Goal: Task Accomplishment & Management: Use online tool/utility

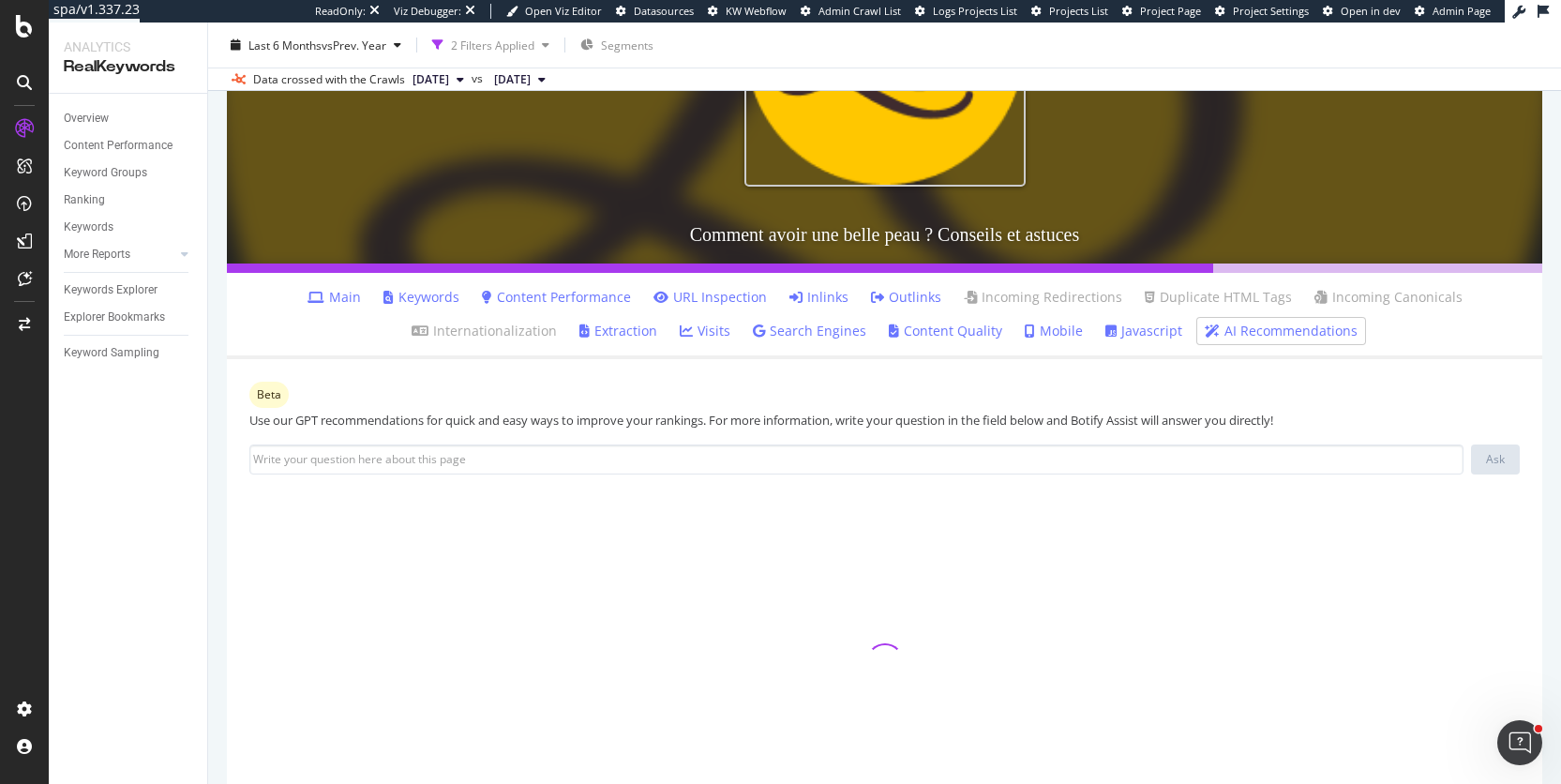
scroll to position [371, 0]
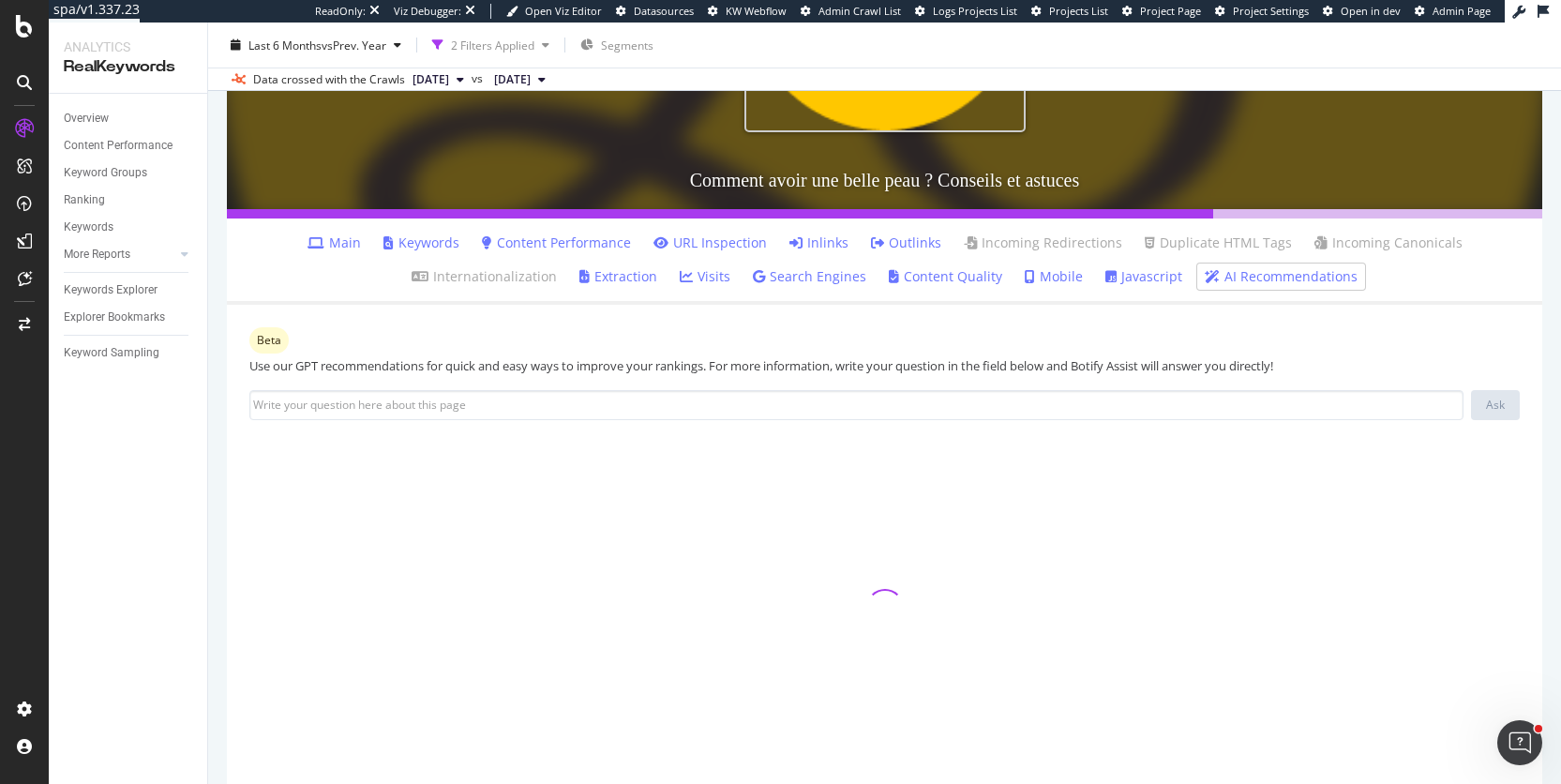
click at [308, 244] on link "Main" at bounding box center [334, 243] width 53 height 19
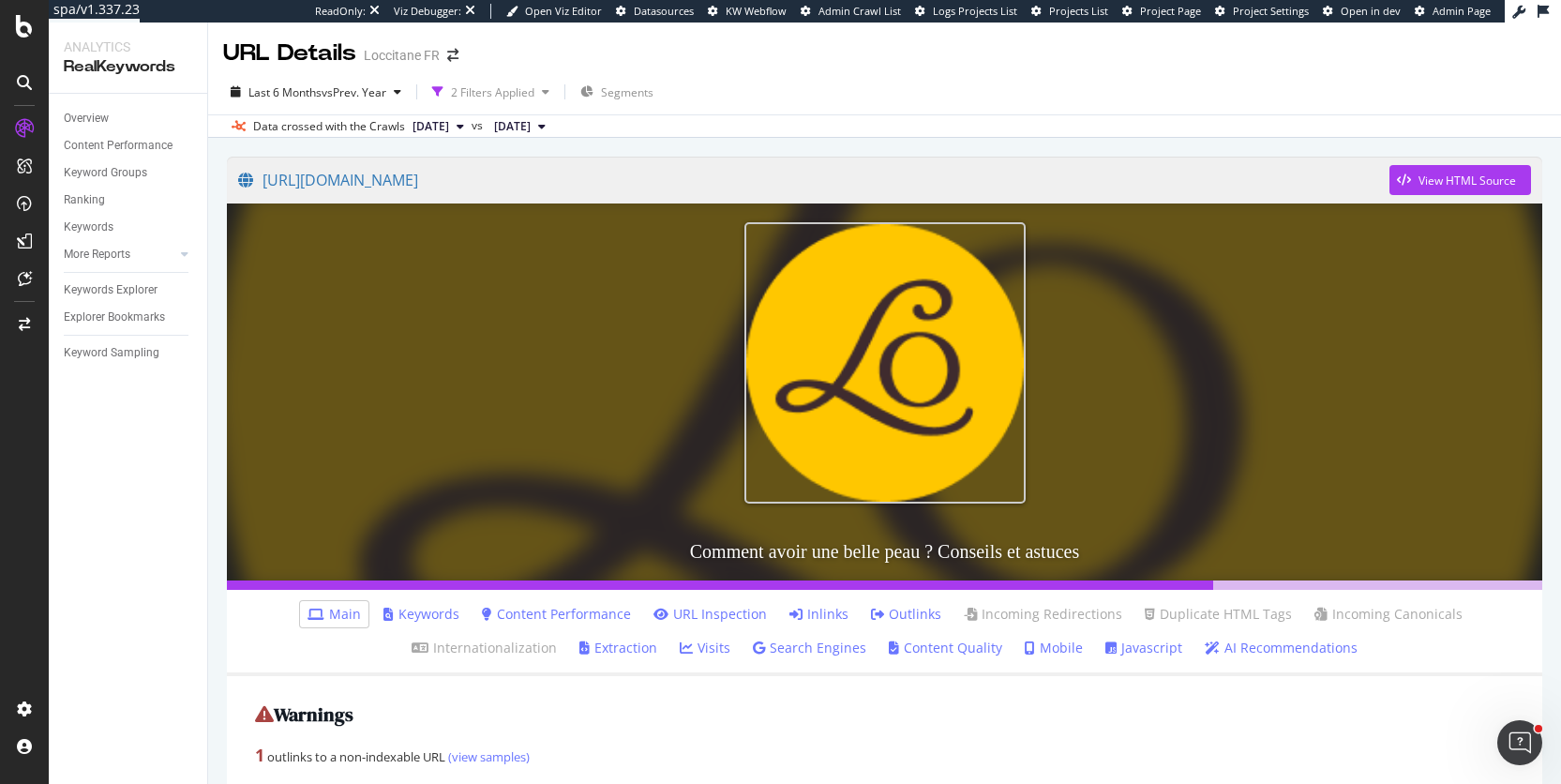
click at [383, 608] on link "Keywords" at bounding box center [421, 614] width 76 height 19
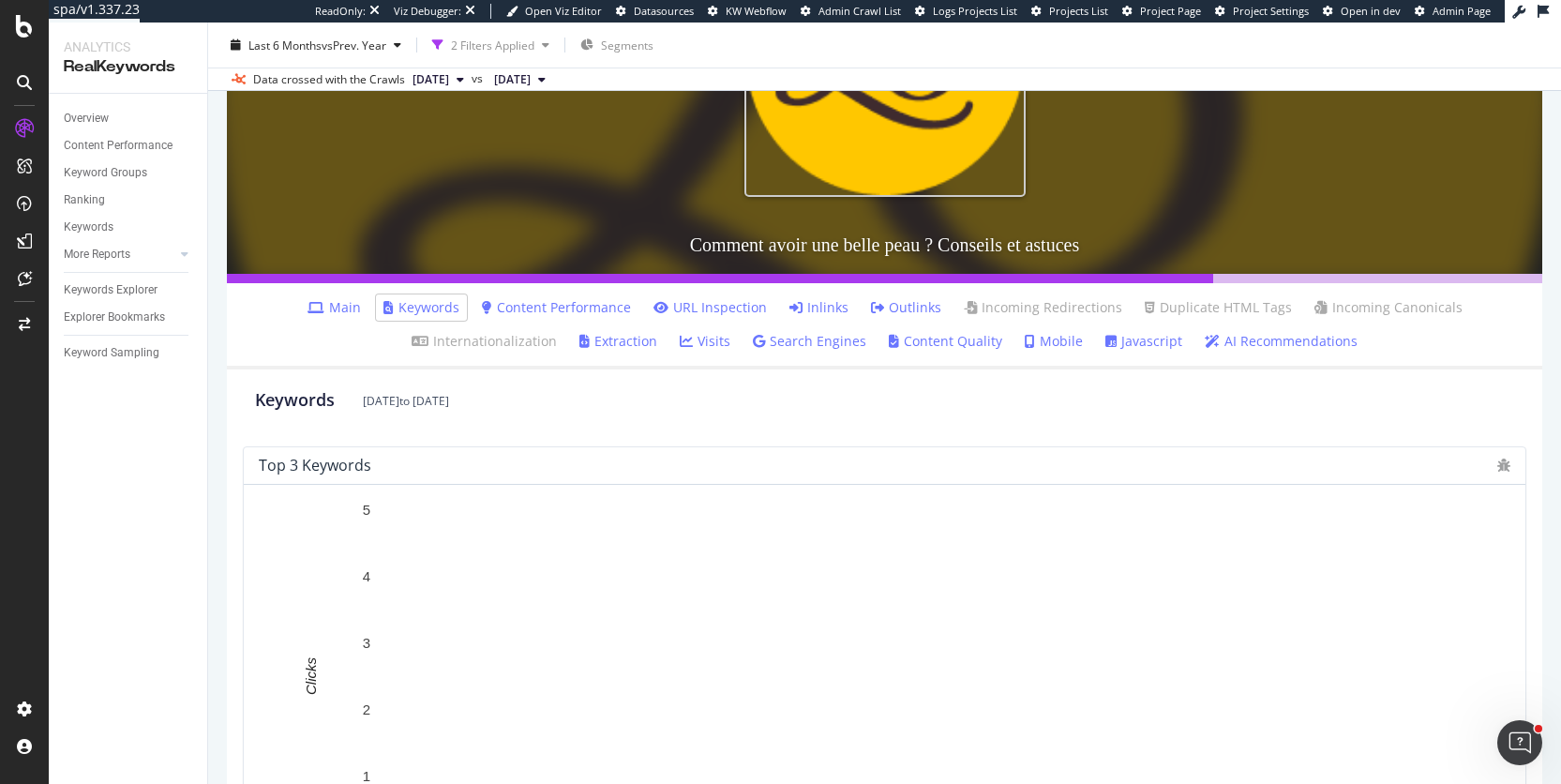
scroll to position [187, 0]
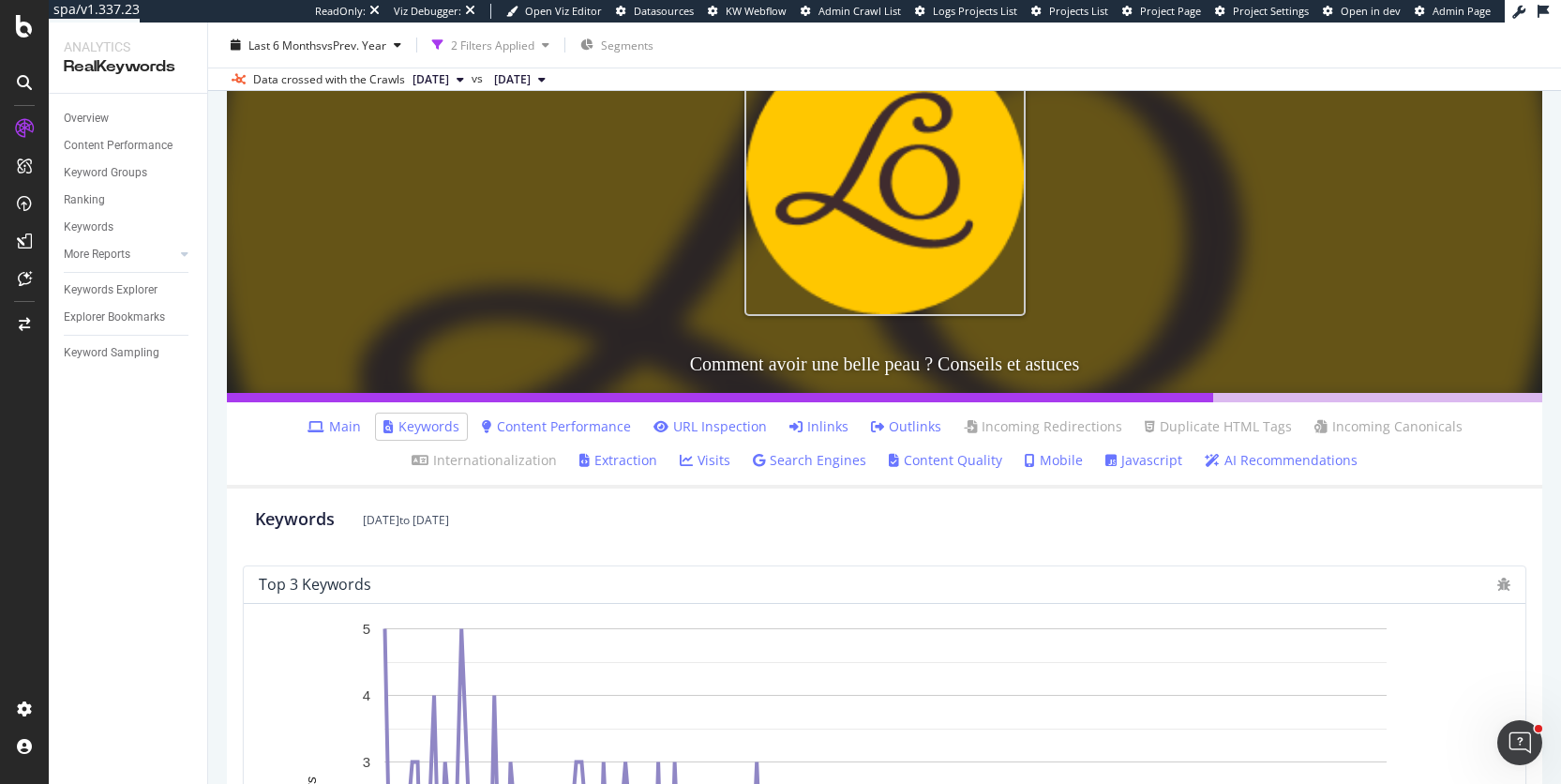
click at [482, 421] on link "Content Performance" at bounding box center [557, 427] width 149 height 19
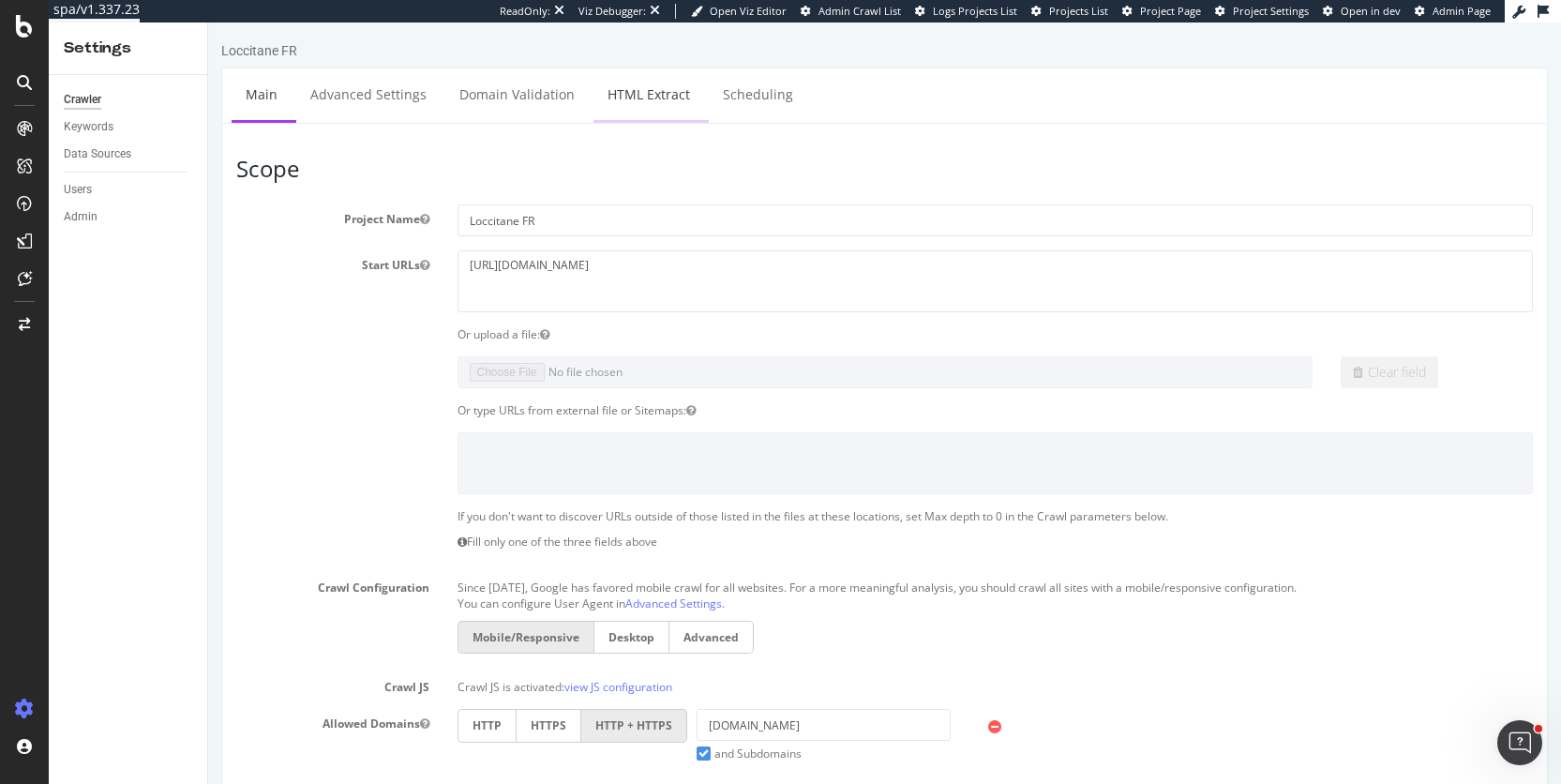
click at [631, 93] on link "HTML Extract" at bounding box center [649, 95] width 111 height 52
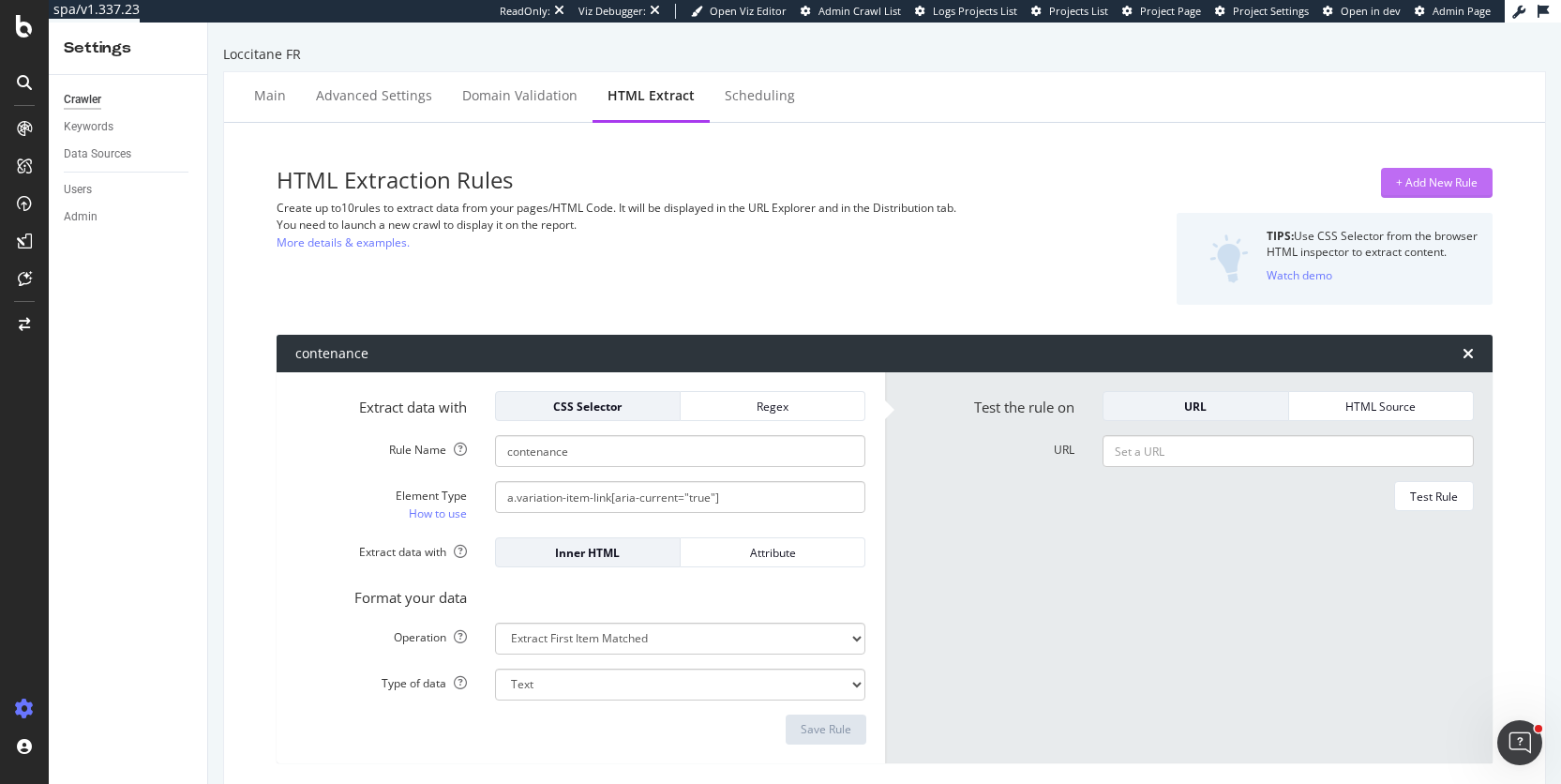
click at [1421, 185] on div "+ Add New Rule" at bounding box center [1437, 182] width 81 height 16
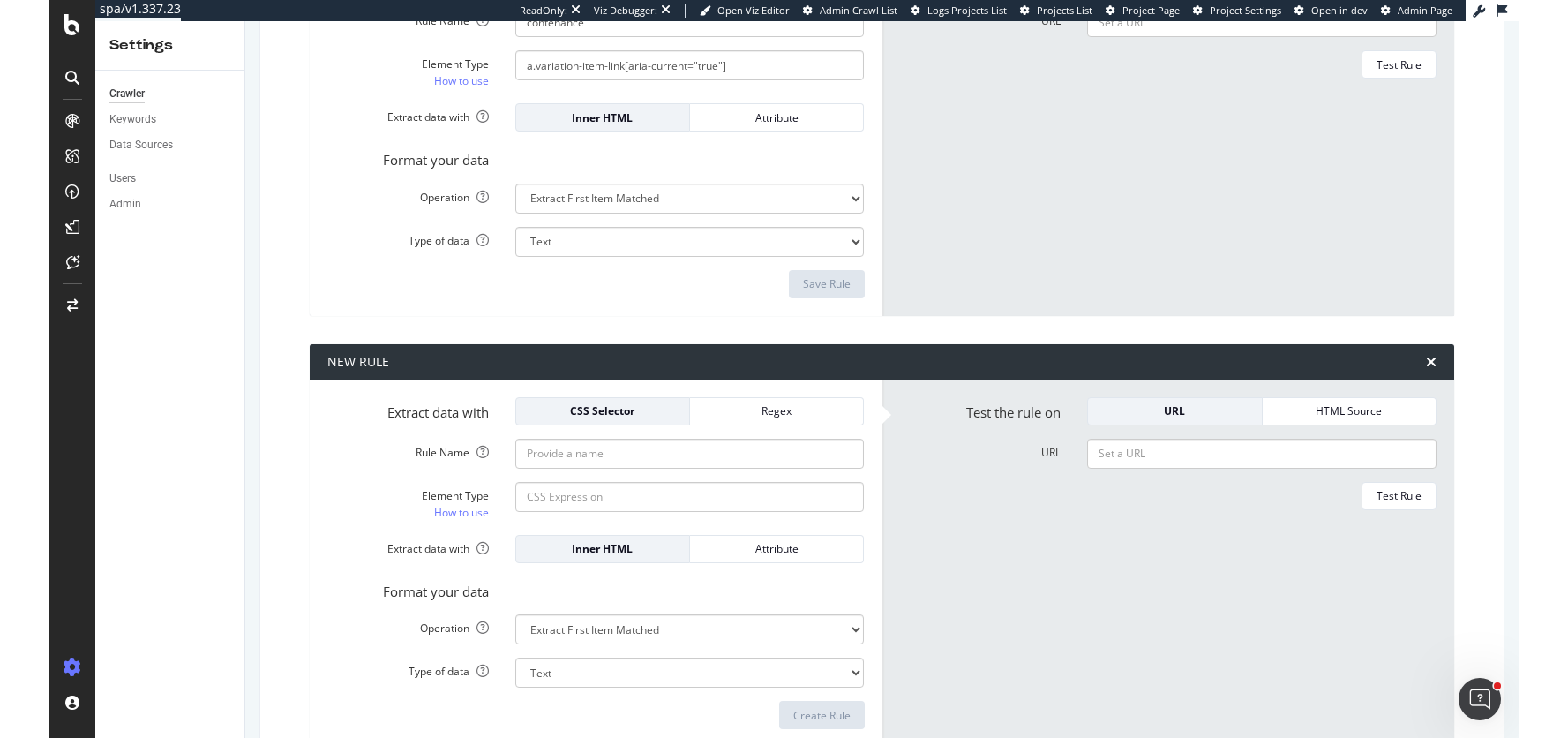
scroll to position [495, 0]
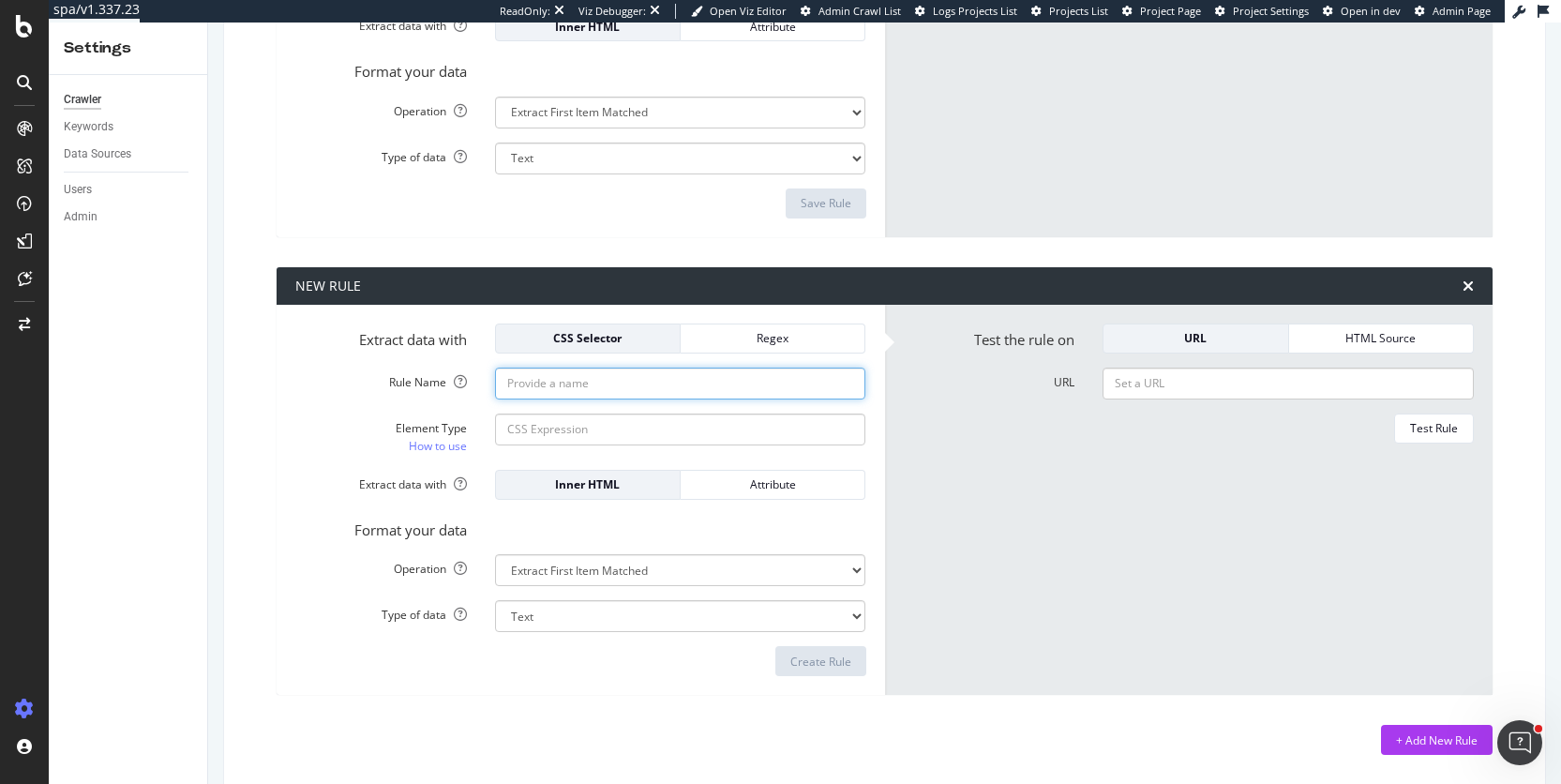
click at [551, 387] on input "Rule Name" at bounding box center [680, 383] width 372 height 32
type input "Breadcrumb"
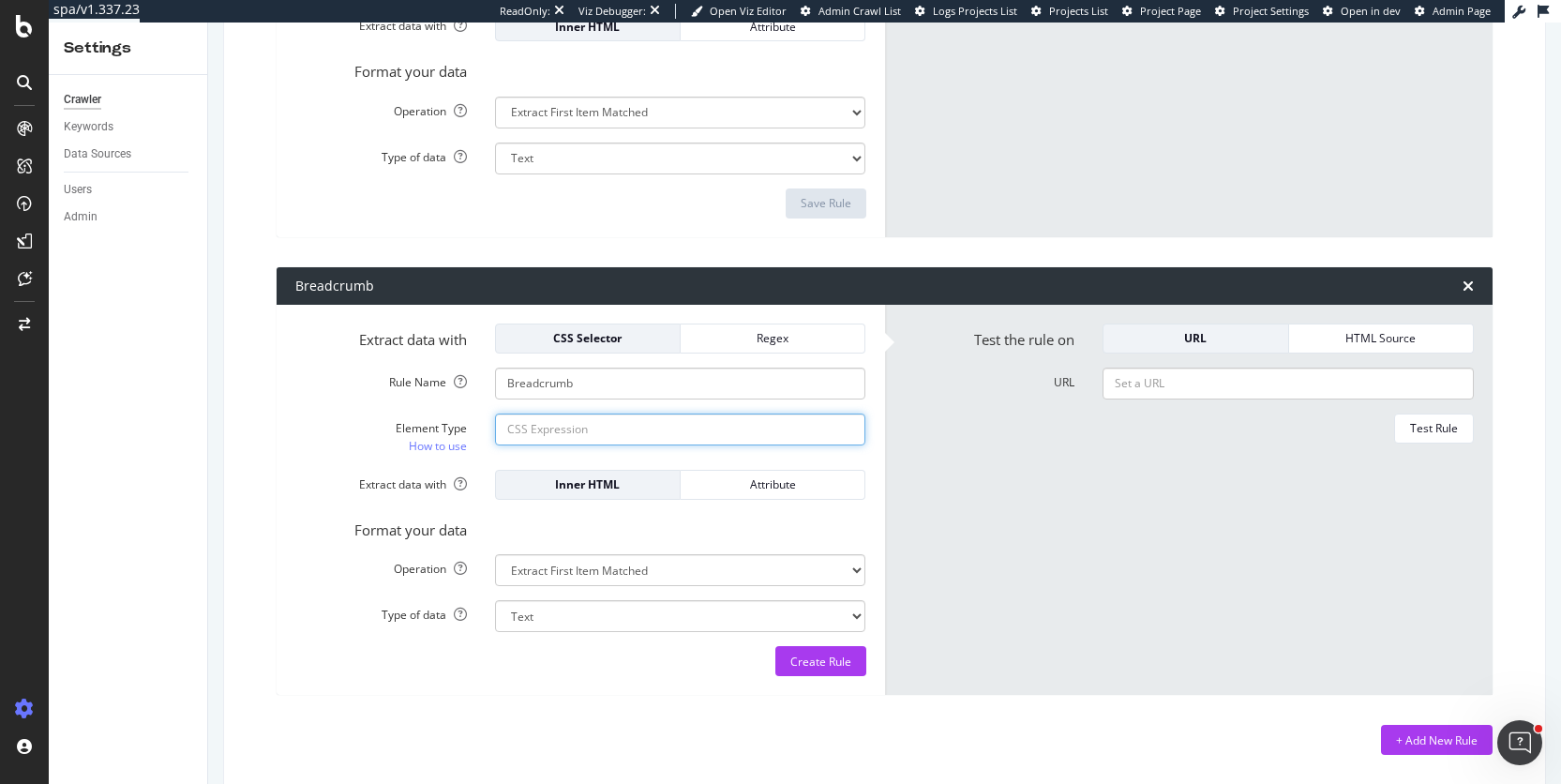
click at [584, 432] on input "Element Type How to use" at bounding box center [680, 429] width 372 height 32
paste input "m-breadcrumb"
click at [502, 428] on input "m-breadcrumb" at bounding box center [680, 429] width 372 height 32
type input "nav.m-breadcrumb"
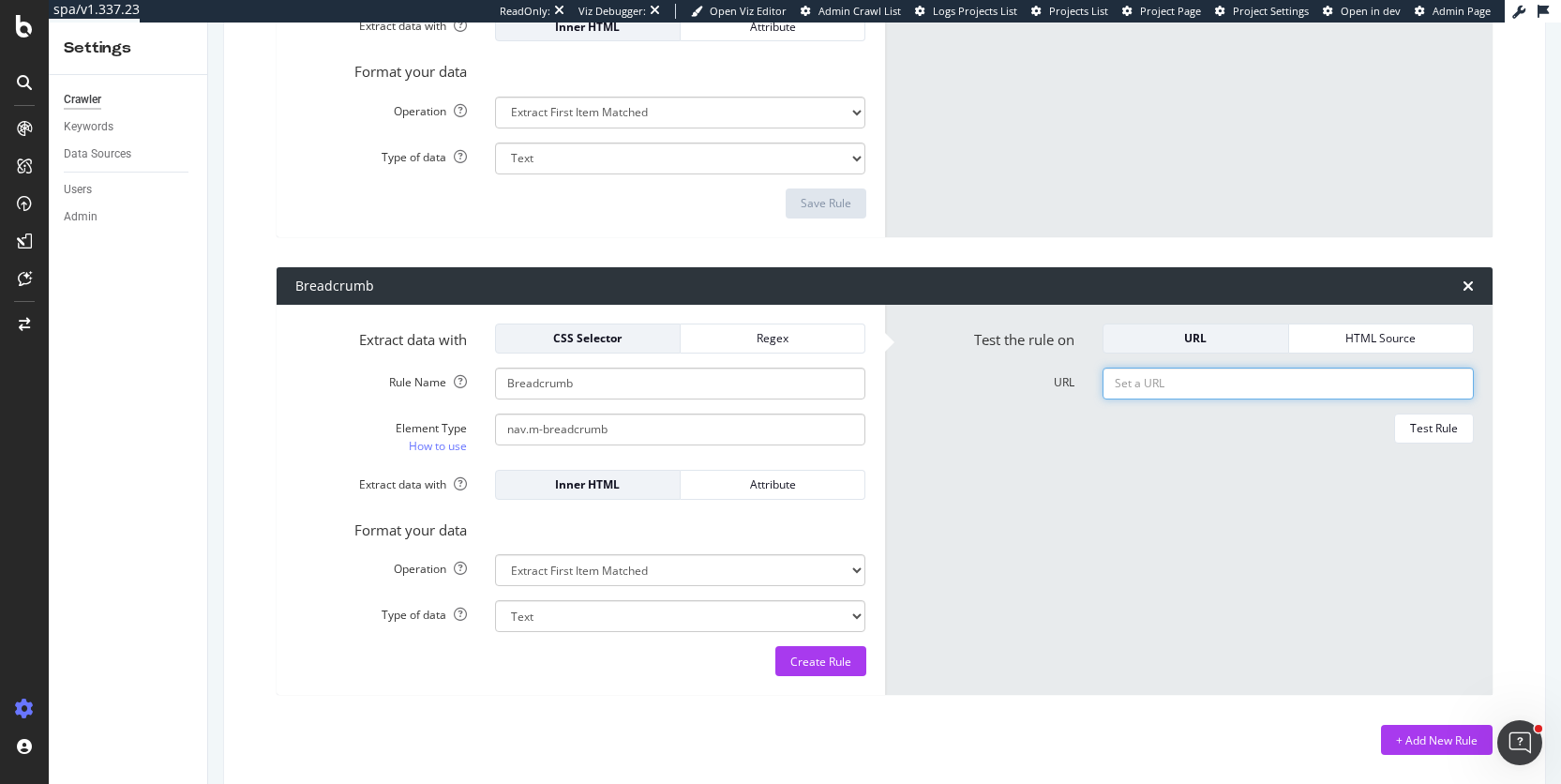
click at [1166, 376] on input "URL" at bounding box center [1288, 383] width 372 height 32
paste input "https://fr.loccitane.com/astuces-beaute-soin-visage"
type input "https://fr.loccitane.com/astuces-beaute-soin-visage"
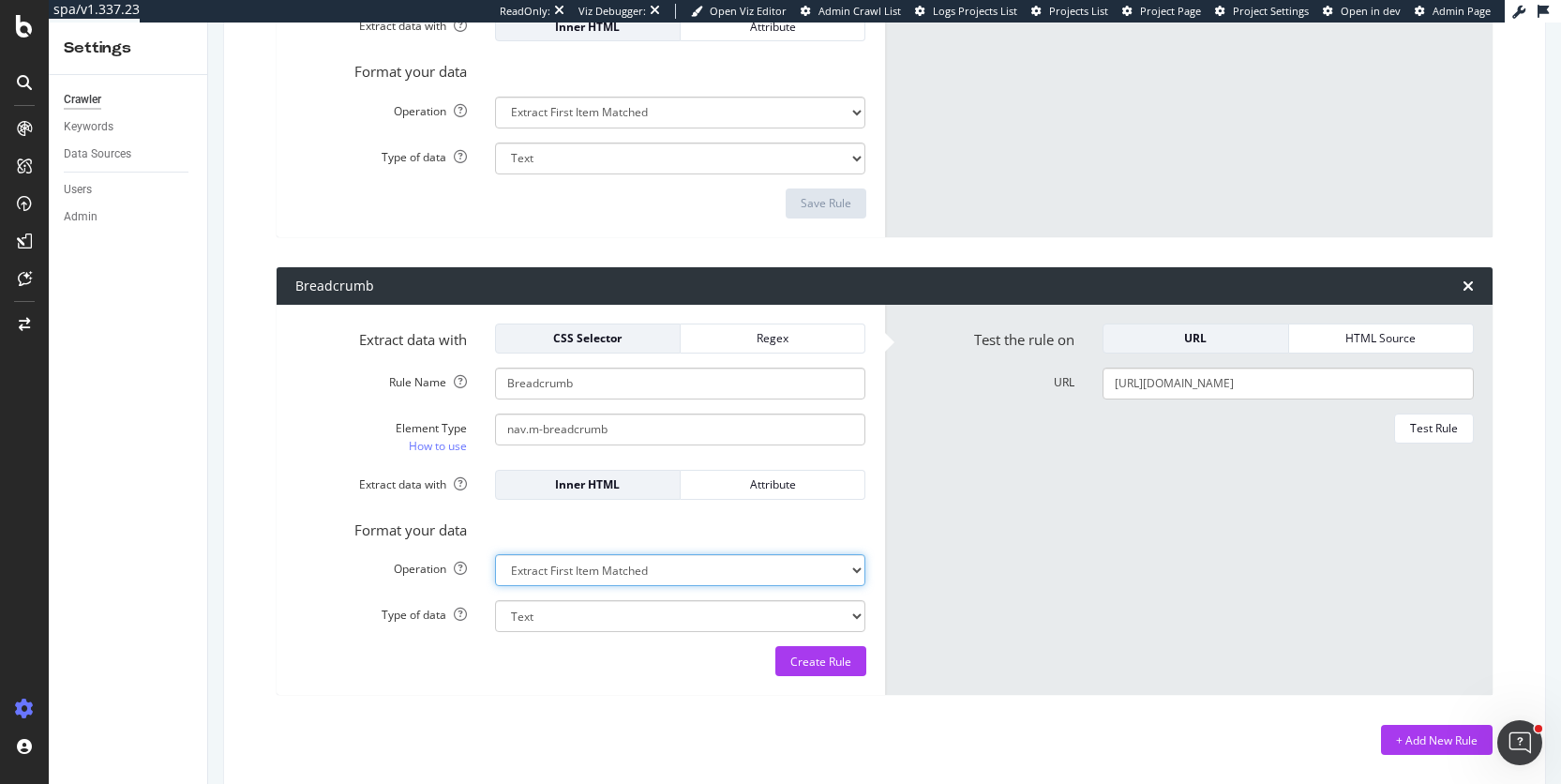
click at [609, 573] on select "Extract First Item Matched Extract First 3 Items Matched Count Number of Occure…" at bounding box center [680, 569] width 372 height 32
select select "list"
click at [1421, 441] on button "Test Rule" at bounding box center [1434, 428] width 79 height 30
click at [716, 569] on select "Extract First Item Matched Extract First 3 Items Matched Count Number of Occure…" at bounding box center [680, 569] width 372 height 32
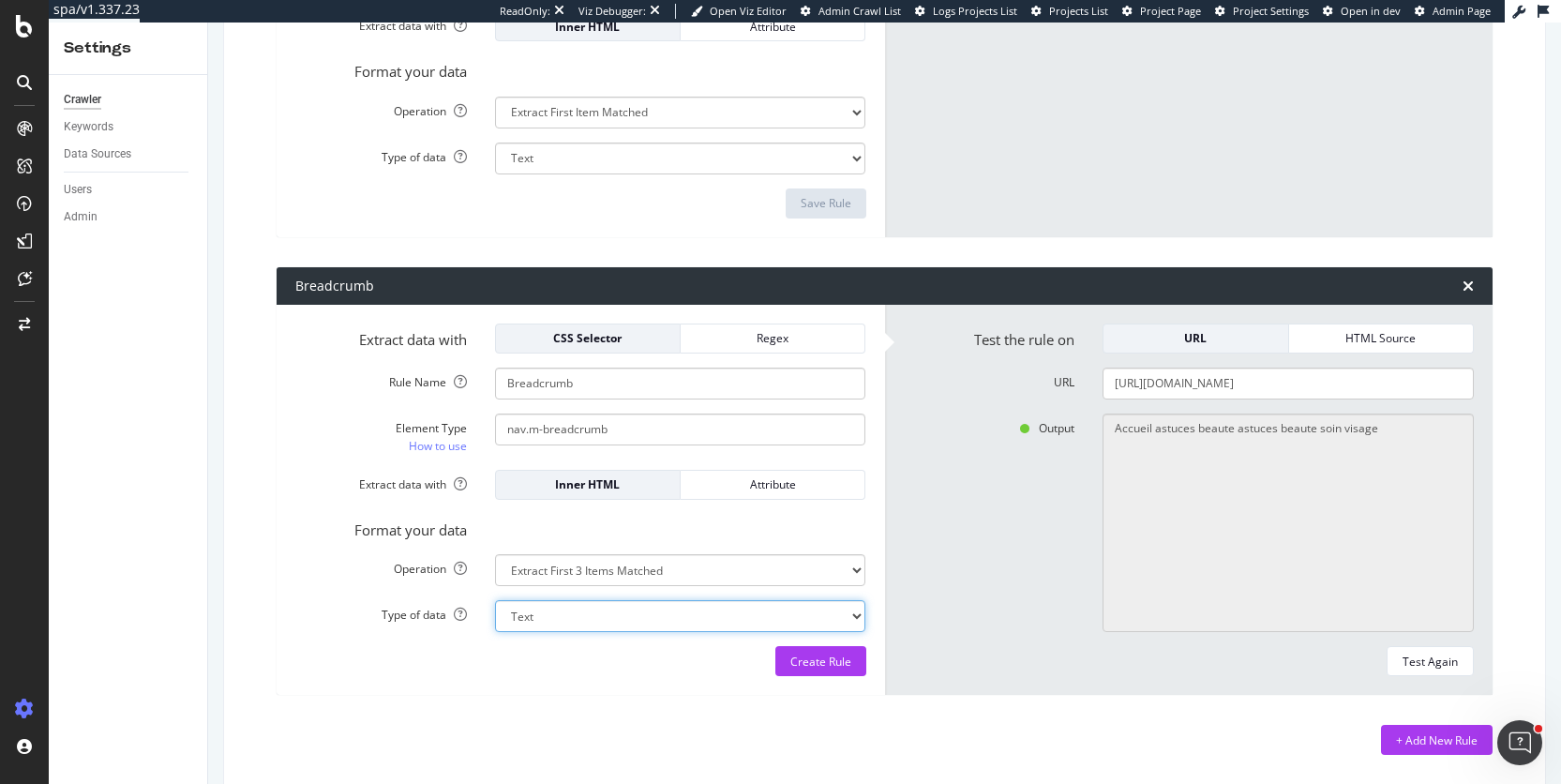
click at [593, 620] on select "Text Integer number Floating point number Date" at bounding box center [680, 615] width 372 height 32
click at [802, 653] on div "Create Rule" at bounding box center [821, 661] width 61 height 16
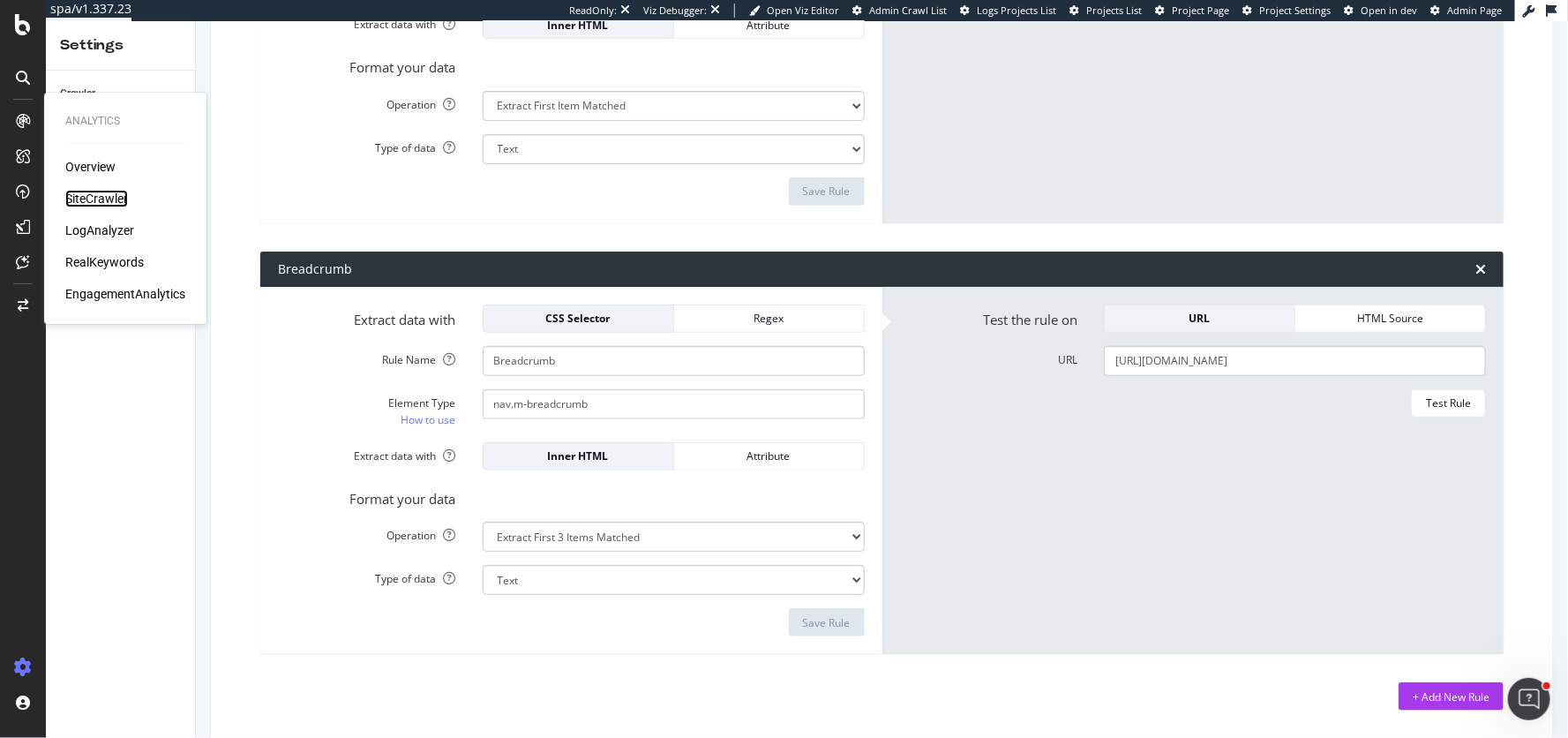
click at [108, 191] on div "SiteCrawler" at bounding box center [97, 199] width 63 height 18
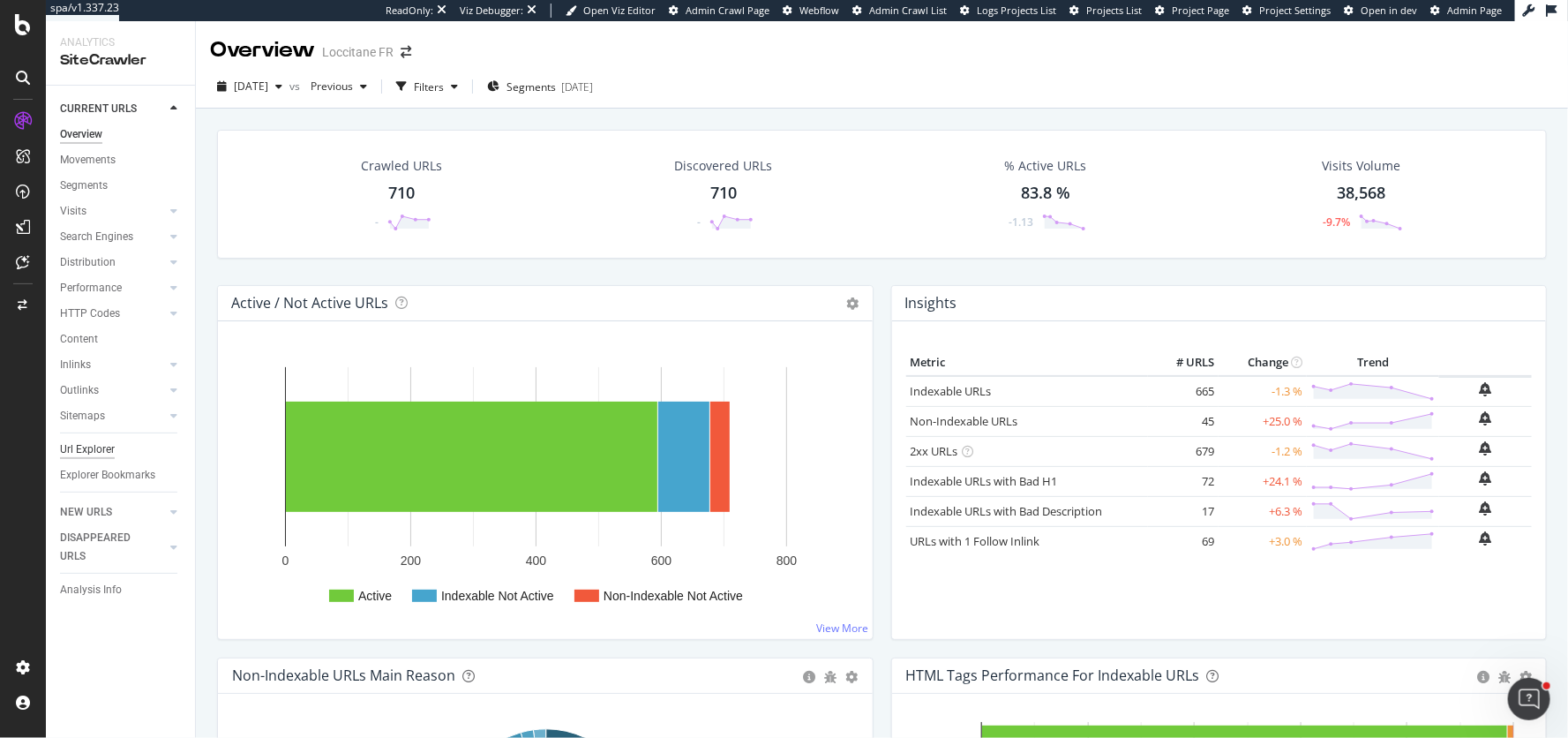
click at [85, 449] on div "Url Explorer" at bounding box center [87, 449] width 55 height 19
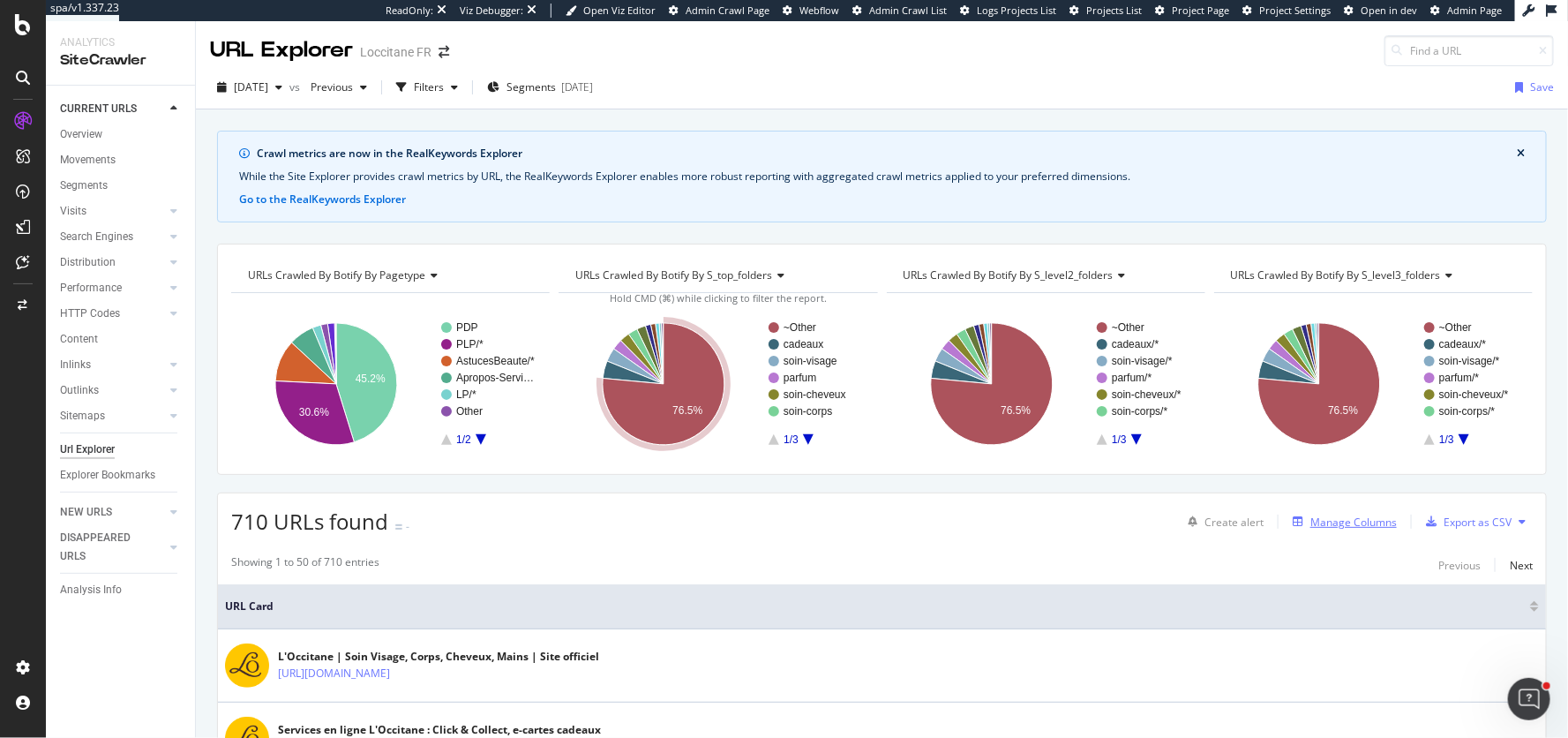
click at [1315, 514] on div "Manage Columns" at bounding box center [1354, 521] width 86 height 15
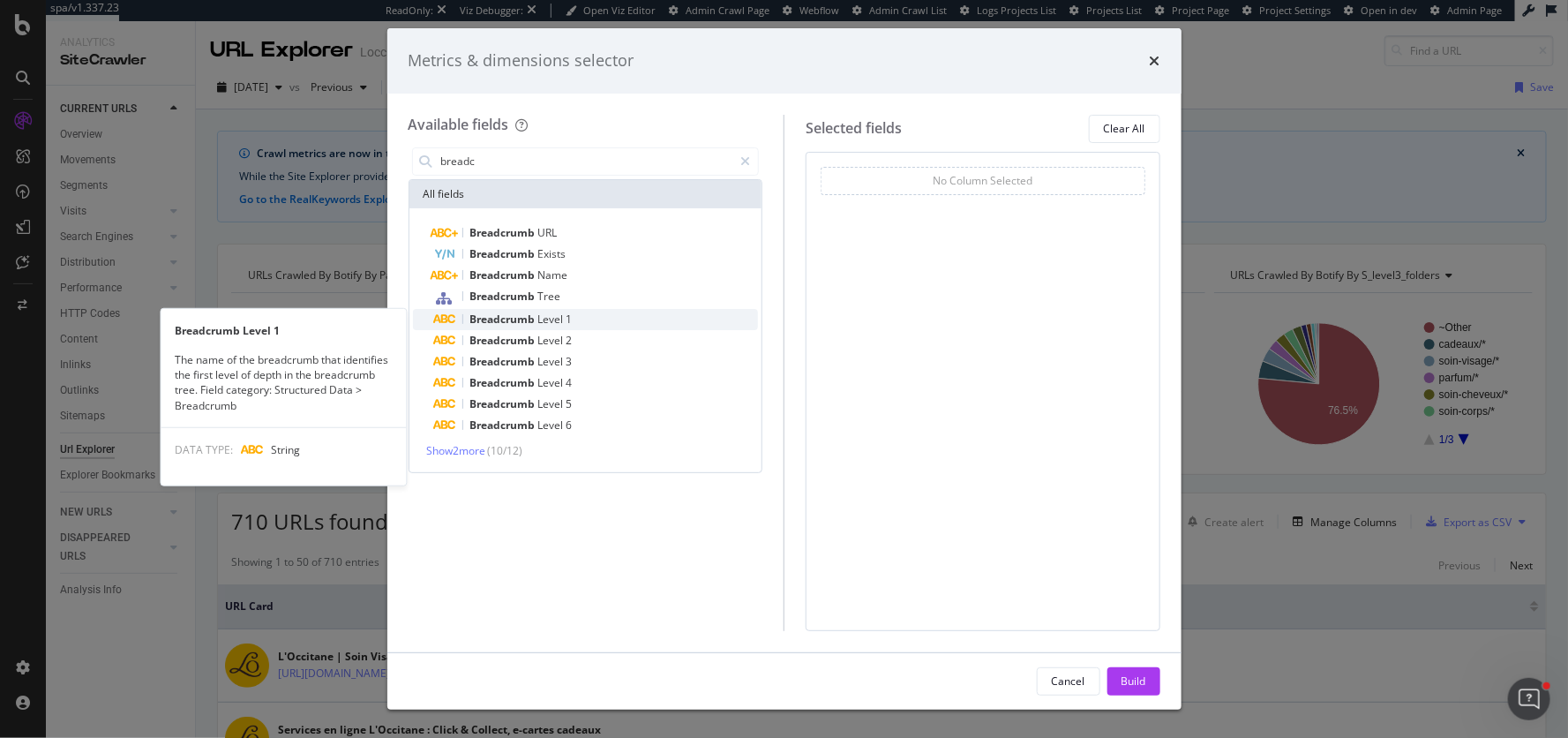
type input "breadc"
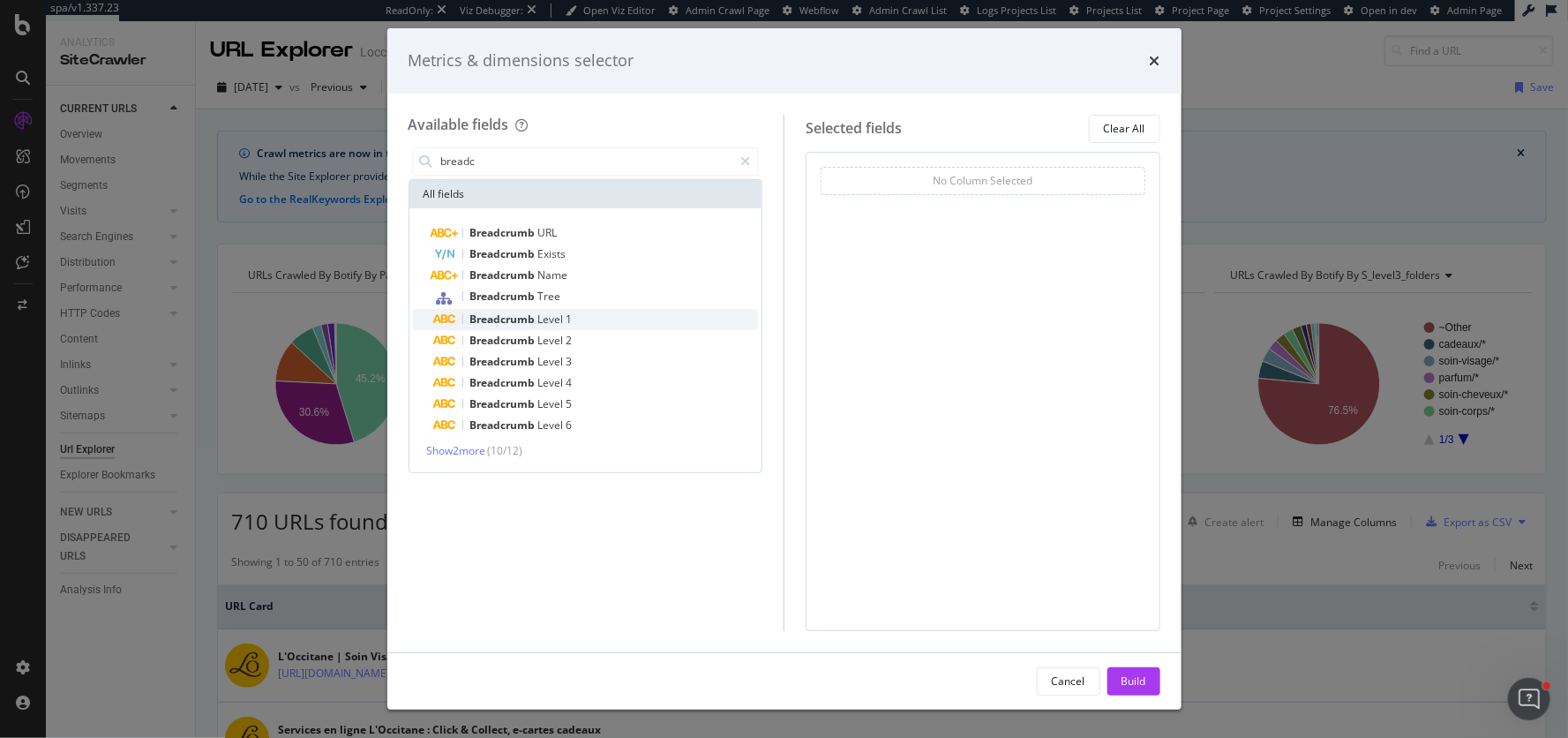
click at [534, 313] on span "Breadcrumb" at bounding box center [504, 318] width 68 height 15
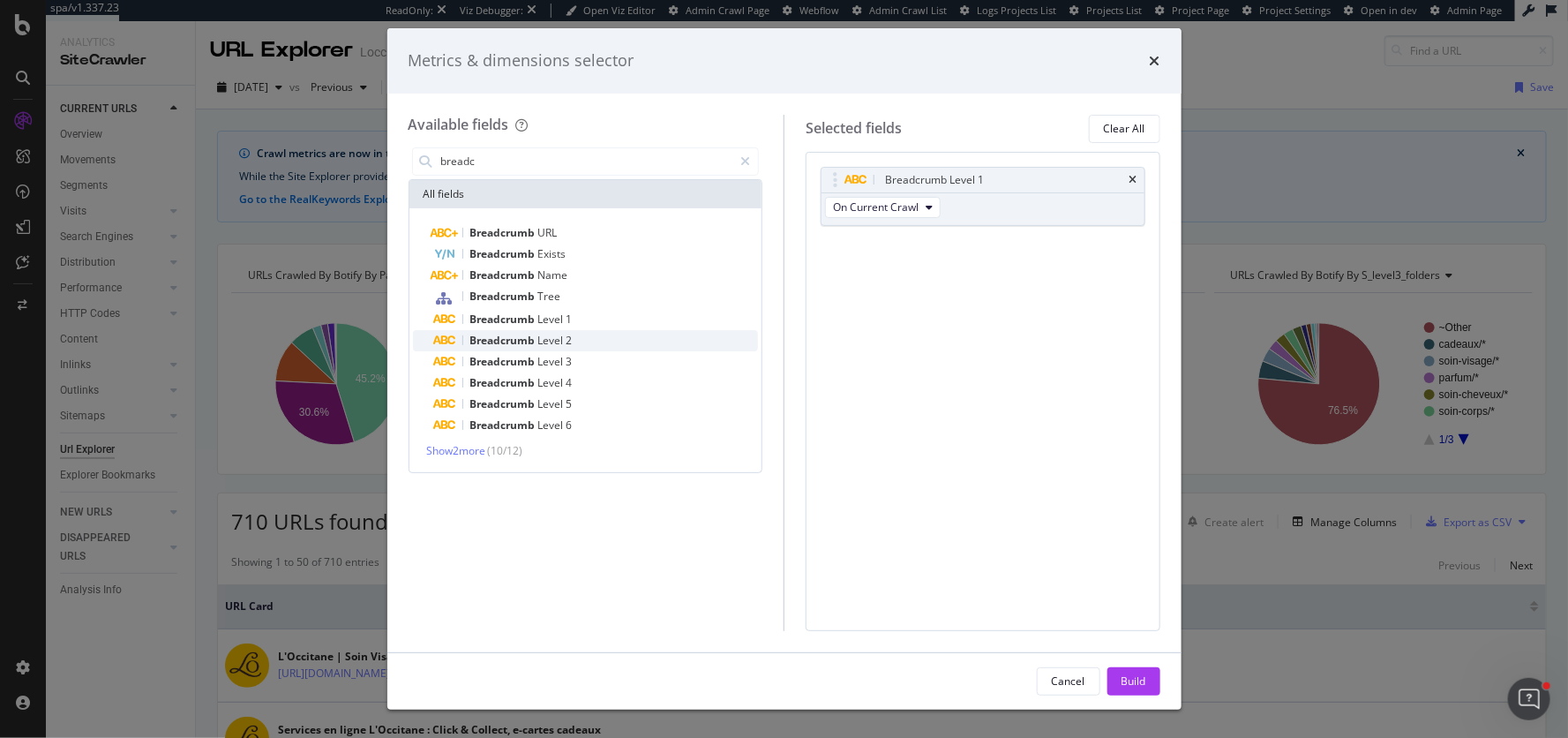
click at [540, 338] on span "Level" at bounding box center [552, 340] width 28 height 15
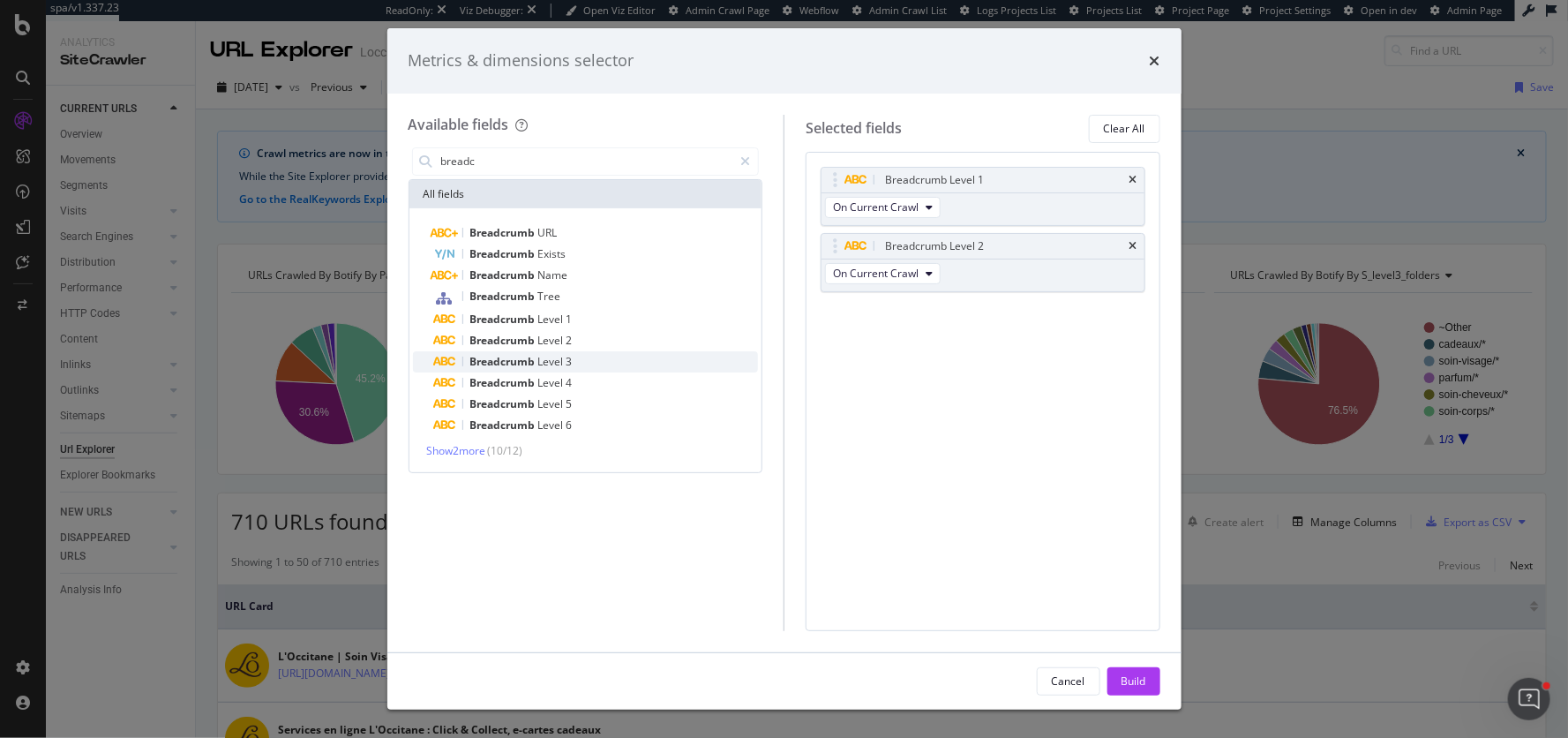
click at [542, 361] on span "Level" at bounding box center [552, 361] width 28 height 15
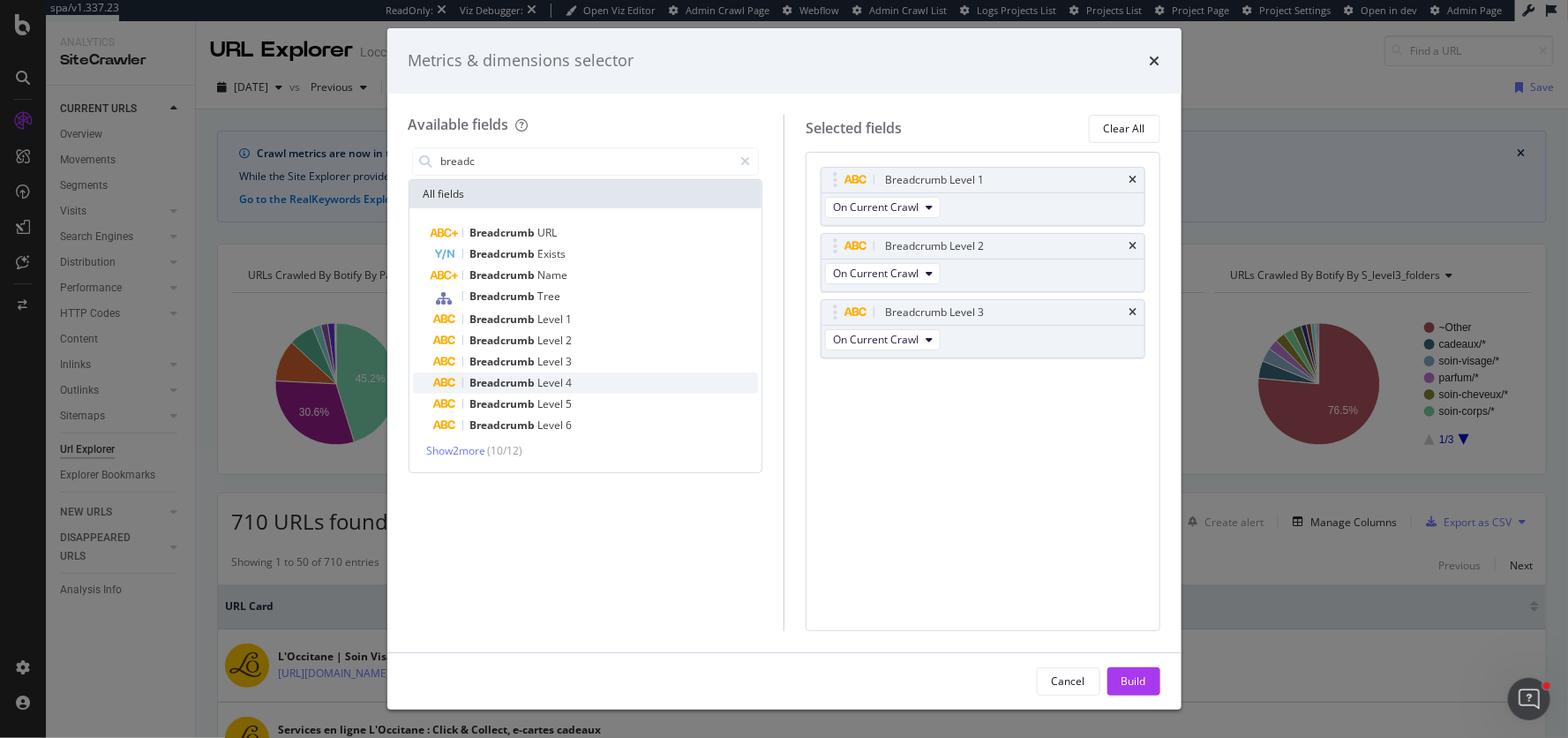
click at [543, 382] on span "Level" at bounding box center [552, 382] width 28 height 15
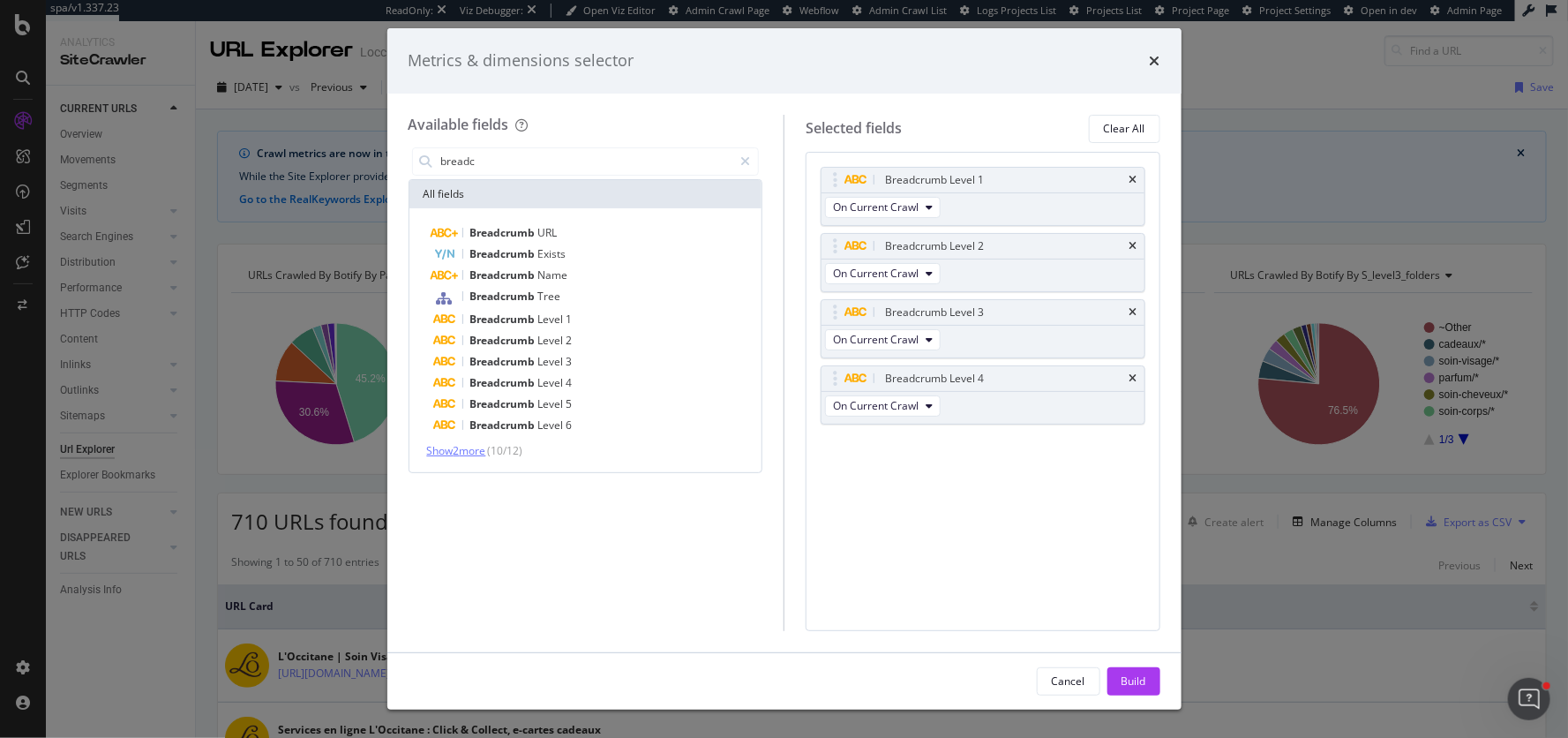
click at [470, 447] on span "Show 2 more" at bounding box center [457, 450] width 59 height 15
click at [1131, 674] on div "Build" at bounding box center [1134, 680] width 24 height 15
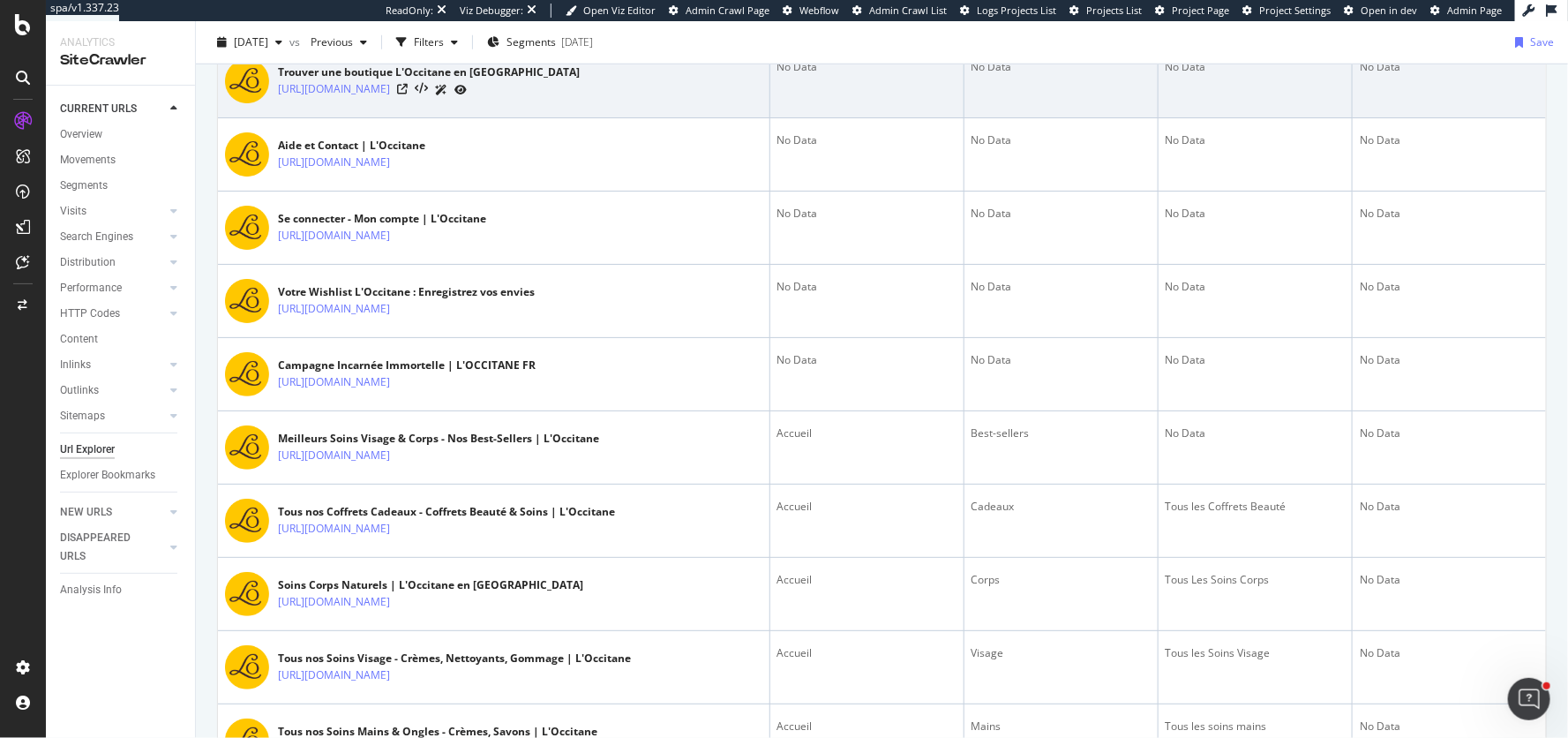
scroll to position [741, 0]
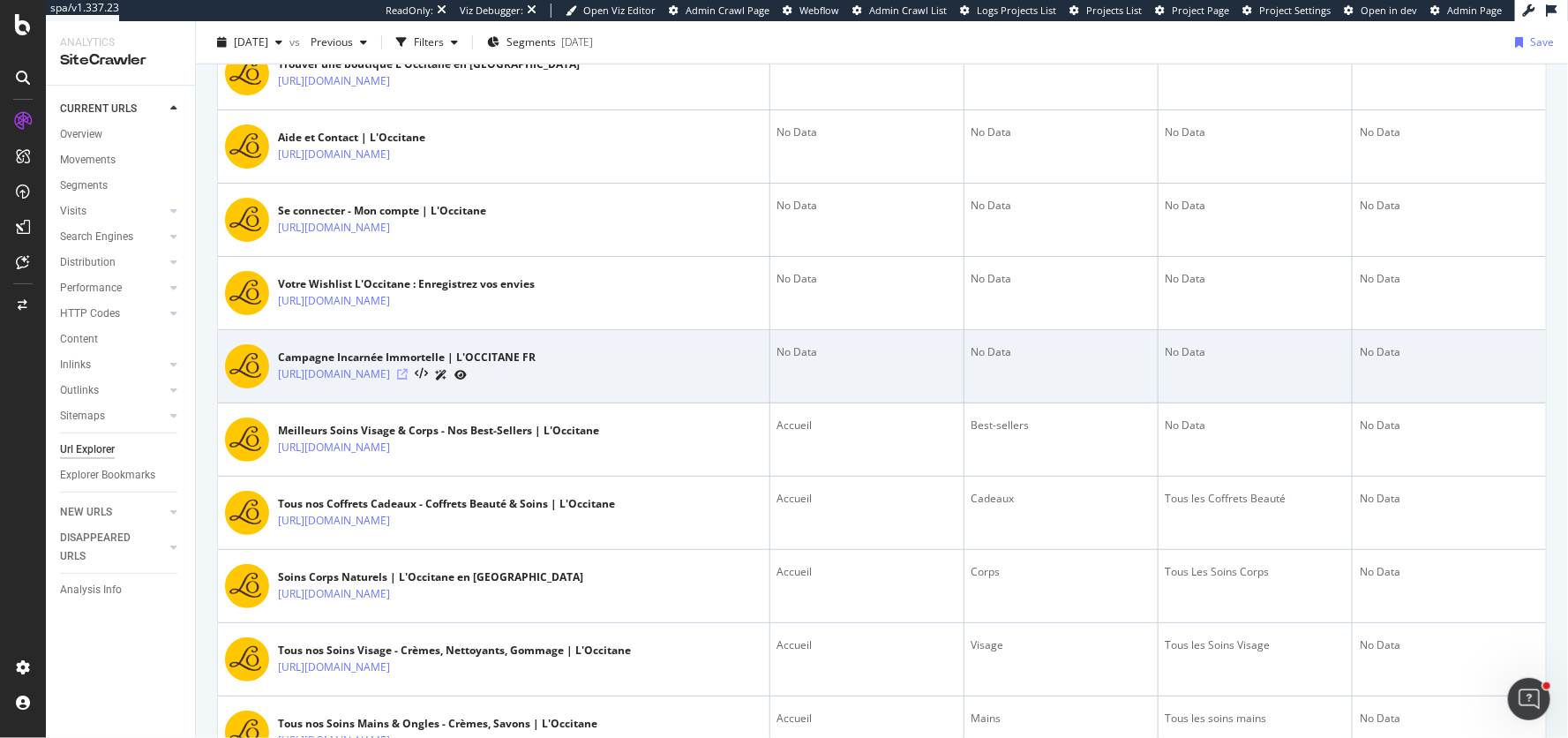
click at [407, 369] on icon at bounding box center [403, 374] width 11 height 11
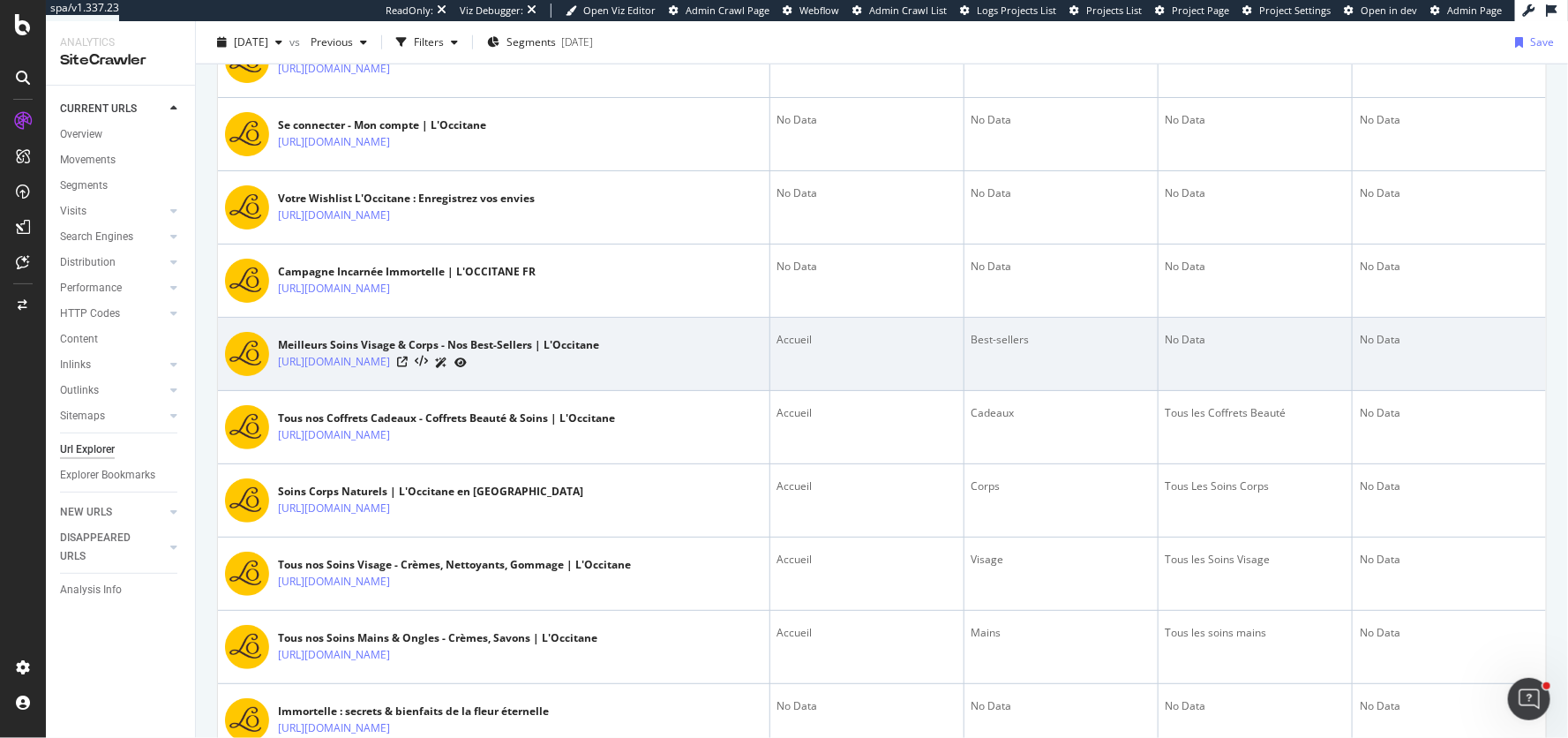
scroll to position [834, 0]
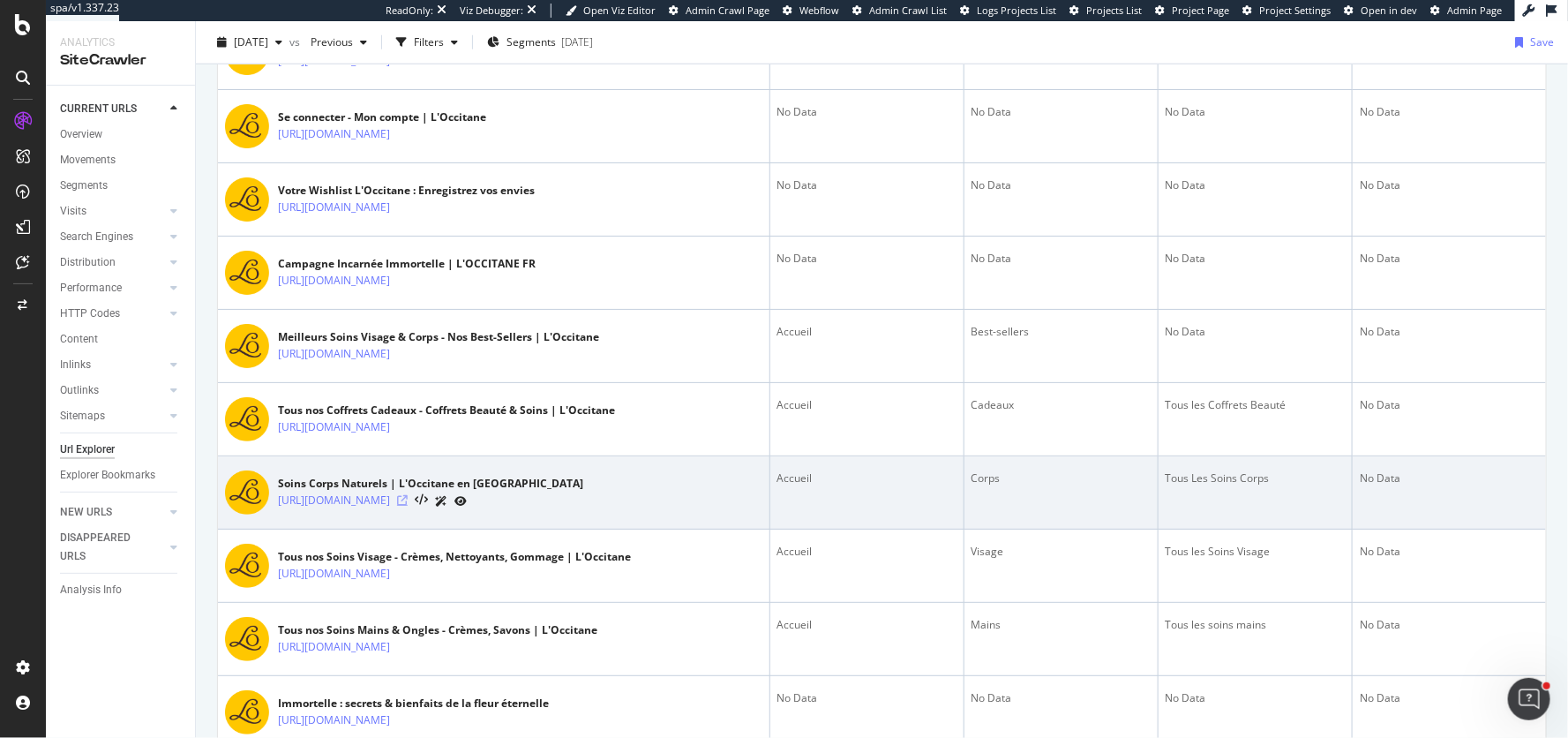
click at [407, 495] on icon at bounding box center [403, 501] width 11 height 11
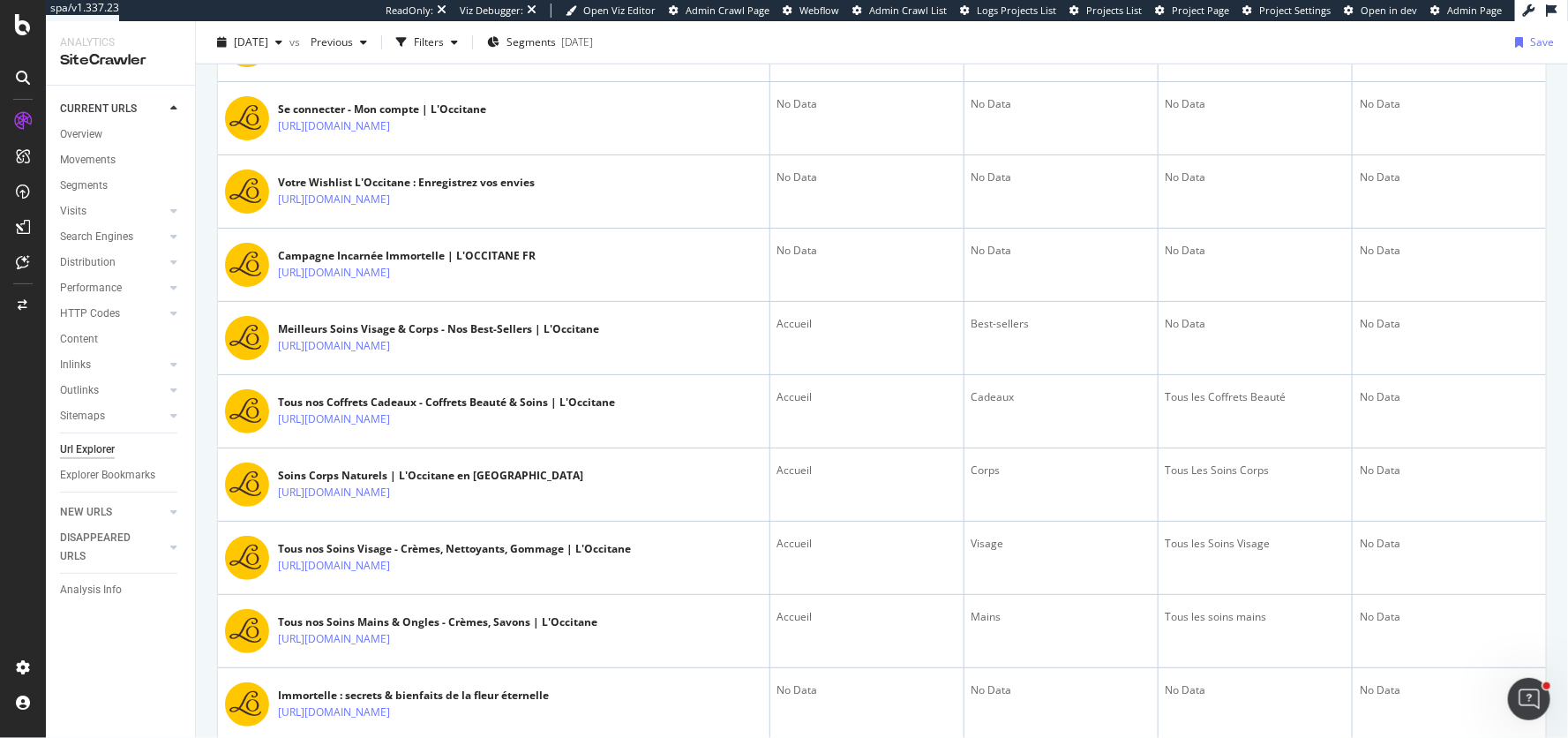
scroll to position [248, 0]
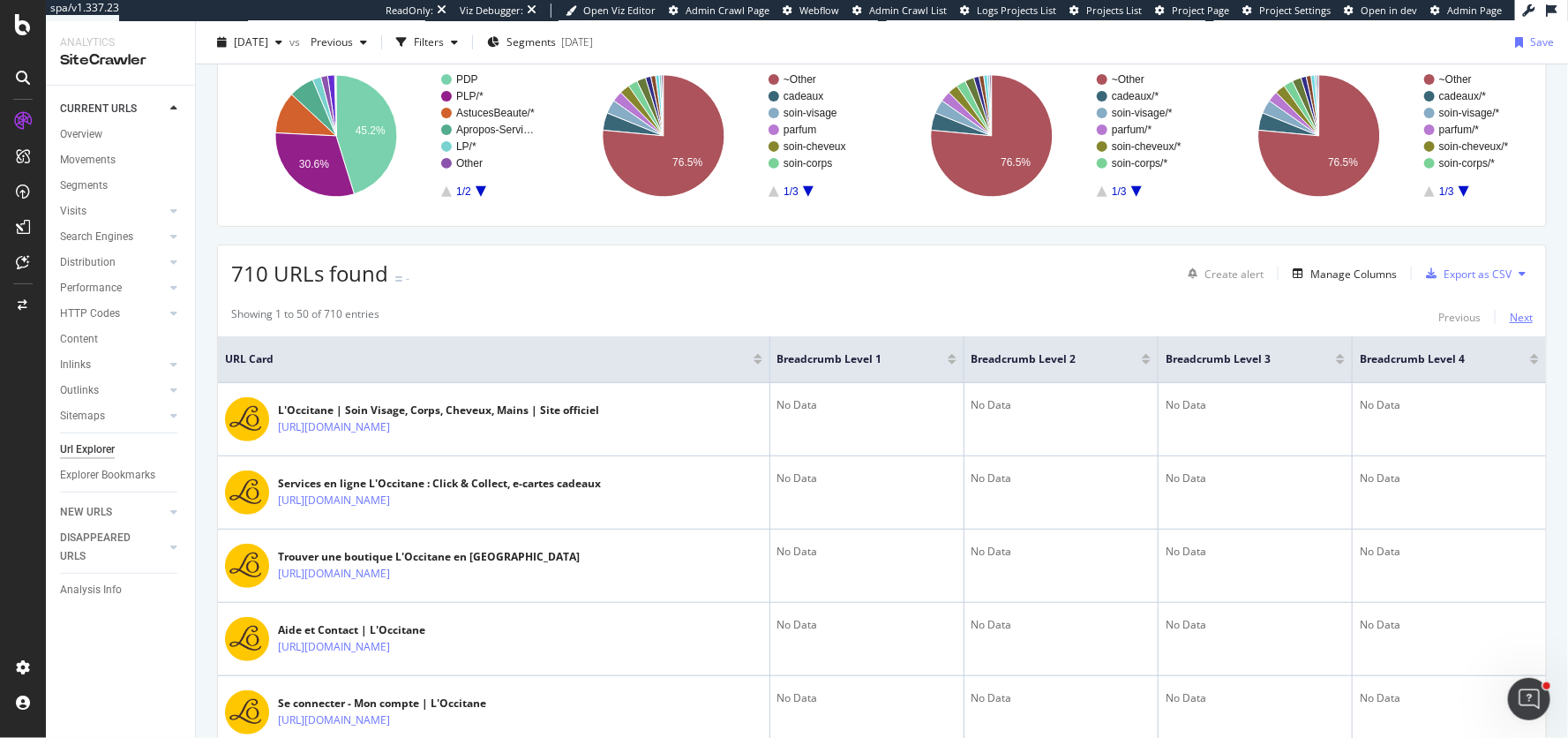
click at [1468, 312] on div "Next" at bounding box center [1521, 317] width 23 height 15
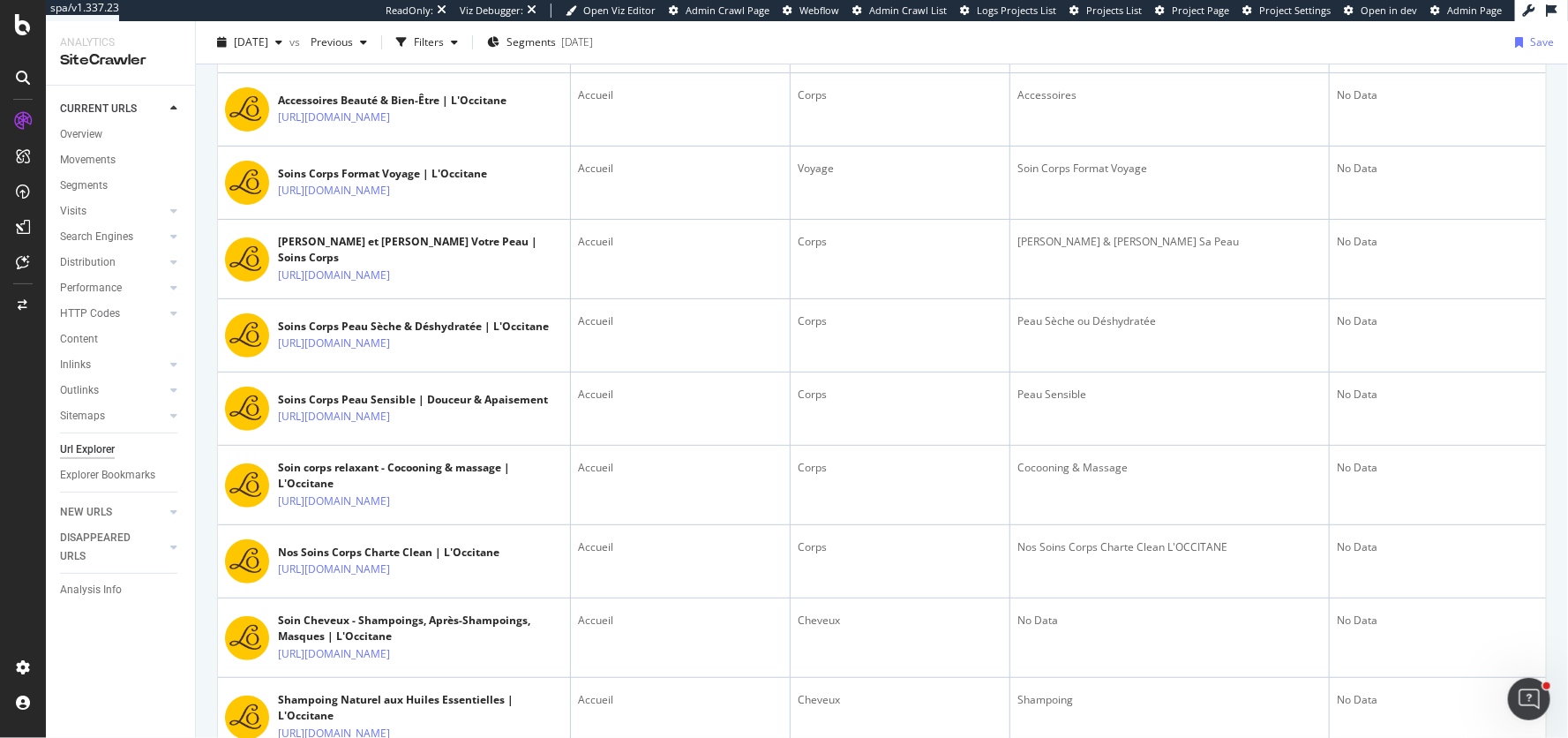
scroll to position [3418, 0]
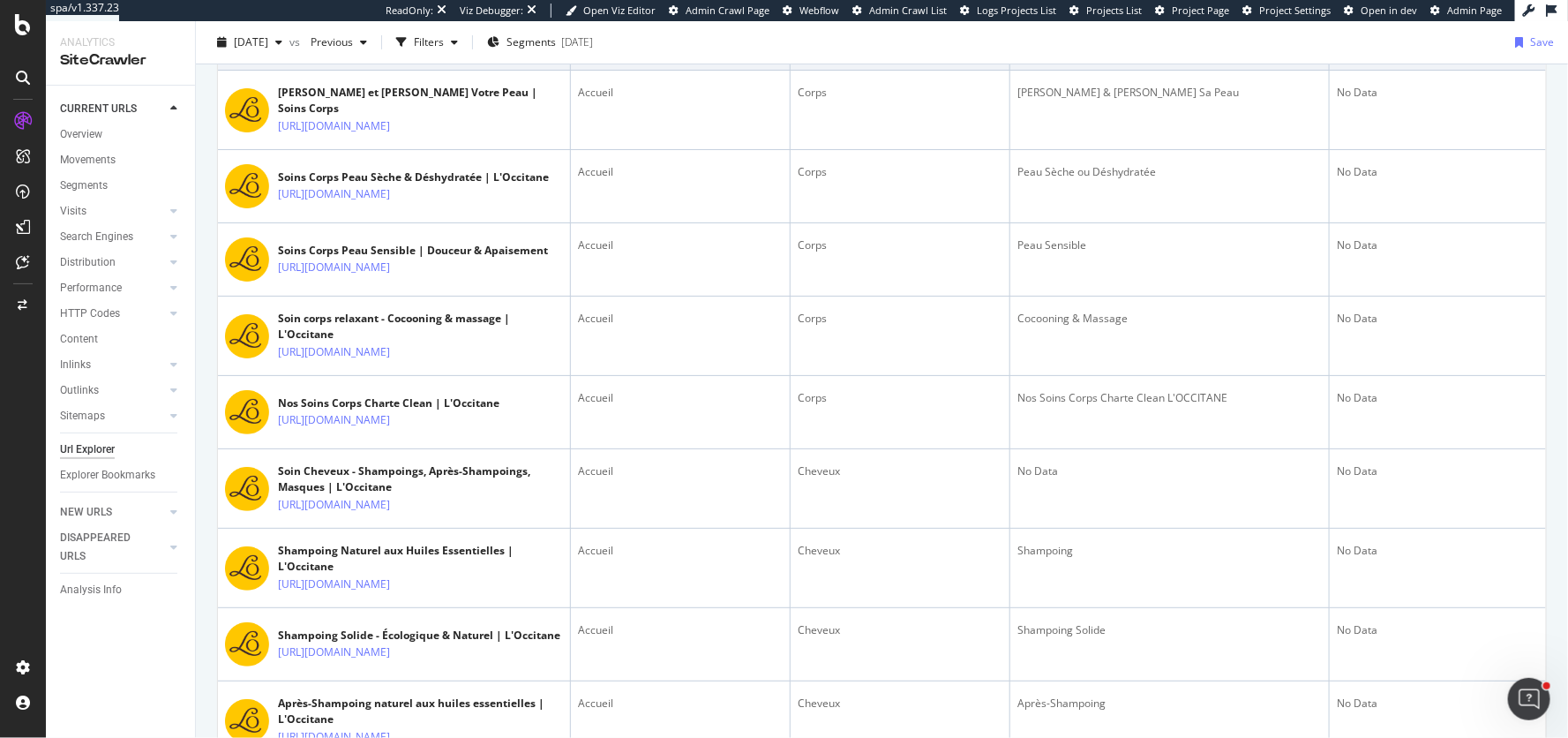
click at [407, 47] on icon at bounding box center [403, 41] width 11 height 11
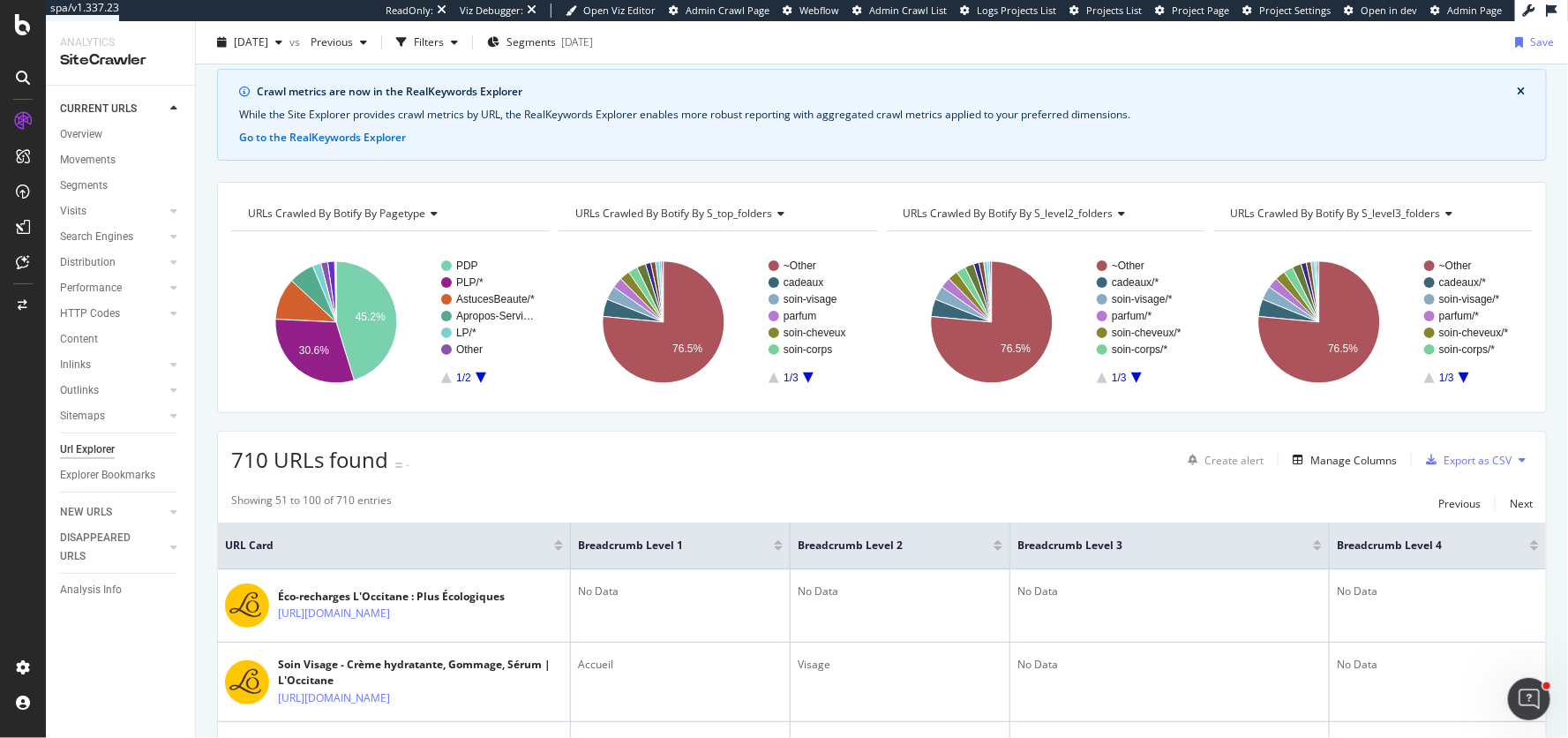
scroll to position [0, 0]
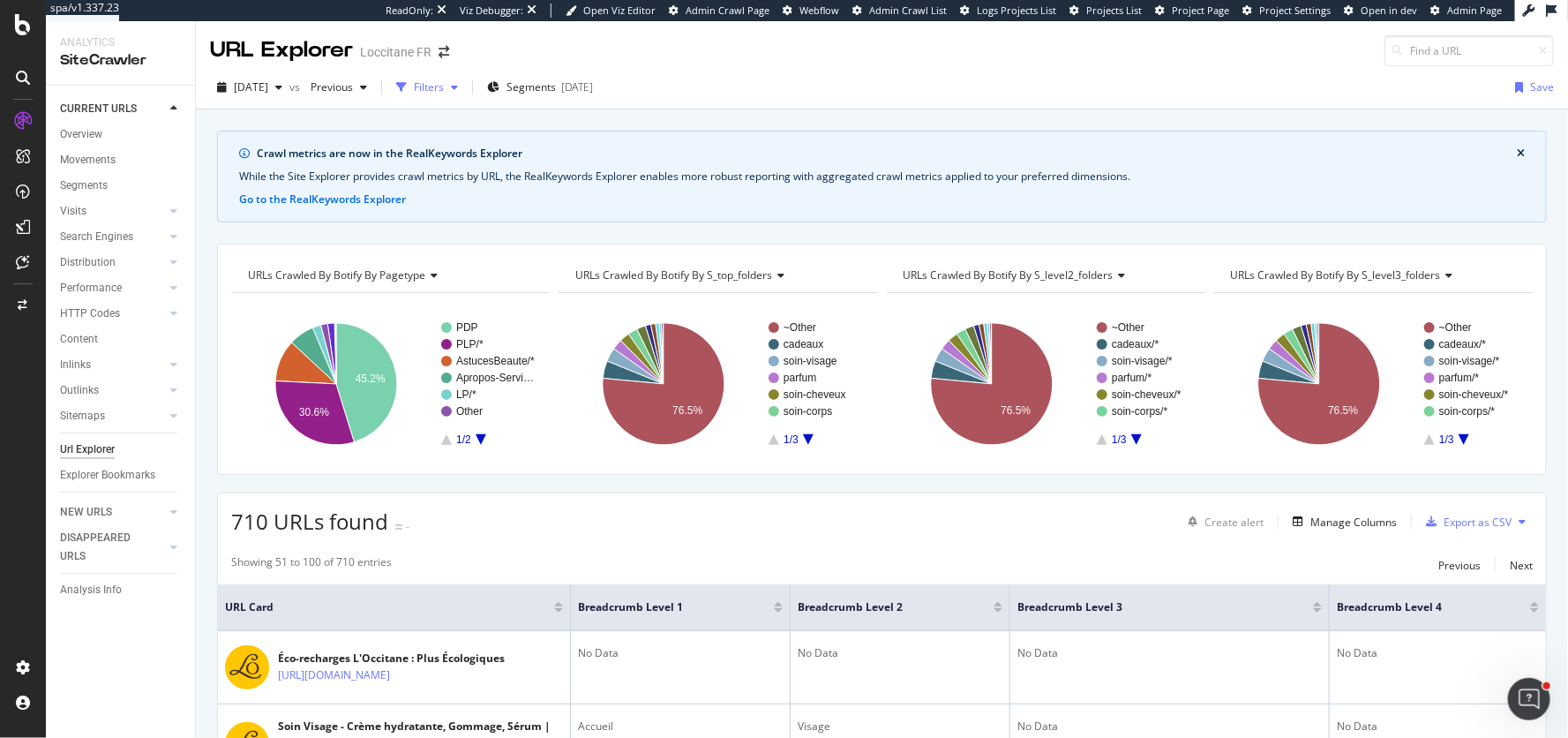
click at [444, 81] on div "Filters" at bounding box center [428, 86] width 30 height 15
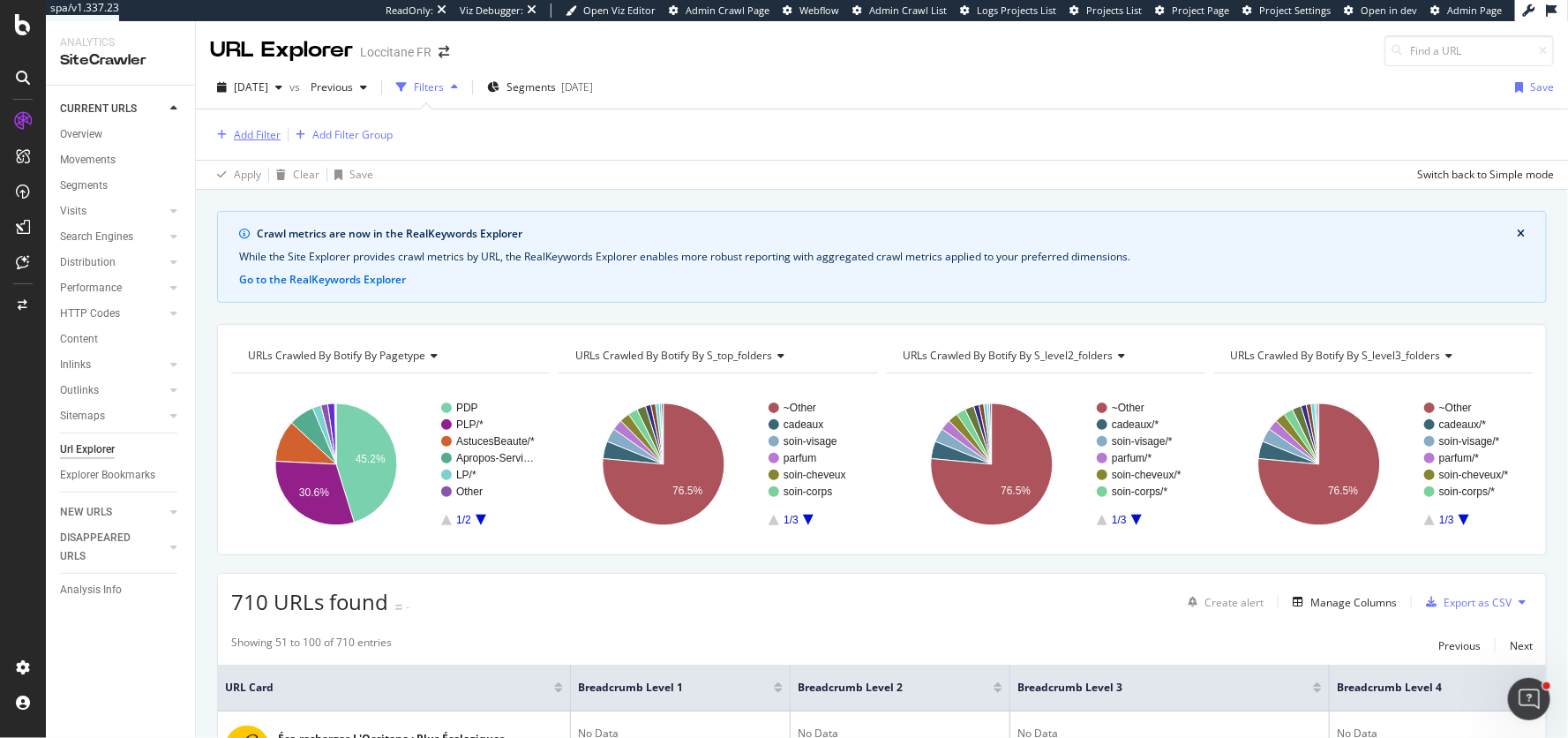
click at [250, 140] on div "Add Filter" at bounding box center [257, 134] width 47 height 15
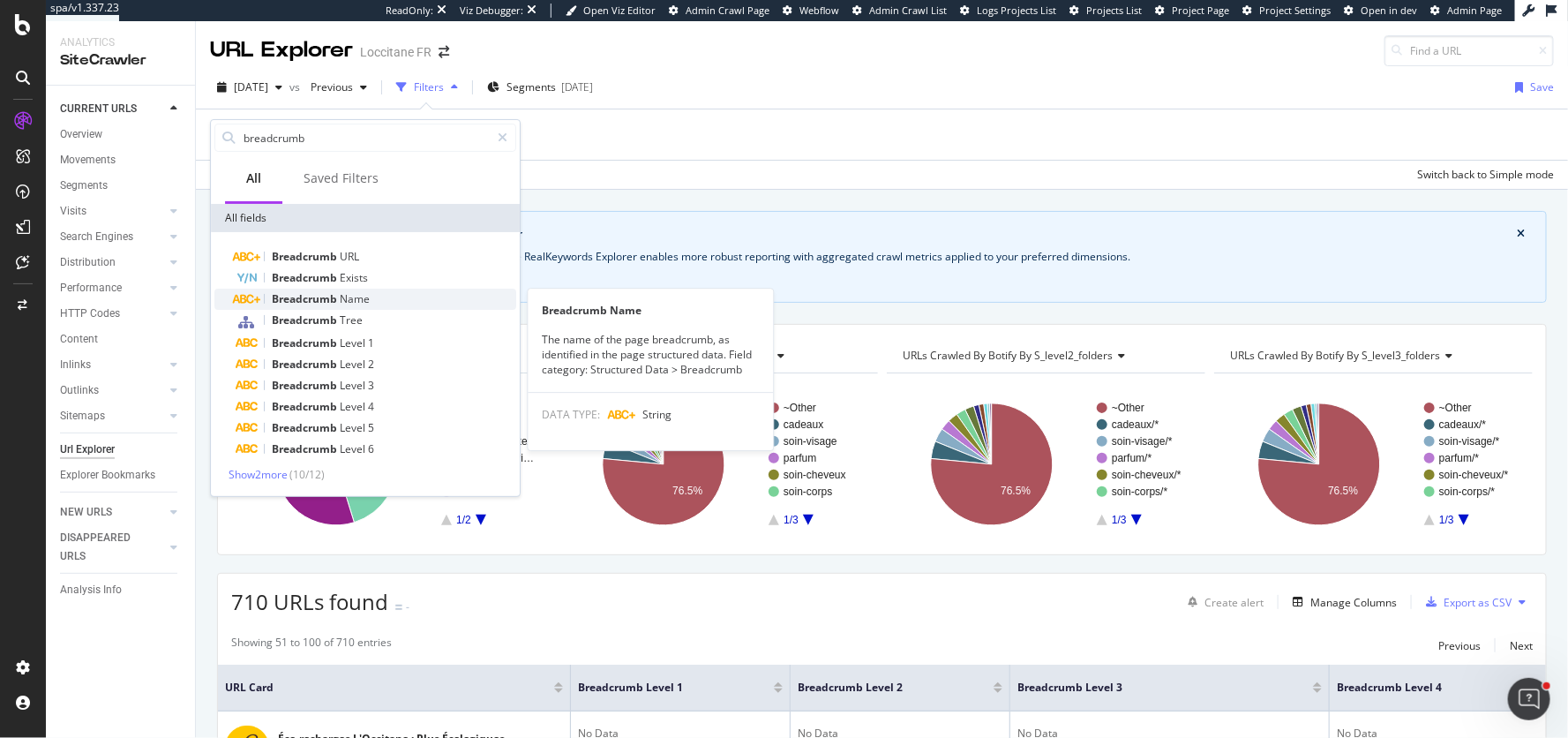
type input "breadcrumb"
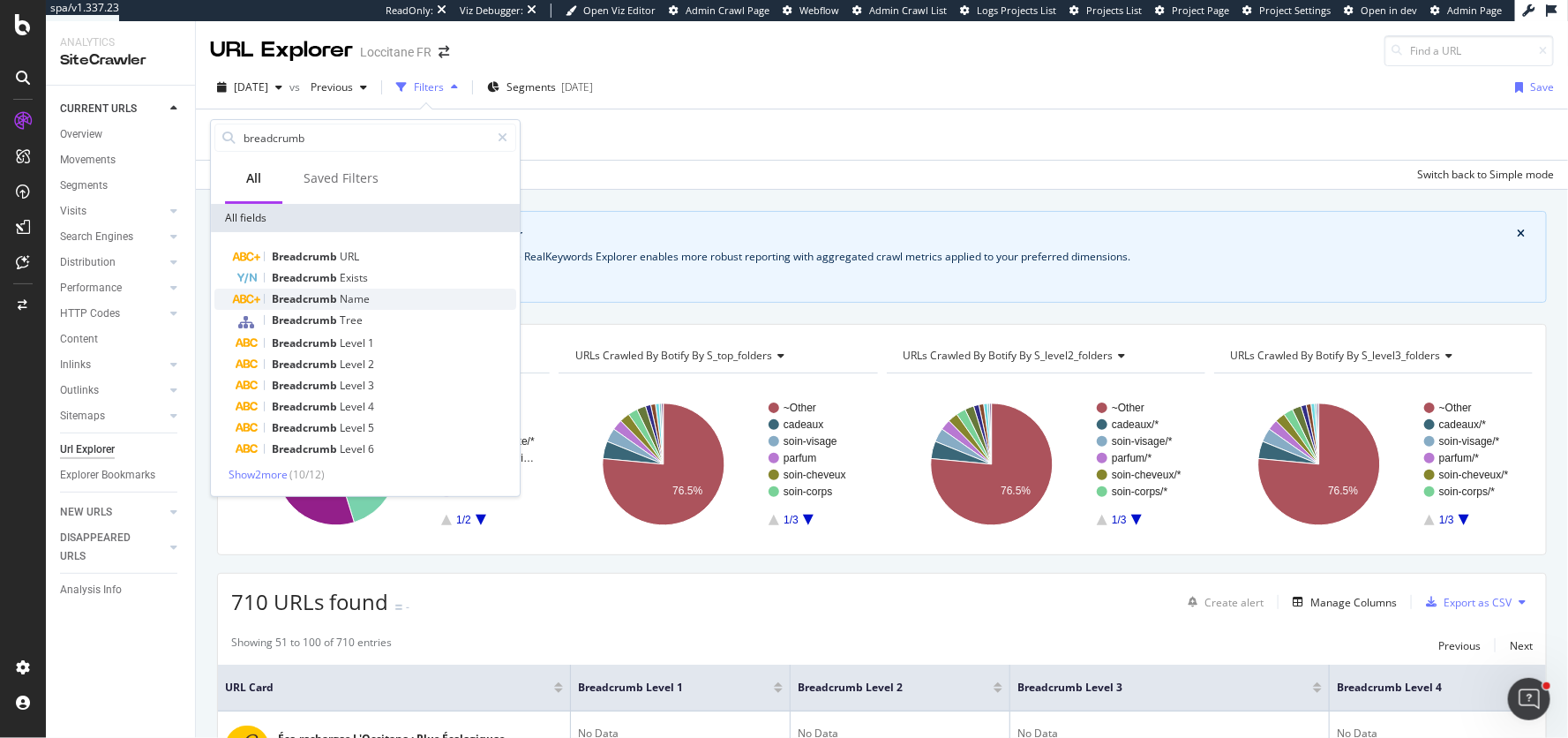
click at [328, 302] on span "Breadcrumb" at bounding box center [306, 298] width 68 height 15
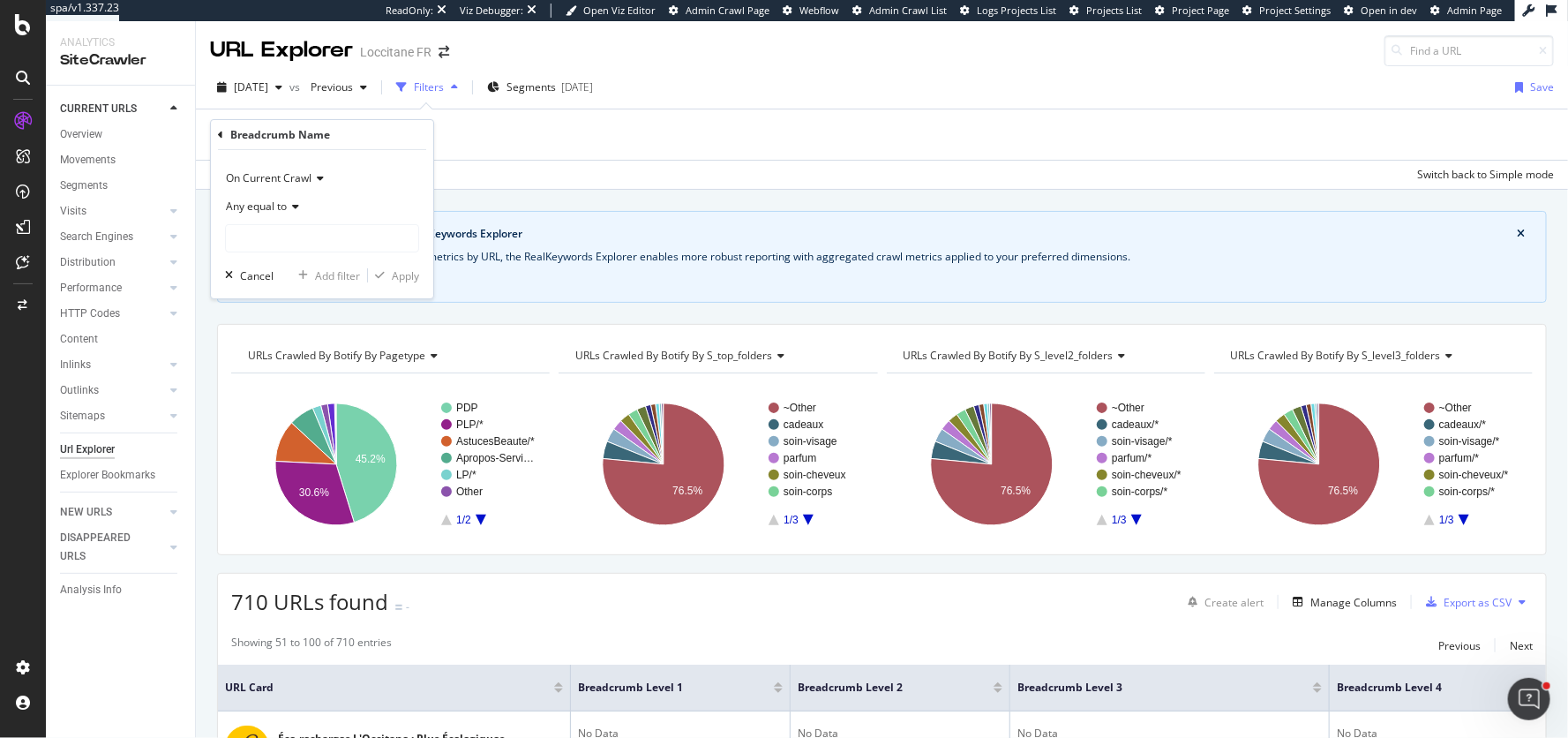
click at [275, 201] on span "Any equal to" at bounding box center [256, 206] width 61 height 15
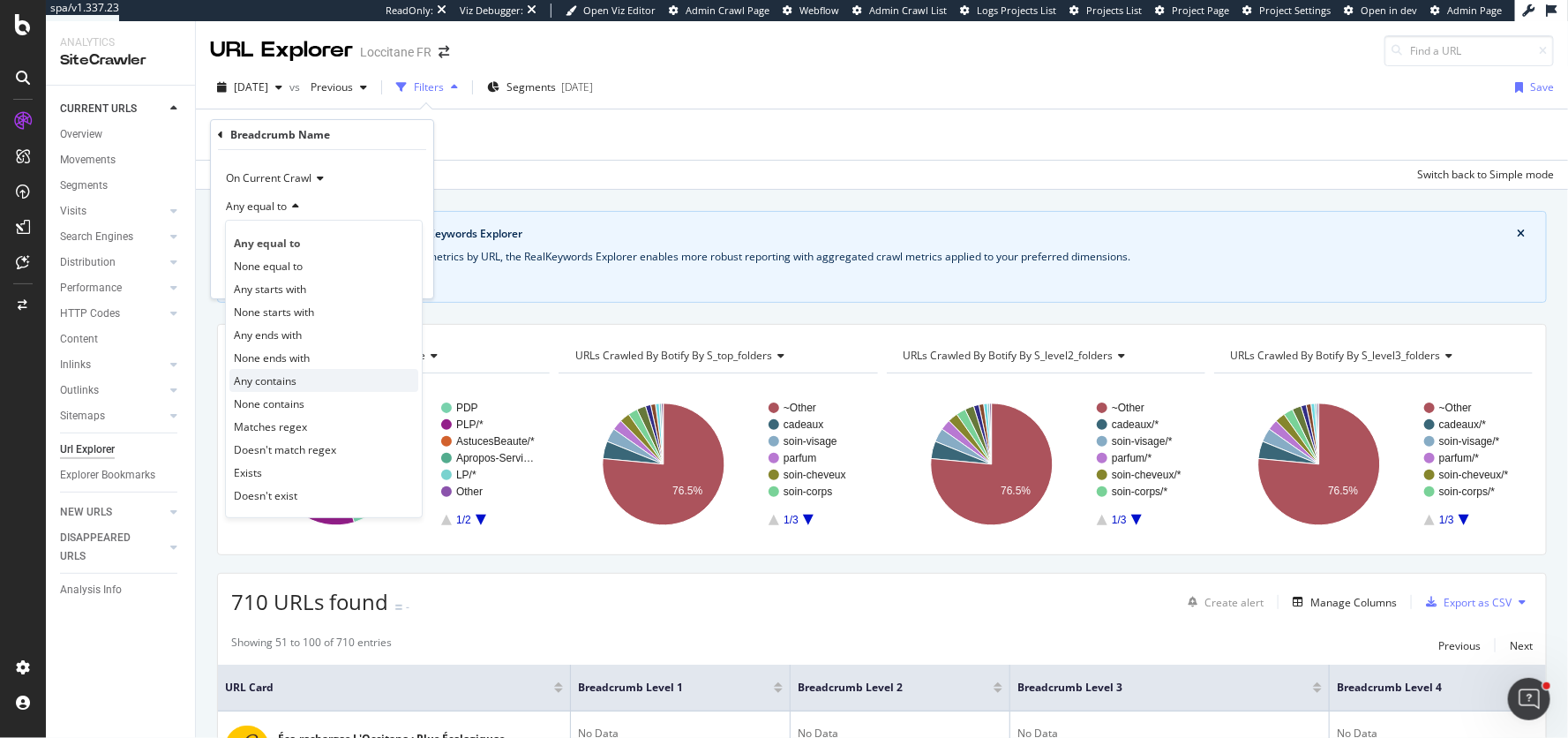
click at [294, 369] on div "Any contains" at bounding box center [324, 380] width 189 height 23
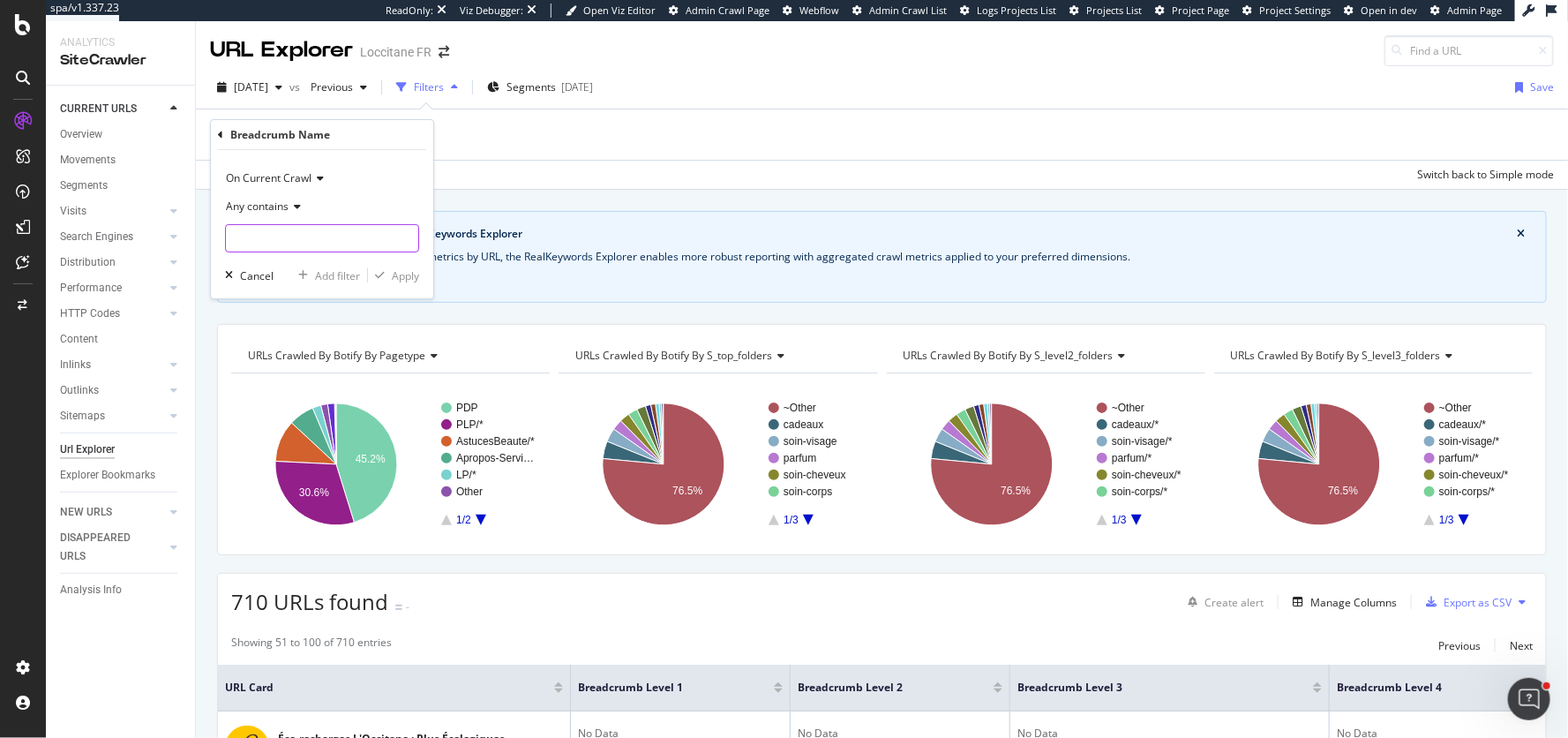
click at [292, 246] on input "text" at bounding box center [322, 237] width 192 height 28
click at [303, 230] on input "astuce" at bounding box center [309, 237] width 167 height 28
click at [276, 234] on input "astuce beauté" at bounding box center [309, 237] width 167 height 28
drag, startPoint x: 268, startPoint y: 234, endPoint x: 338, endPoint y: 234, distance: 70.0
click at [338, 234] on input "astuce beauté" at bounding box center [309, 237] width 167 height 28
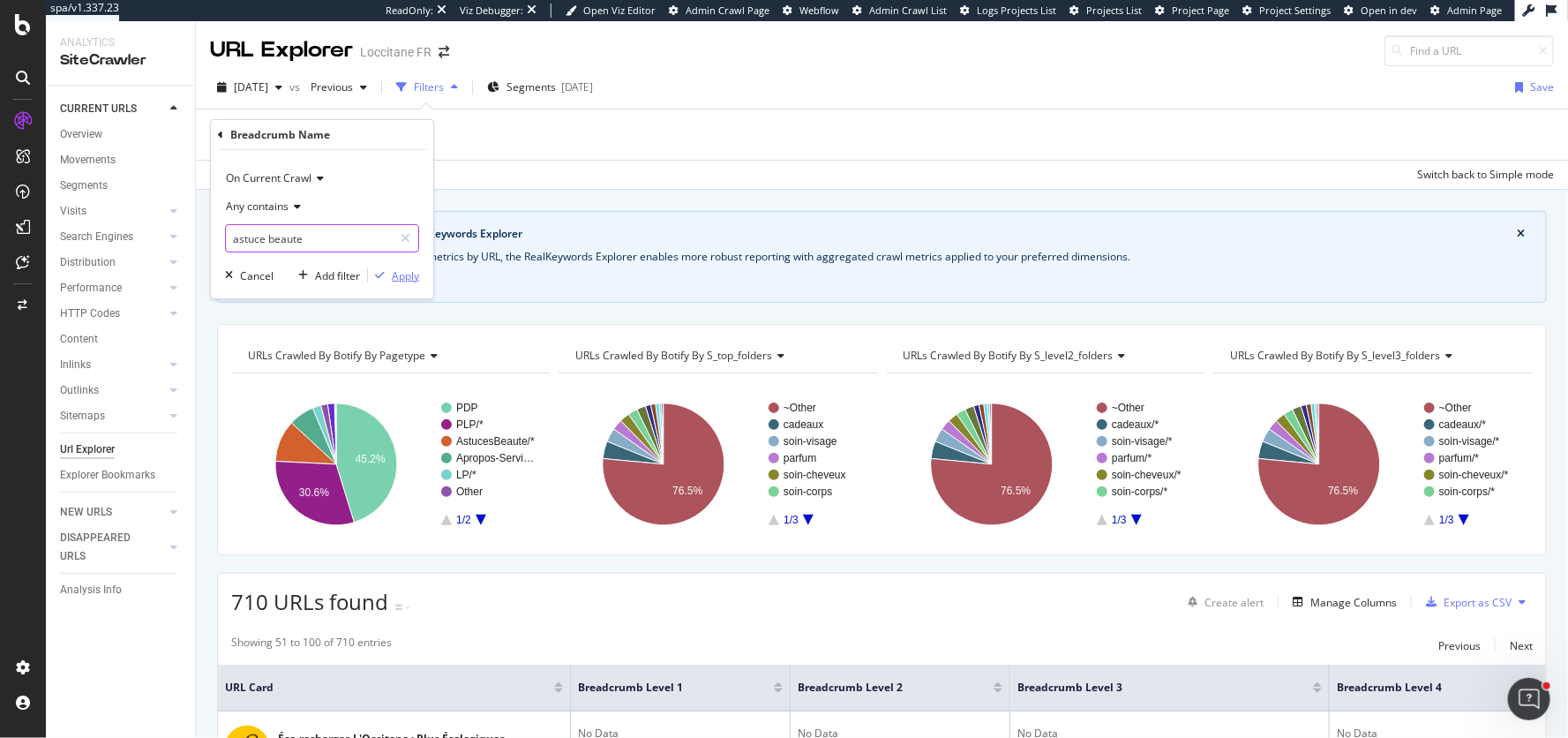
type input "astuce beaute"
drag, startPoint x: 405, startPoint y: 277, endPoint x: 554, endPoint y: 332, distance: 158.8
click at [405, 277] on div "Apply" at bounding box center [405, 275] width 27 height 15
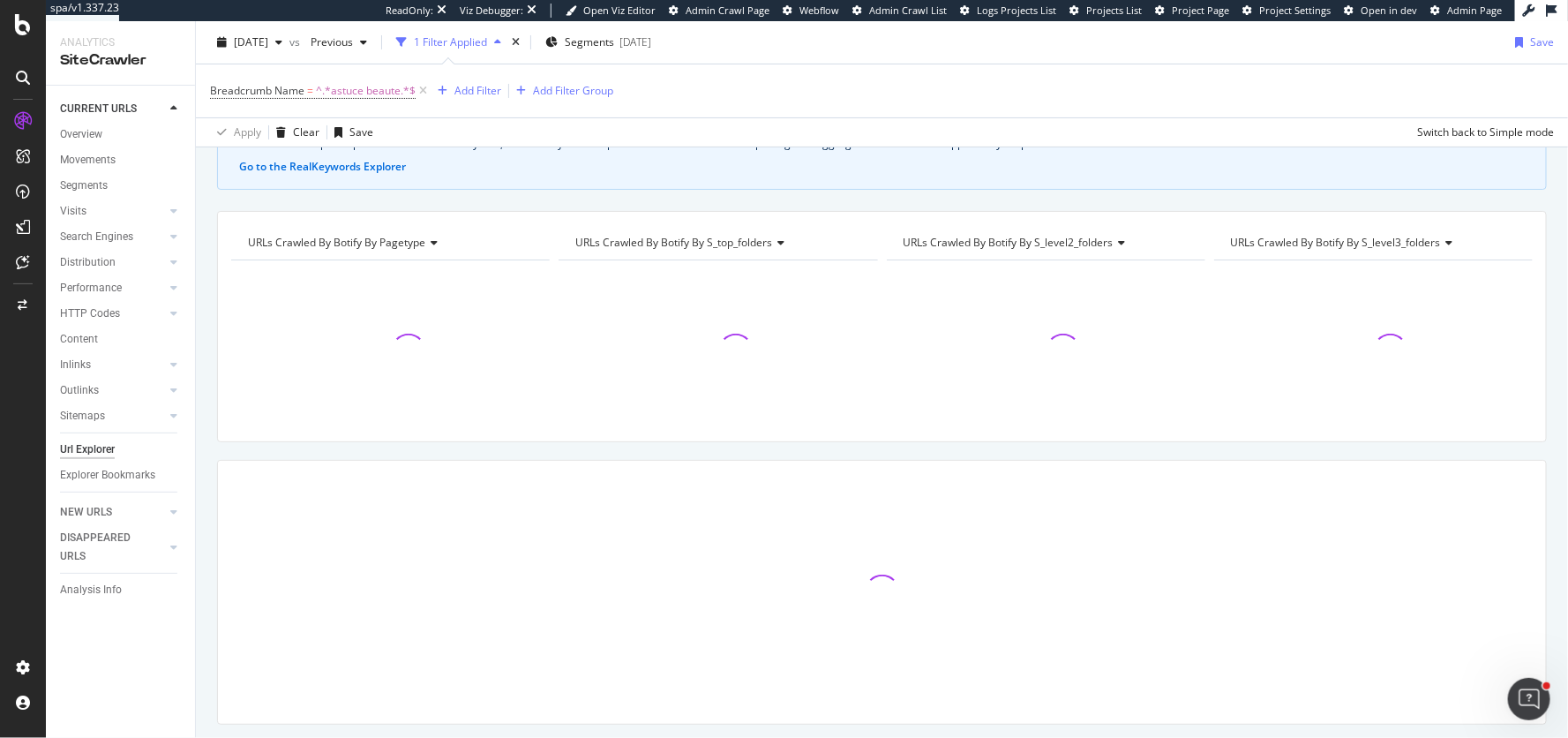
scroll to position [160, 0]
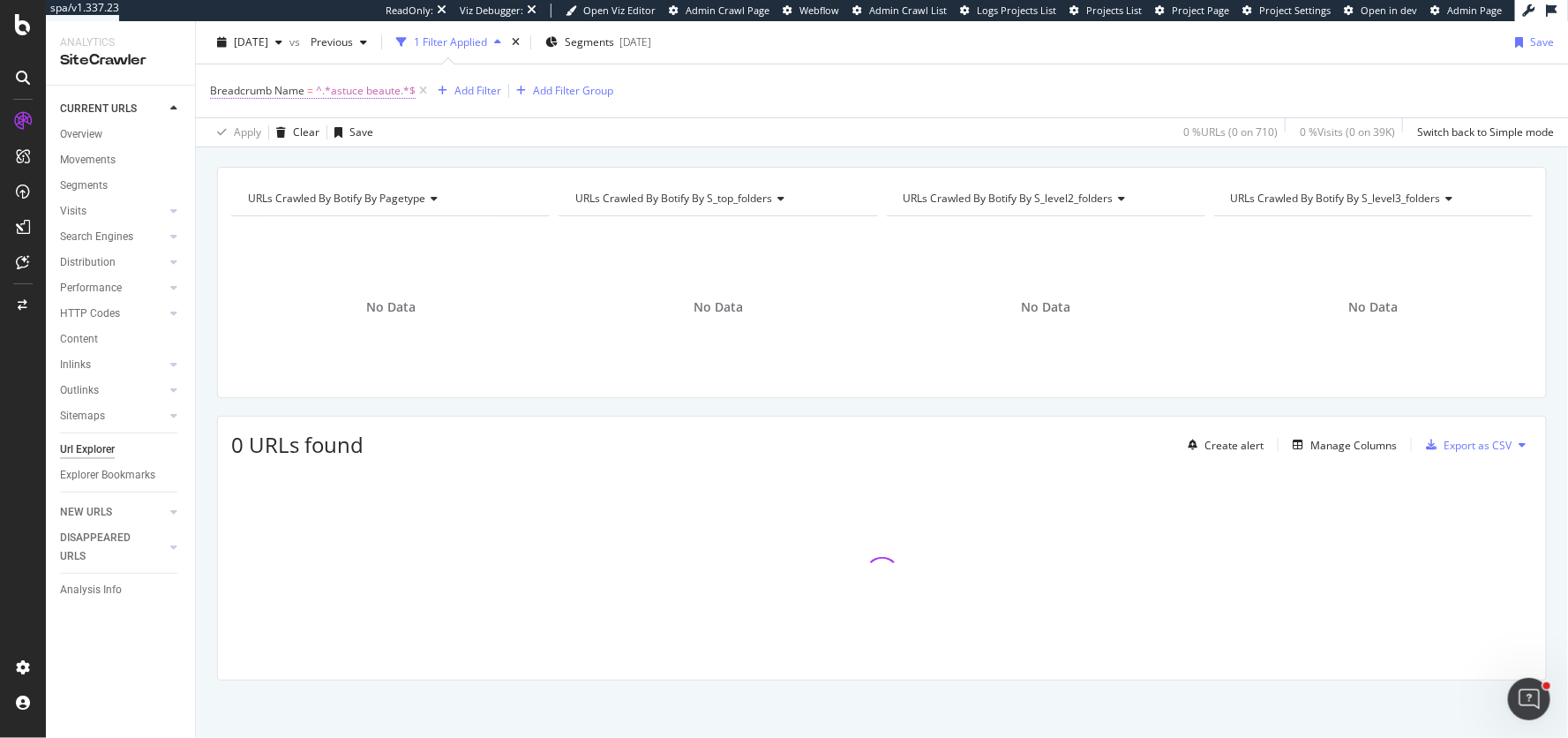
click at [369, 95] on span "^.*astuce beaute.*$" at bounding box center [365, 90] width 100 height 24
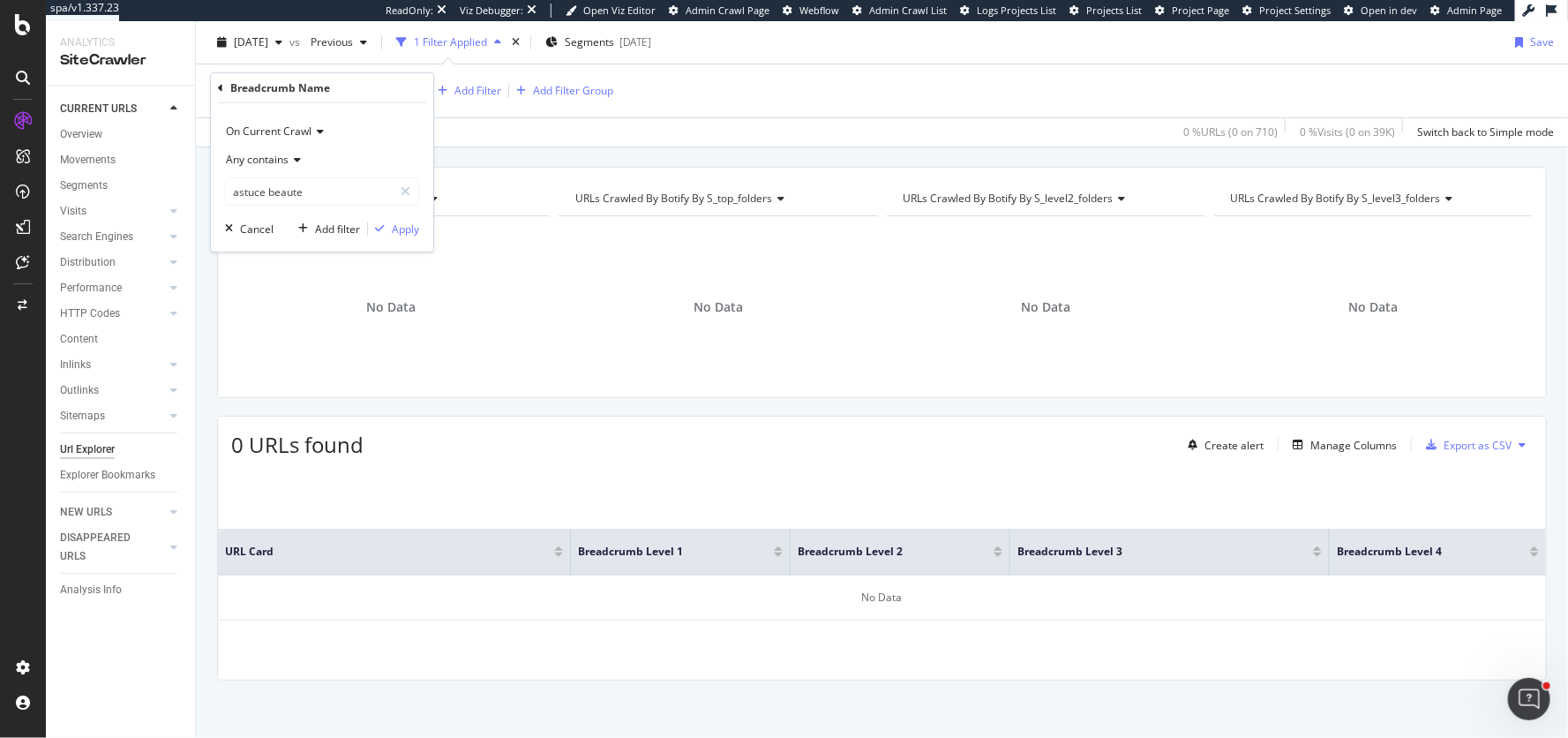
click at [290, 161] on icon at bounding box center [295, 160] width 13 height 11
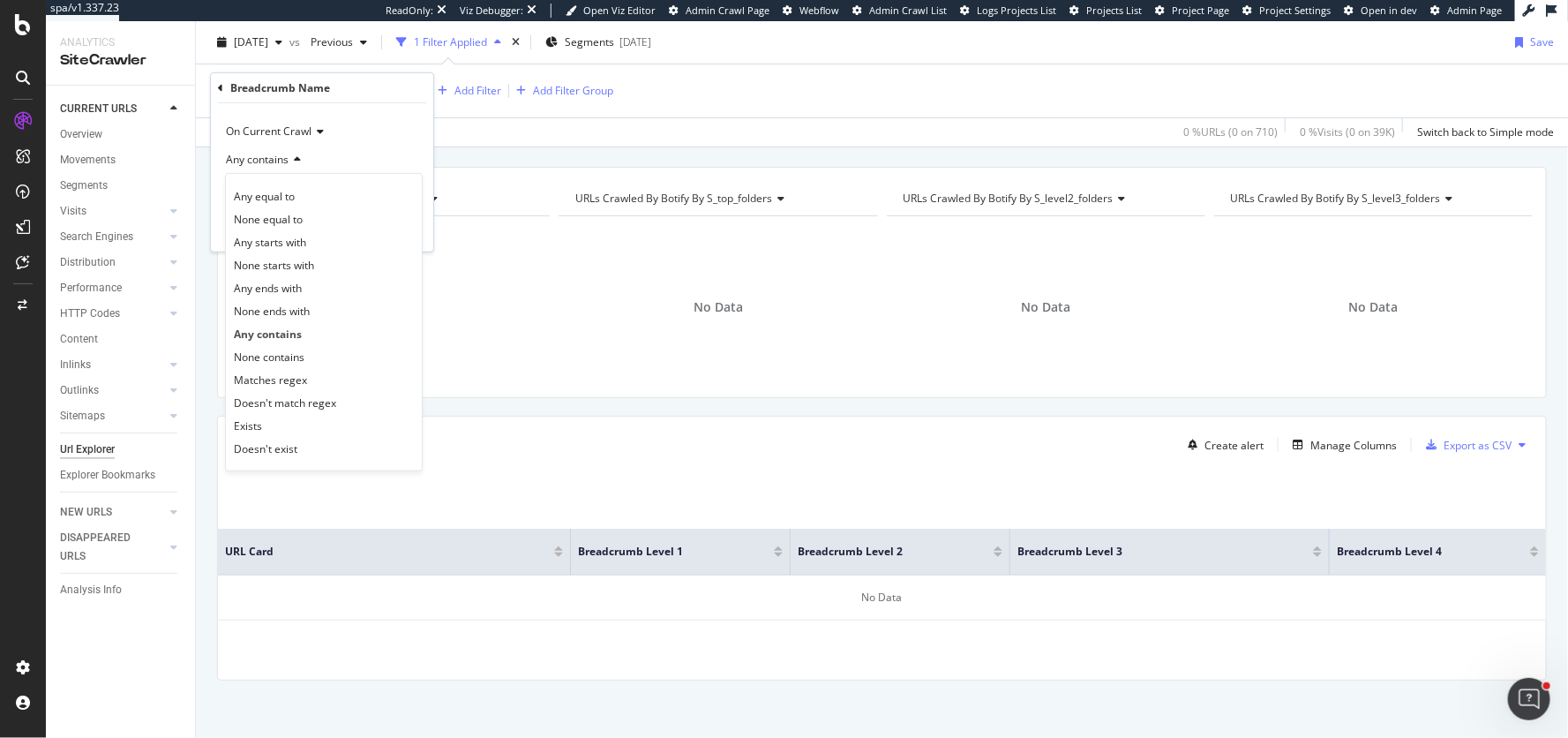
click at [363, 146] on div "Any contains" at bounding box center [322, 159] width 194 height 28
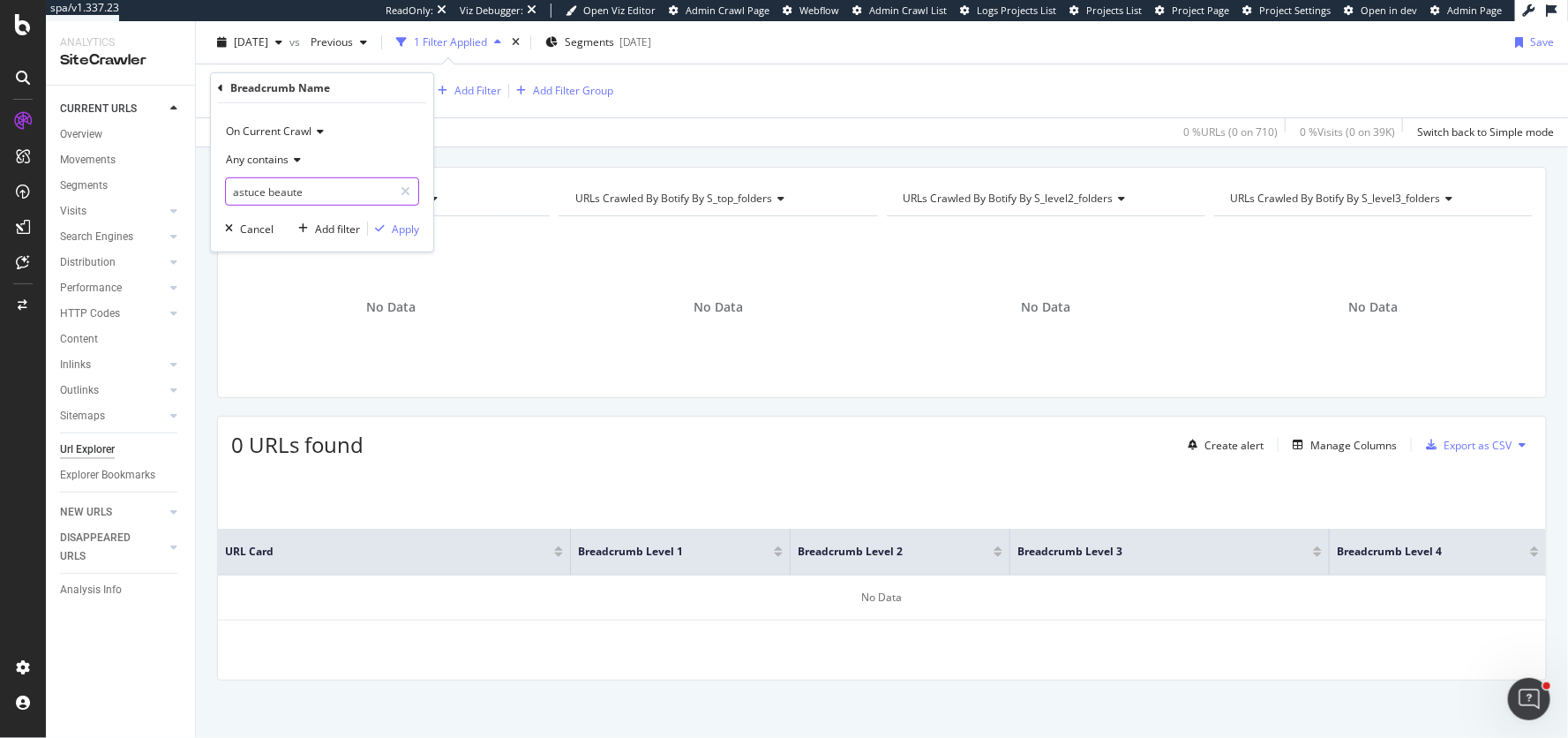
click at [263, 195] on input "astuce beaute" at bounding box center [309, 191] width 167 height 28
type input "astuces beaute"
click at [404, 221] on div "Apply" at bounding box center [405, 227] width 27 height 15
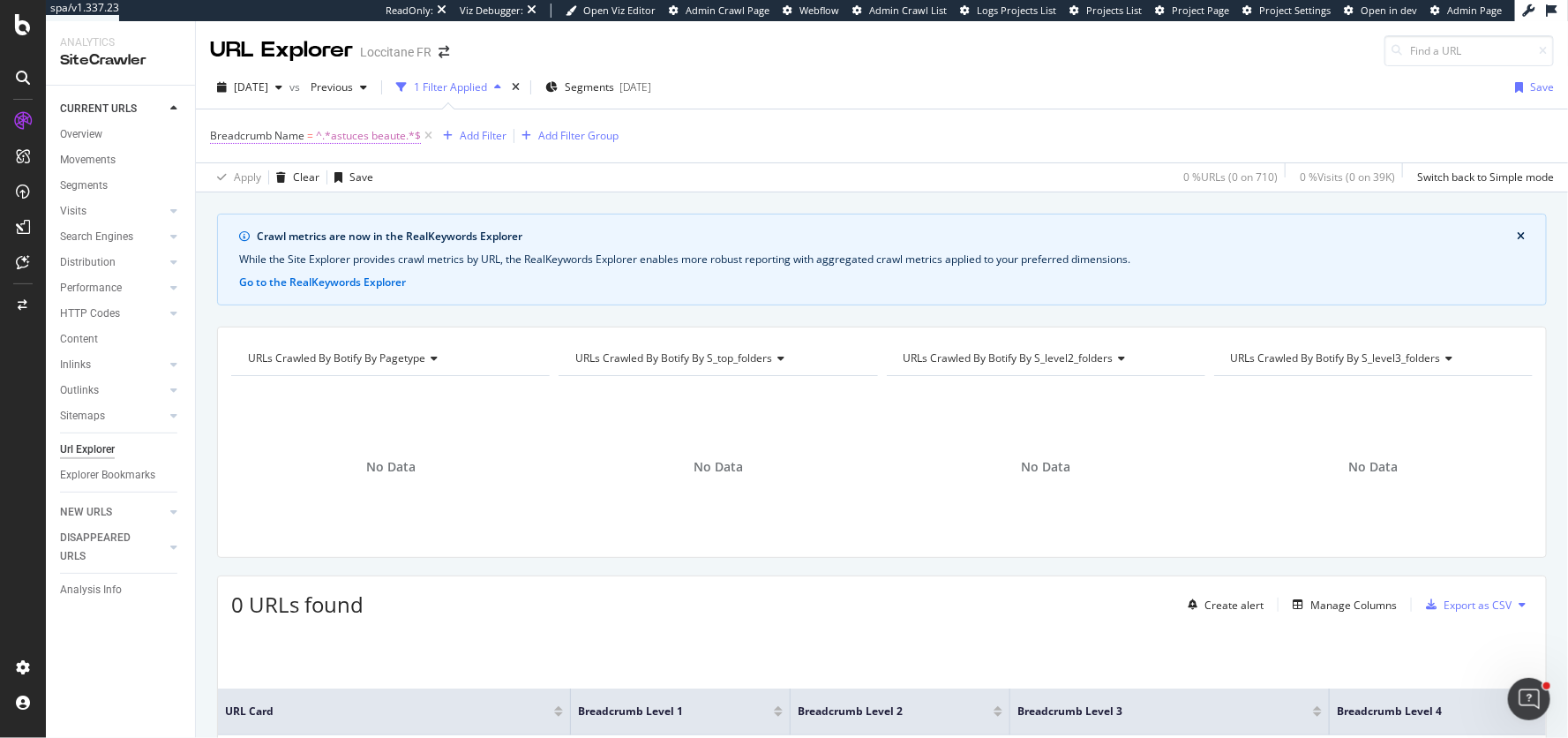
click at [343, 137] on span "^.*astuces beaute.*$" at bounding box center [368, 135] width 105 height 24
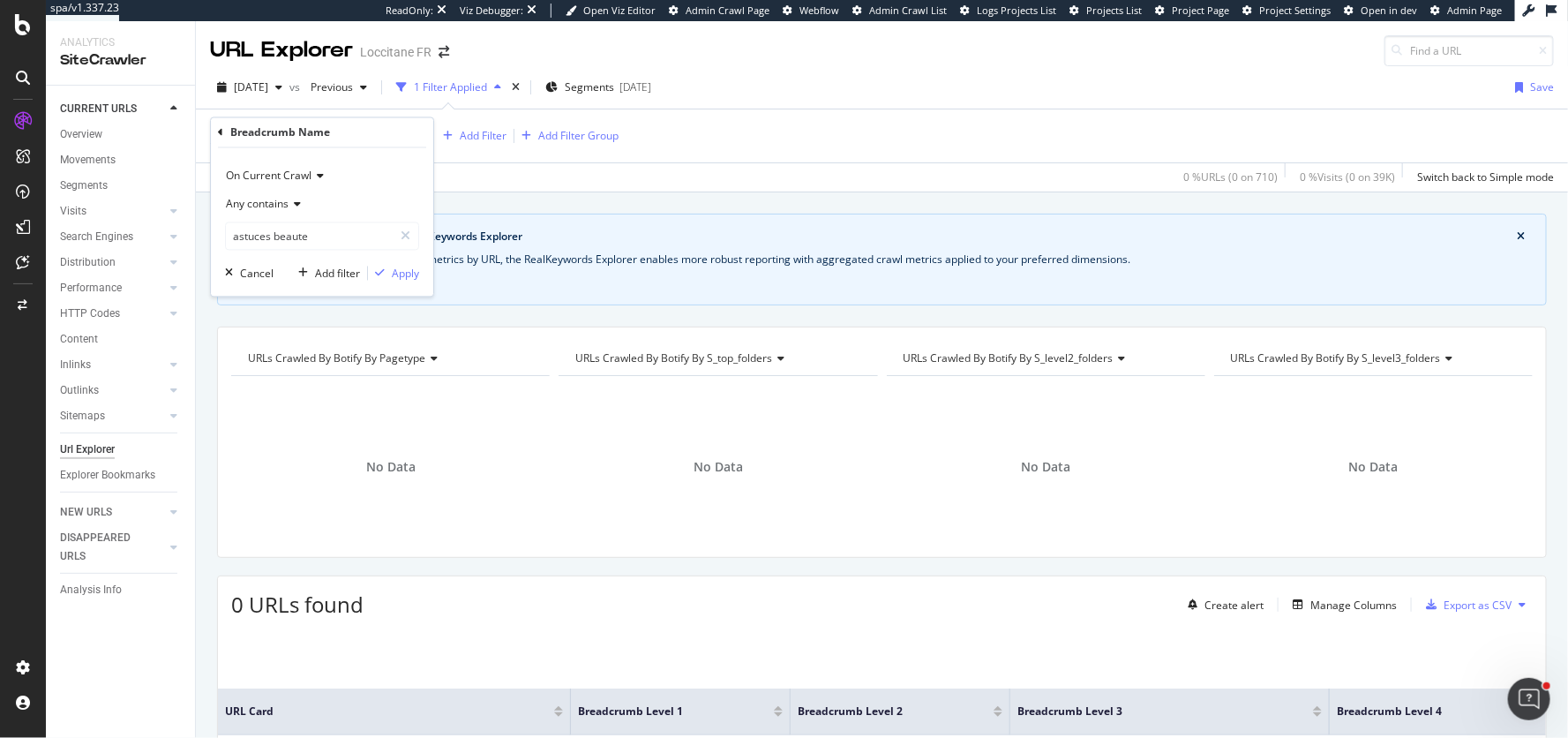
click at [566, 205] on div "Crawl metrics are now in the RealKeywords Explorer While the Site Explorer prov…" at bounding box center [882, 213] width 1372 height 42
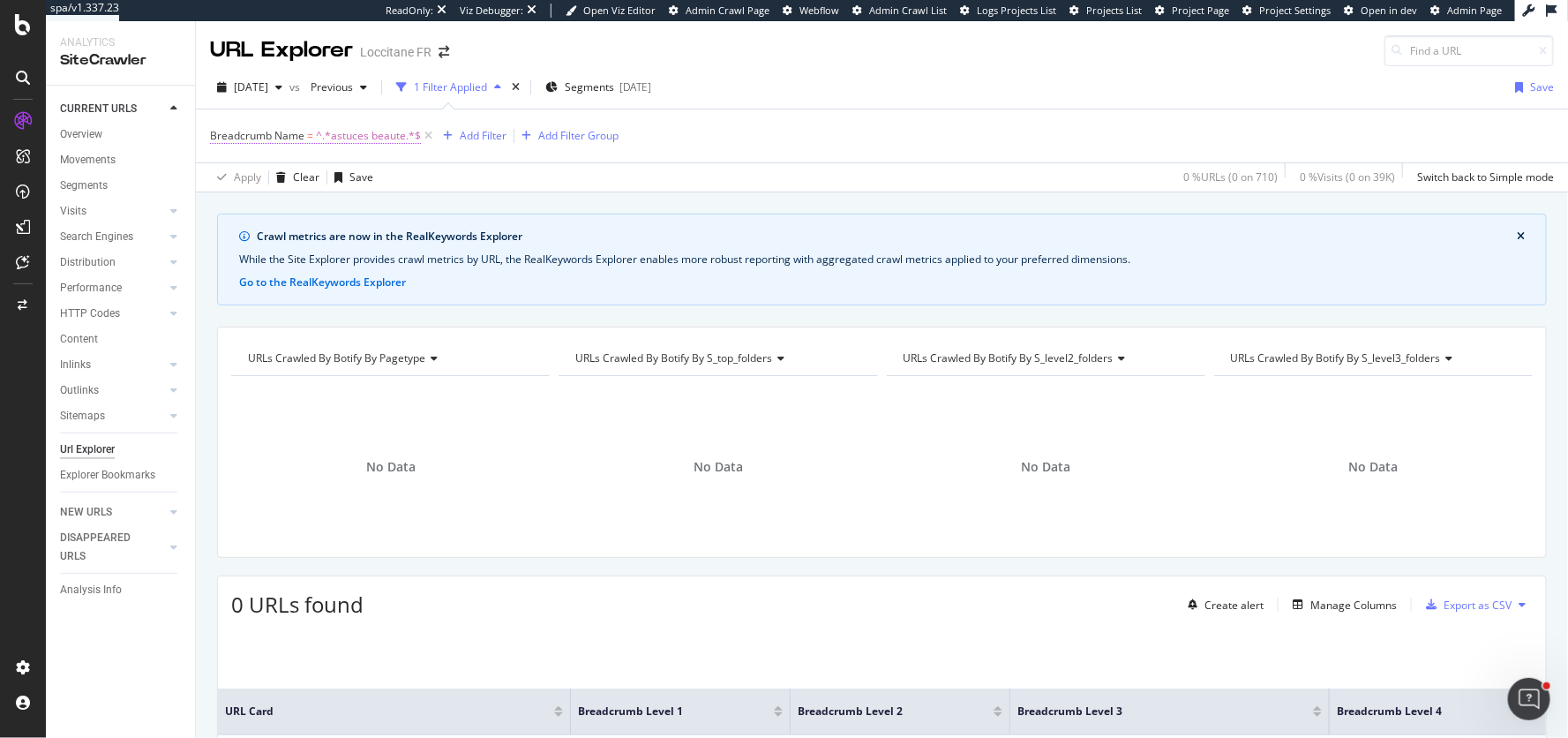
click at [329, 127] on span "^.*astuces beaute.*$" at bounding box center [368, 135] width 105 height 24
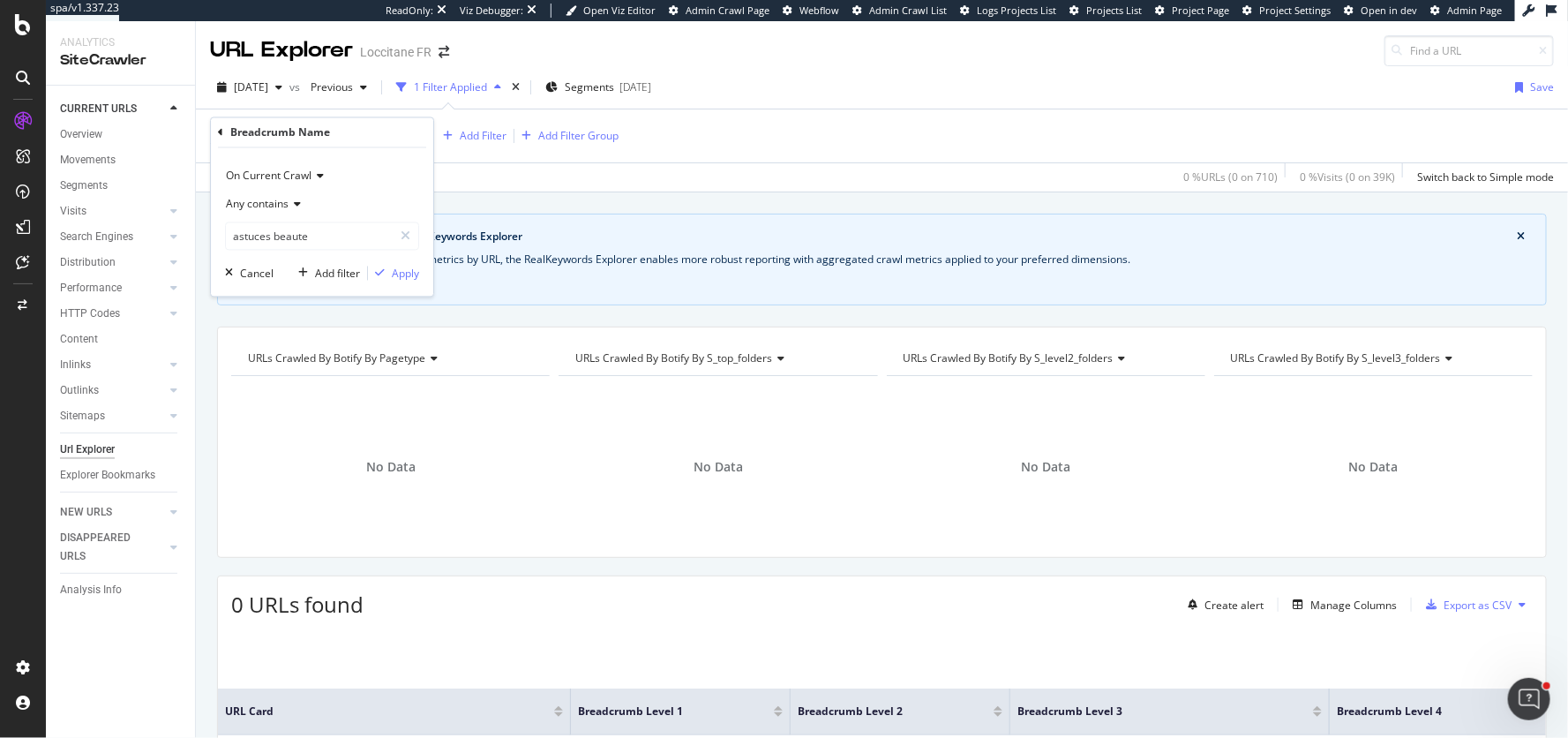
click at [263, 209] on span "Any contains" at bounding box center [257, 204] width 63 height 15
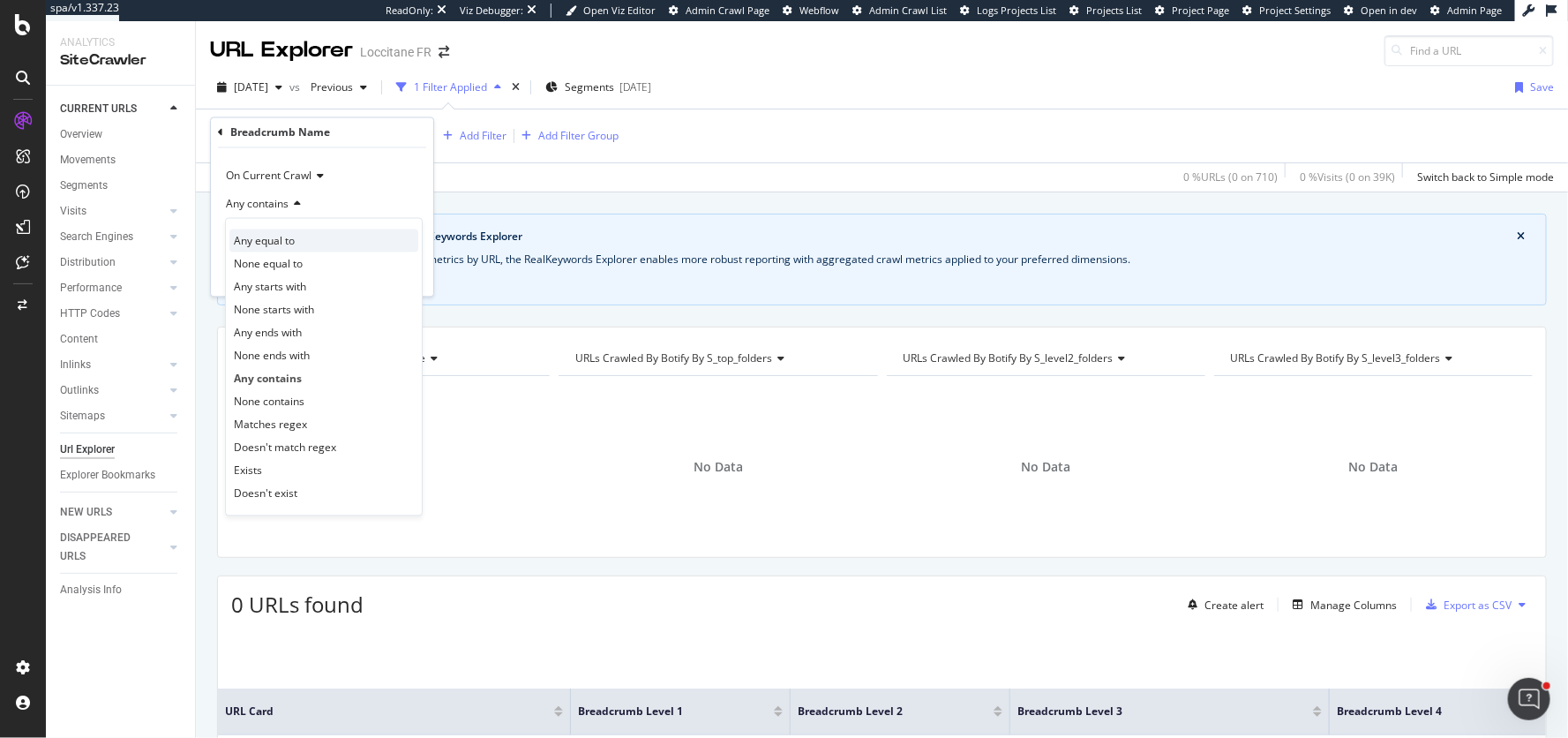
click at [276, 244] on span "Any equal to" at bounding box center [264, 240] width 61 height 15
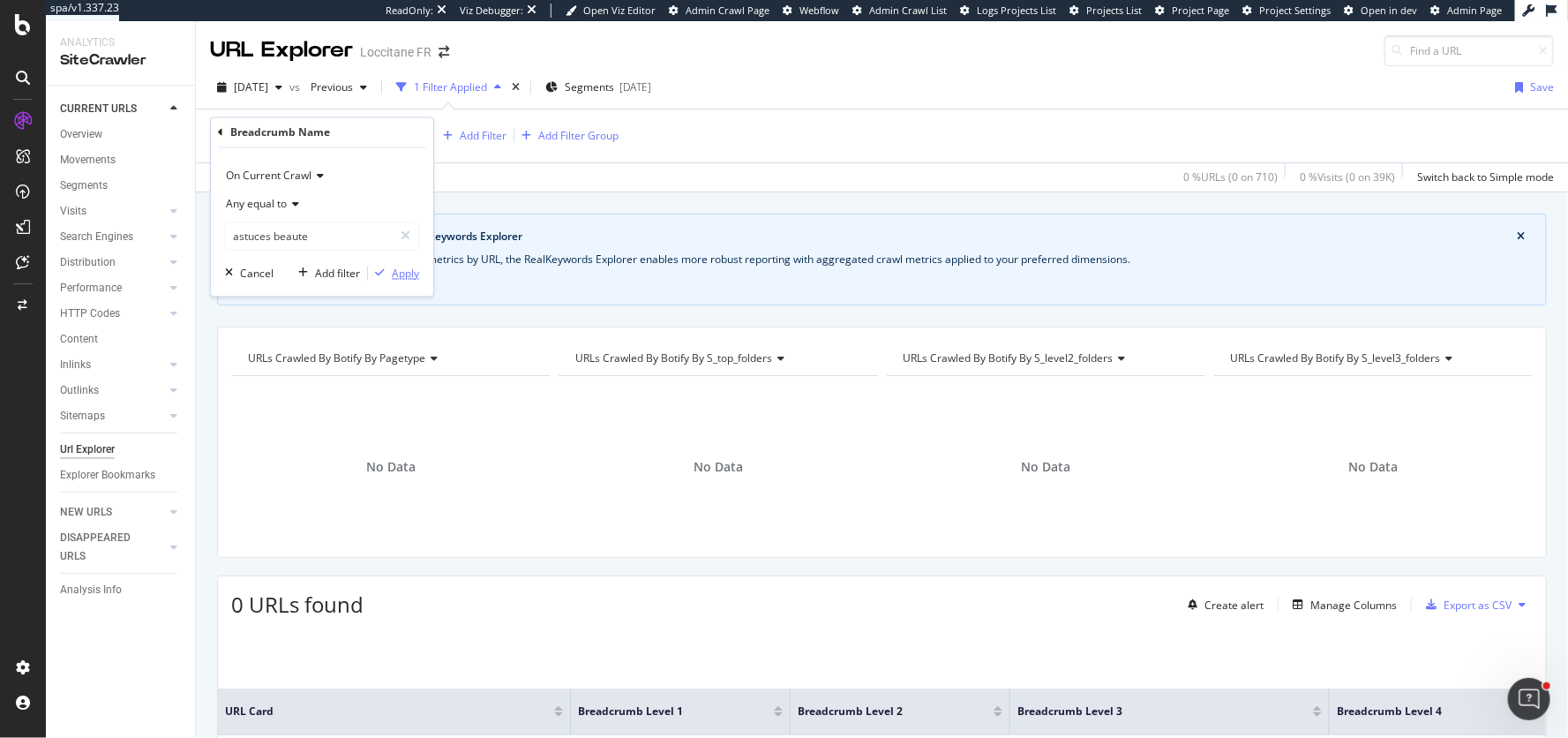
click at [401, 272] on div "Apply" at bounding box center [405, 272] width 27 height 15
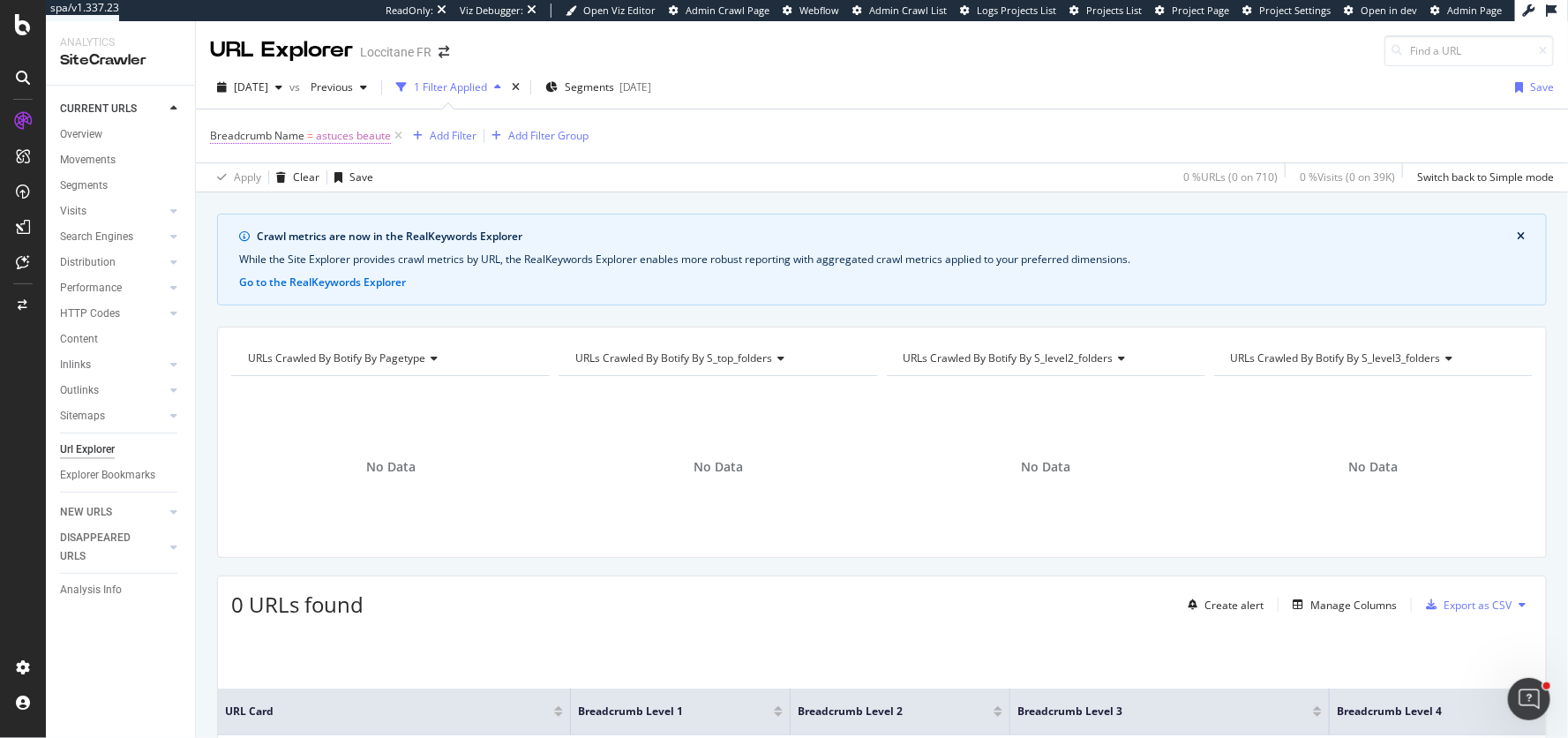
click at [316, 135] on span "astuces beaute" at bounding box center [352, 135] width 75 height 24
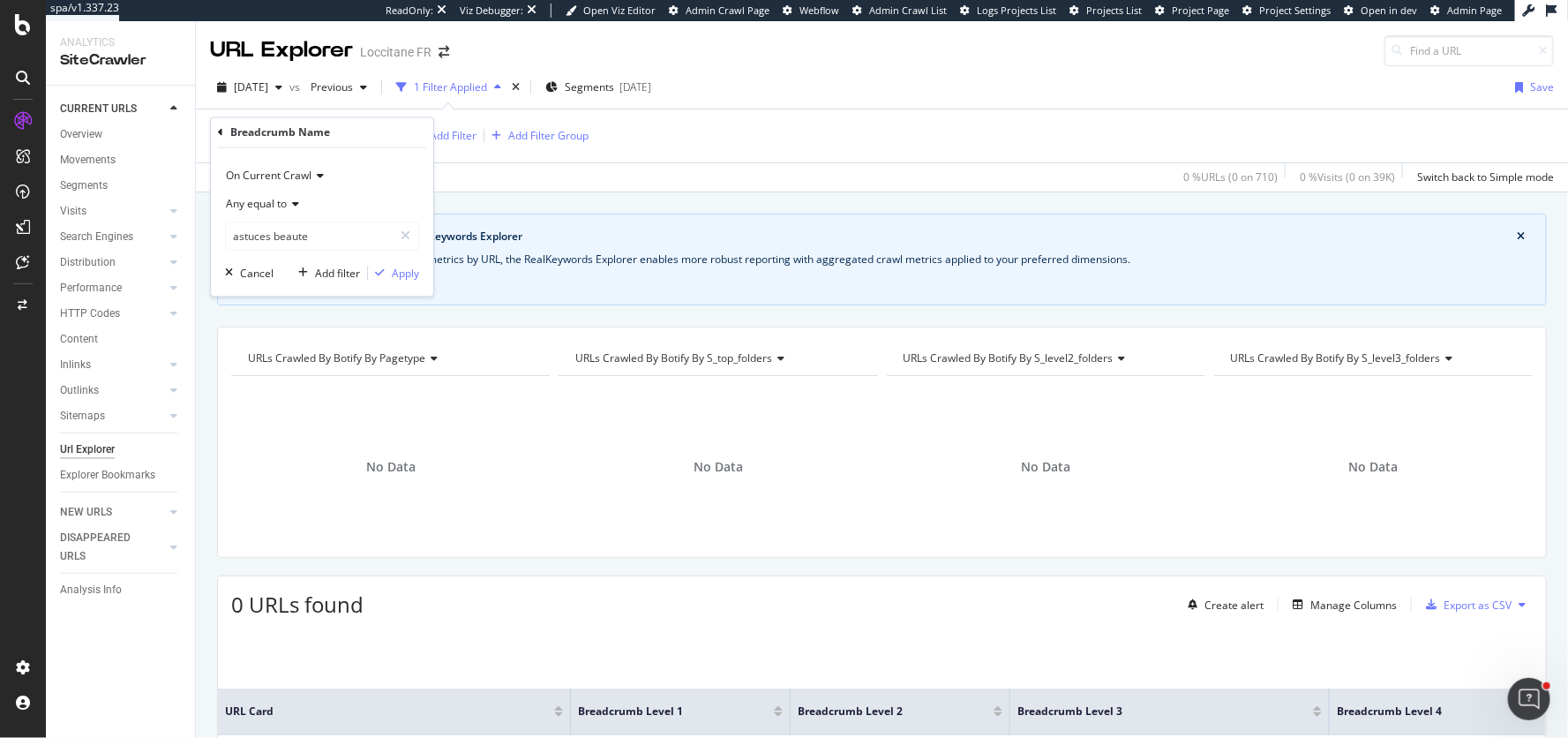
click at [278, 176] on span "On Current Crawl" at bounding box center [268, 175] width 85 height 15
click at [228, 146] on div "Breadcrumb Name" at bounding box center [322, 133] width 209 height 30
click at [228, 138] on div "Breadcrumb Name" at bounding box center [322, 133] width 209 height 30
click at [227, 131] on div "Breadcrumb Name" at bounding box center [322, 133] width 209 height 30
click at [219, 131] on icon at bounding box center [220, 132] width 5 height 11
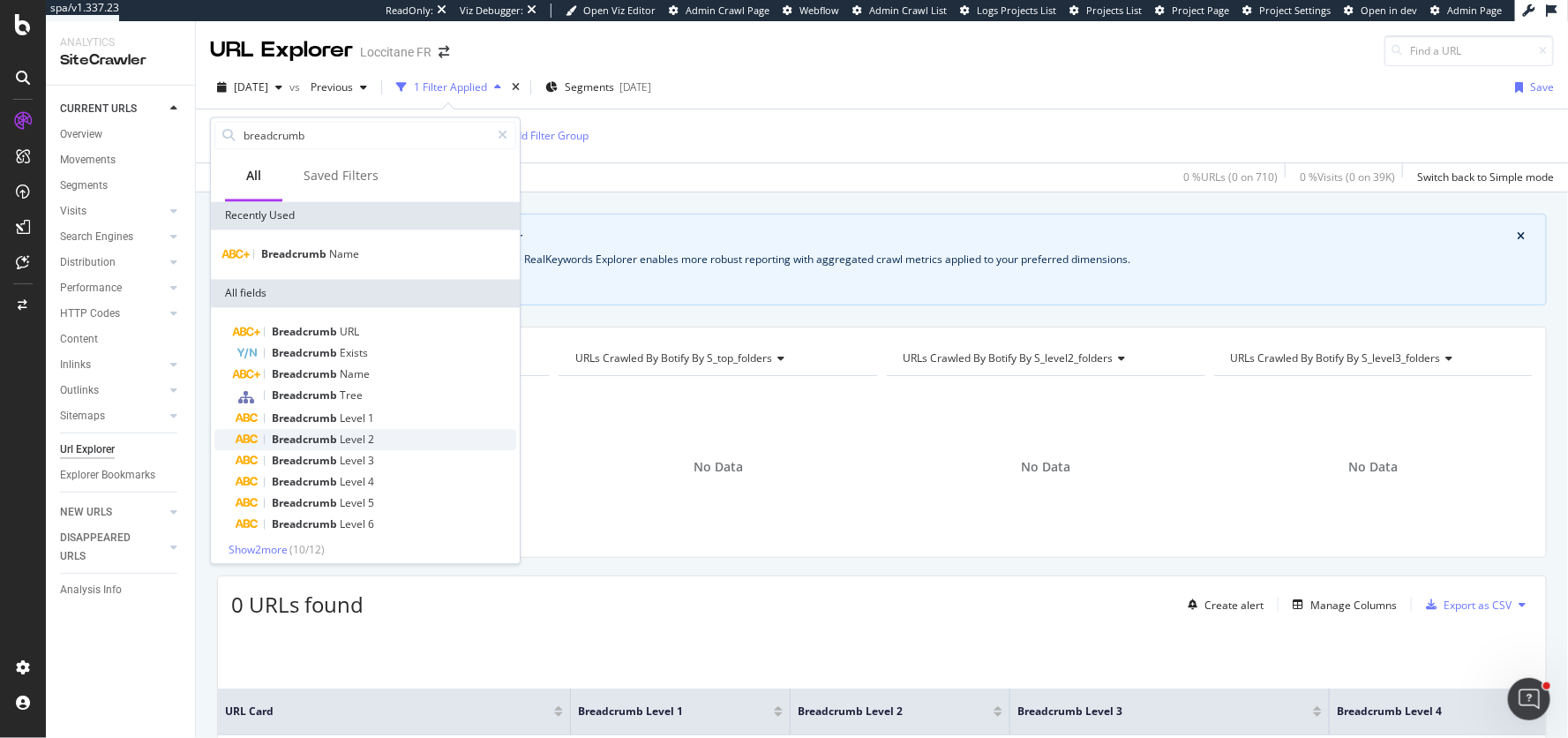
click at [340, 438] on span "Level" at bounding box center [353, 440] width 28 height 15
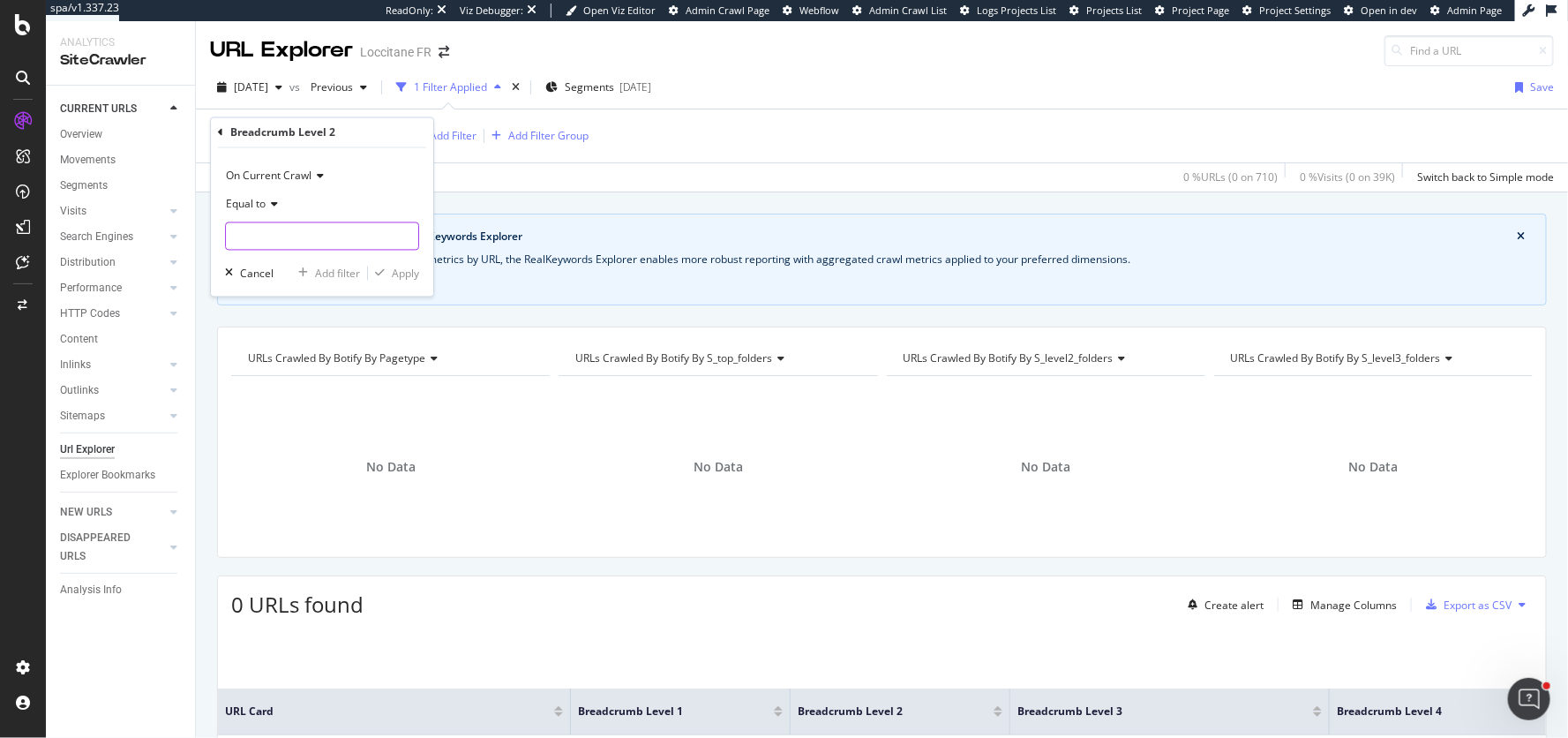
click at [250, 227] on input "text" at bounding box center [322, 236] width 192 height 28
type input "astuces beaute"
drag, startPoint x: 410, startPoint y: 262, endPoint x: 407, endPoint y: 276, distance: 14.3
click at [407, 276] on div "On Current Crawl Equal to astuces beaute Cancel Add filter Apply" at bounding box center [322, 222] width 222 height 148
click at [407, 276] on div "Apply" at bounding box center [405, 272] width 27 height 15
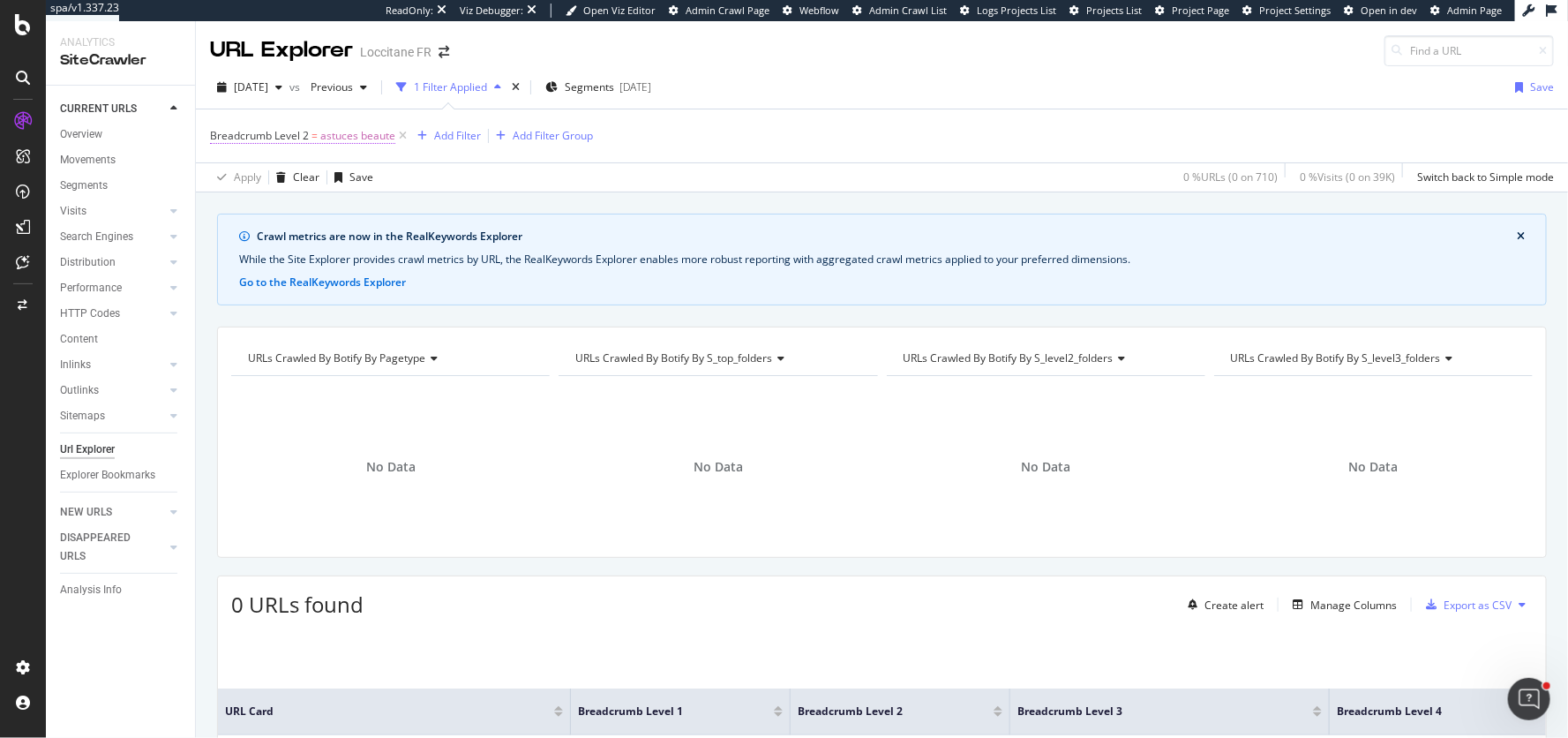
click at [290, 129] on span "Breadcrumb Level 2" at bounding box center [260, 135] width 99 height 15
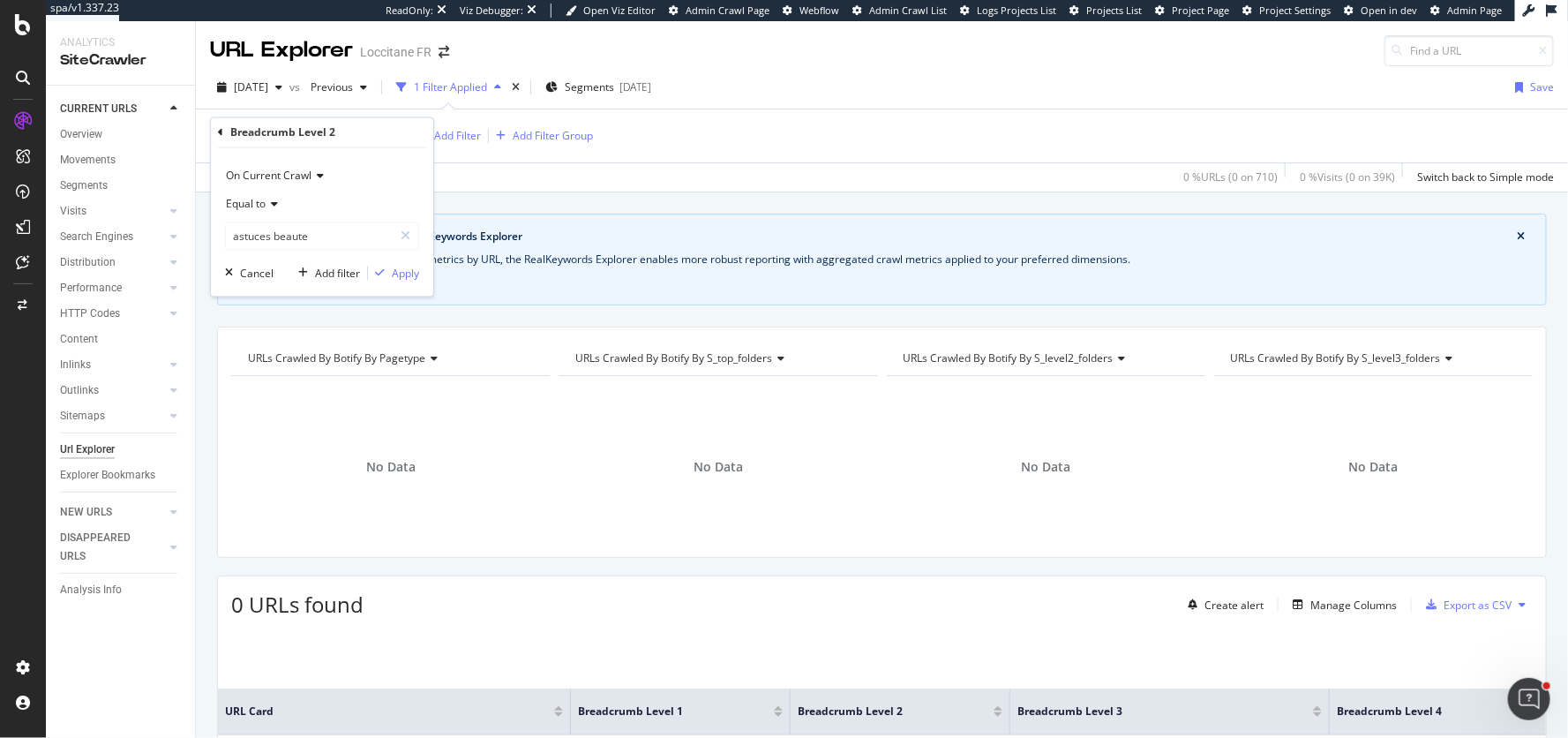
click at [215, 128] on div "Breadcrumb Level 2 On Current Crawl Equal to astuces beaute Cancel Add filter A…" at bounding box center [322, 208] width 222 height 178
click at [218, 128] on icon at bounding box center [220, 132] width 5 height 11
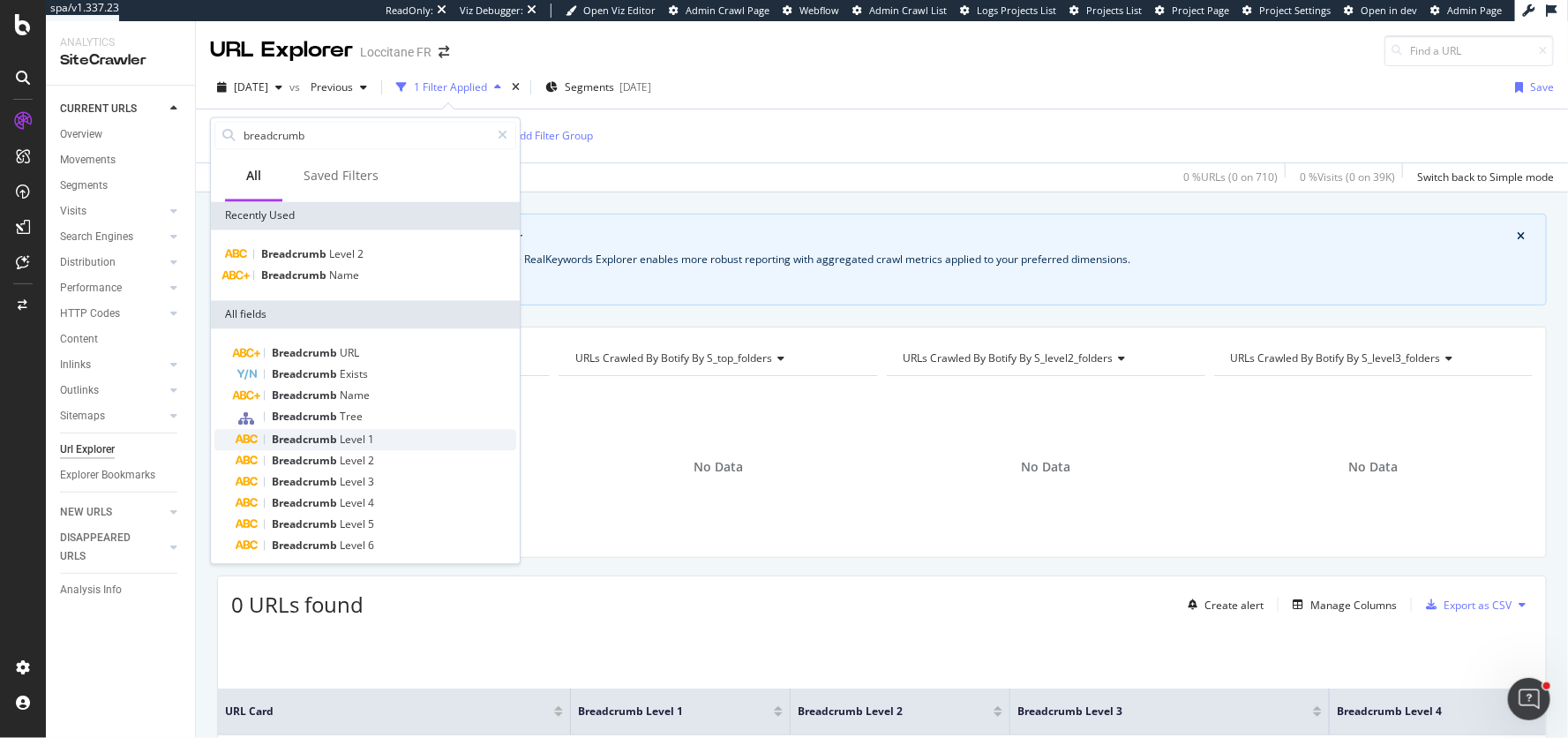
click at [329, 443] on span "Breadcrumb" at bounding box center [306, 440] width 68 height 15
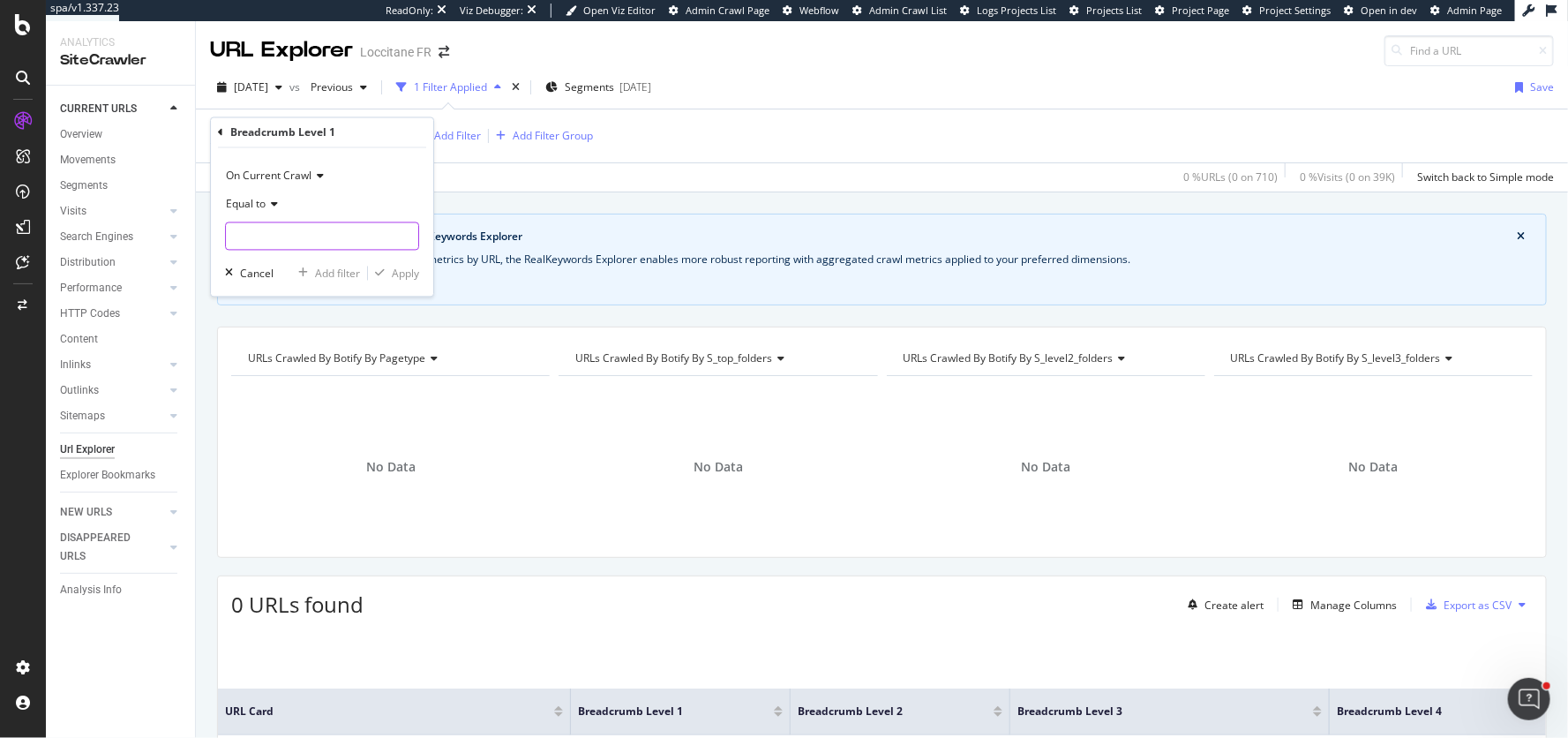
click at [287, 230] on input "text" at bounding box center [322, 236] width 192 height 28
type input "astuces beaute"
click at [392, 271] on div "Apply" at bounding box center [405, 272] width 27 height 15
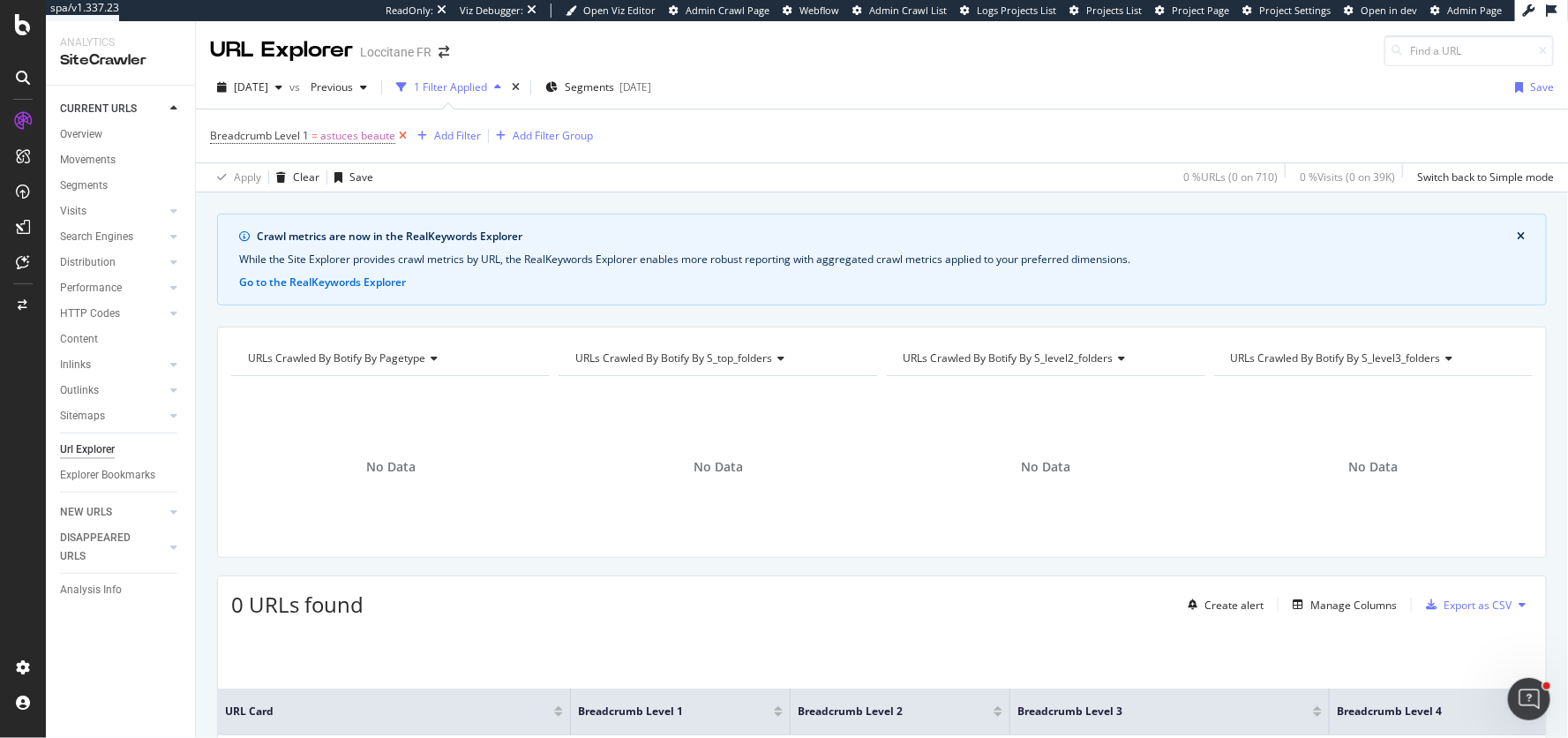
click at [402, 132] on icon at bounding box center [403, 136] width 15 height 18
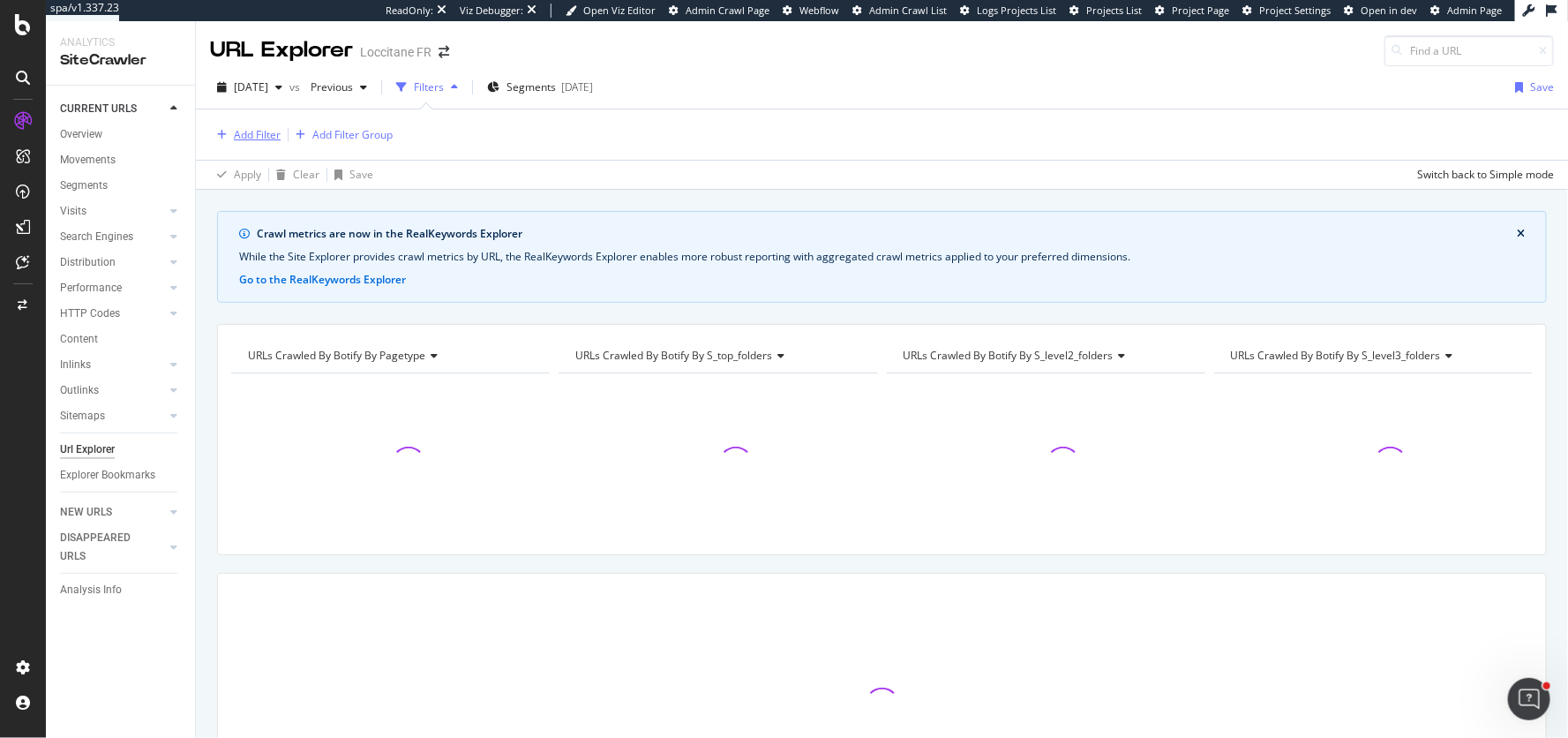
click at [264, 134] on div "Add Filter" at bounding box center [257, 134] width 47 height 15
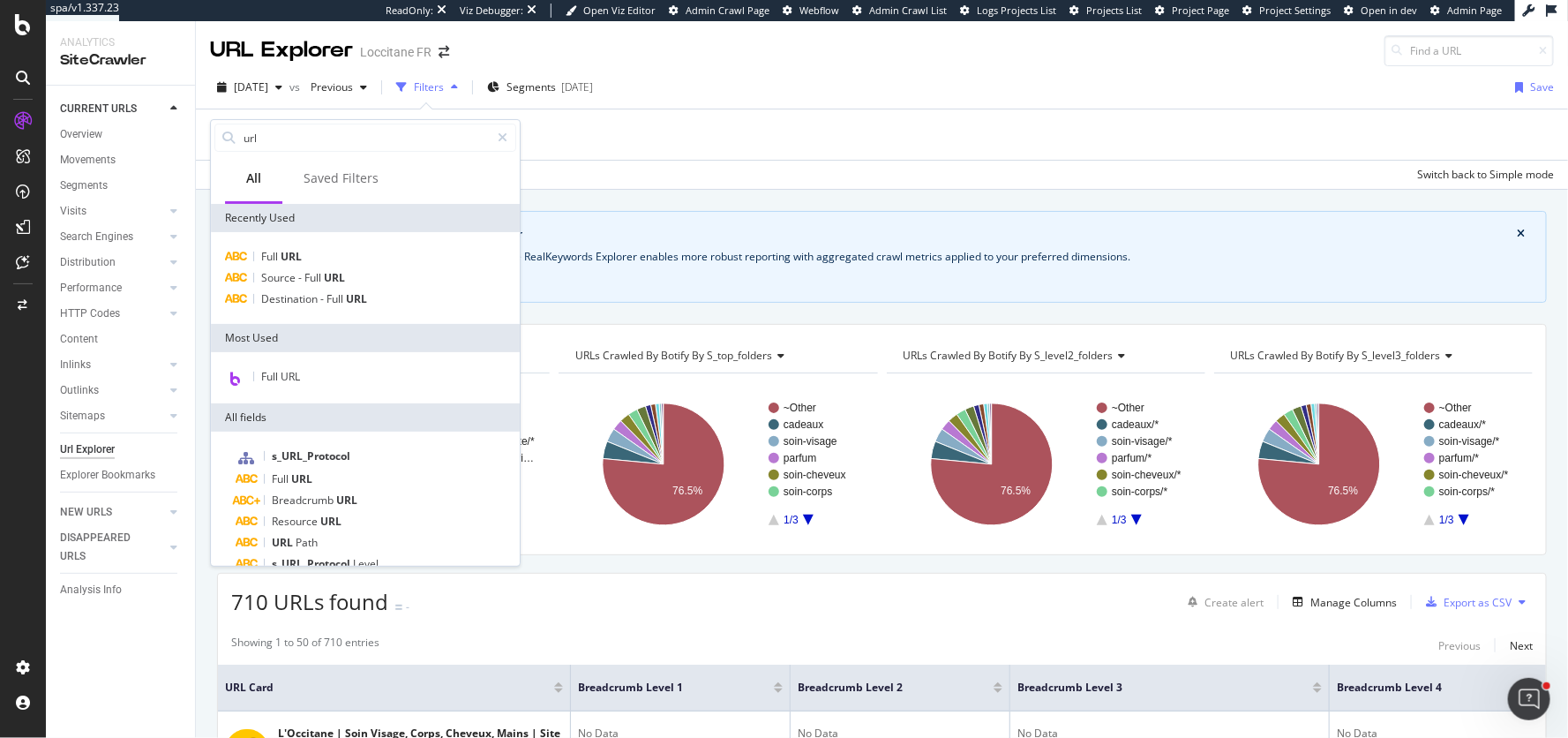
type input "url"
click at [318, 244] on div "Full URL Source - Full URL Destination - Full URL" at bounding box center [366, 278] width 309 height 92
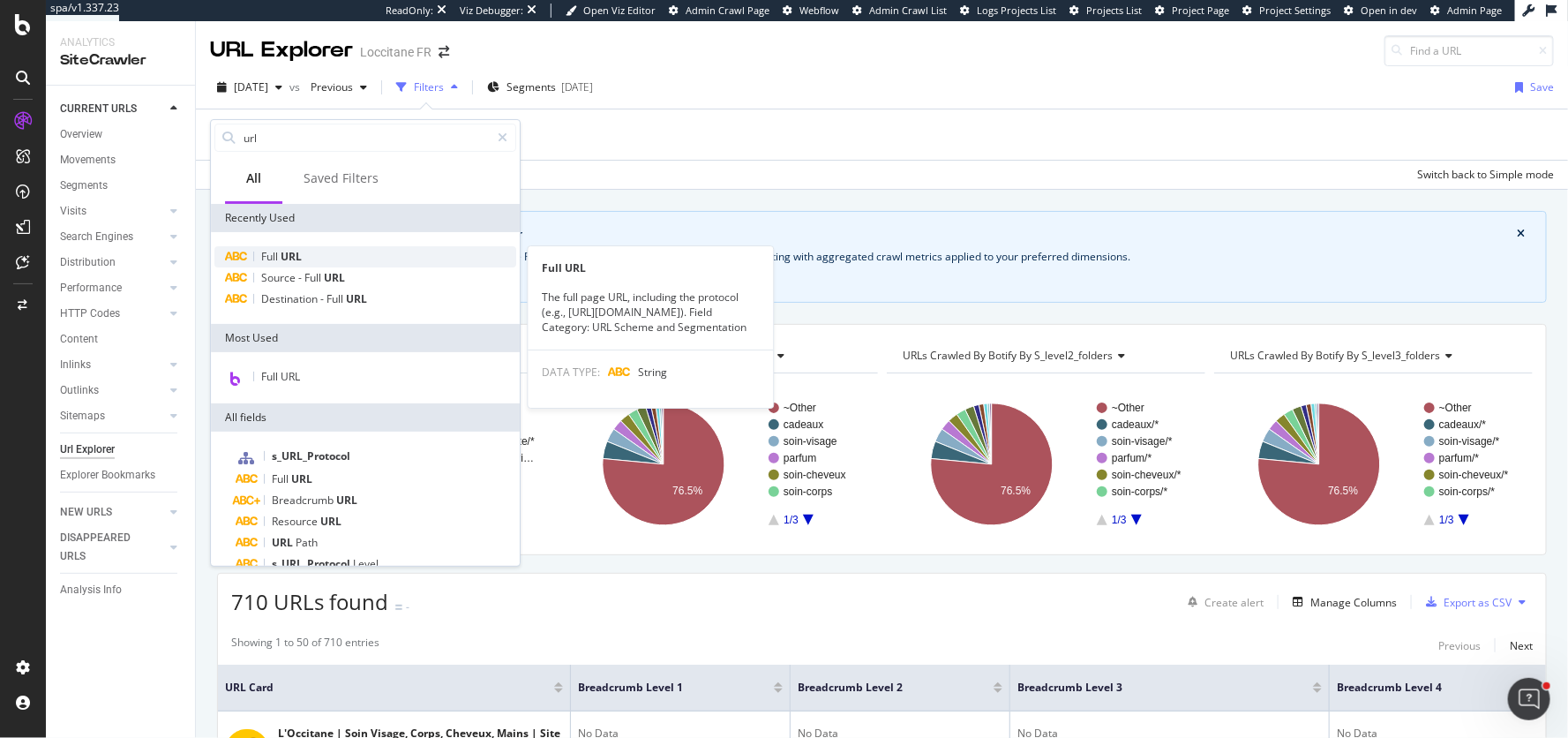
click at [318, 251] on div "Full URL" at bounding box center [366, 257] width 302 height 22
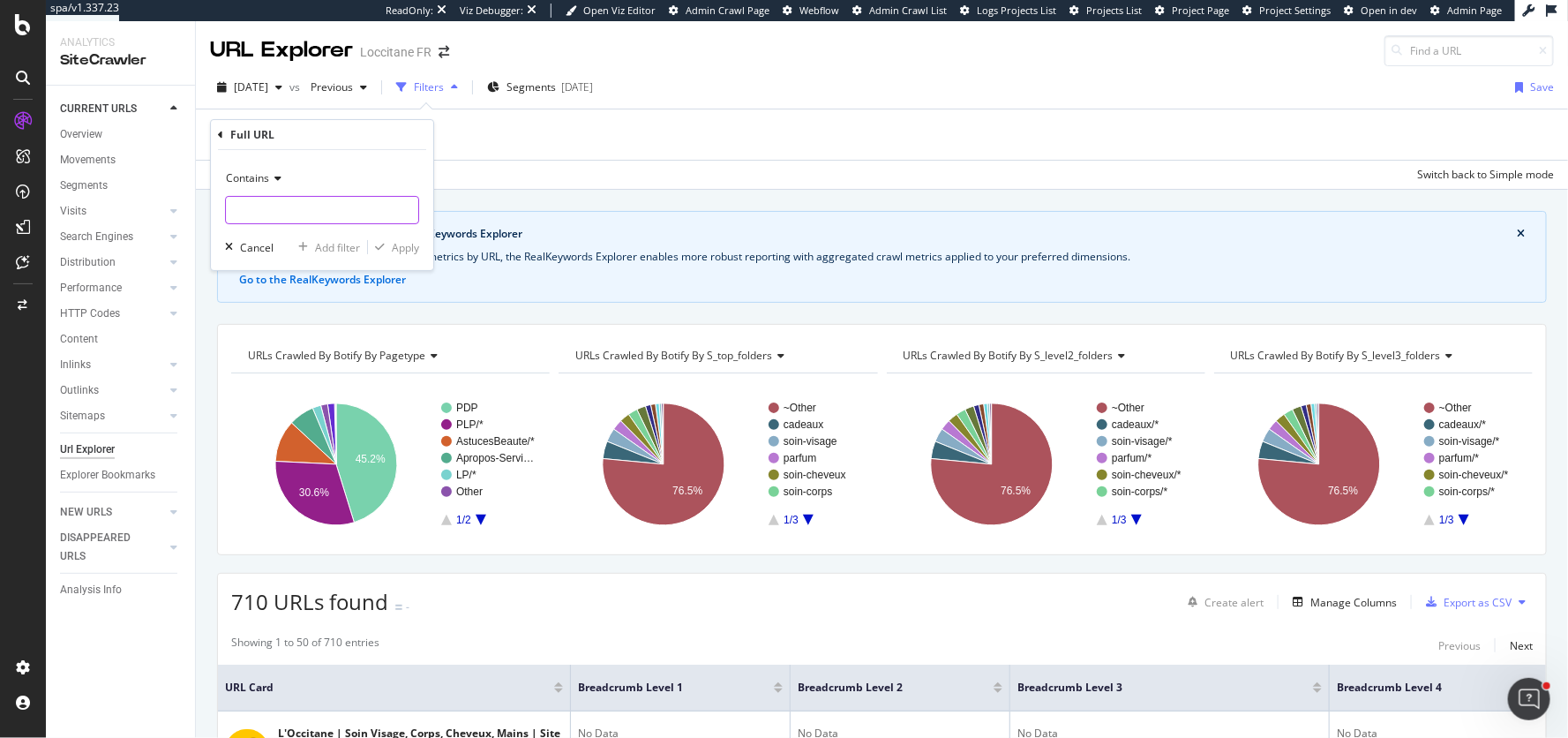
click at [293, 209] on input "text" at bounding box center [322, 209] width 192 height 28
click at [270, 181] on icon at bounding box center [275, 178] width 13 height 11
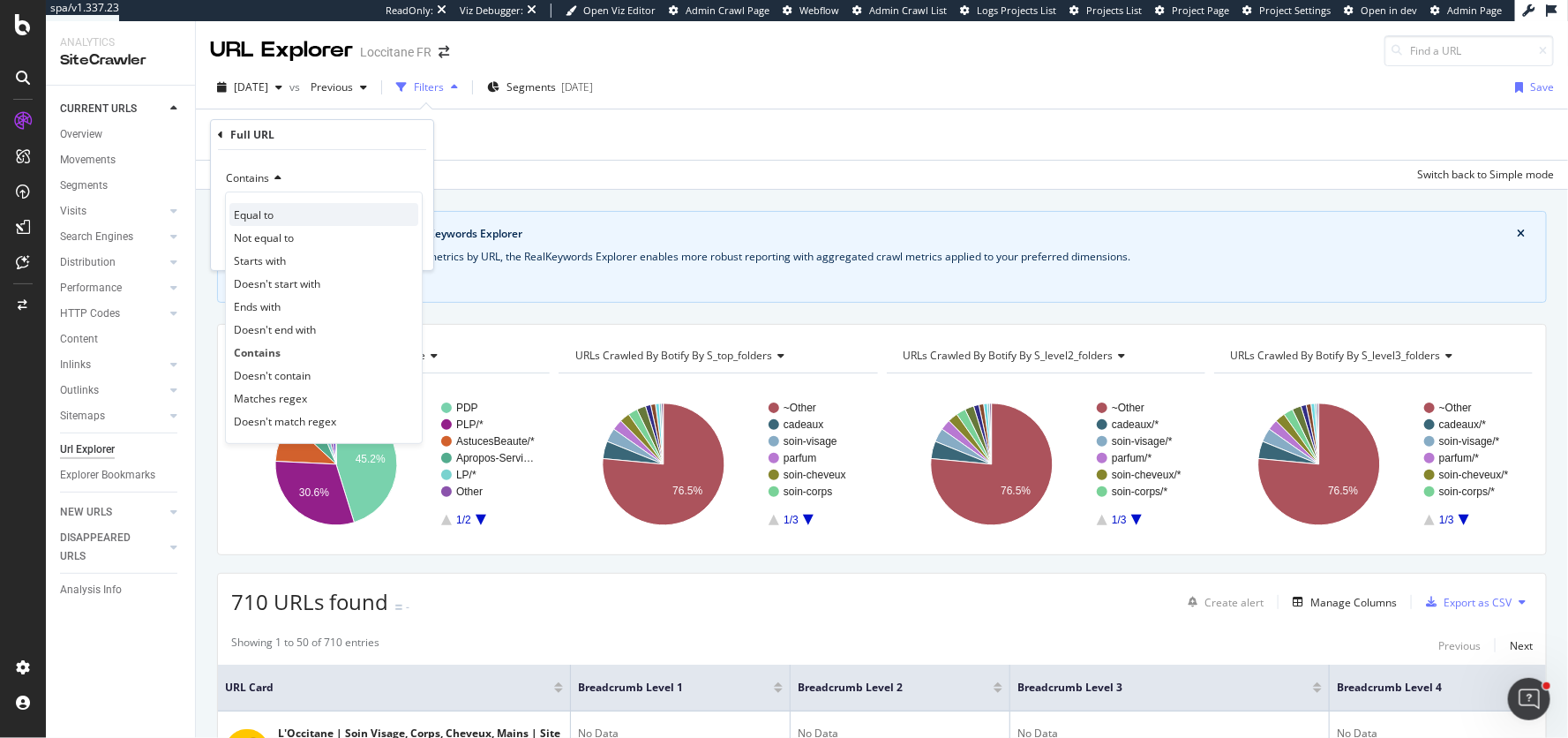
click at [281, 211] on div "Equal to" at bounding box center [324, 215] width 189 height 23
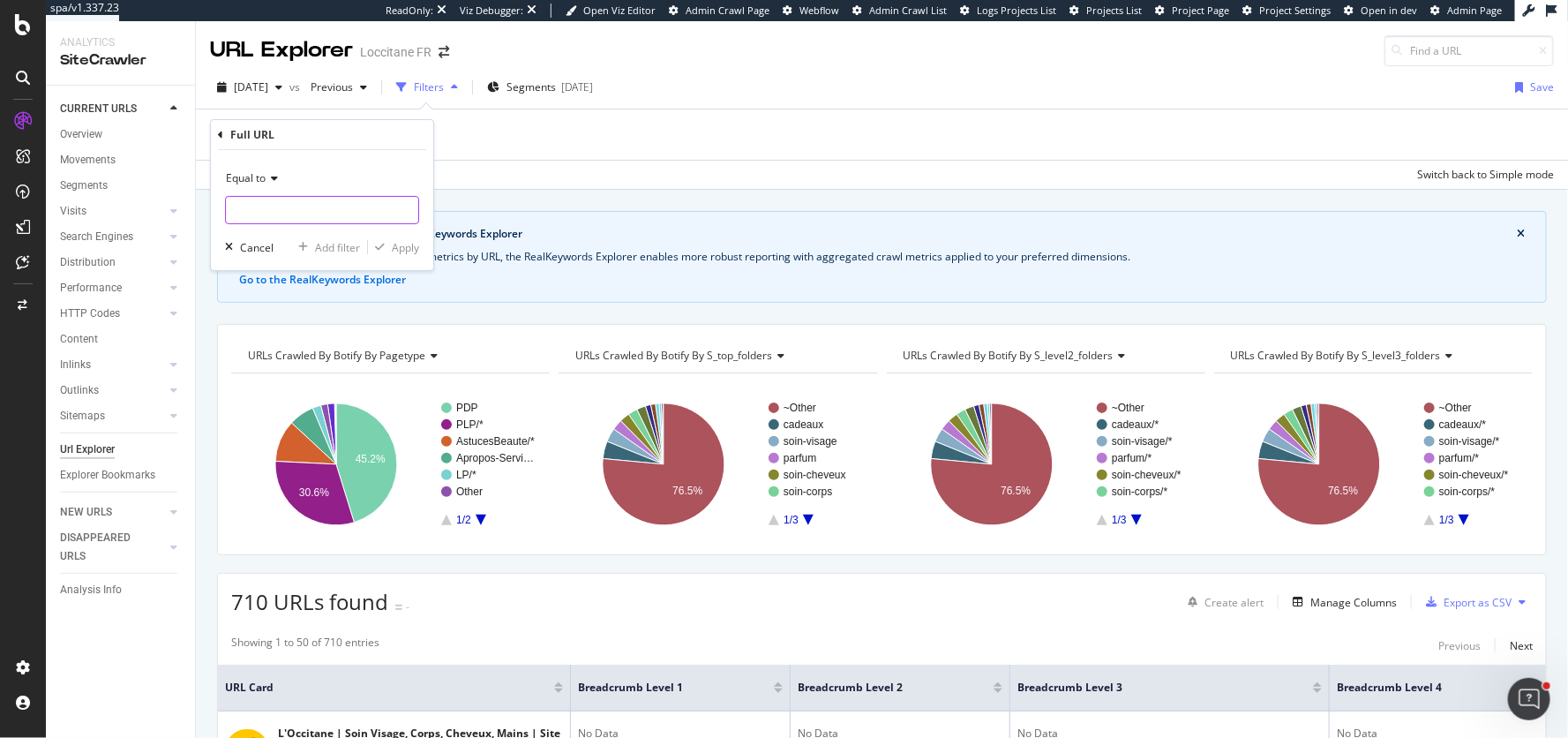
click at [281, 206] on input "text" at bounding box center [322, 209] width 192 height 28
paste input "https://fr.loccitane.com/astuces-beaute-soin-visage"
type input "https://fr.loccitane.com/astuces-beaute-soin-visage"
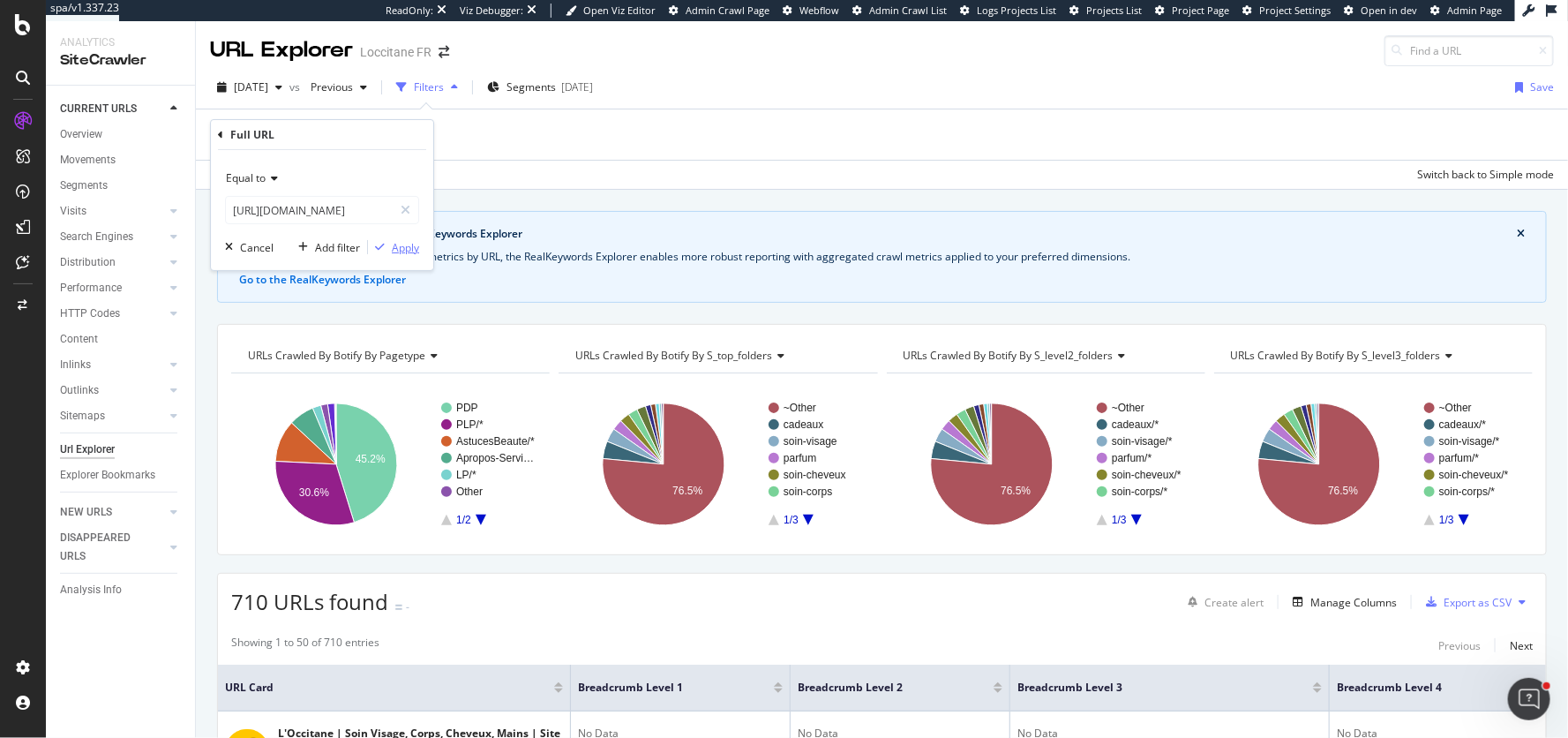
drag, startPoint x: 407, startPoint y: 247, endPoint x: 437, endPoint y: 329, distance: 87.3
click at [407, 247] on div "Apply" at bounding box center [405, 247] width 27 height 15
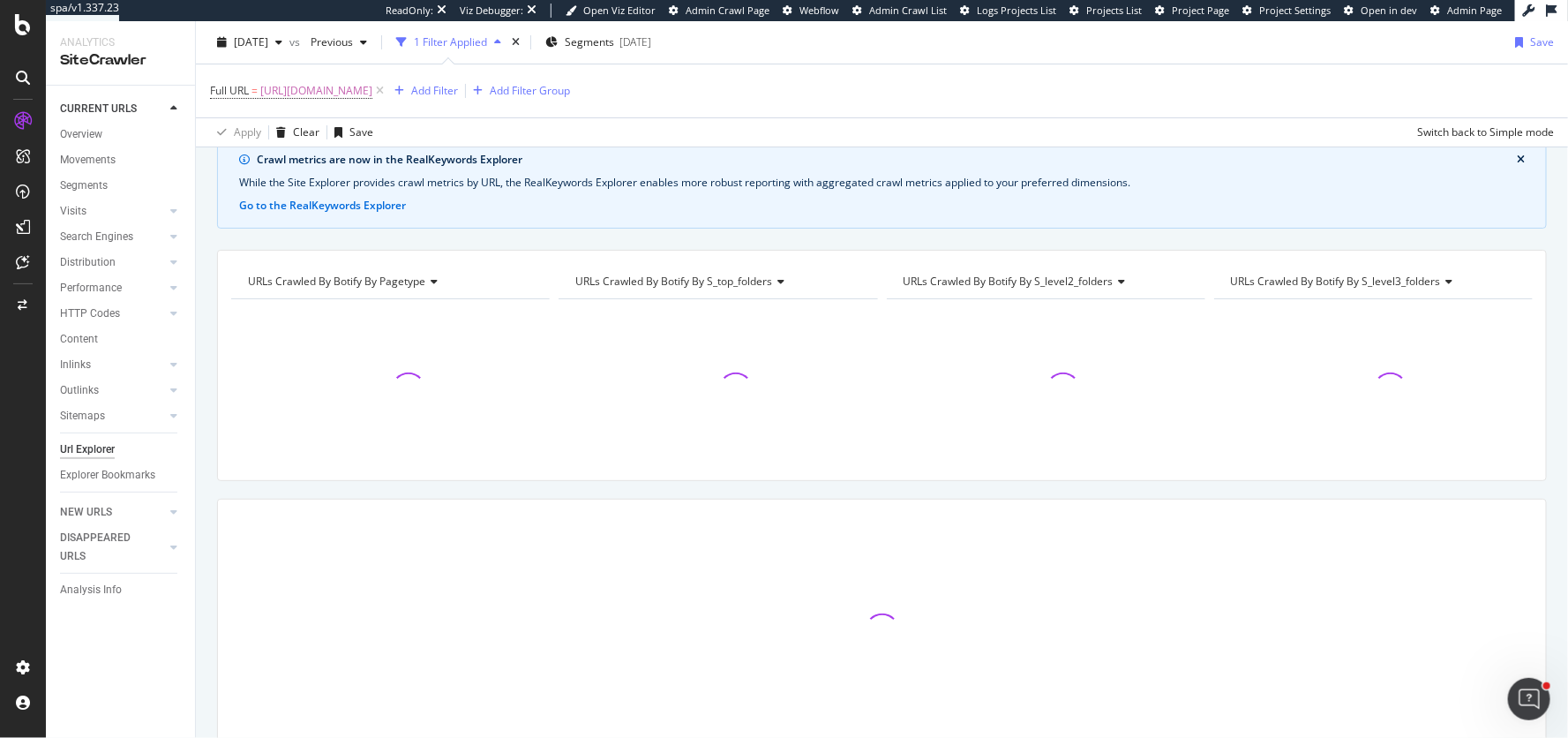
scroll to position [160, 0]
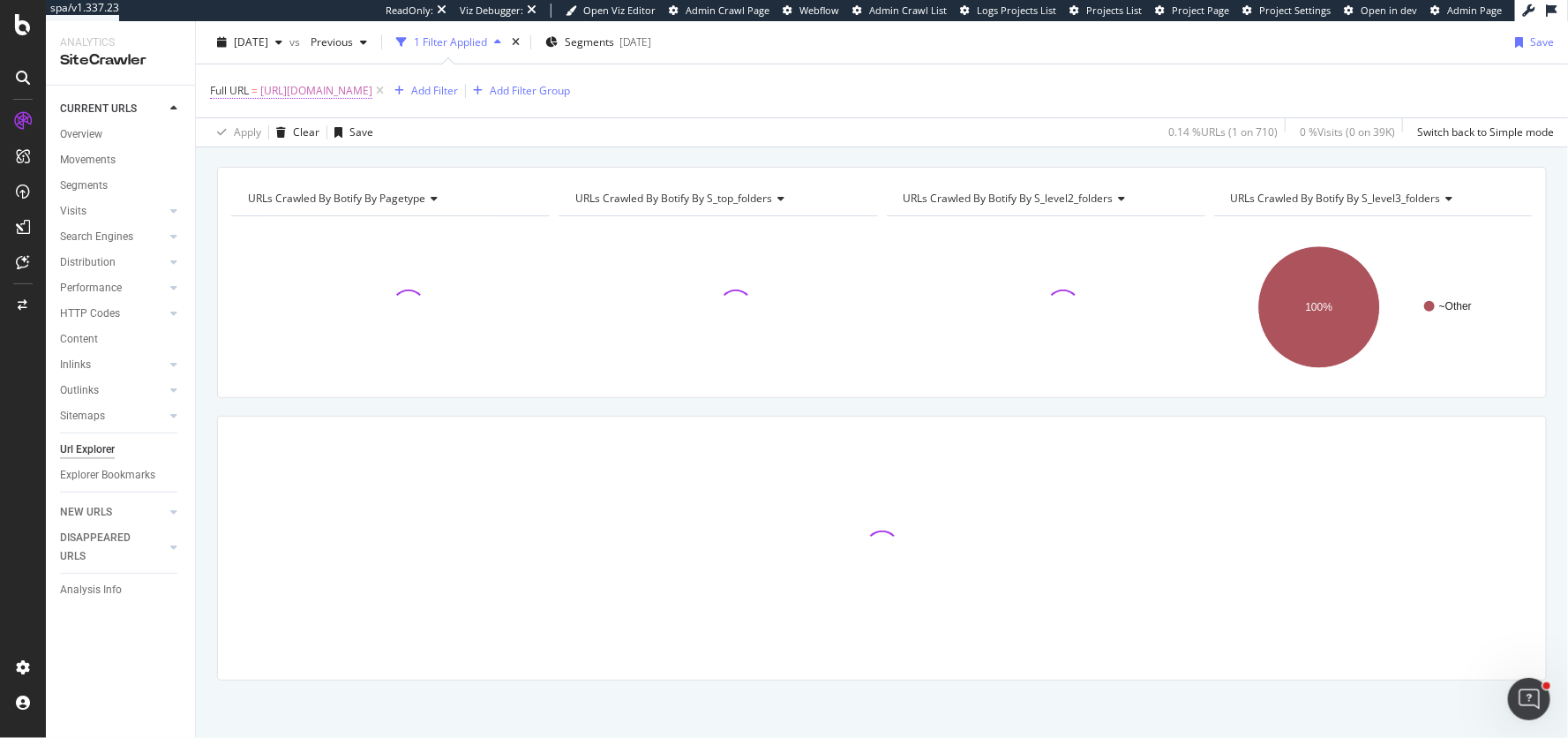
click at [372, 89] on span "https://fr.loccitane.com/astuces-beaute-soin-visage" at bounding box center [316, 90] width 112 height 24
click at [377, 159] on input "https://fr.loccitane.com/astuces-beaute-soin-visage" at bounding box center [309, 163] width 167 height 28
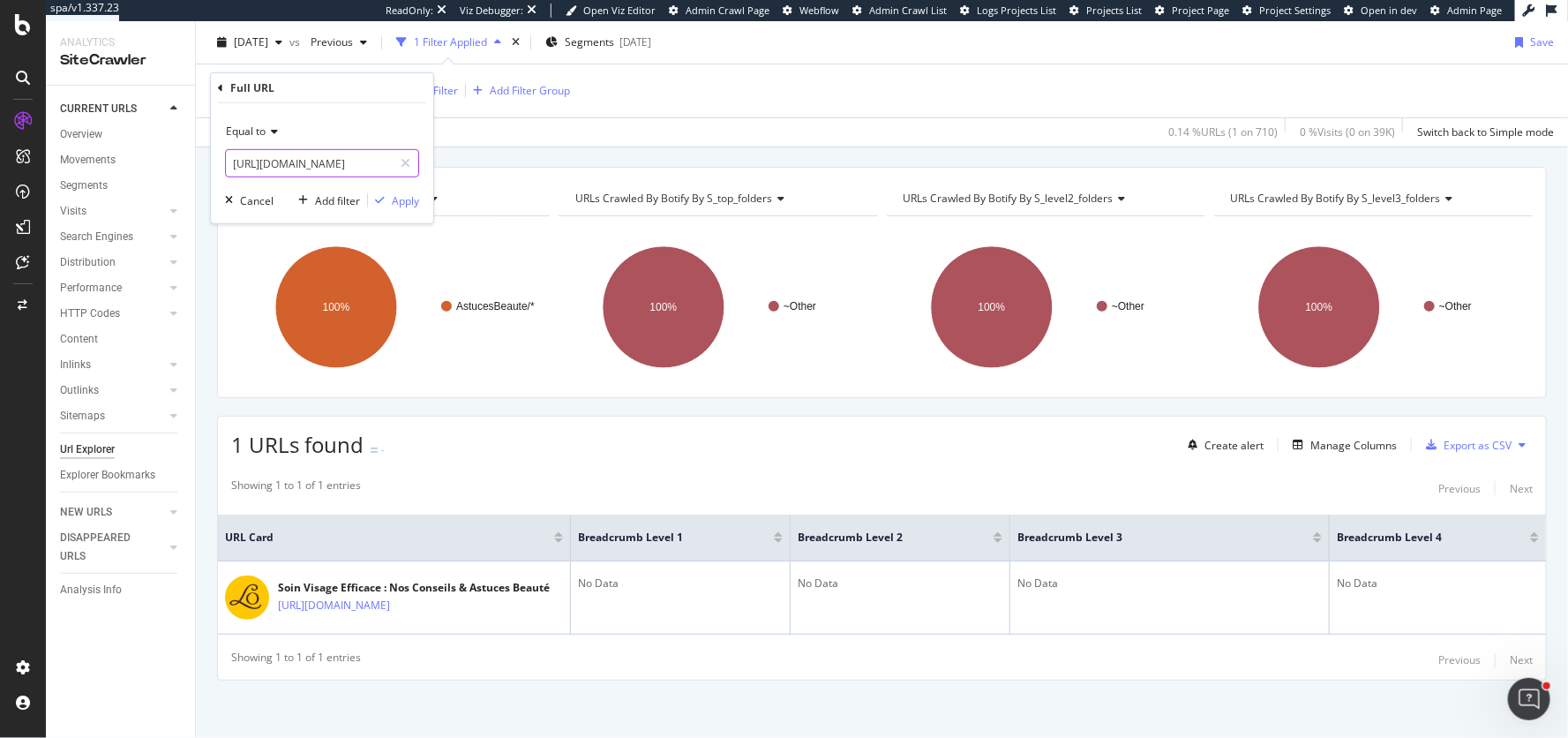
scroll to position [0, 97]
click at [620, 436] on div "1 URLs found - Create alert Manage Columns Export as CSV" at bounding box center [881, 438] width 1328 height 43
click at [348, 92] on span "https://fr.loccitane.com/astuces-beaute-soin-visage" at bounding box center [316, 90] width 112 height 24
click at [314, 164] on input "https://fr.loccitane.com/astuces-beaute-soin-visage" at bounding box center [309, 163] width 167 height 28
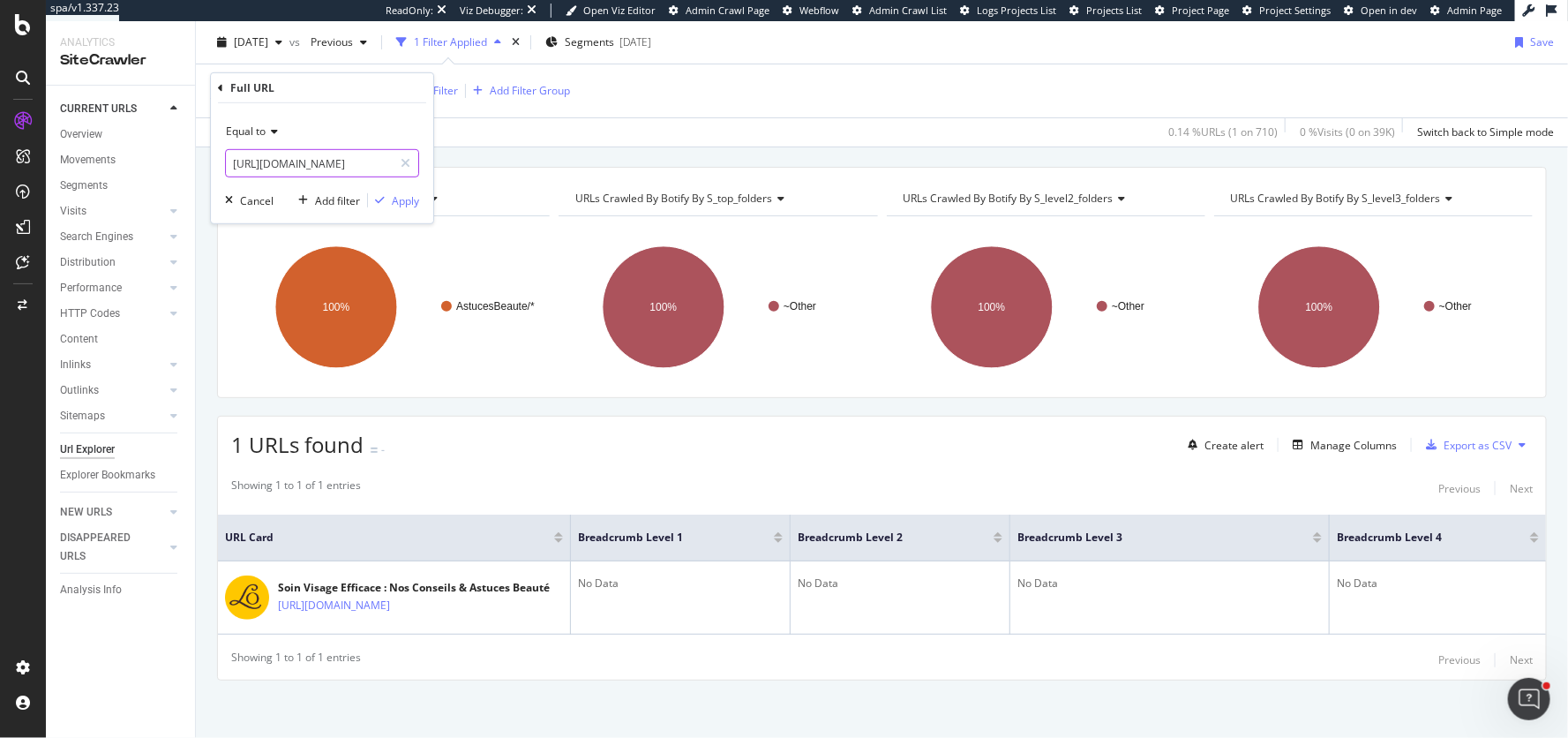
click at [314, 164] on input "https://fr.loccitane.com/astuces-beaute-soin-visage" at bounding box center [309, 163] width 167 height 28
paste input "https://fr.loccitane.com/quel-masque-visage-choisir"
type input "https://fr.loccitane.com/quel-masque-visage-choisir"
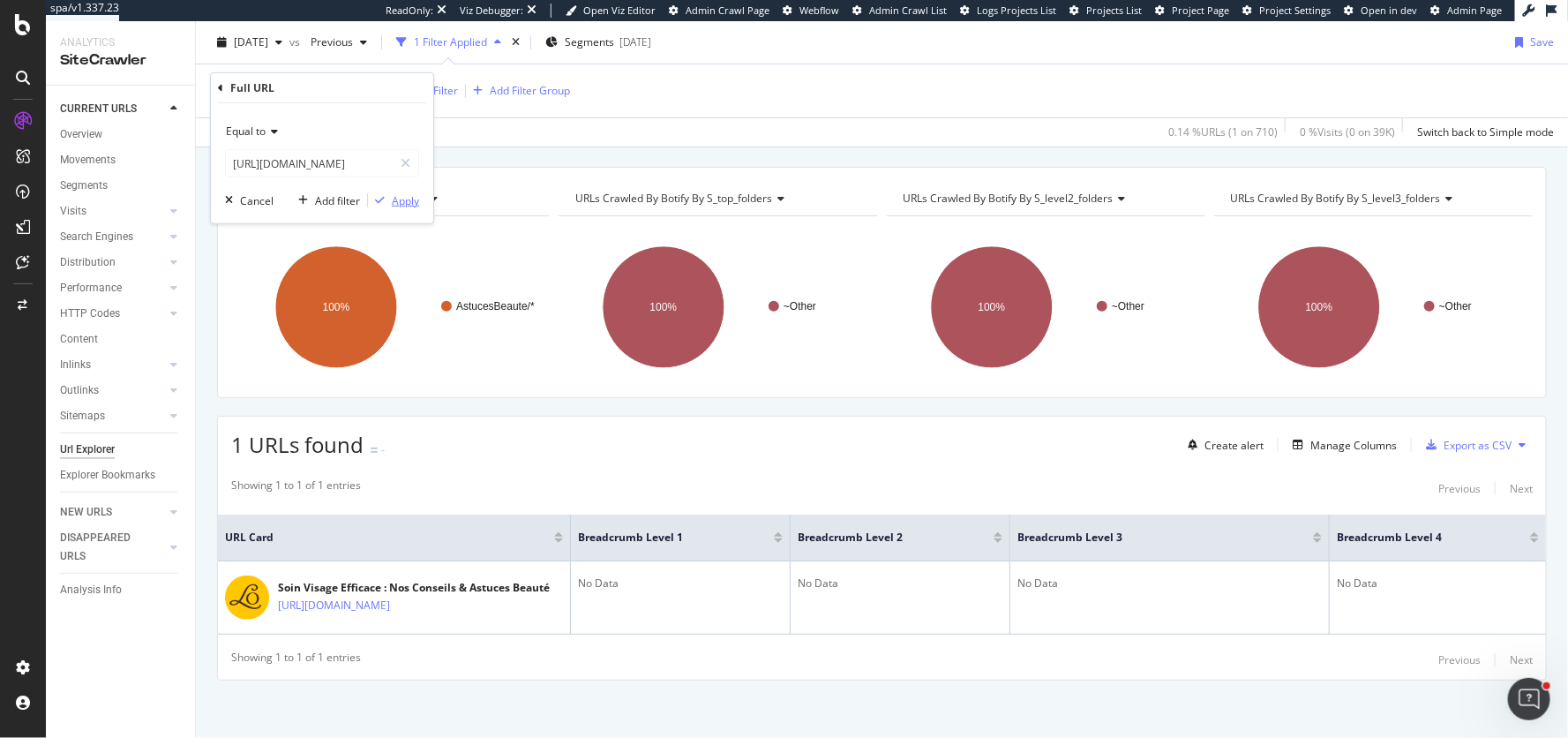
click at [408, 197] on div "Apply" at bounding box center [405, 200] width 27 height 15
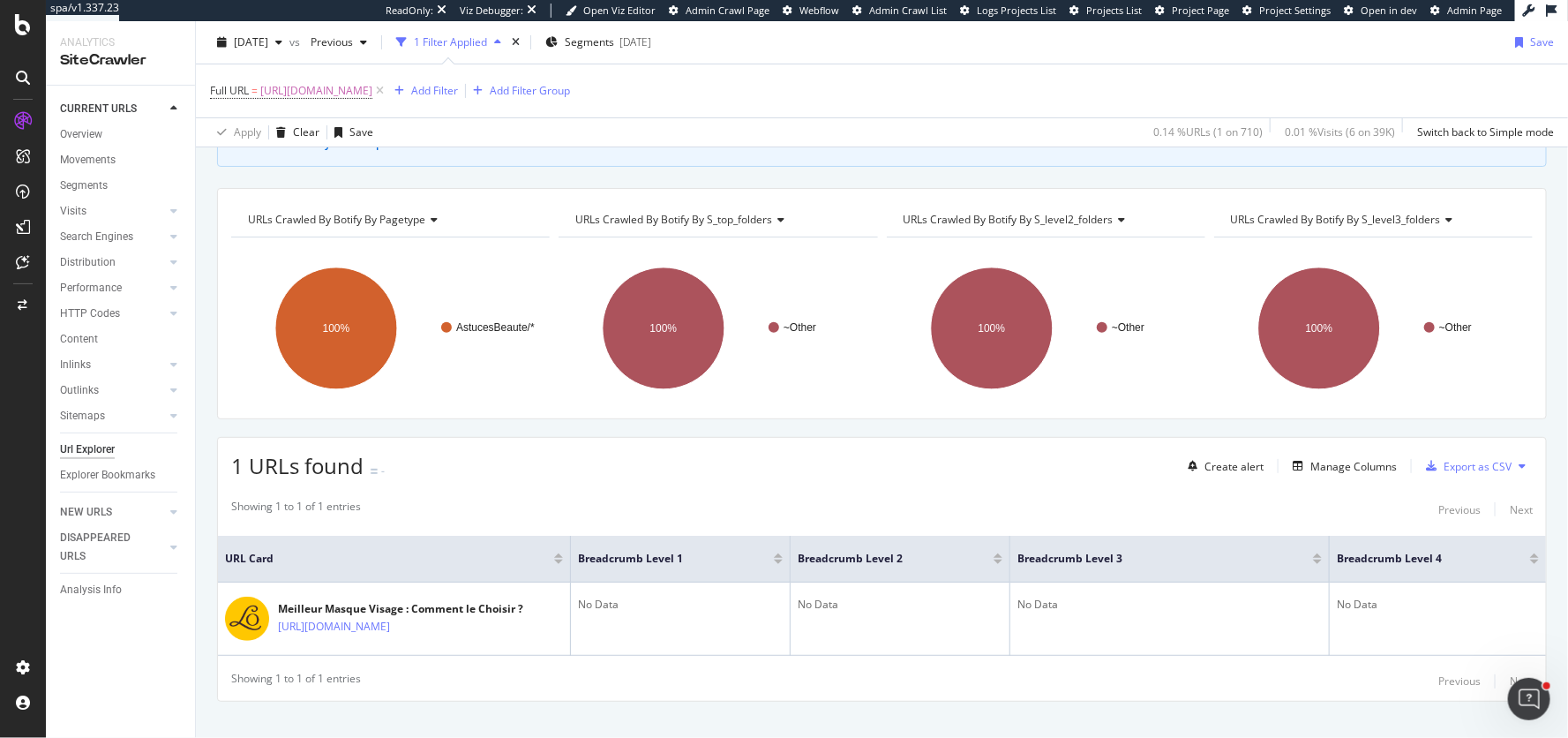
scroll to position [160, 0]
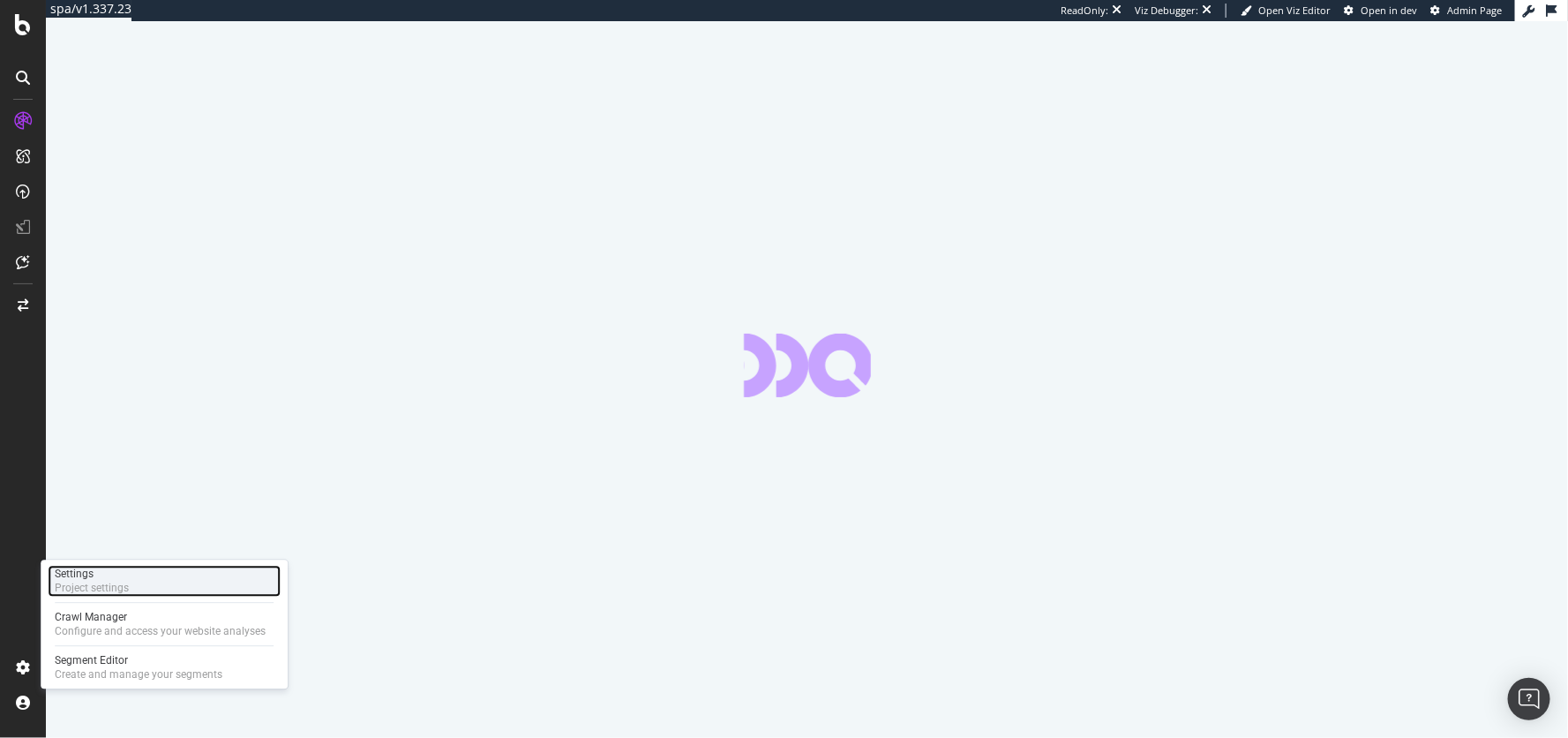
click at [90, 589] on div "Project settings" at bounding box center [92, 588] width 74 height 14
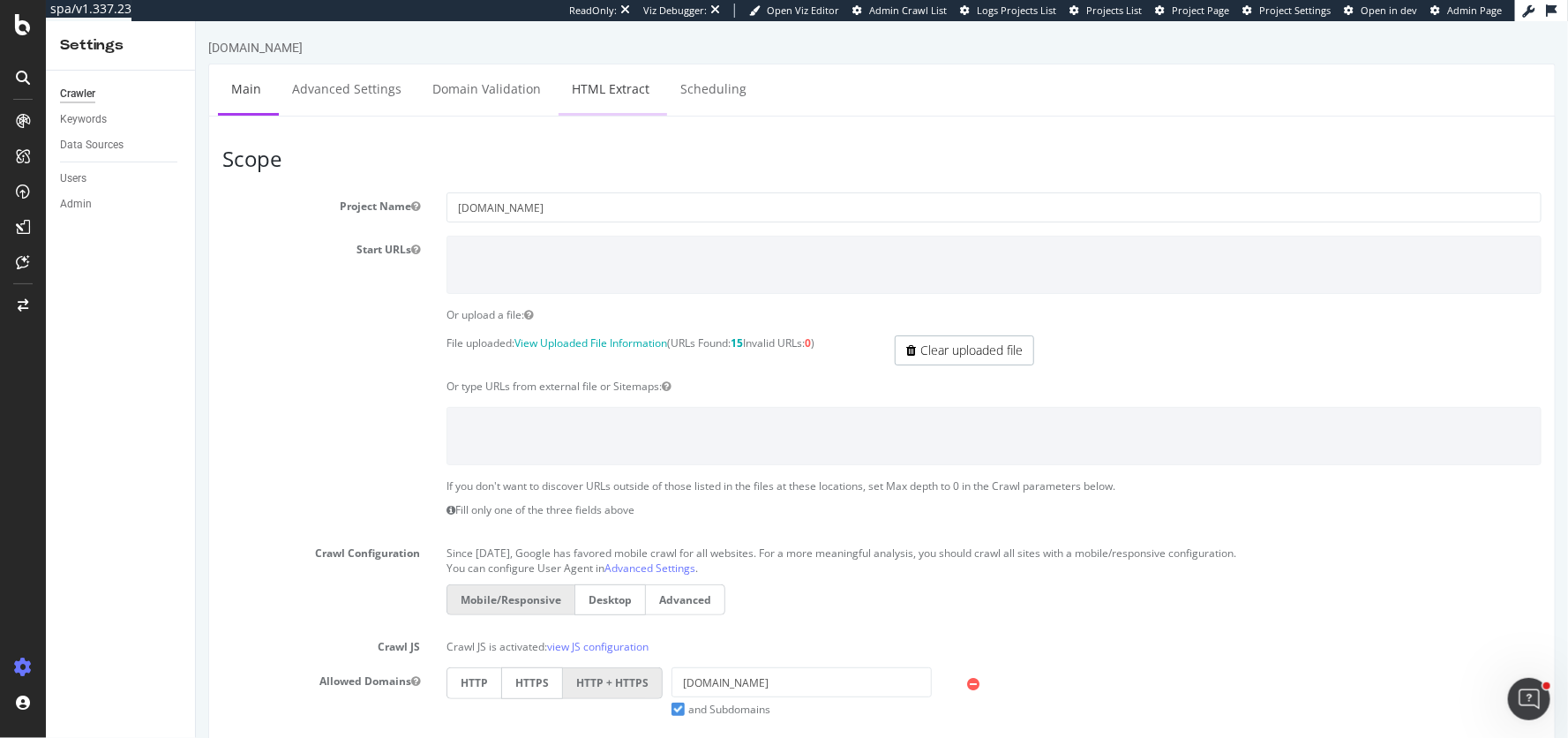
click at [610, 86] on link "HTML Extract" at bounding box center [610, 89] width 104 height 49
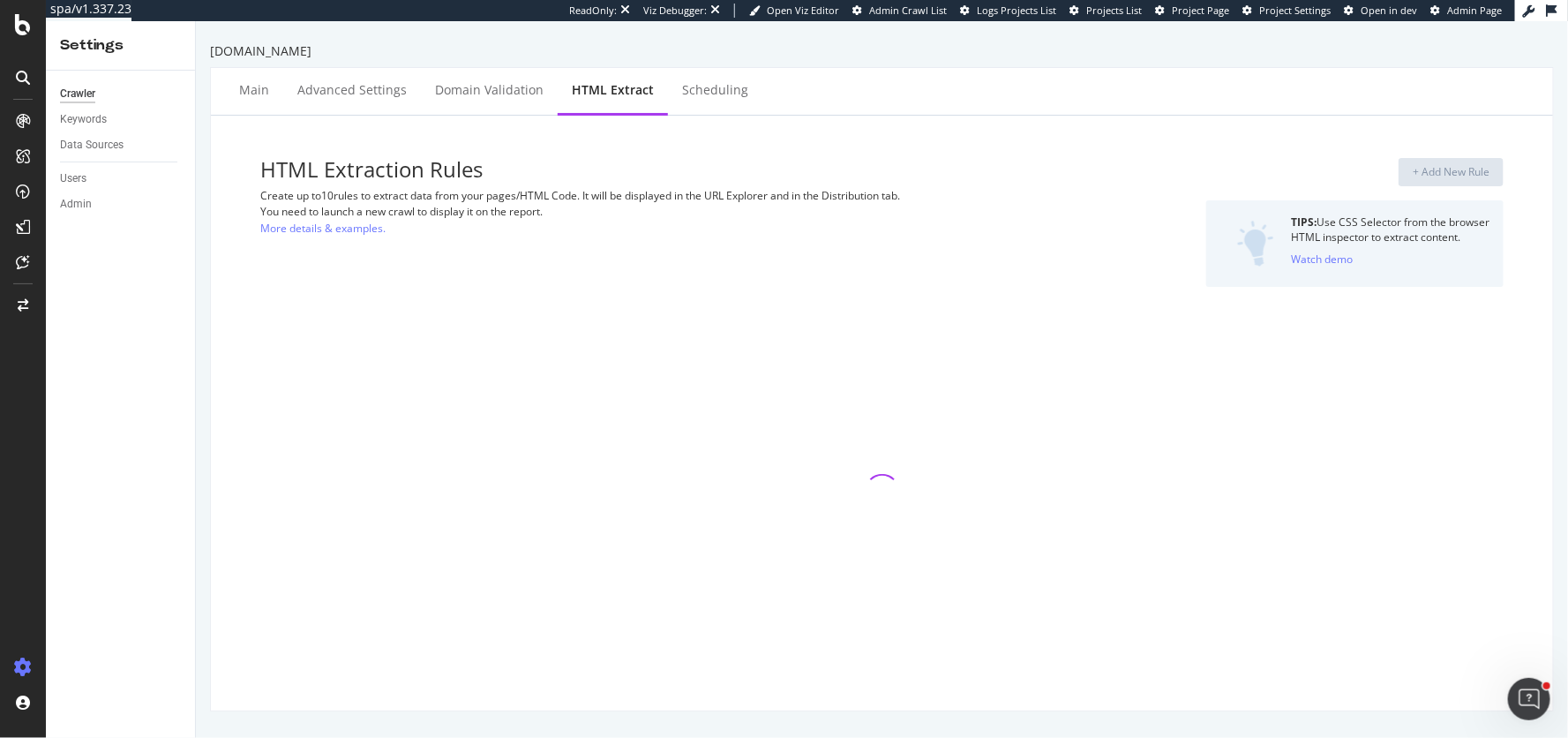
select select "i"
select select "html.length"
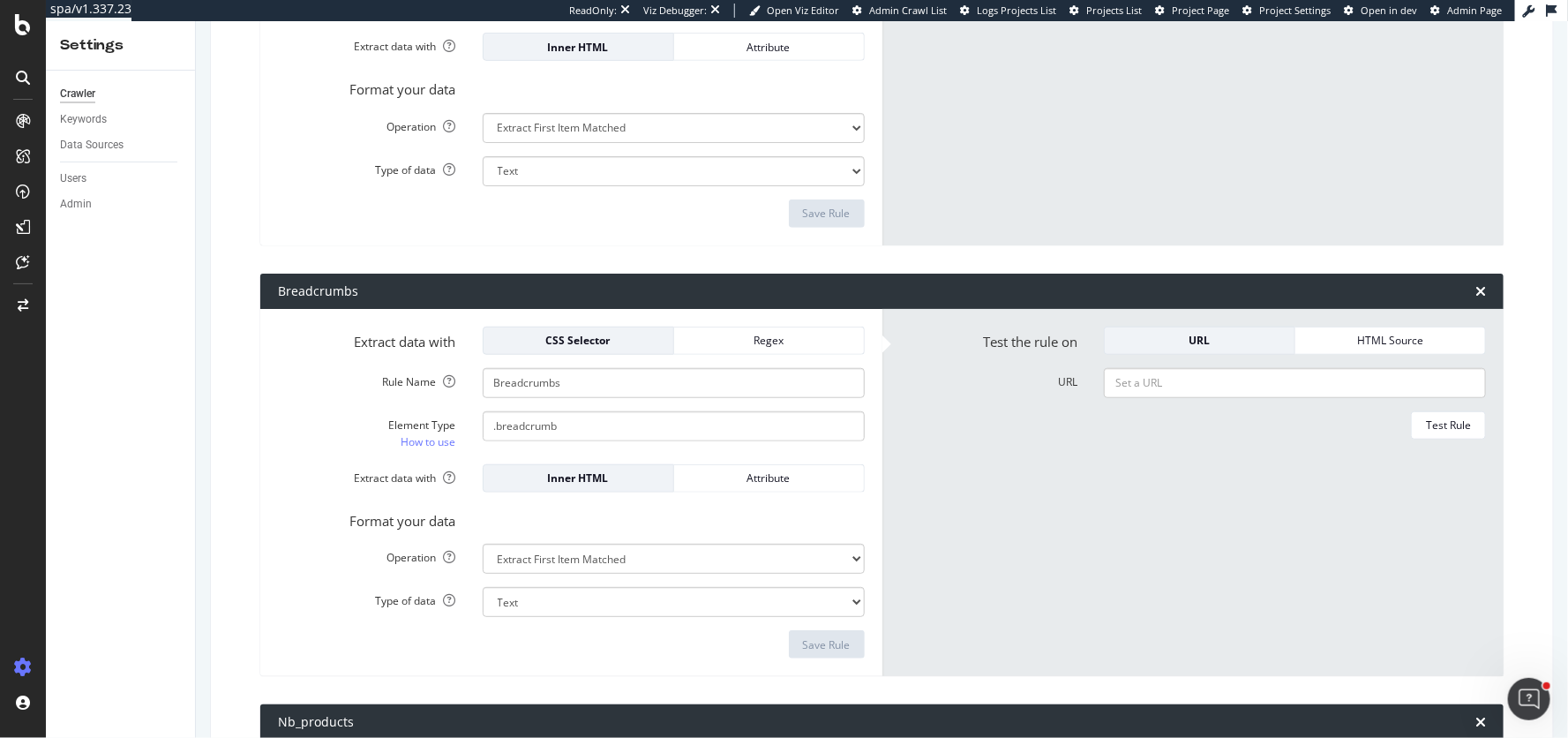
scroll to position [551, 0]
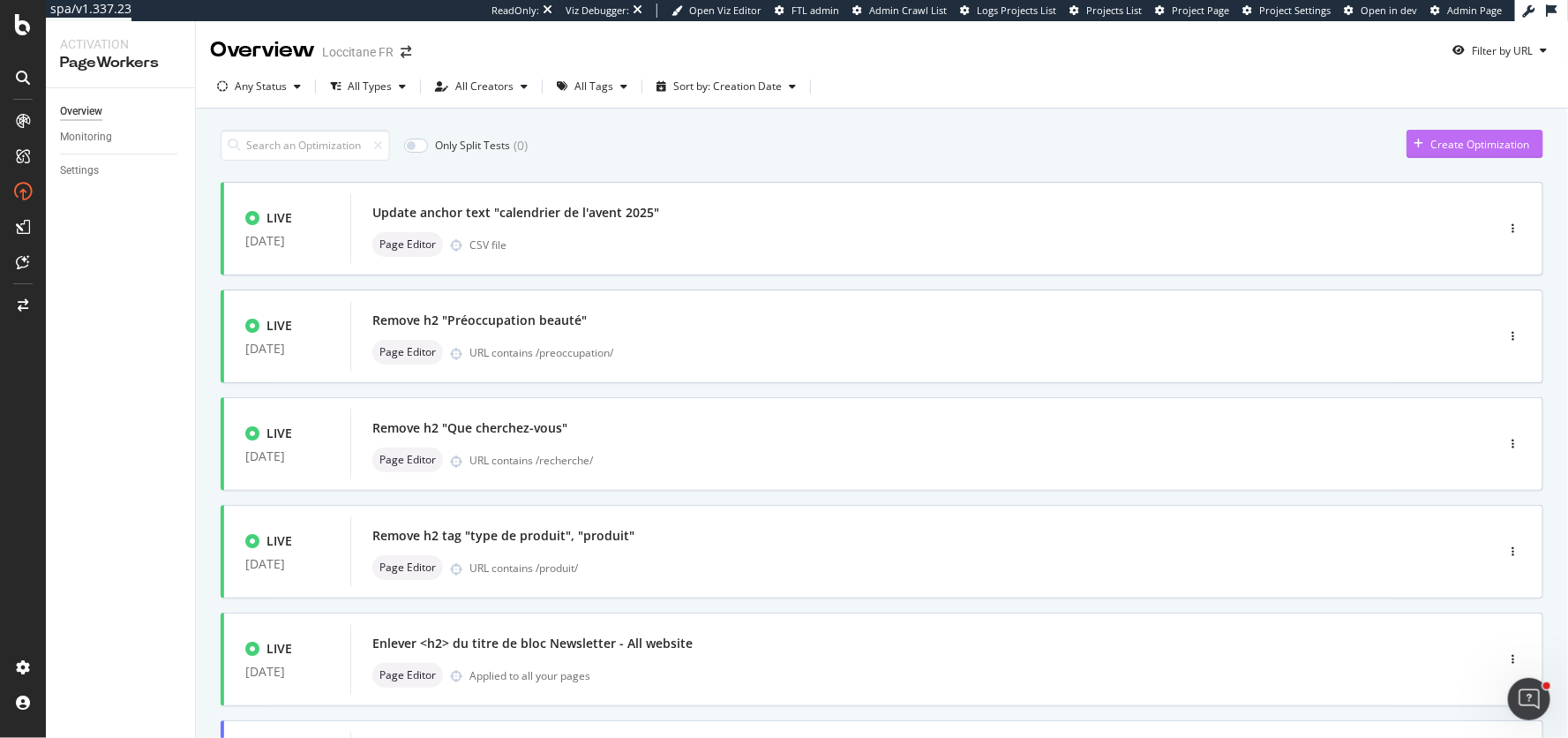
click at [1415, 145] on icon "button" at bounding box center [1418, 144] width 10 height 11
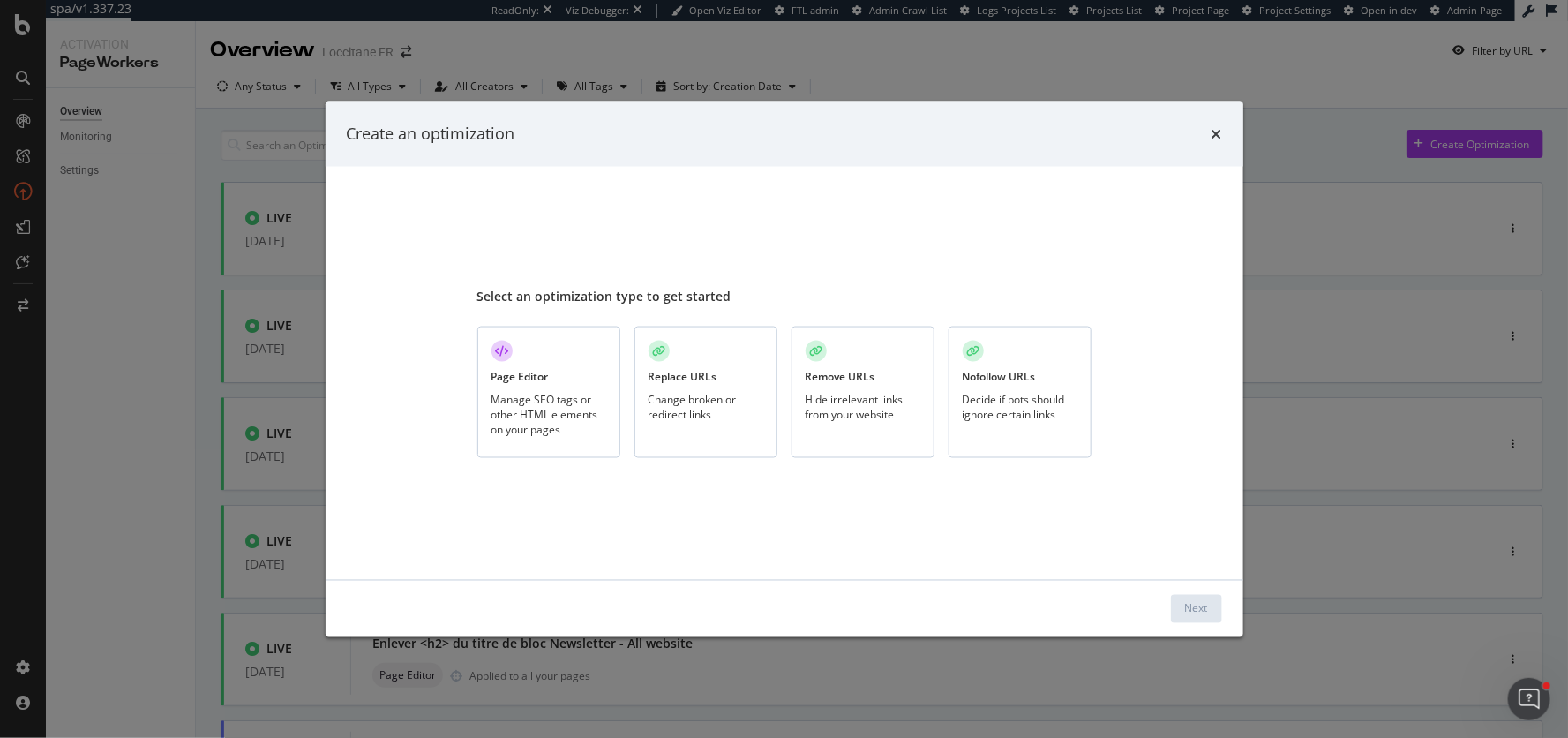
click at [586, 405] on div "Manage SEO tags or other HTML elements on your pages" at bounding box center [549, 413] width 115 height 45
click at [1201, 613] on div "Next" at bounding box center [1197, 608] width 23 height 15
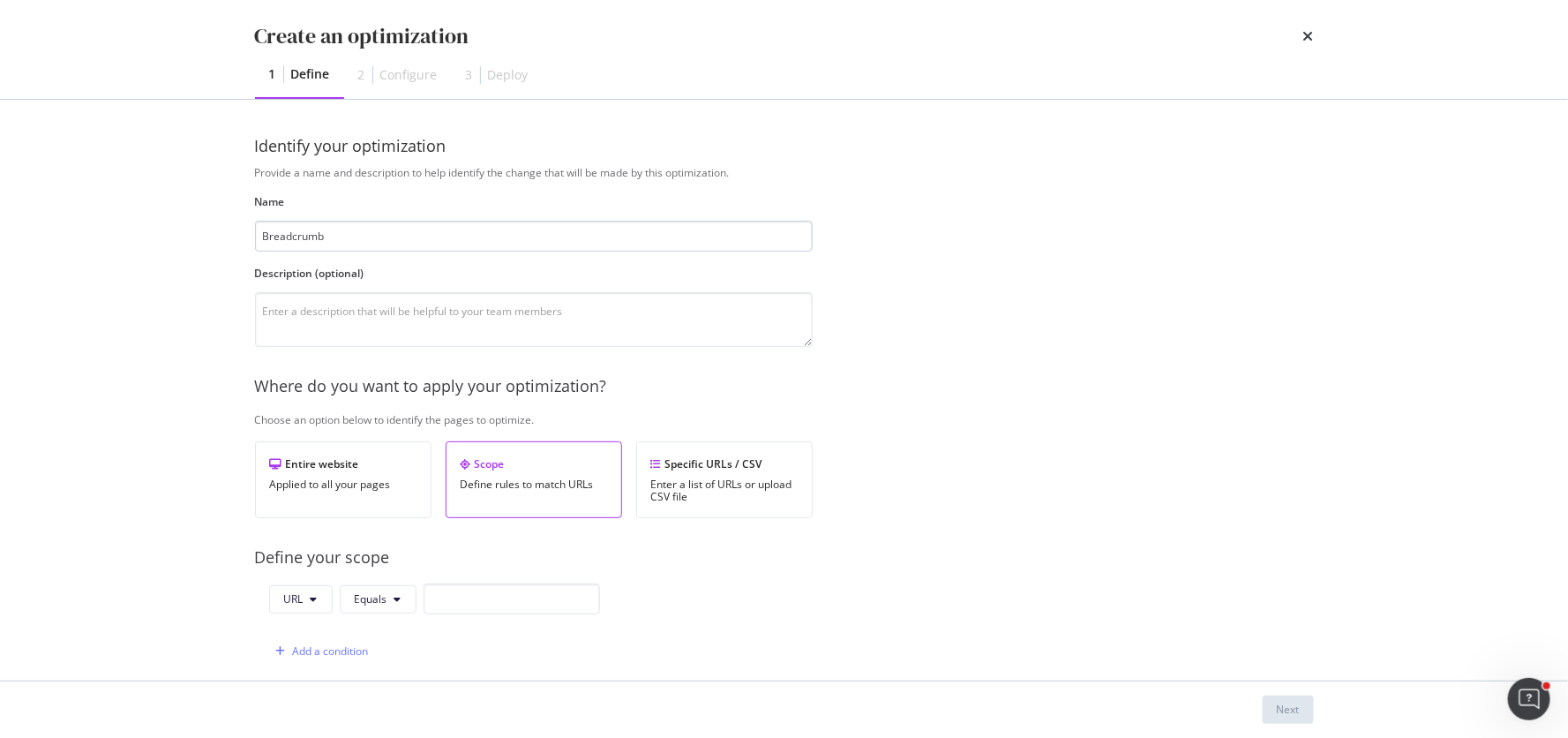
click at [263, 236] on input "Breadcrumb" at bounding box center [534, 236] width 557 height 31
click at [420, 237] on input "Add links to Breadcrumb" at bounding box center [534, 236] width 557 height 31
type input "Add links to Breadcrumb "Astuce beauté""
click at [352, 480] on div "Applied to all your pages" at bounding box center [343, 485] width 147 height 13
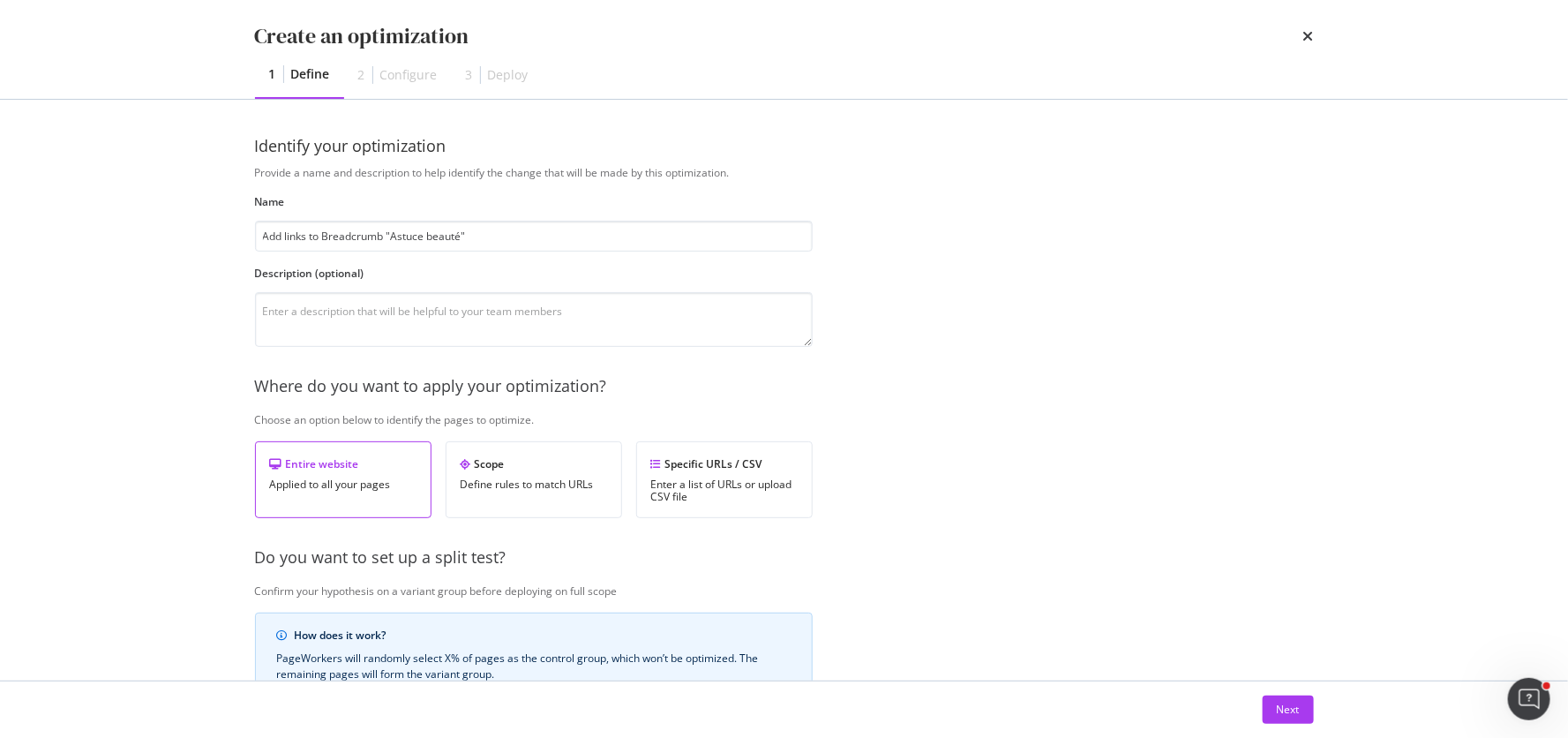
scroll to position [320, 0]
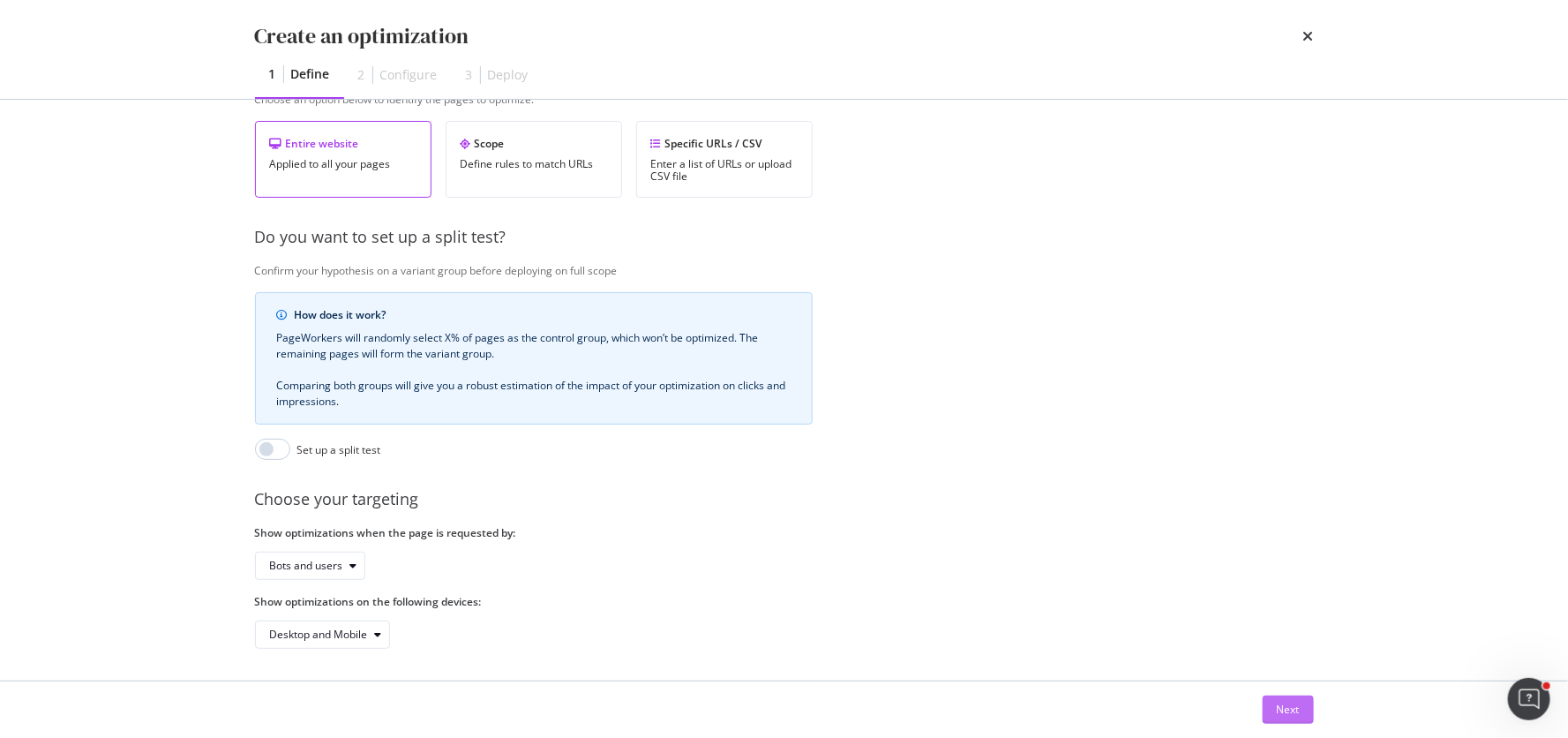
click at [1287, 698] on div "Next" at bounding box center [1288, 708] width 23 height 26
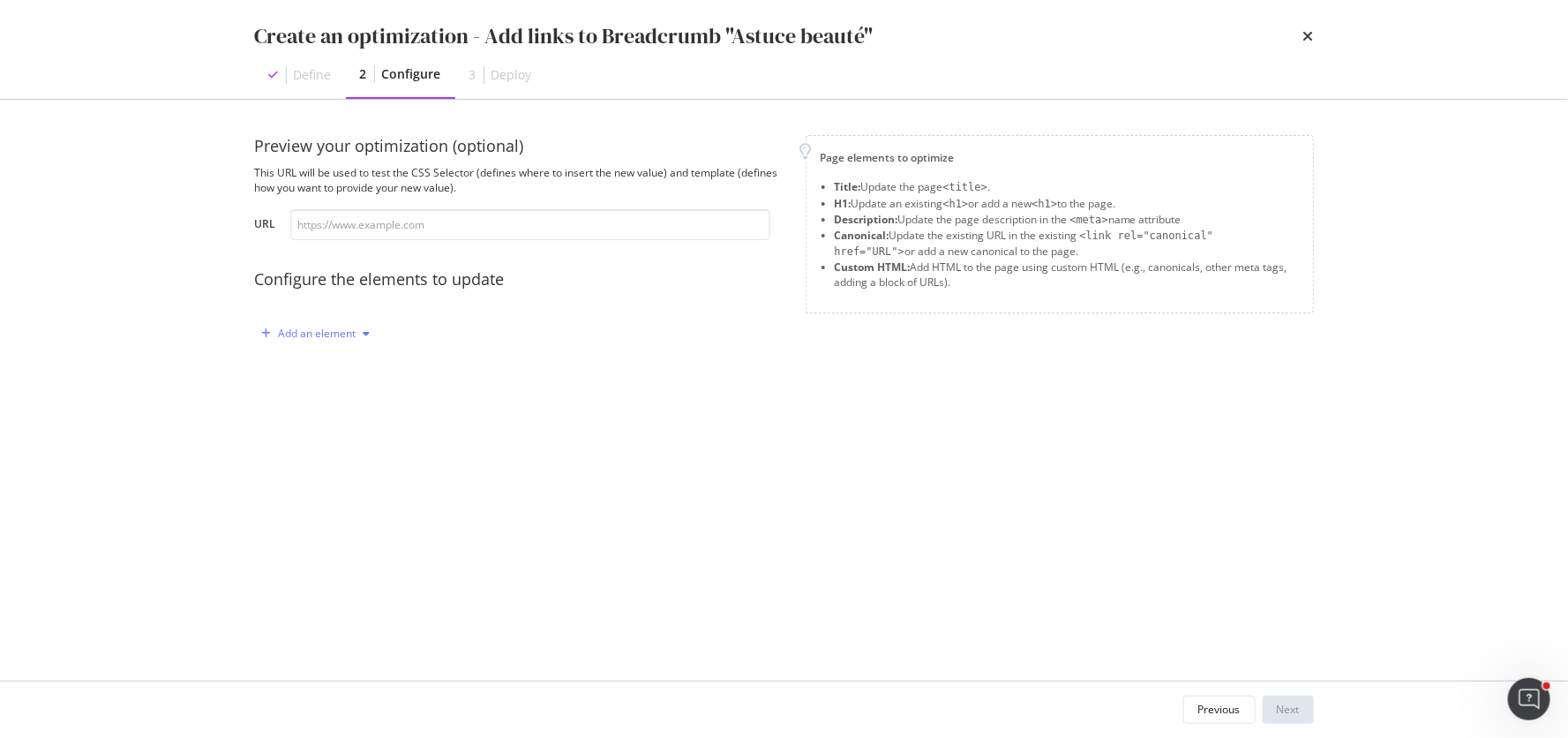
click at [335, 335] on div "Add an element" at bounding box center [317, 333] width 77 height 11
click at [349, 477] on div "Custom HTML" at bounding box center [337, 483] width 70 height 15
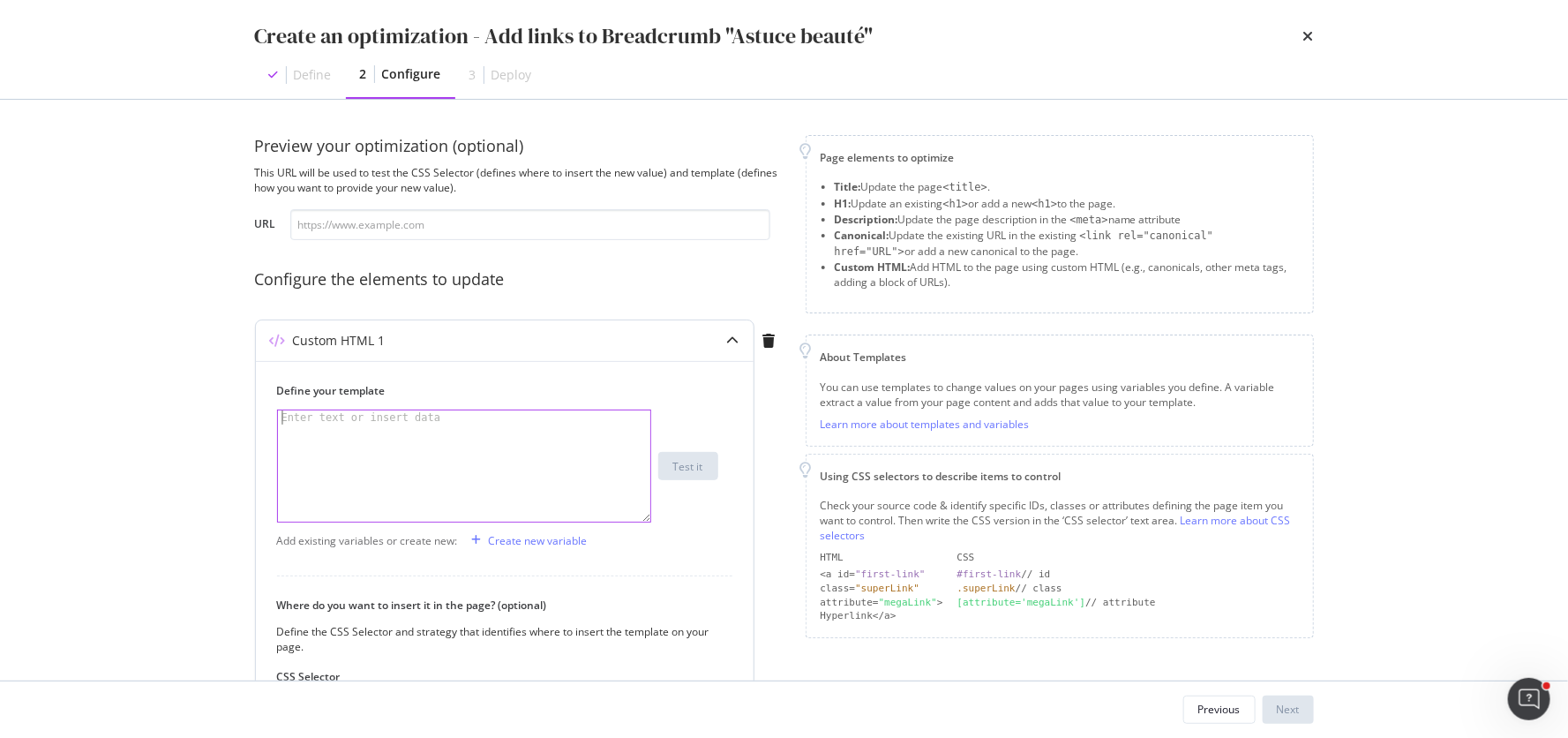
click at [349, 469] on div "modal" at bounding box center [465, 480] width 375 height 140
paste textarea "https://fr.loccitane.com/quel-masque-visage-choisir"
type textarea "https://fr.loccitane.com/quel-masque-visage-choisir"
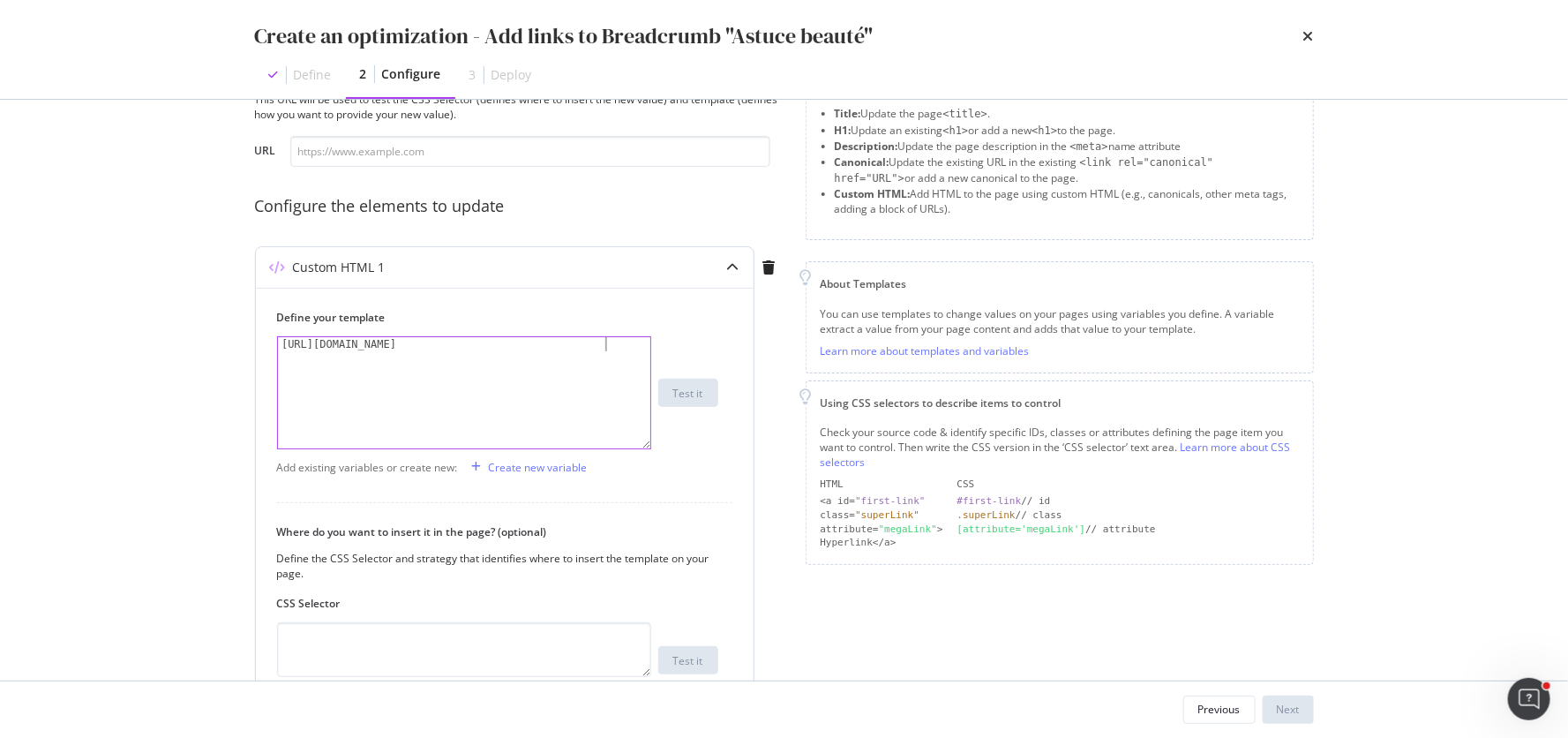
scroll to position [88, 0]
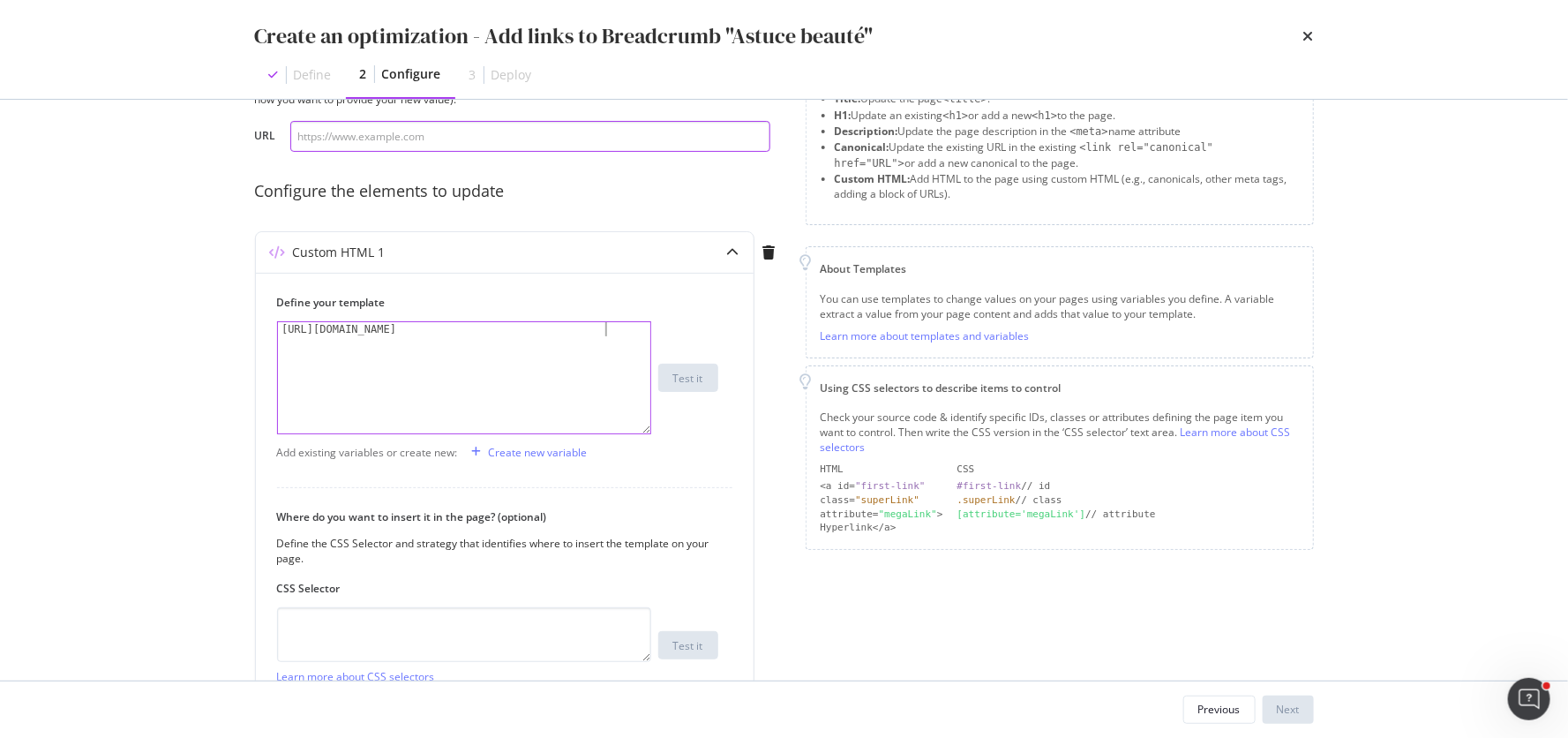
click at [379, 144] on input "modal" at bounding box center [530, 136] width 480 height 31
paste input "https://fr.loccitane.com/quel-masque-visage-choisir"
type input "https://fr.loccitane.com/quel-masque-visage-choisir"
click at [549, 325] on div "https://fr.loccitane.com/quel-masque-visage-choisir" at bounding box center [465, 392] width 375 height 140
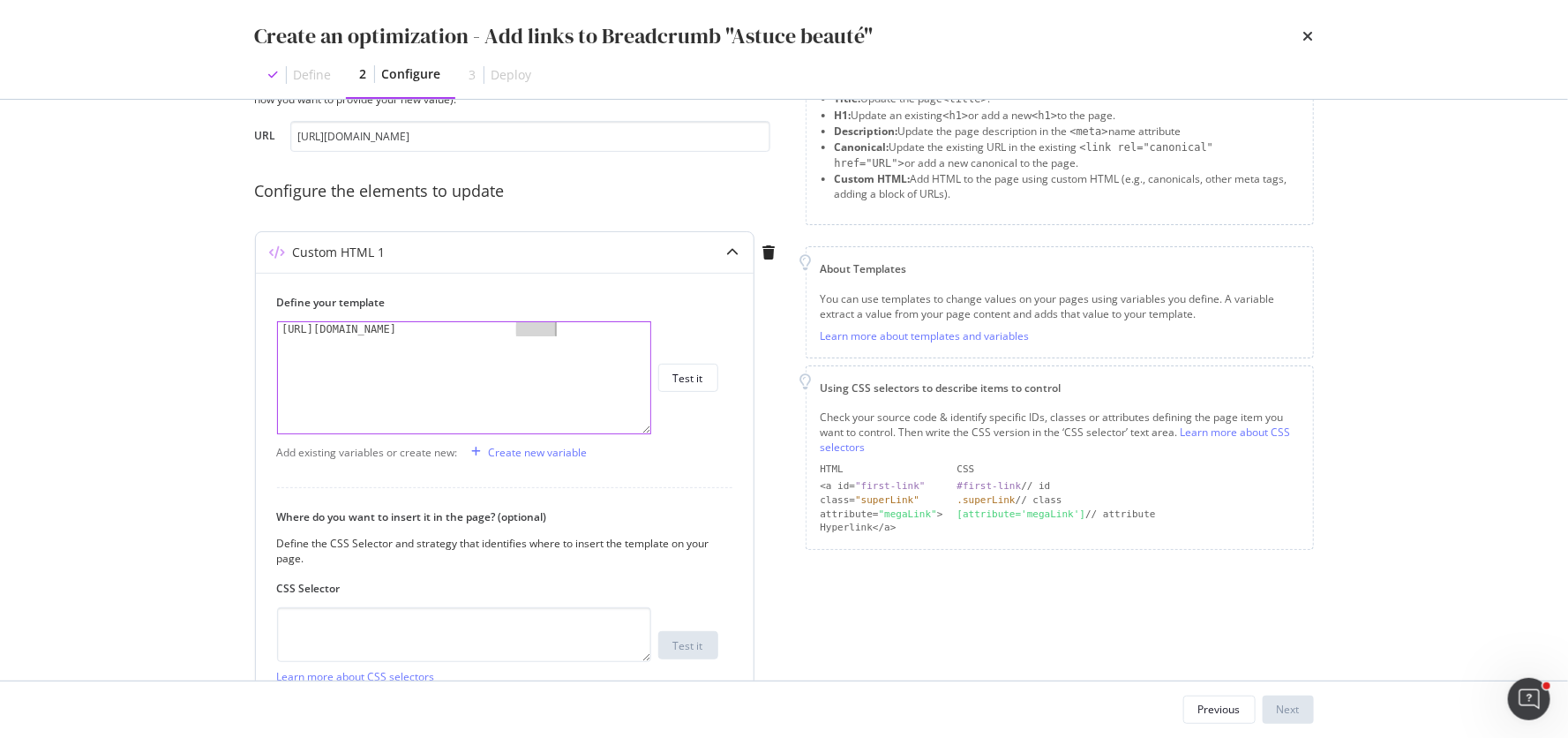
click at [549, 325] on div "https://fr.loccitane.com/quel-masque-visage-choisir" at bounding box center [465, 392] width 375 height 140
click at [363, 618] on textarea "modal" at bounding box center [464, 634] width 374 height 55
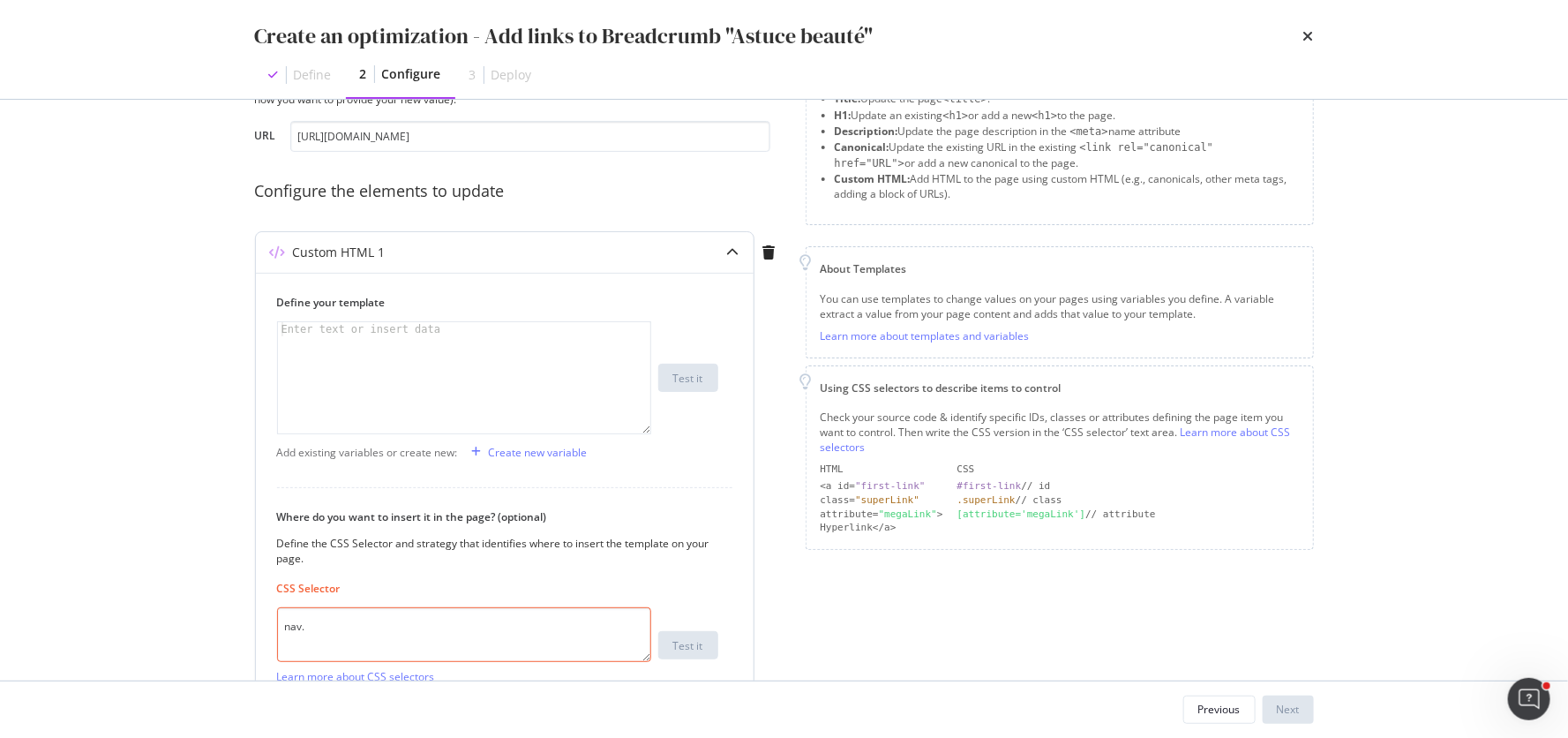
paste textarea "m-breadcrumb"
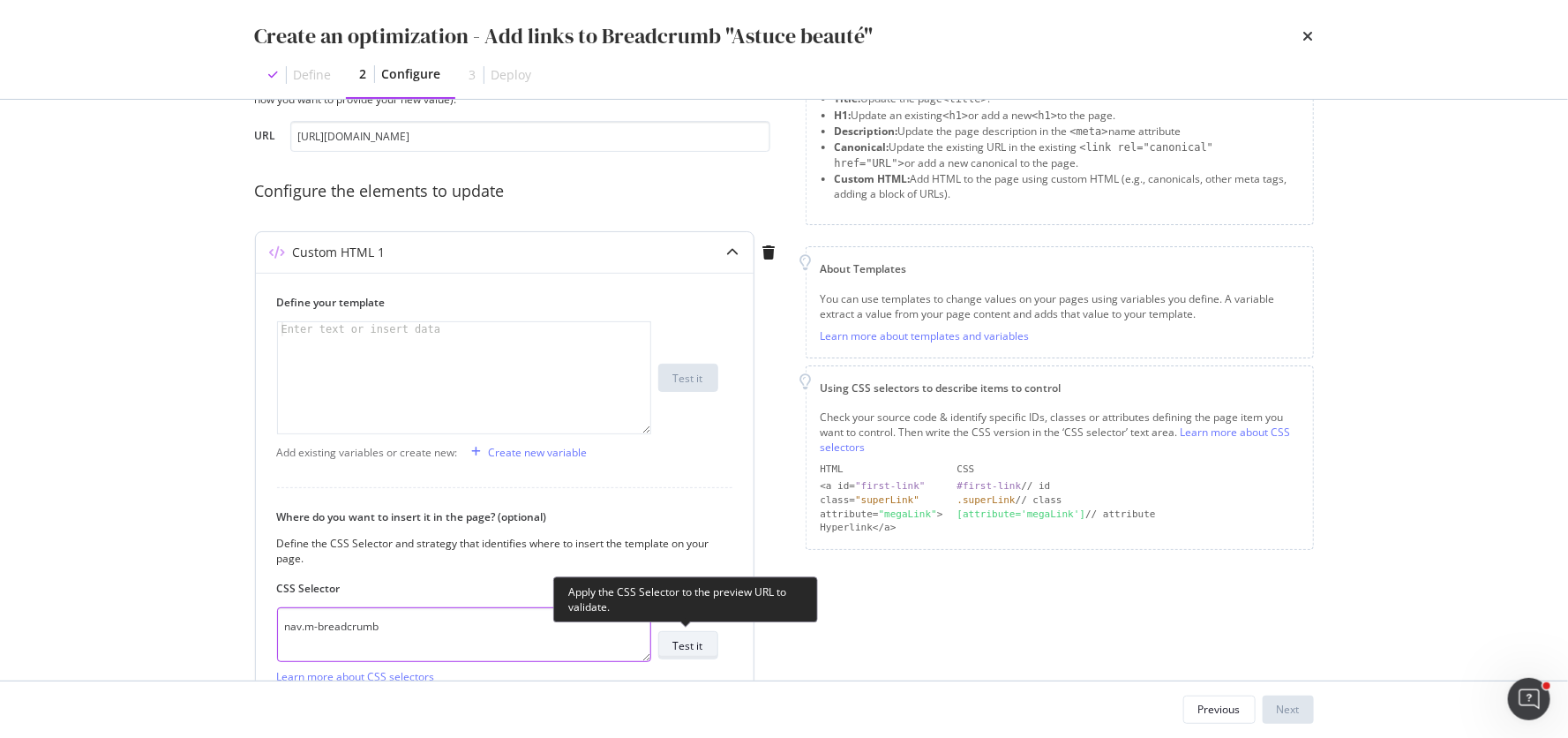
type textarea "nav.m-breadcrumb"
click at [683, 649] on div "Test it" at bounding box center [688, 645] width 30 height 15
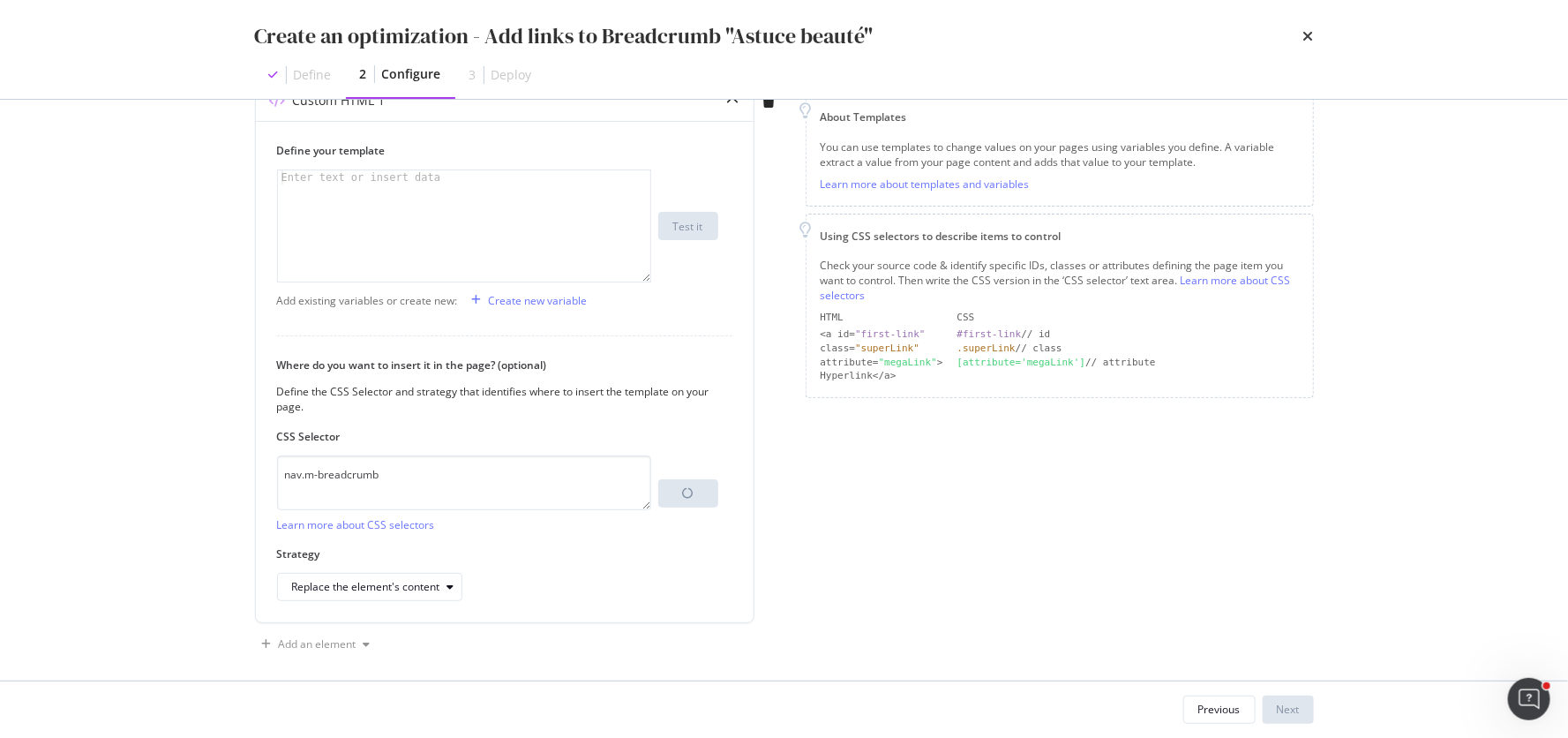
scroll to position [251, 0]
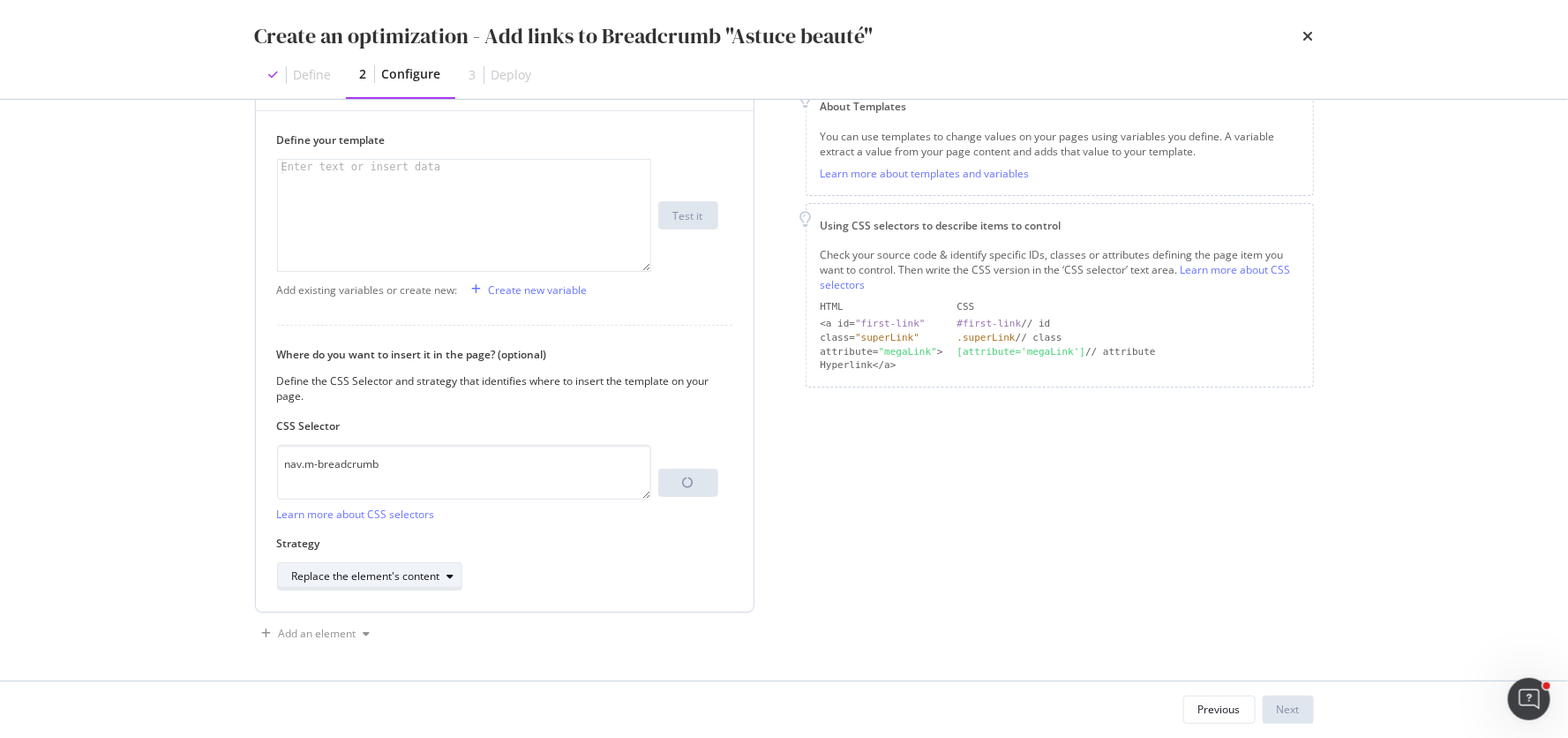
click at [415, 575] on div "Replace the element's content" at bounding box center [366, 576] width 148 height 11
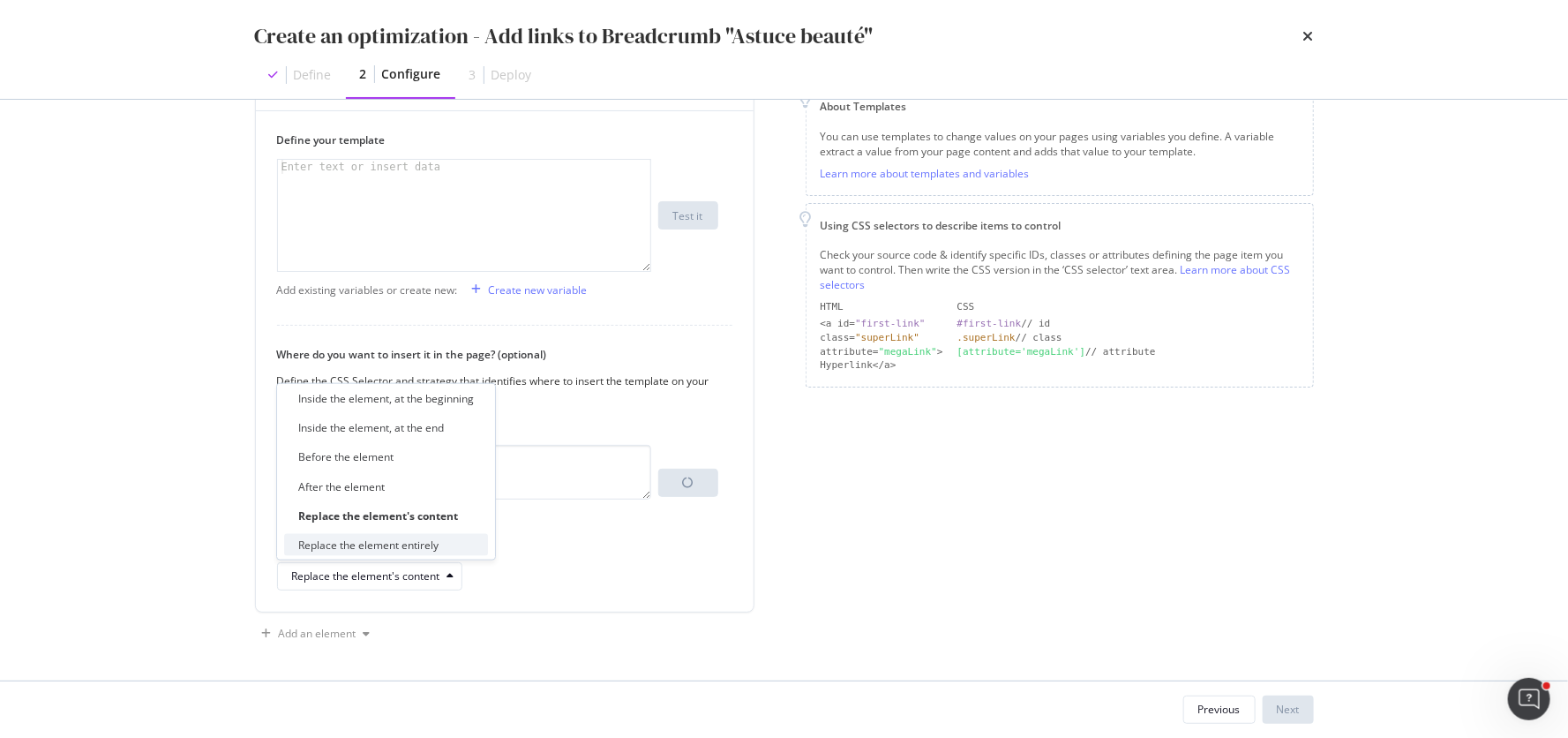
click at [415, 547] on div "Replace the element entirely" at bounding box center [369, 545] width 140 height 15
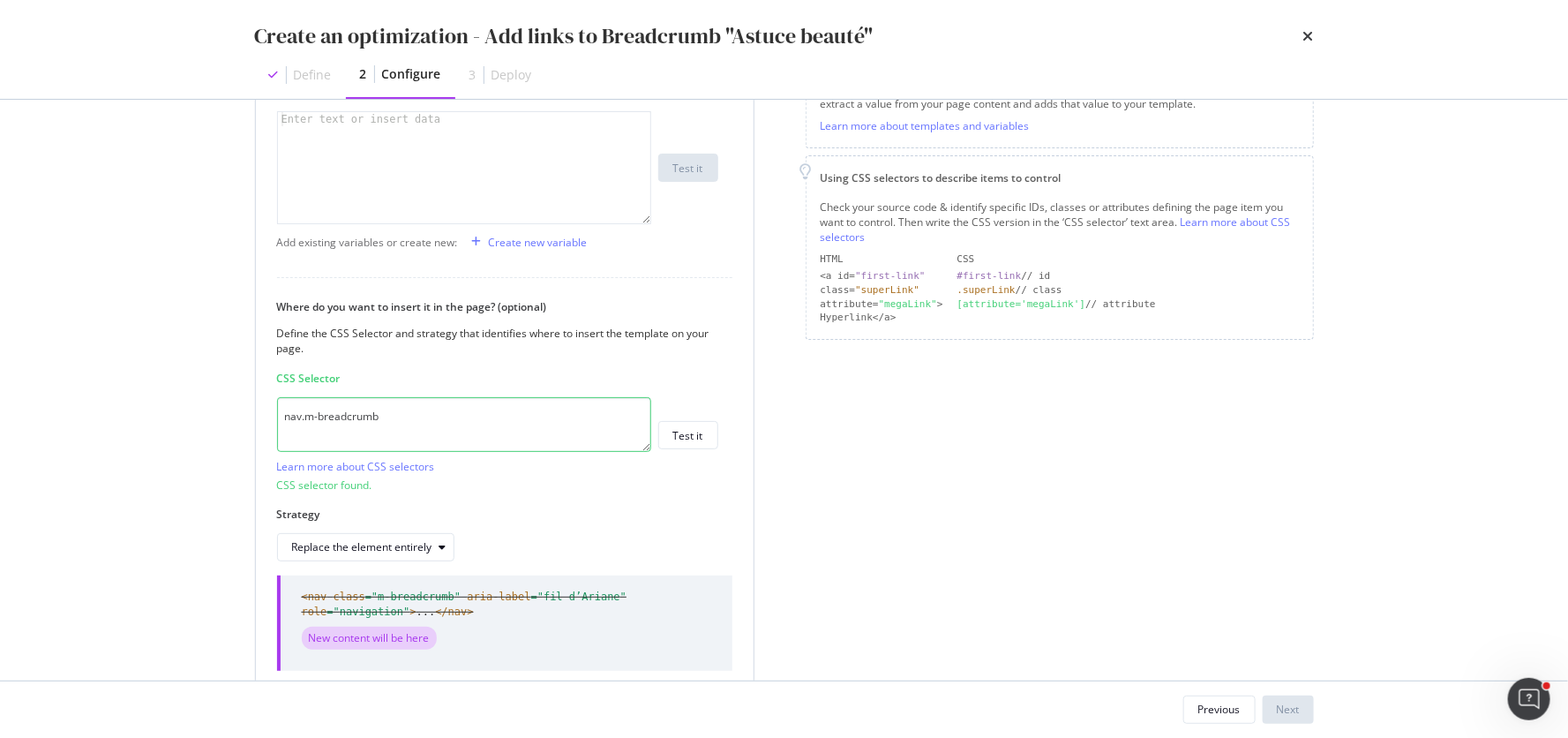
scroll to position [300, 0]
click at [370, 179] on div "modal" at bounding box center [465, 181] width 375 height 140
paste textarea "</nav>"
type textarea "</nav>"
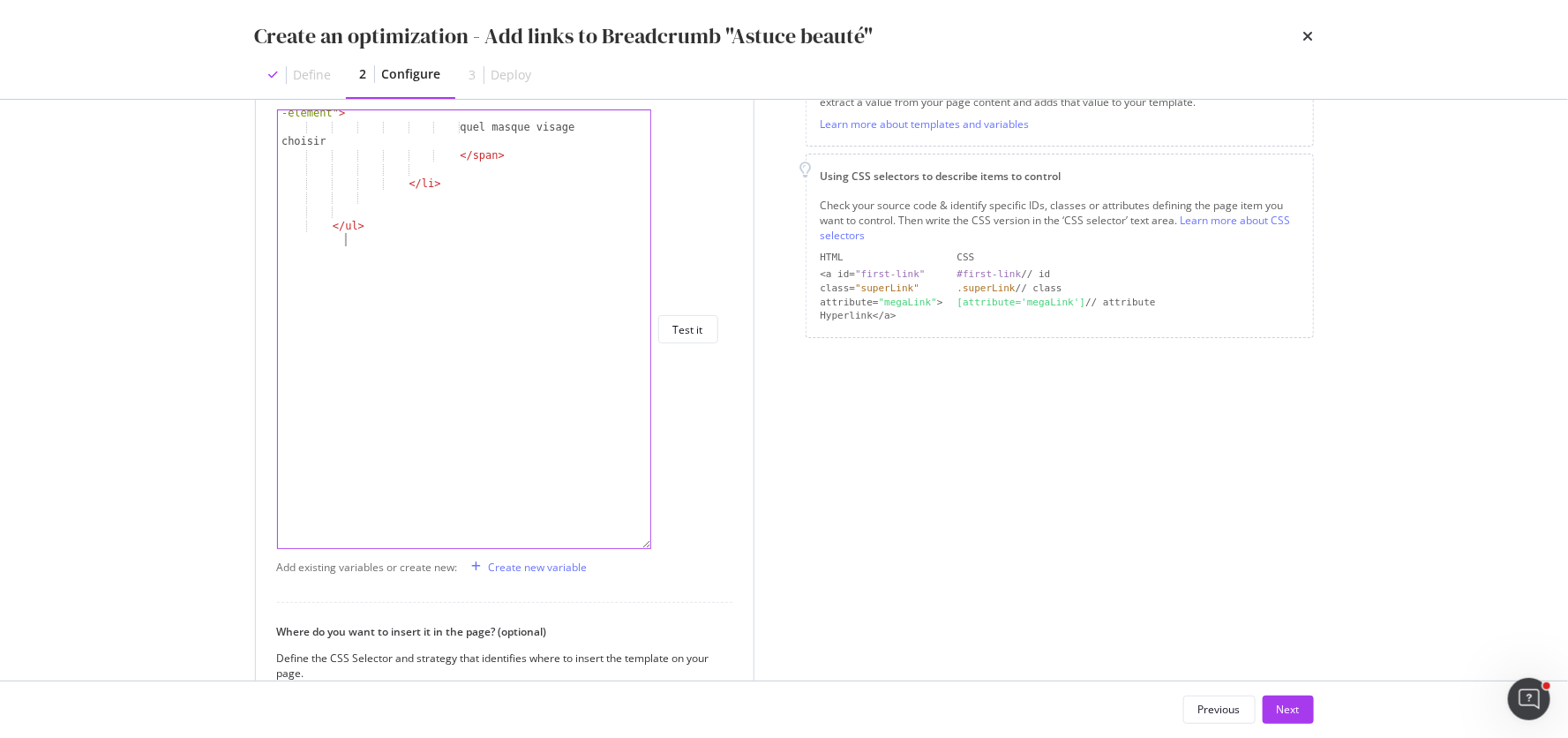
drag, startPoint x: 646, startPoint y: 214, endPoint x: 645, endPoint y: 549, distance: 335.0
click at [645, 549] on div "</nav> < span class = "a-breadcrumb -element" > quel masque visage choisir </ s…" at bounding box center [464, 329] width 374 height 440
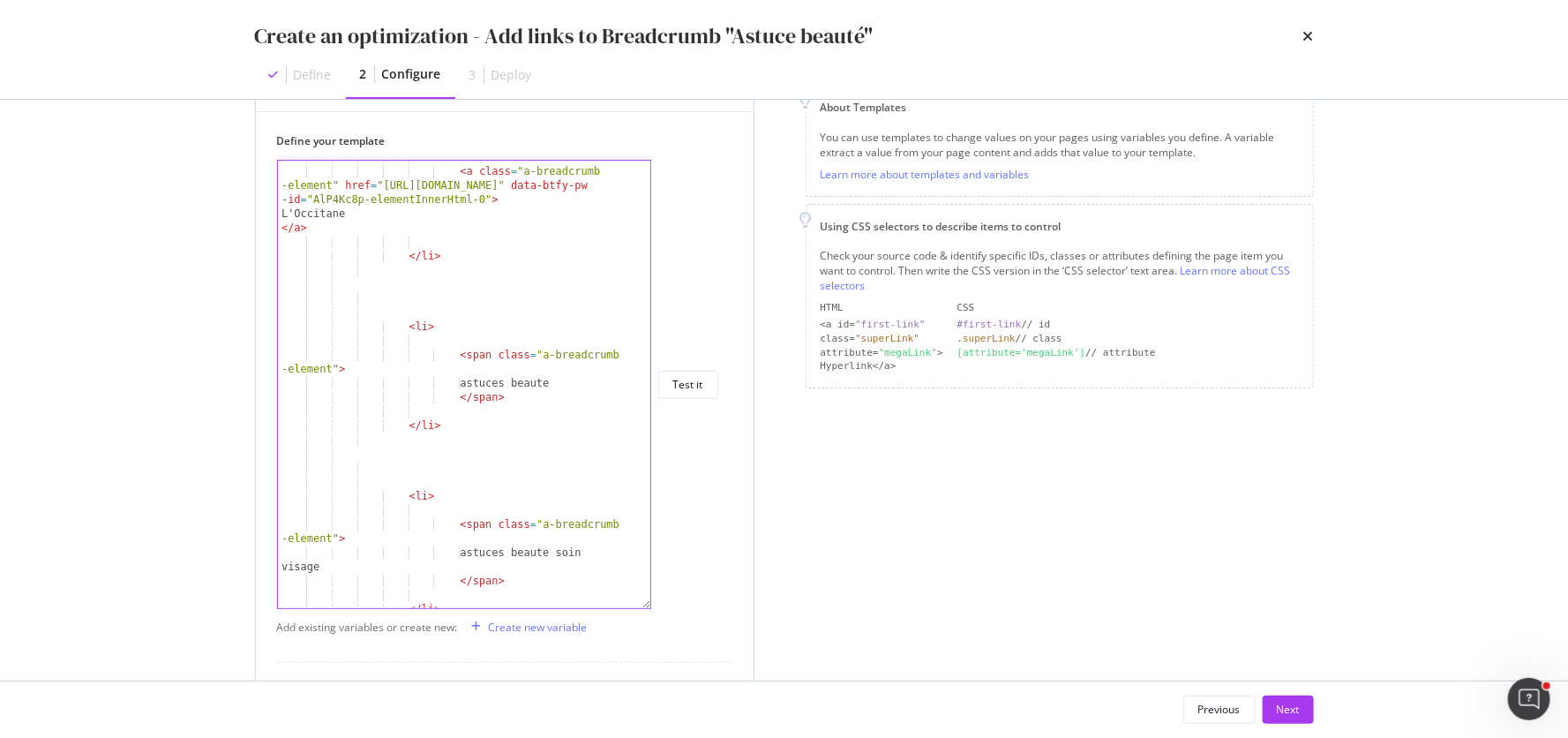
scroll to position [194, 0]
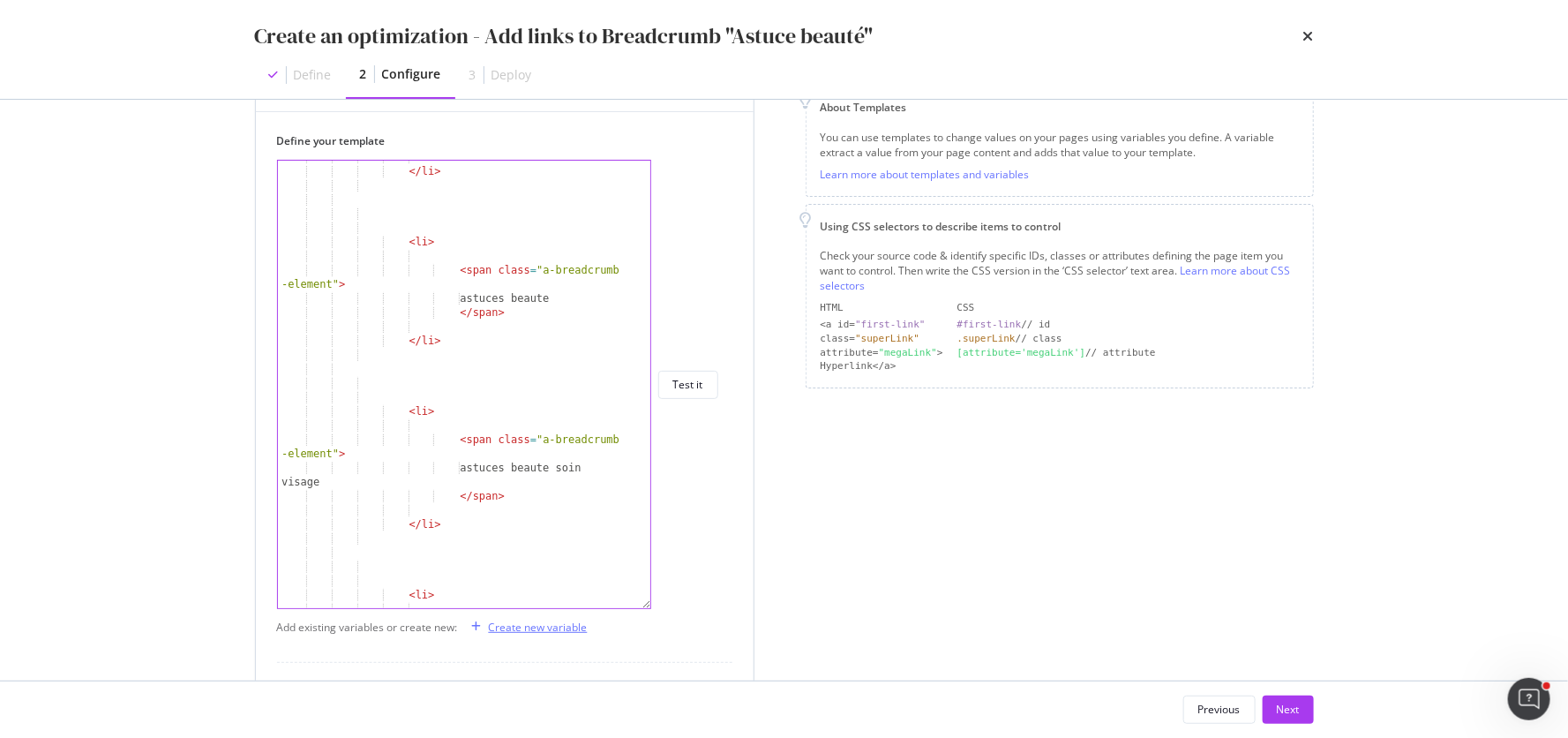
click at [525, 626] on div "Create new variable" at bounding box center [539, 627] width 99 height 15
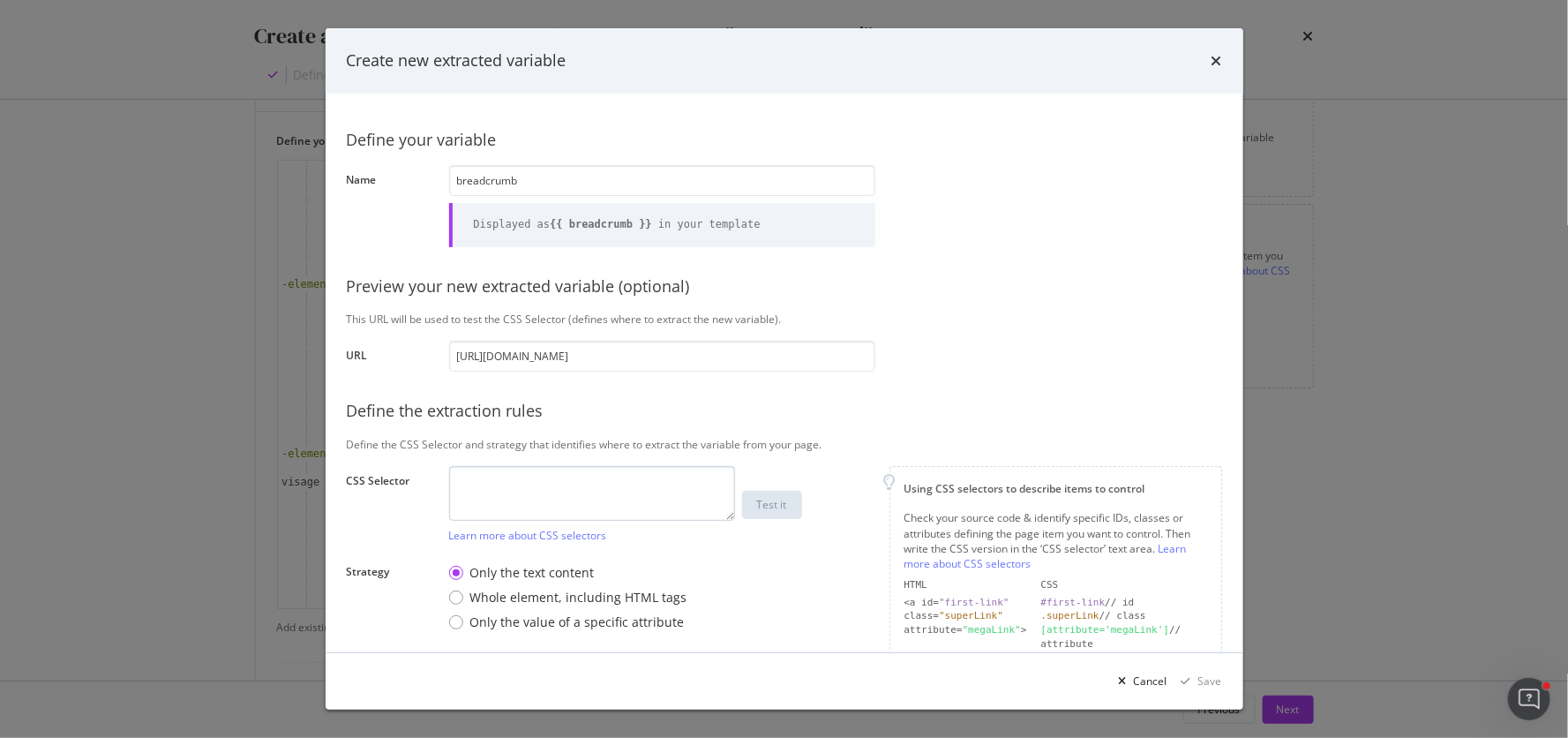
type input "breadcrumb"
click at [580, 497] on textarea "modal" at bounding box center [592, 493] width 286 height 55
paste textarea "<nav class="m-breadcrumb" aria-label="fil d’Ariane" role="navigation"> <ul> <li…"
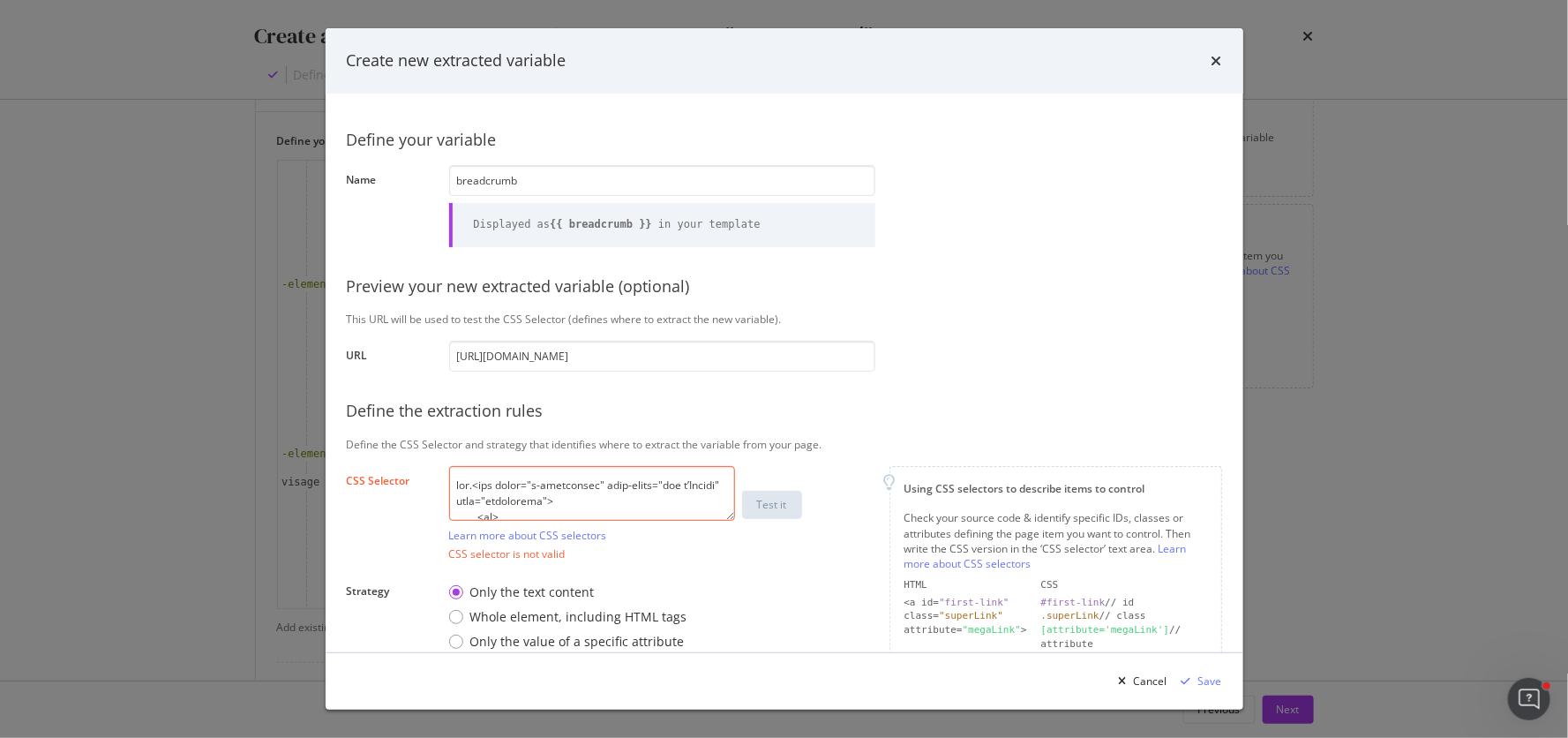
drag, startPoint x: 539, startPoint y: 484, endPoint x: 476, endPoint y: 484, distance: 63.0
click at [476, 484] on textarea "modal" at bounding box center [592, 493] width 286 height 55
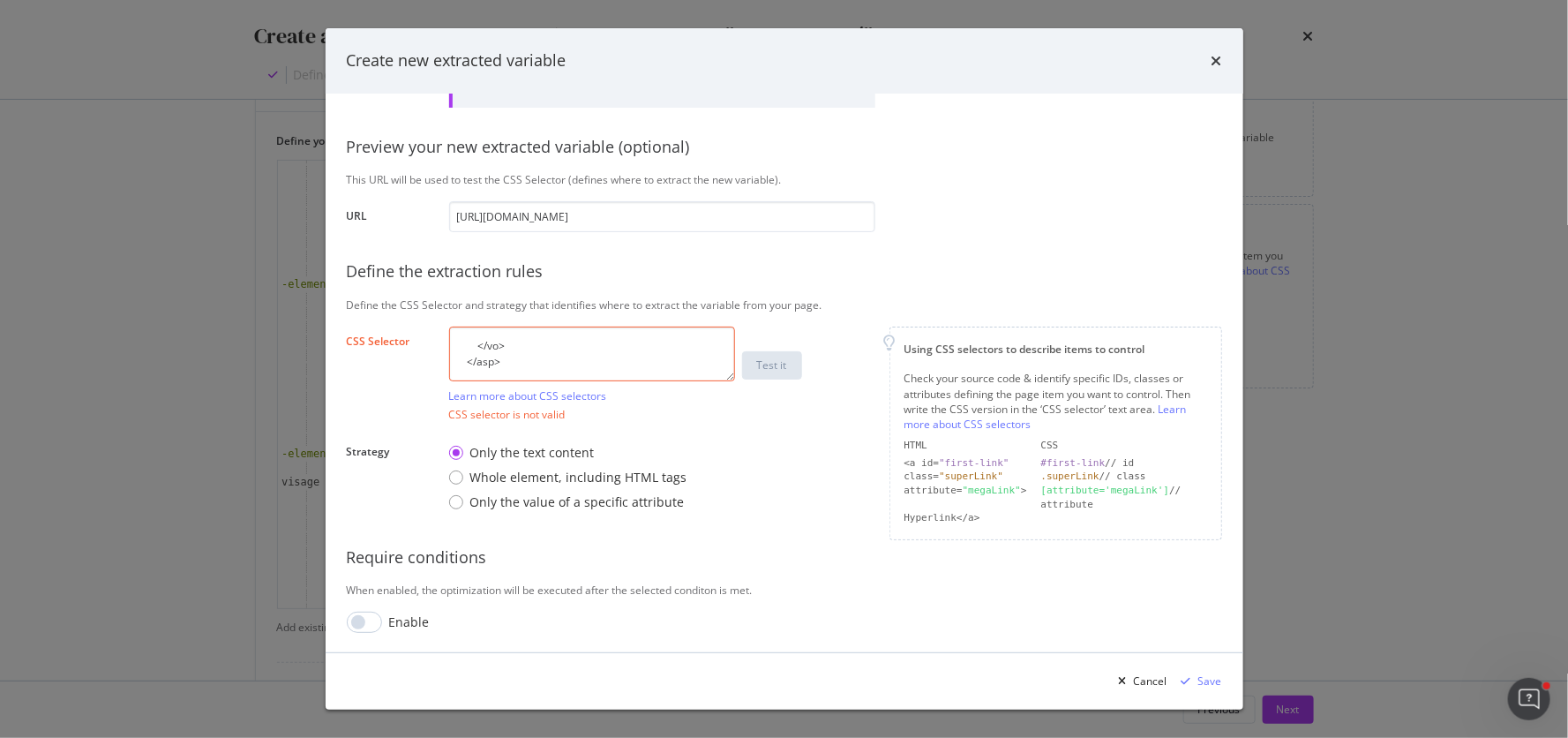
drag, startPoint x: 549, startPoint y: 485, endPoint x: 622, endPoint y: 791, distance: 314.6
click at [622, 737] on html "spa/v1.337.23 ReadOnly: Viz Debugger: Open Viz Editor FTL admin Admin Crawl Lis…" at bounding box center [784, 369] width 1568 height 738
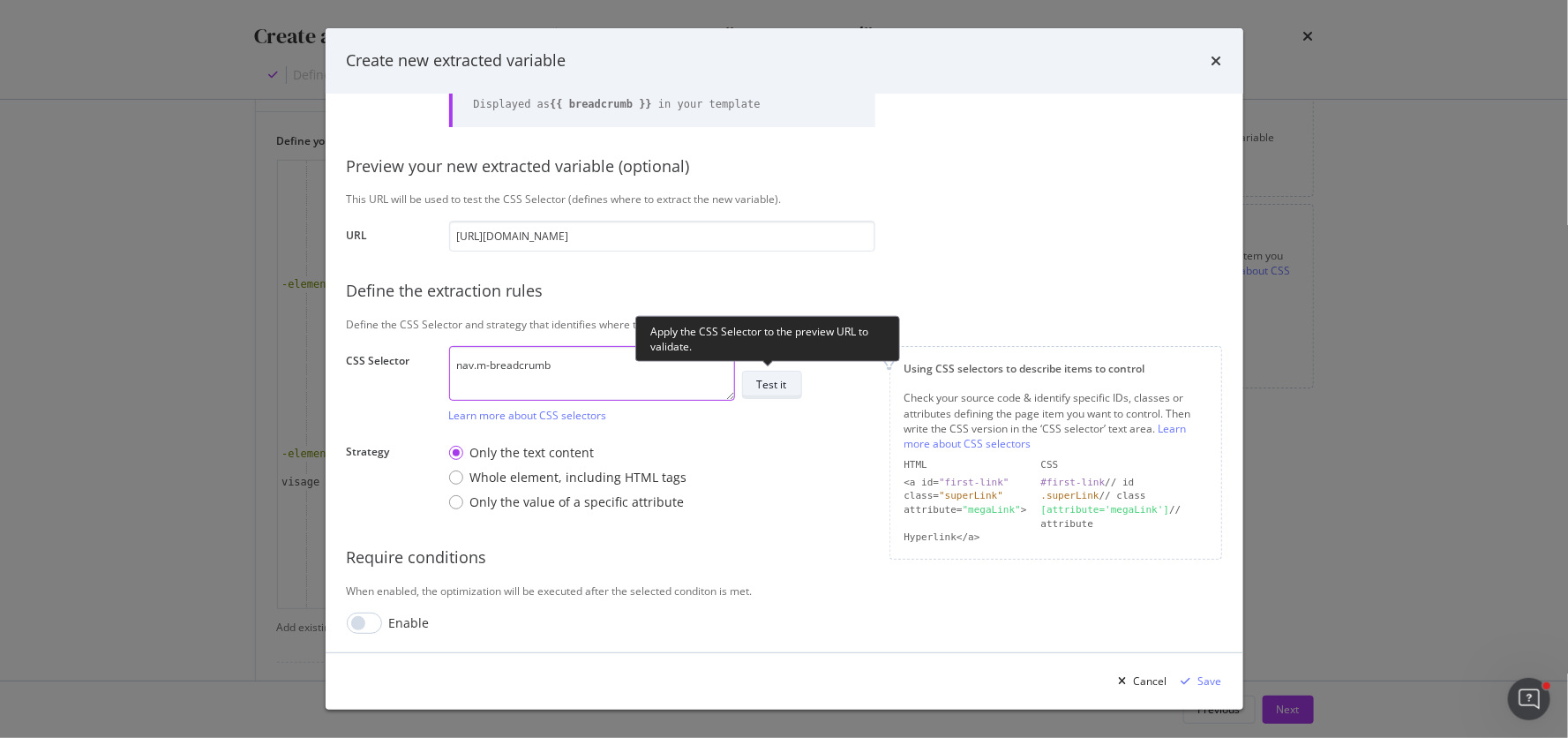
type textarea "nav.m-breadcrumb"
click at [777, 385] on div "Test it" at bounding box center [771, 384] width 30 height 15
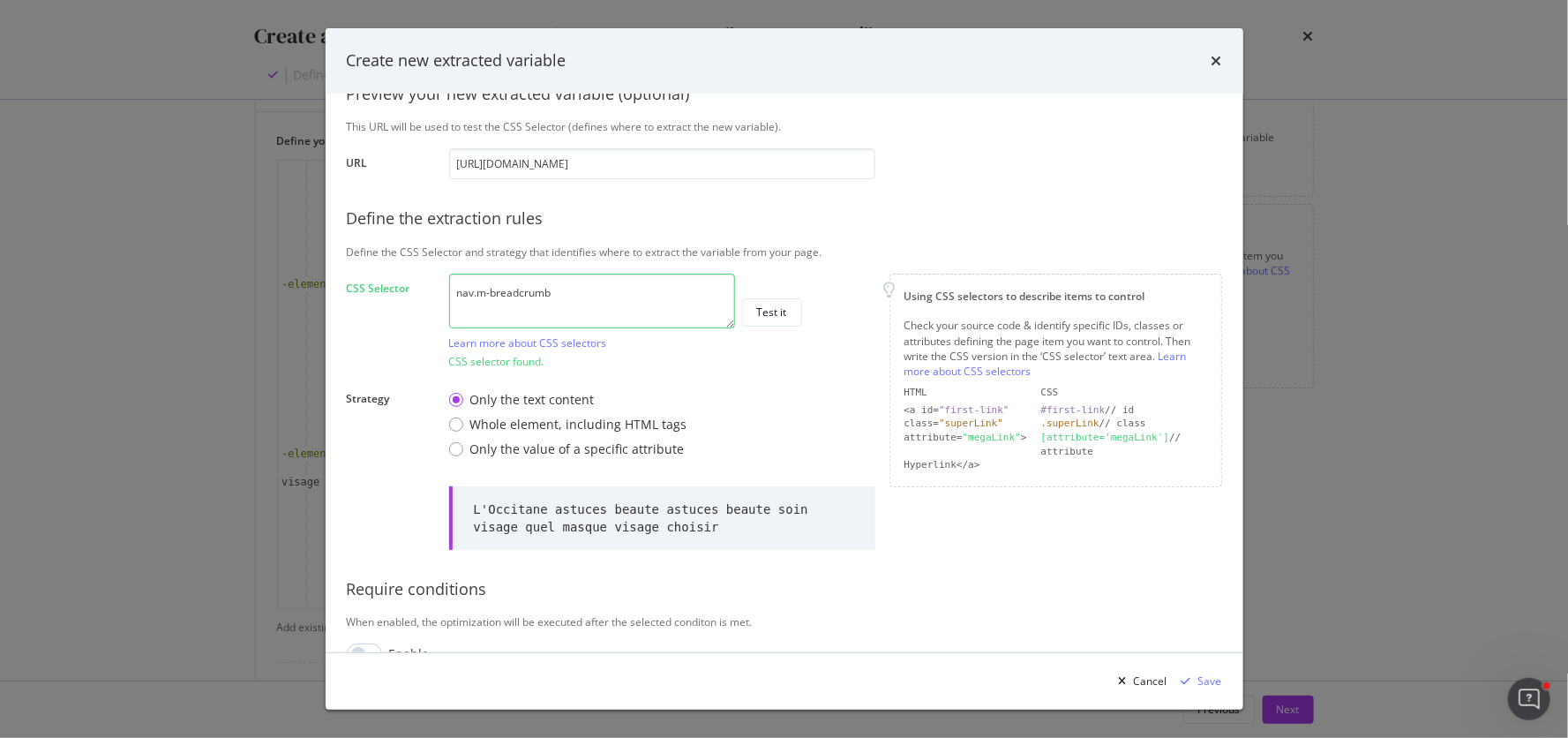
scroll to position [224, 0]
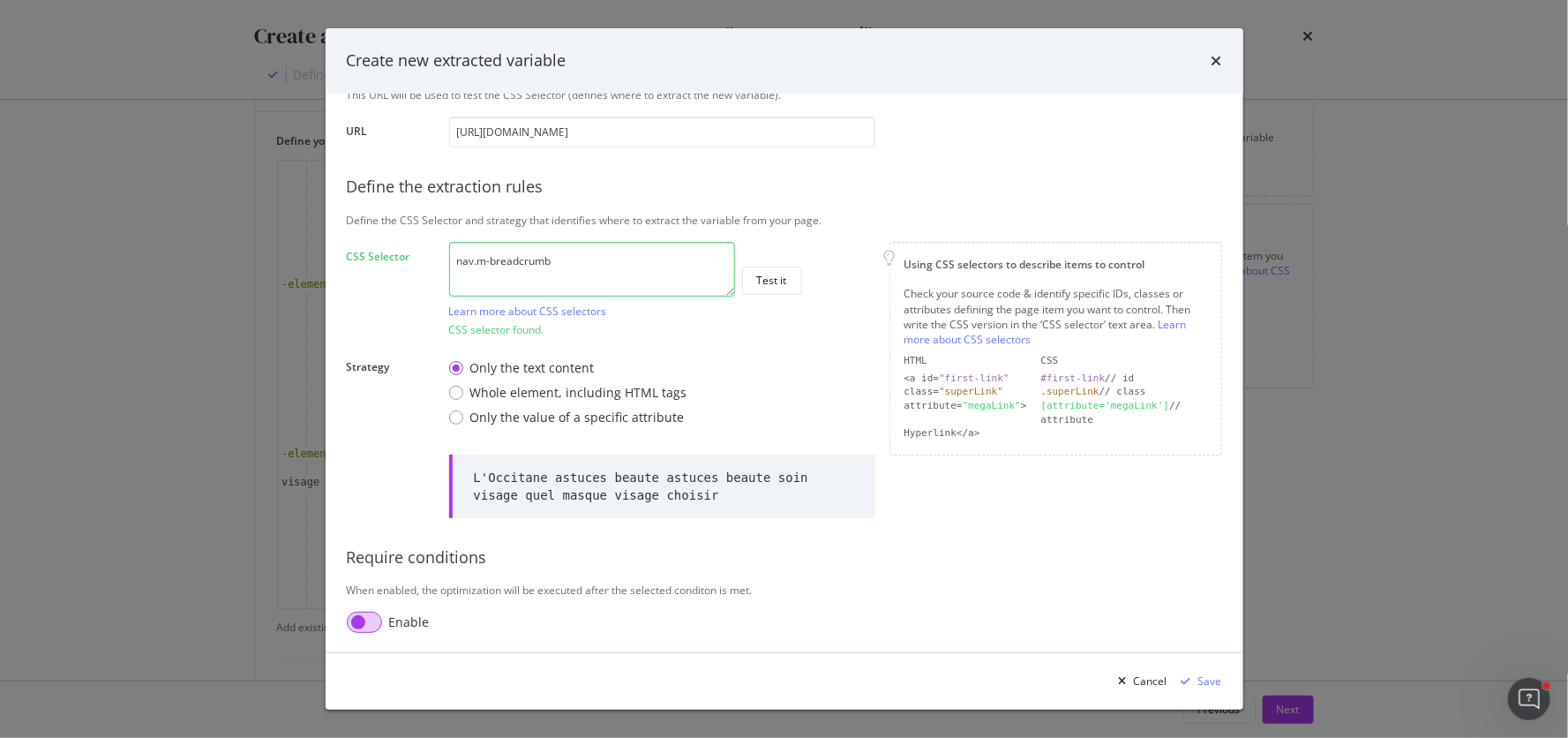
click at [372, 621] on input "modal" at bounding box center [364, 622] width 35 height 22
checkbox input "true"
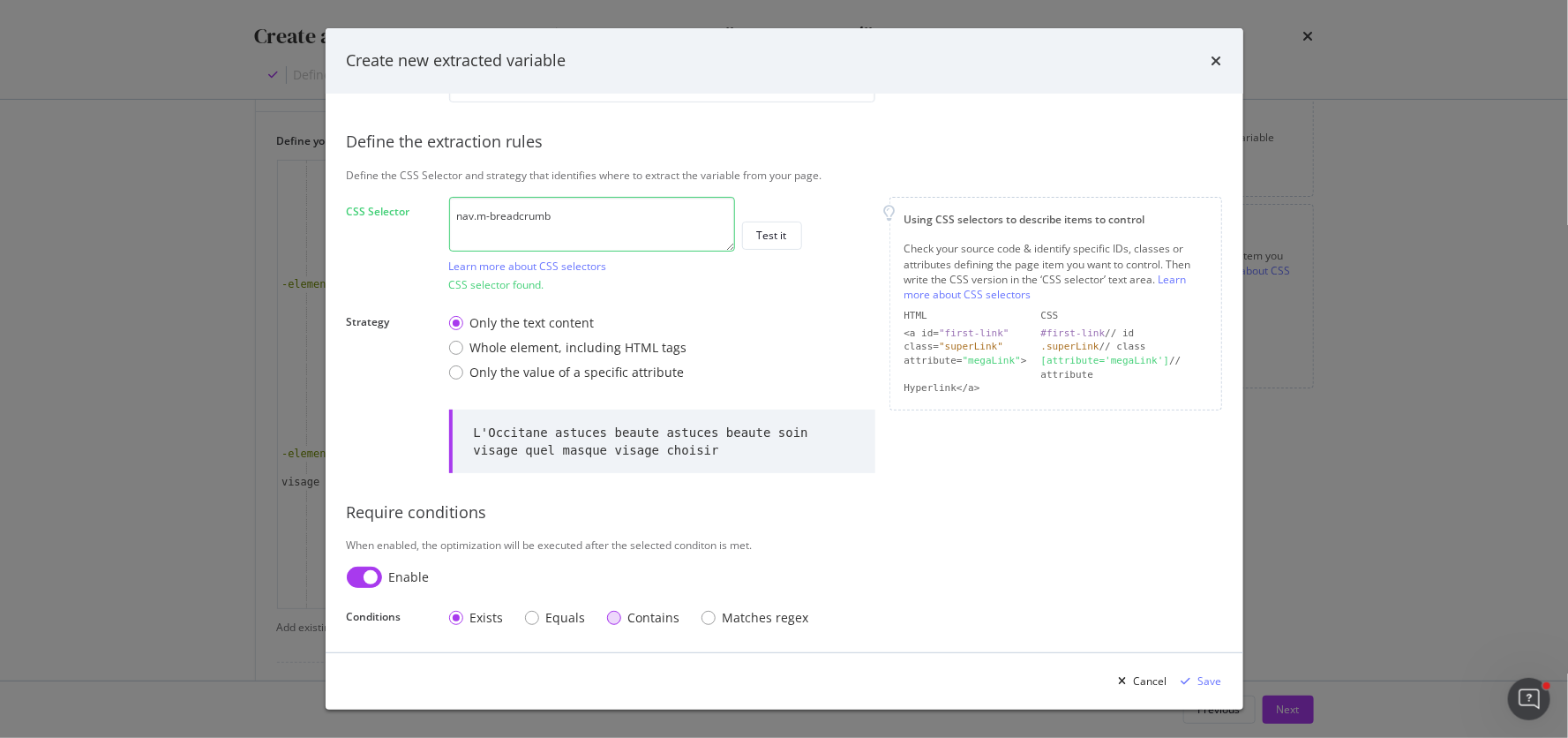
click at [615, 616] on div "Contains" at bounding box center [614, 618] width 14 height 14
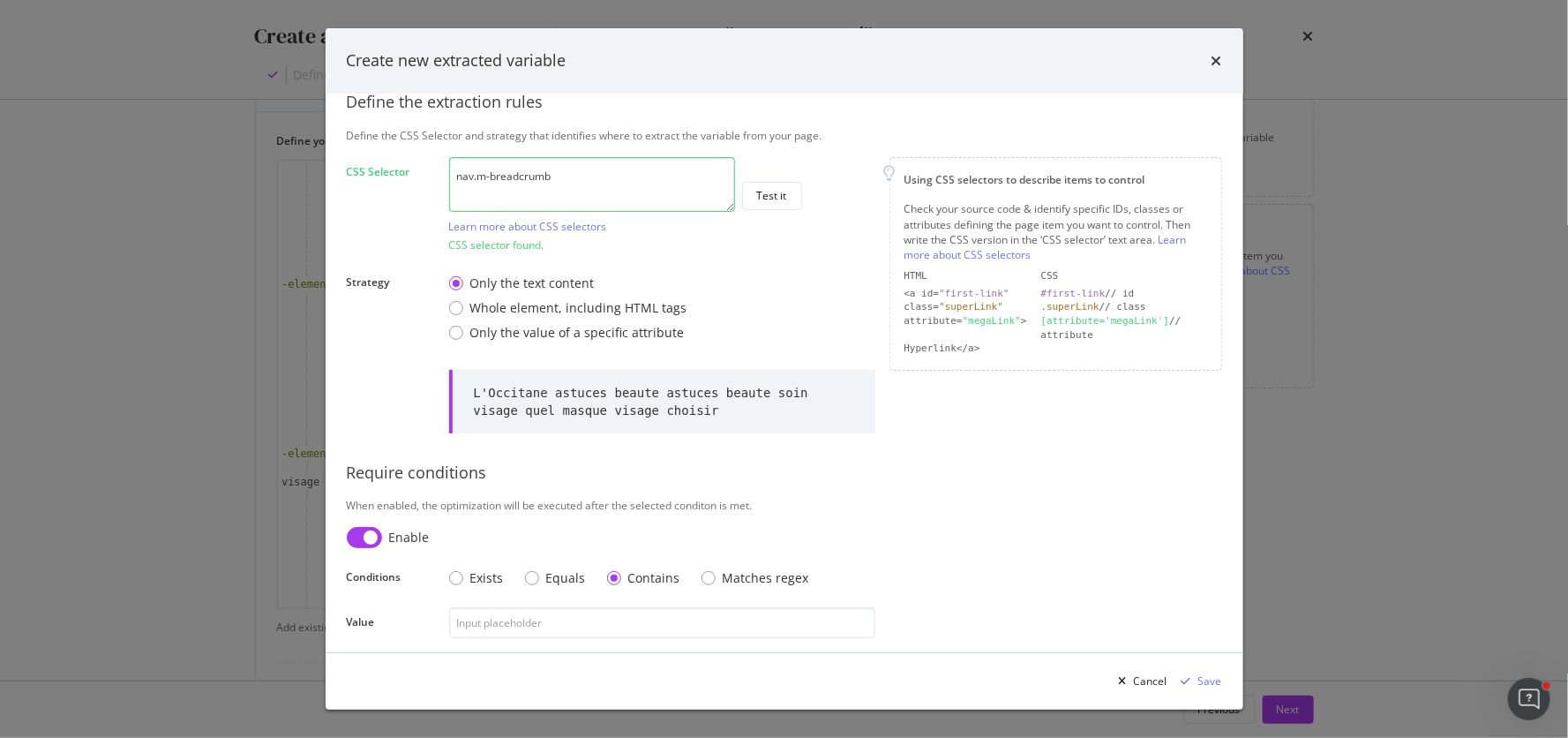
scroll to position [314, 0]
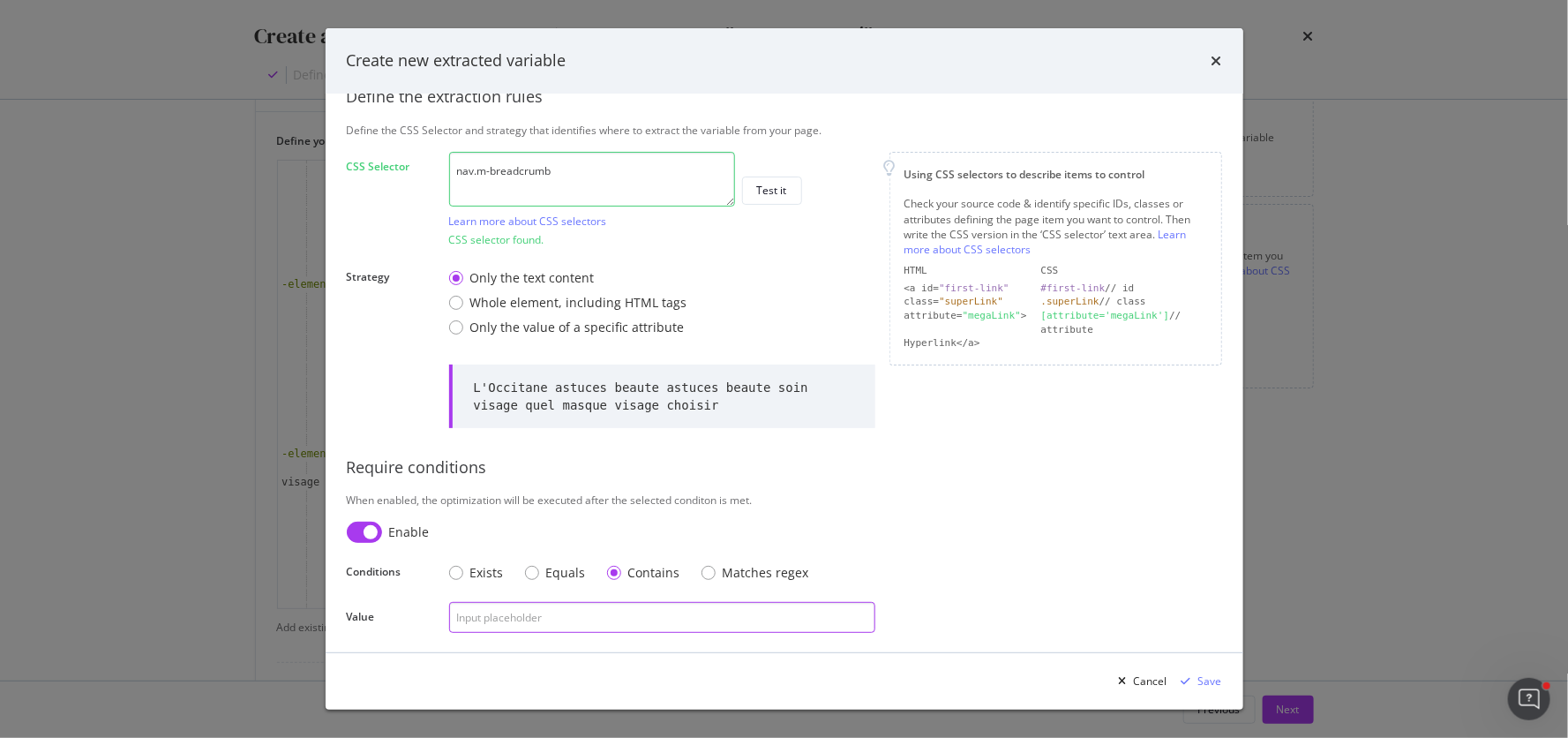
click at [606, 615] on input "modal" at bounding box center [663, 617] width 426 height 31
type input "astuces"
click at [1210, 680] on div "Save" at bounding box center [1210, 680] width 24 height 15
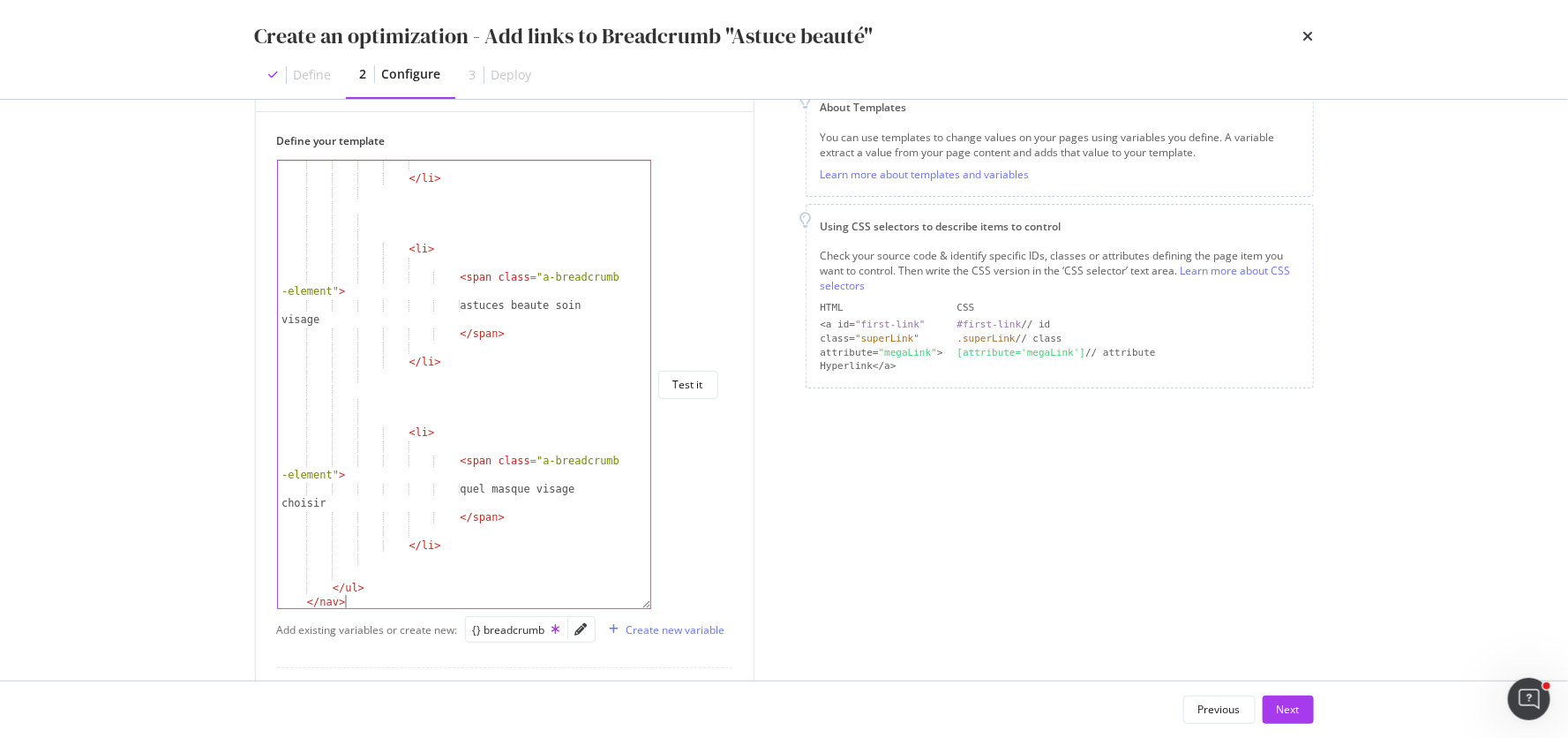
scroll to position [0, 0]
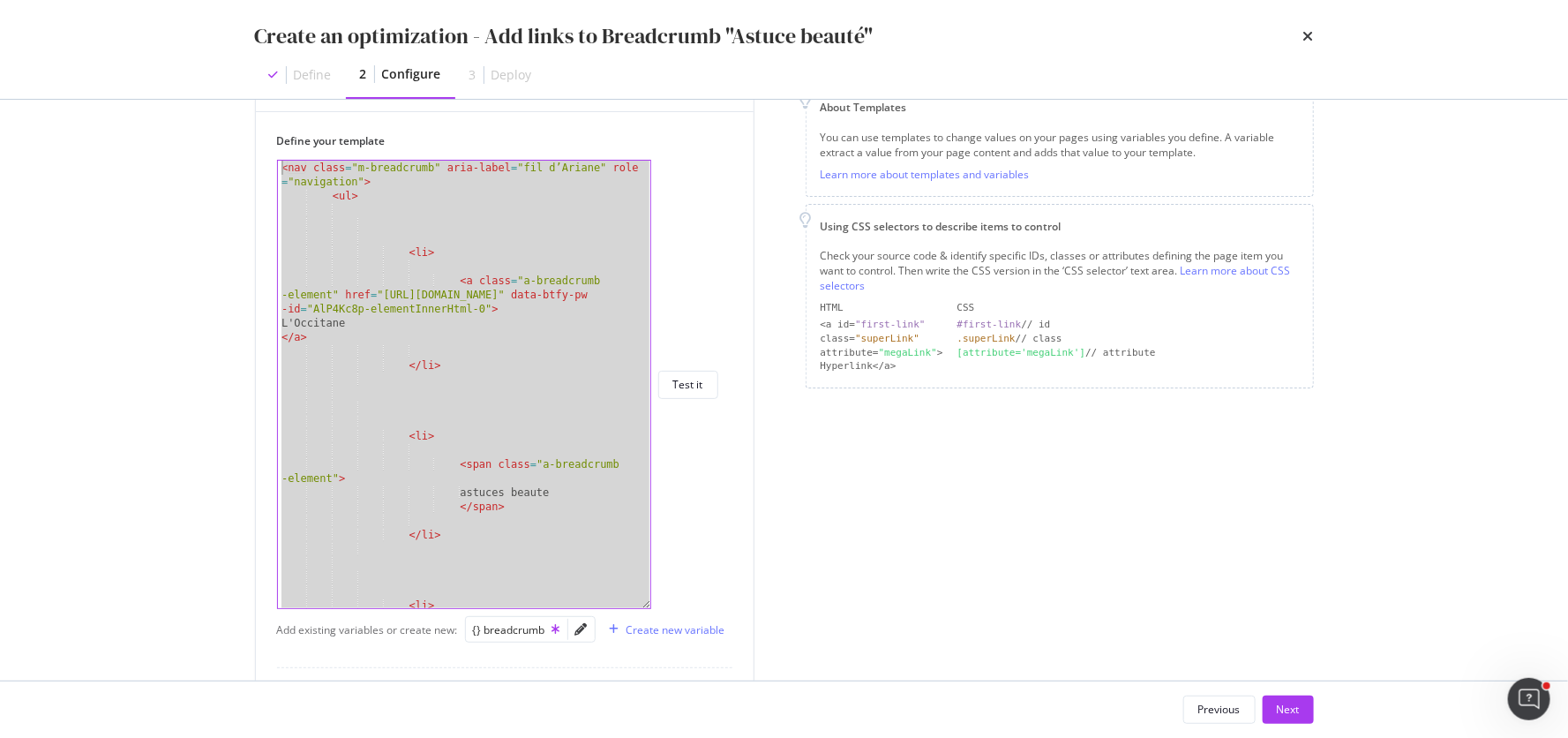
drag, startPoint x: 362, startPoint y: 600, endPoint x: 210, endPoint y: -22, distance: 640.3
click at [210, 0] on html "spa/v1.337.23 ReadOnly: Viz Debugger: Open Viz Editor FTL admin Admin Crawl Lis…" at bounding box center [784, 369] width 1568 height 738
type textarea "<nav class="m-breadcrumb" aria-label="fil d’Ariane" role="navigation"> <ul>"
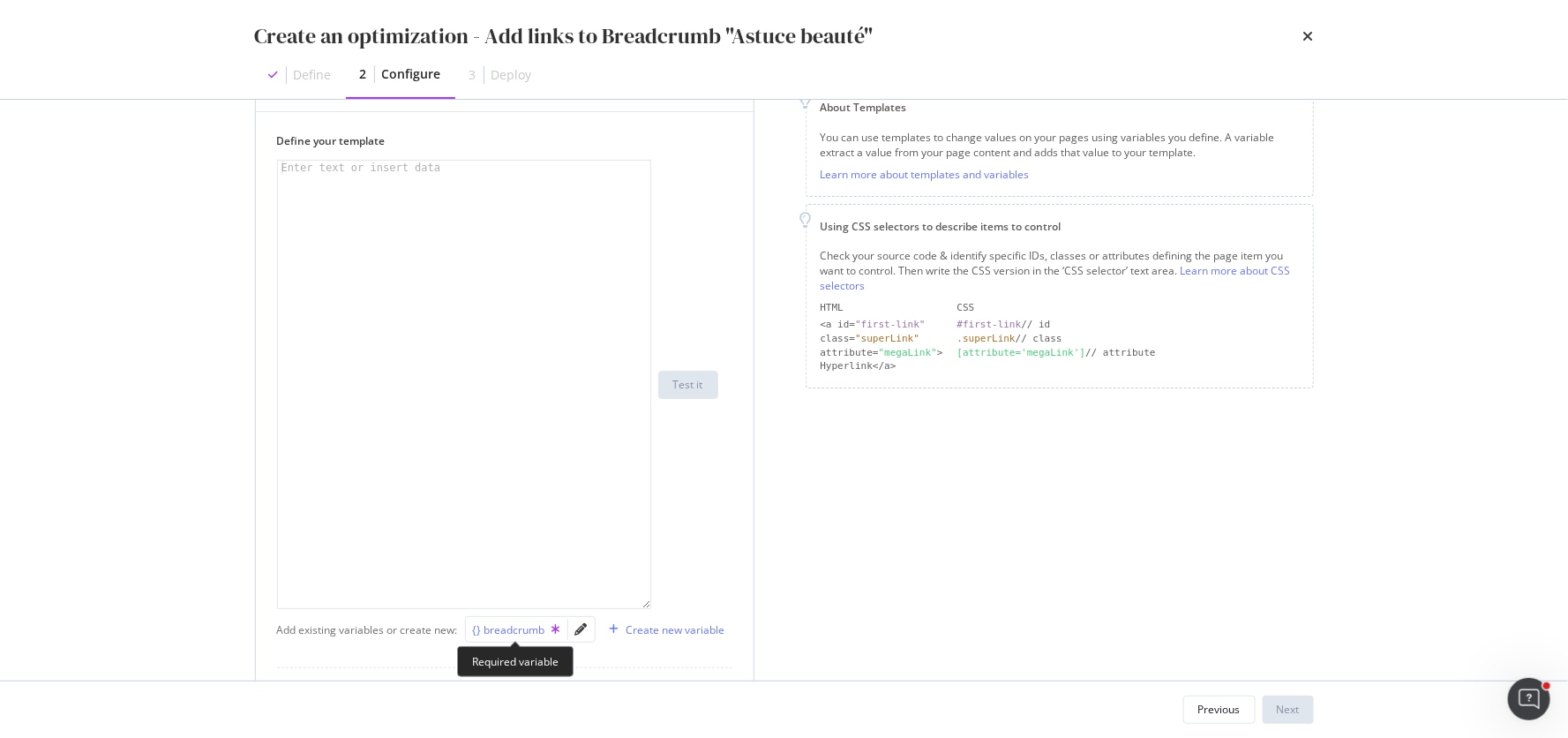
click at [535, 628] on div "{} breadcrumb" at bounding box center [516, 629] width 87 height 15
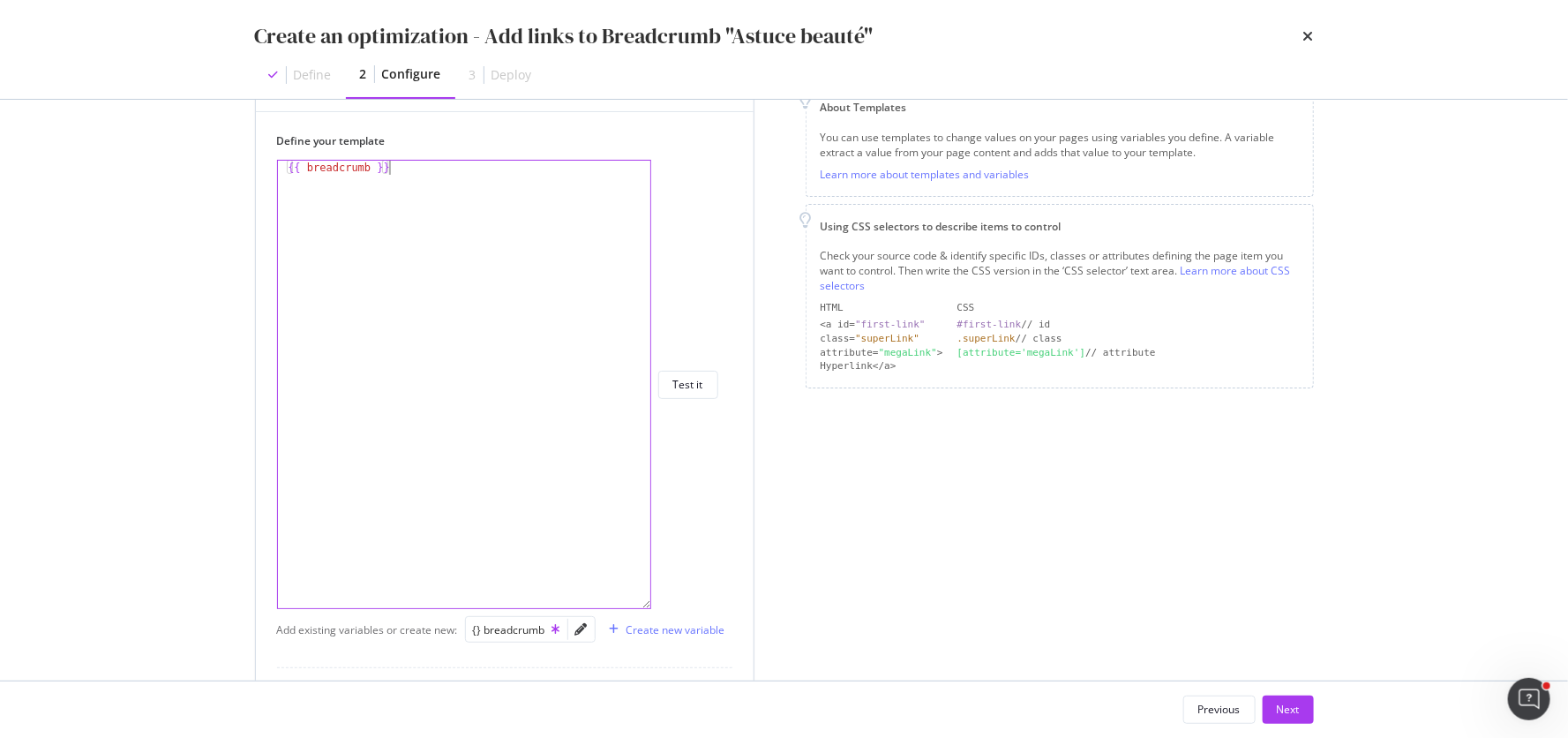
click at [371, 166] on div "{{ breadcrumb }}" at bounding box center [465, 399] width 375 height 476
click at [452, 165] on div "{{ breadcrumb | replace ( "" , "" ) }}" at bounding box center [465, 399] width 375 height 476
paste textarea "</li>"
click at [455, 260] on div "{{ breadcrumb | replace ( "<li> <span class=" a - breadcrumb - element "> astuc…" at bounding box center [465, 399] width 375 height 476
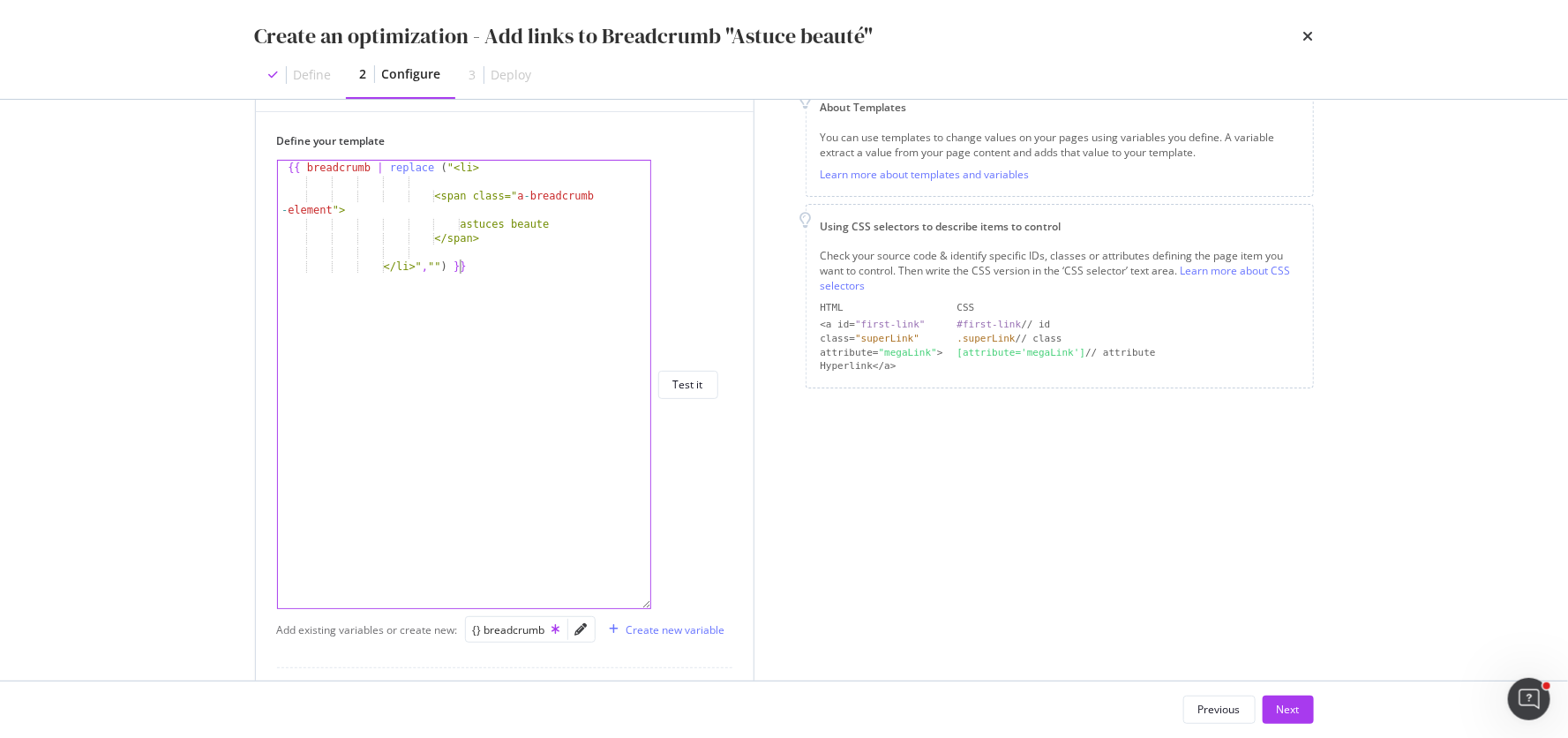
click at [460, 262] on div "{{ breadcrumb | replace ( "<li> <span class=" a - breadcrumb - element "> astuc…" at bounding box center [465, 399] width 375 height 476
paste textarea "Cursor at row 7"
drag, startPoint x: 487, startPoint y: 167, endPoint x: 452, endPoint y: 166, distance: 35.0
click at [452, 166] on div "{{ breadcrumb | replace ( "<li> <span class=" a - breadcrumb - element "> astuc…" at bounding box center [465, 399] width 375 height 476
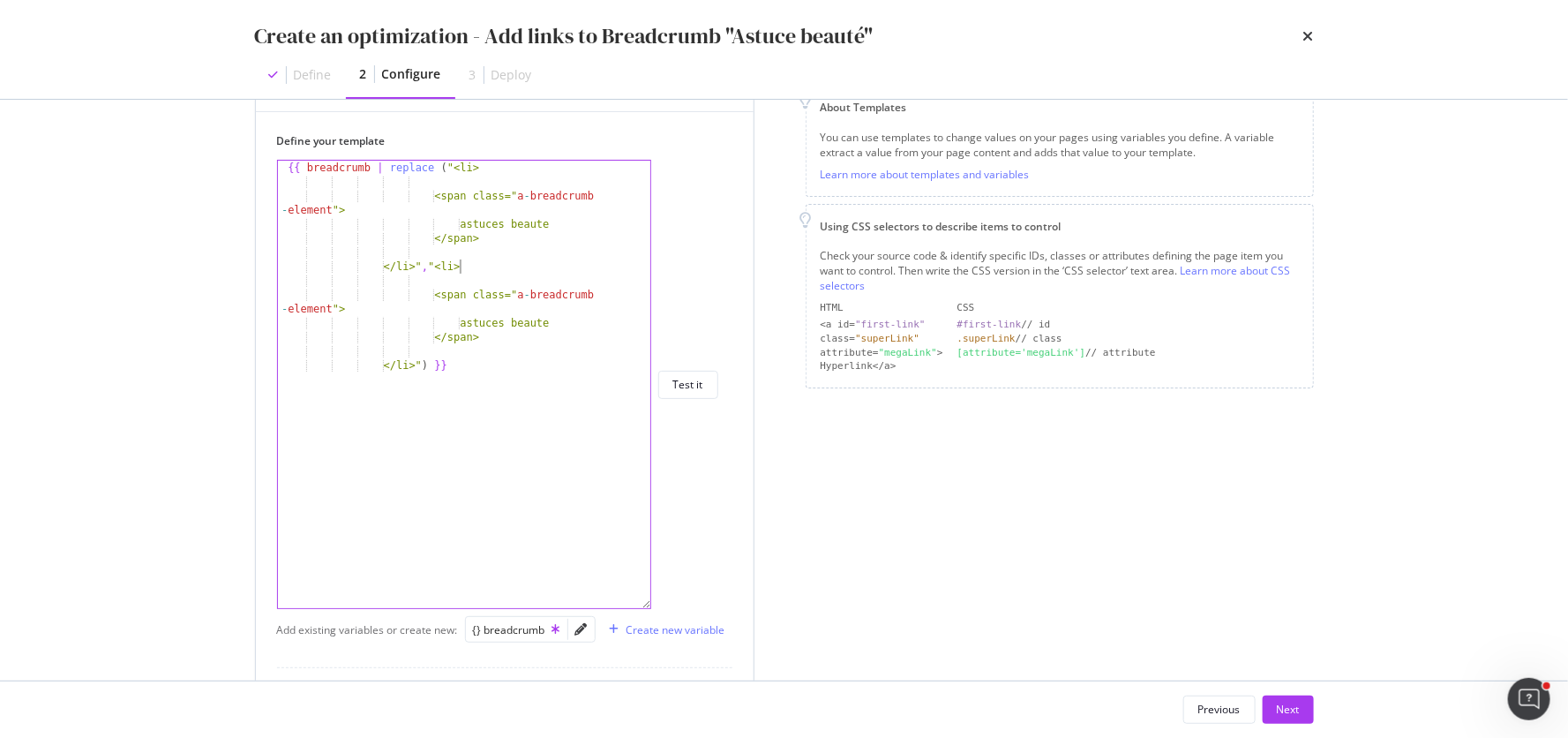
click at [459, 266] on div "{{ breadcrumb | replace ( "<li> <span class=" a - breadcrumb - element "> astuc…" at bounding box center [465, 399] width 375 height 476
type textarea "</li>","<li>"
click at [494, 270] on div "{{ breadcrumb | replace ( "<li> <span class=" a - breadcrumb - element "> astuc…" at bounding box center [465, 399] width 375 height 476
paste textarea "</a>"
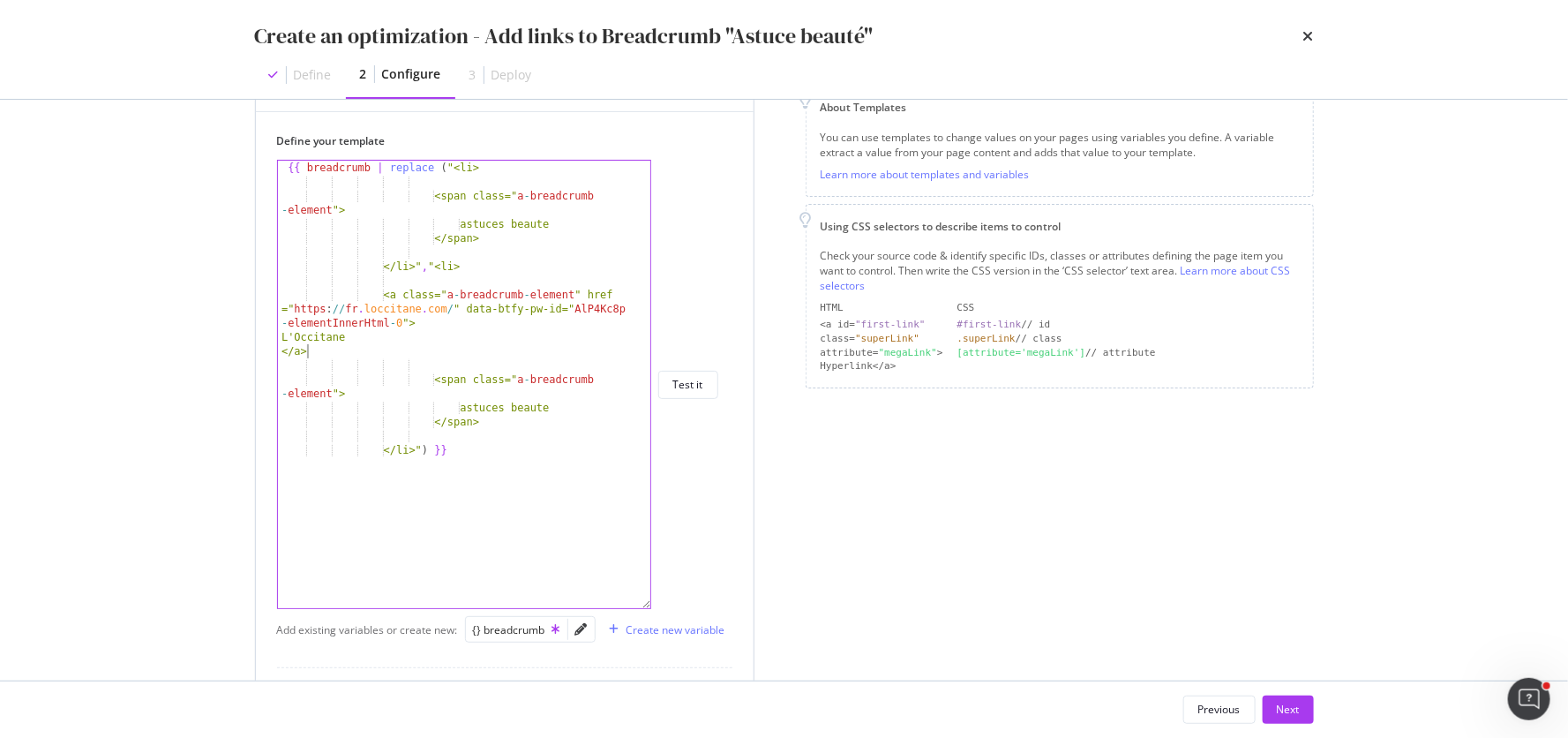
scroll to position [0, 1]
drag, startPoint x: 451, startPoint y: 308, endPoint x: 294, endPoint y: 307, distance: 157.0
click at [294, 307] on div "{{ breadcrumb | replace ( "<li> <span class=" a - breadcrumb - element "> astuc…" at bounding box center [465, 399] width 375 height 476
paste textarea "astuces-beaute-soin-visage"
drag, startPoint x: 281, startPoint y: 325, endPoint x: 561, endPoint y: 319, distance: 280.1
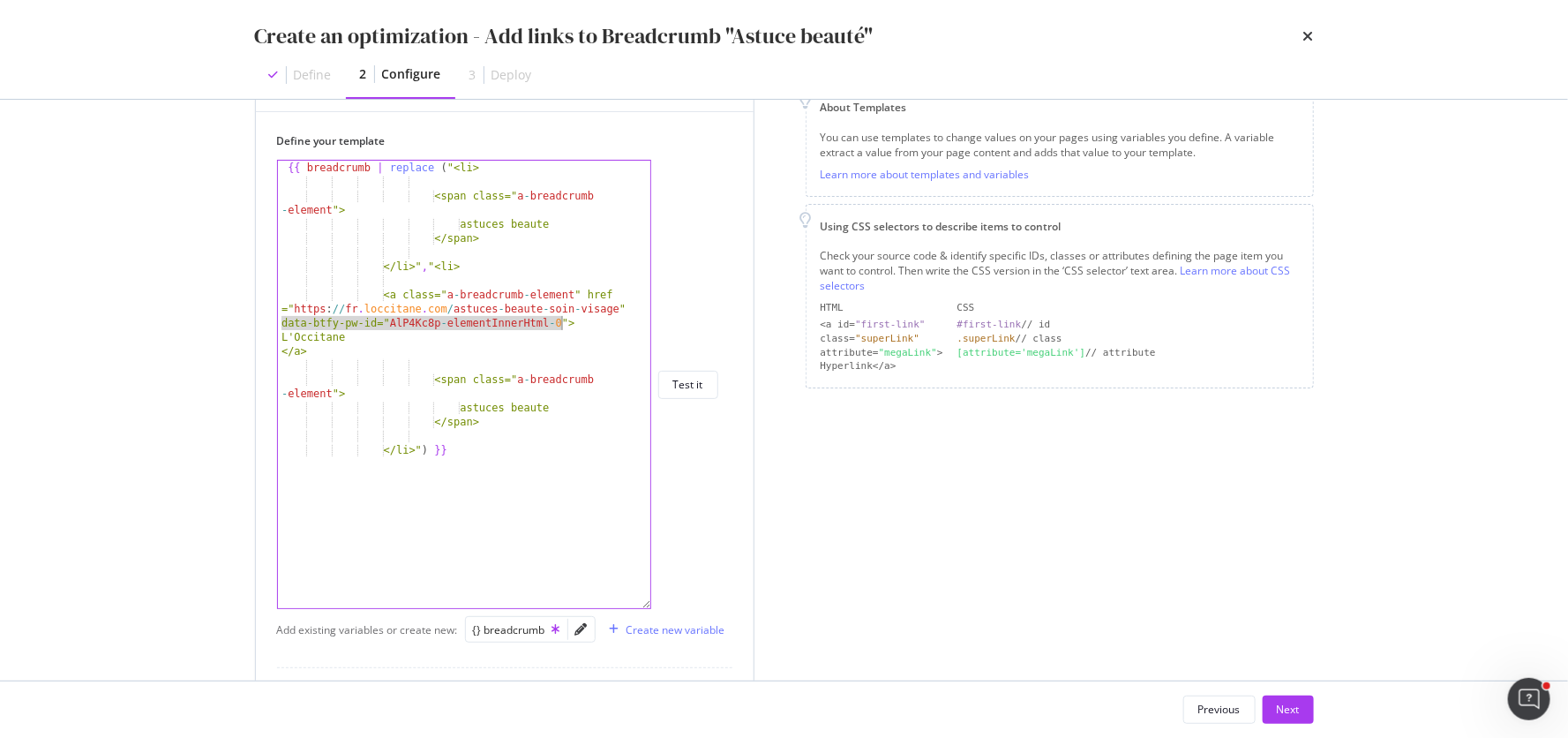
click at [561, 319] on div "{{ breadcrumb | replace ( "<li> <span class=" a - breadcrumb - element "> astuc…" at bounding box center [465, 399] width 375 height 476
drag, startPoint x: 357, startPoint y: 334, endPoint x: 283, endPoint y: 324, distance: 74.7
click at [283, 324] on div "{{ breadcrumb | replace ( "<li> <span class=" a - breadcrumb - element "> astuc…" at bounding box center [465, 399] width 375 height 476
type textarea ""> L'Occitane"
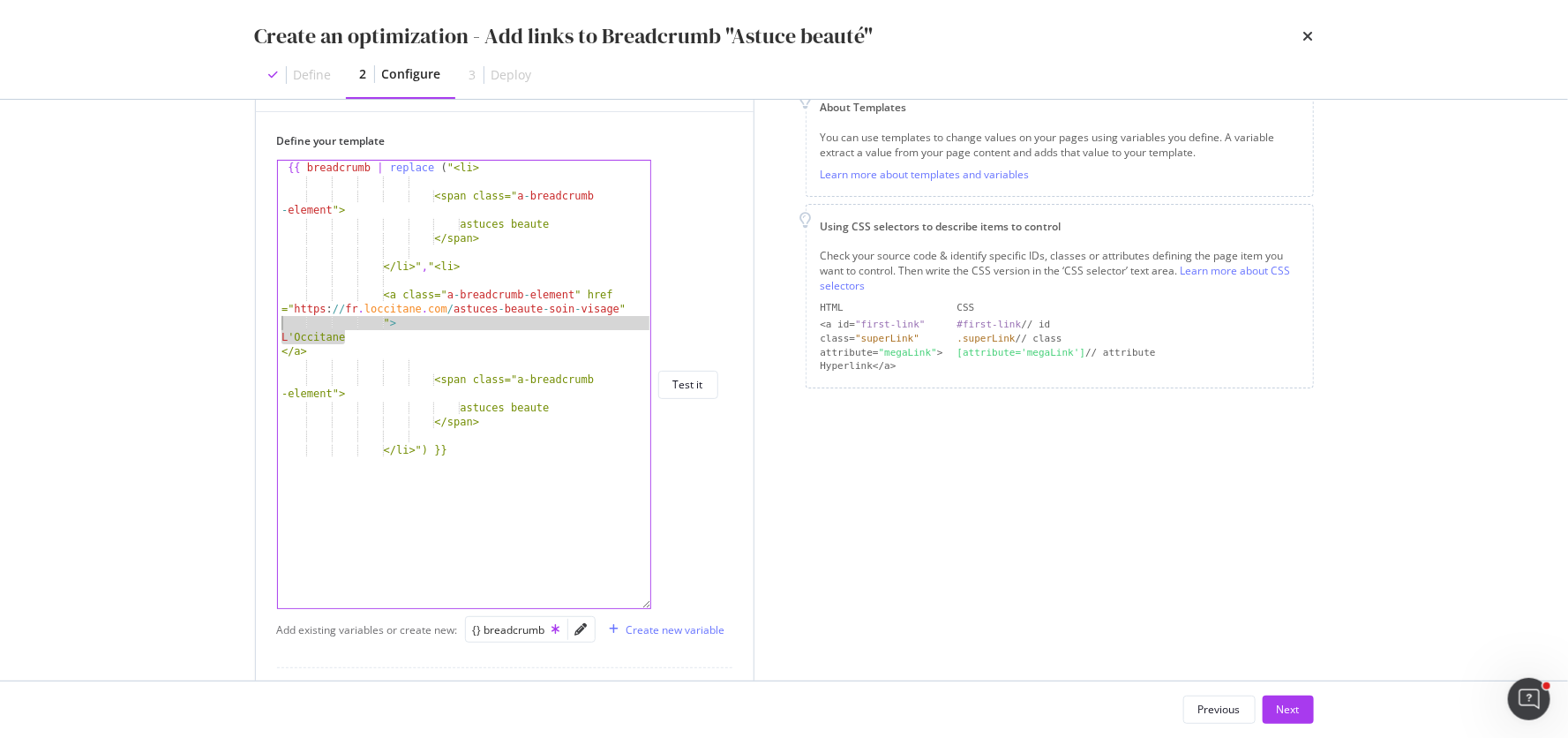
scroll to position [0, 0]
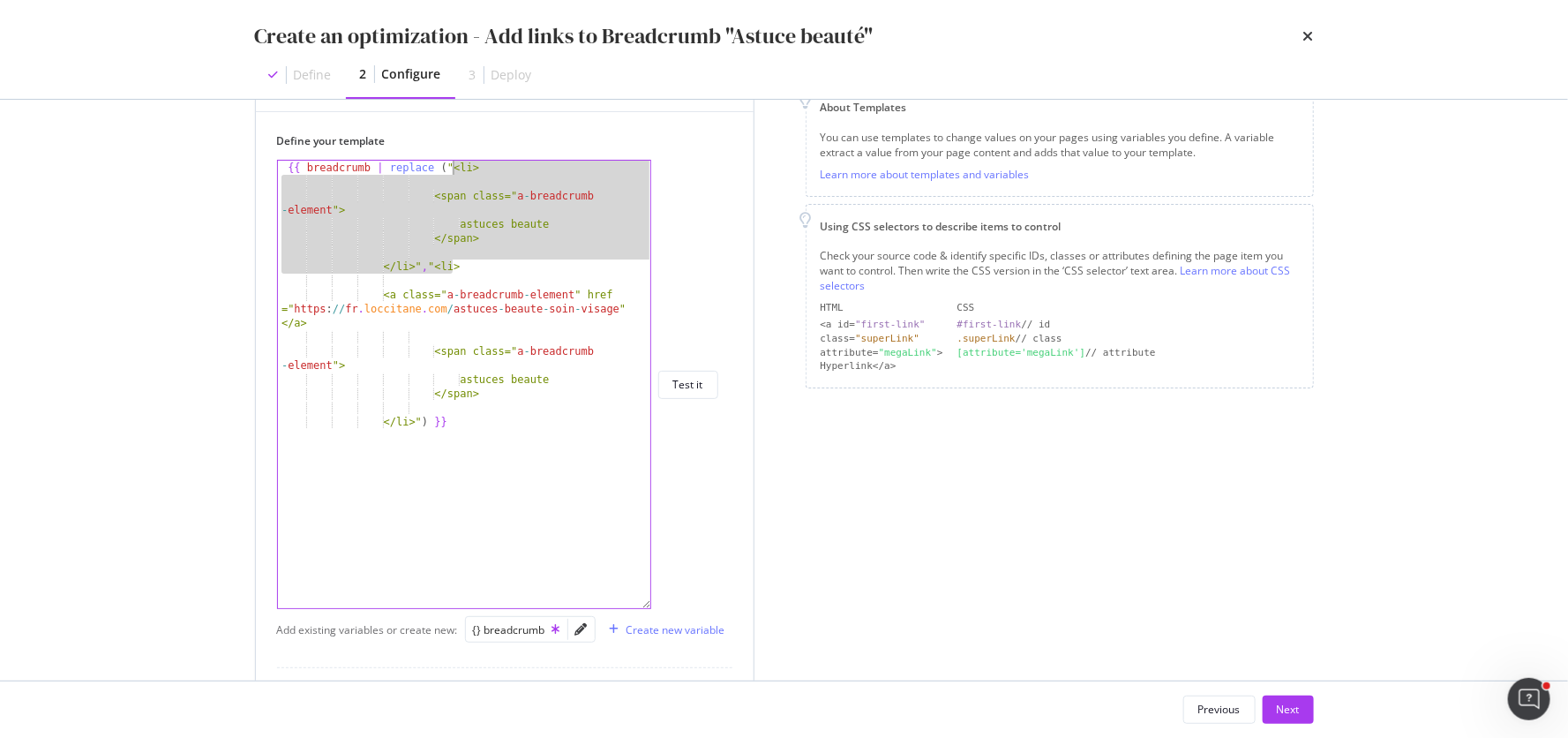
drag, startPoint x: 454, startPoint y: 265, endPoint x: 454, endPoint y: 166, distance: 99.0
click at [454, 166] on div "{{ breadcrumb | replace ( "<li> <span class=" a - breadcrumb - element "> astuc…" at bounding box center [465, 399] width 375 height 476
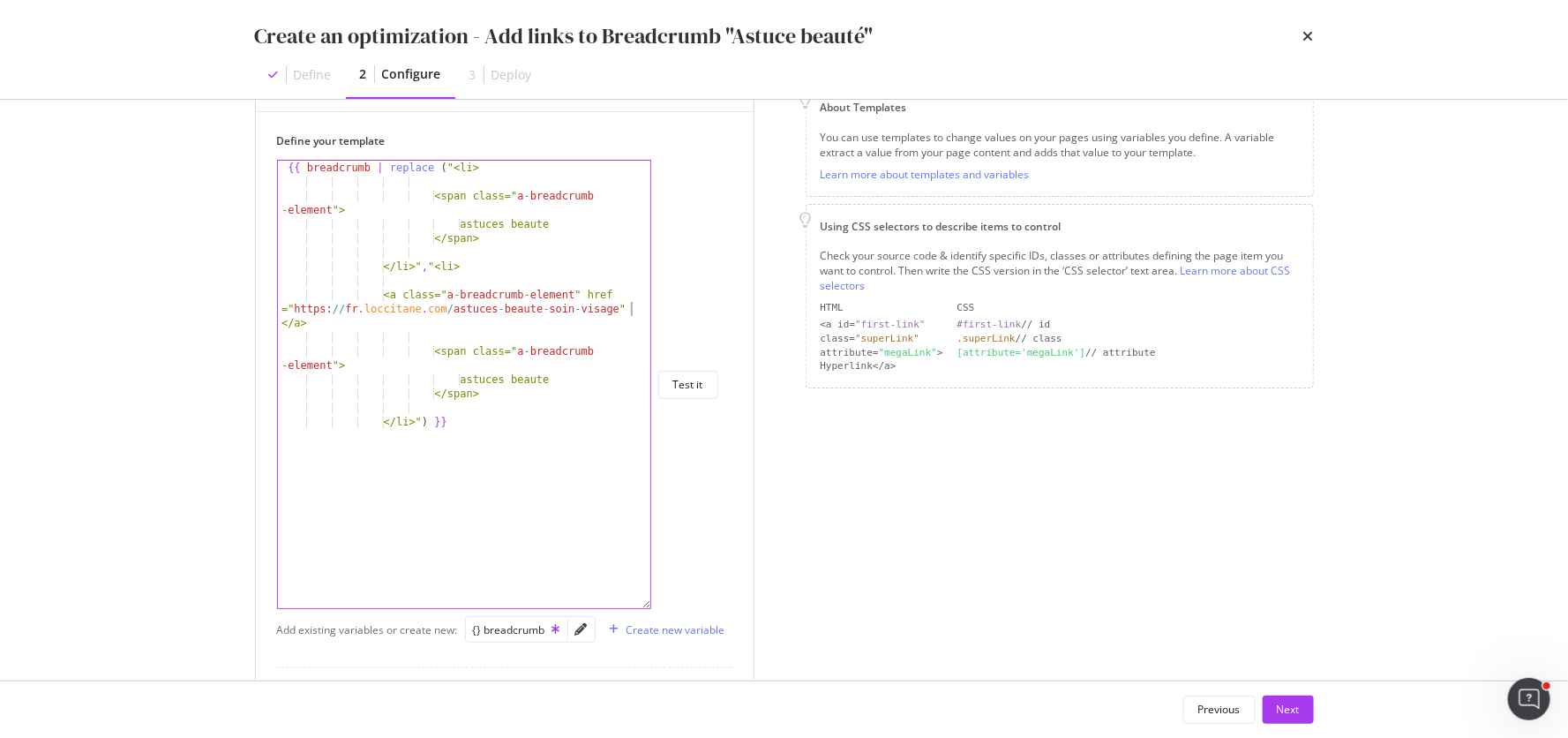
click at [628, 304] on div "{{ breadcrumb | replace ( "<li> <span class=" a - breadcrumb - element "> astuc…" at bounding box center [465, 399] width 375 height 476
click at [624, 307] on div "{{ breadcrumb | replace ( "<li> <span class=" a - breadcrumb - element "> astuc…" at bounding box center [465, 399] width 375 height 476
click at [454, 432] on div "{{ breadcrumb | replace ( "<li> <span class=" a - breadcrumb - element "> astuc…" at bounding box center [465, 399] width 375 height 476
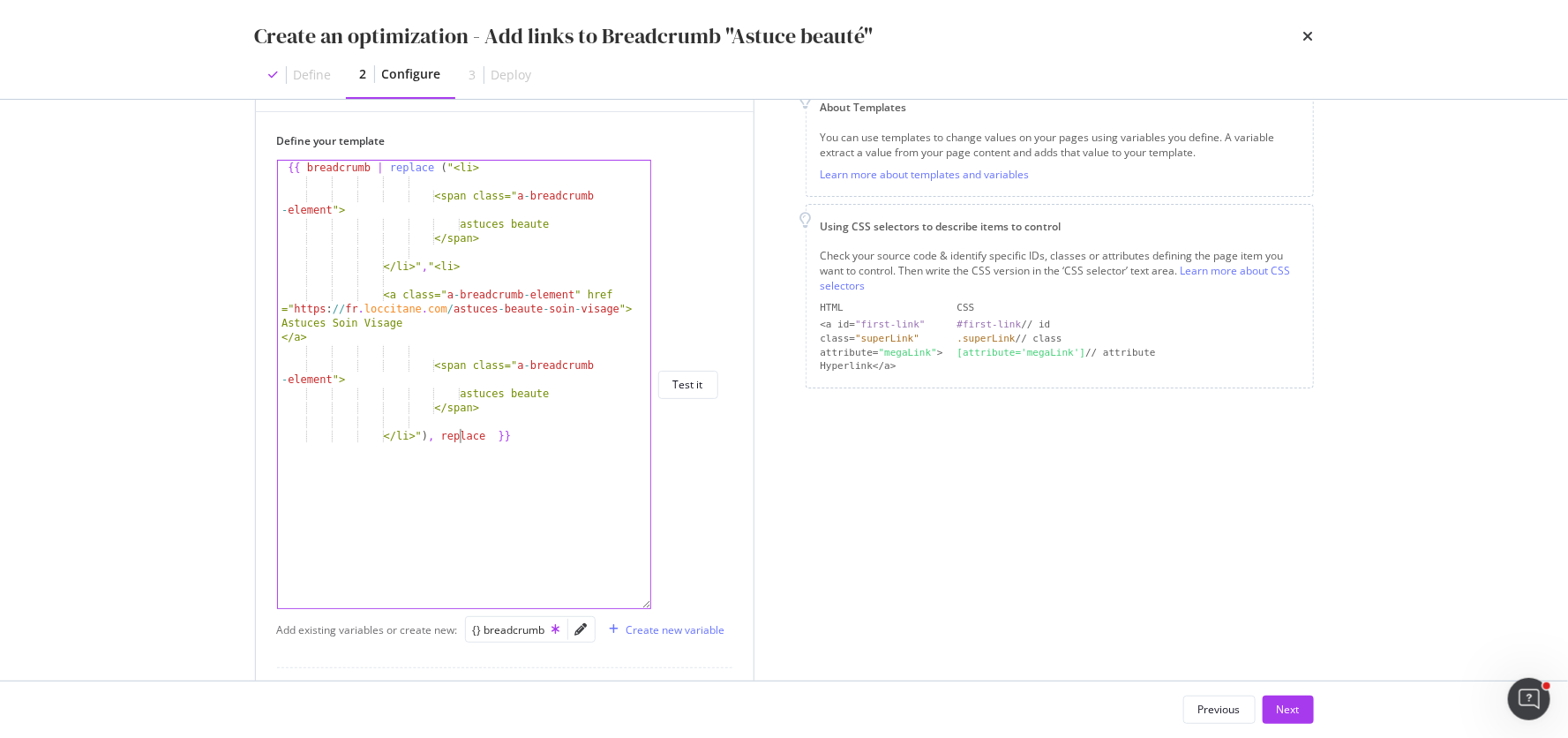
click at [456, 437] on div "{{ breadcrumb | replace ( "<li> <span class=" a - breadcrumb - element "> astuc…" at bounding box center [465, 399] width 375 height 476
click at [504, 440] on div "{{ breadcrumb | replace ( "<li> <span class=" a - breadcrumb - element "> astuc…" at bounding box center [465, 399] width 375 height 476
click at [515, 439] on div "{{ breadcrumb | replace ( "<li> <span class=" a - breadcrumb - element "> astuc…" at bounding box center [465, 399] width 375 height 476
click at [460, 436] on div "{{ breadcrumb | replace ( "<li> <span class=" a - breadcrumb - element "> astuc…" at bounding box center [465, 399] width 375 height 476
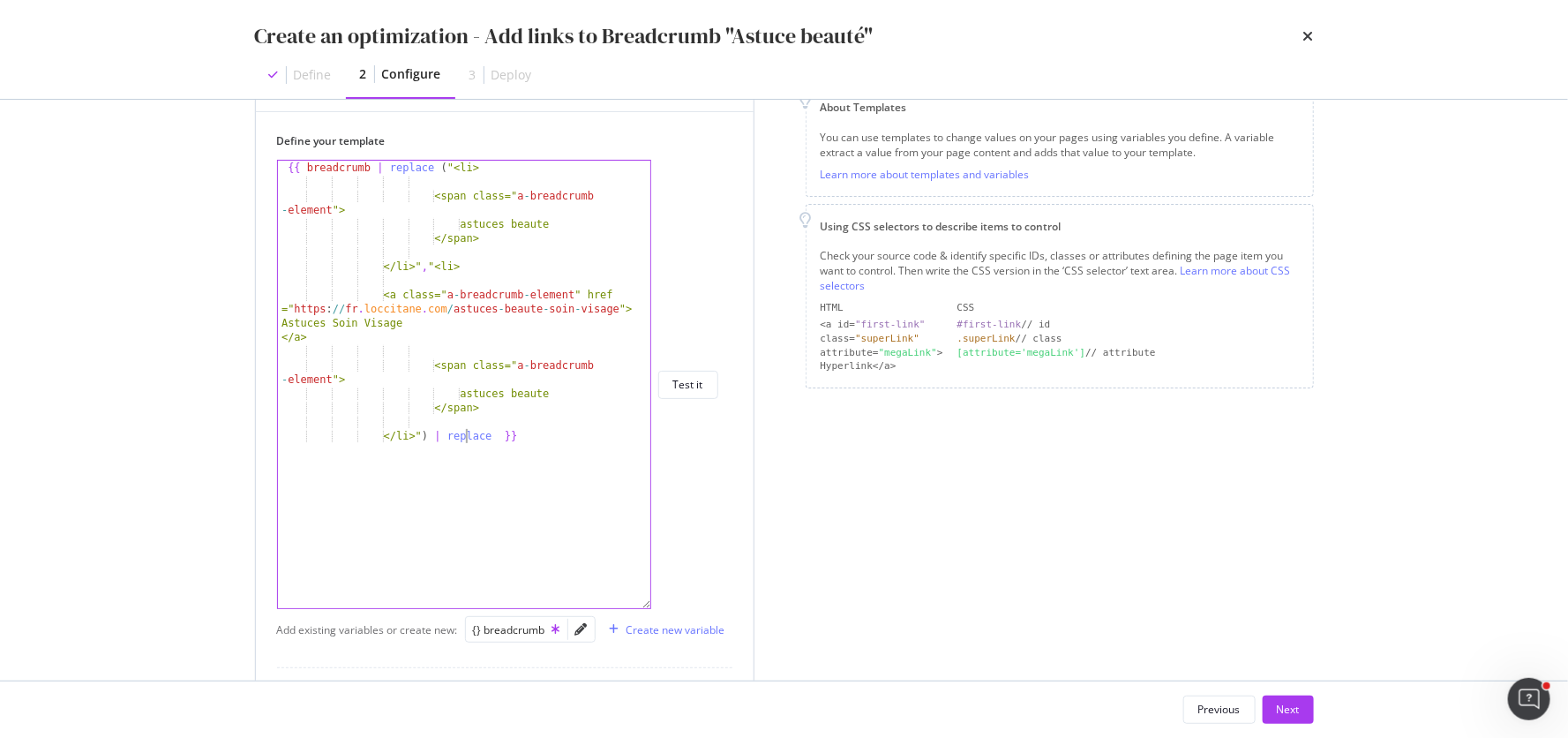
click at [520, 439] on div "{{ breadcrumb | replace ( "<li> <span class=" a - breadcrumb - element "> astuc…" at bounding box center [465, 399] width 375 height 476
type textarea "</li>") | replace ("" , "") }}"
click at [623, 441] on div "{{ breadcrumb | replace ( "<li> <span class=" a - breadcrumb - element "> astuc…" at bounding box center [465, 399] width 375 height 476
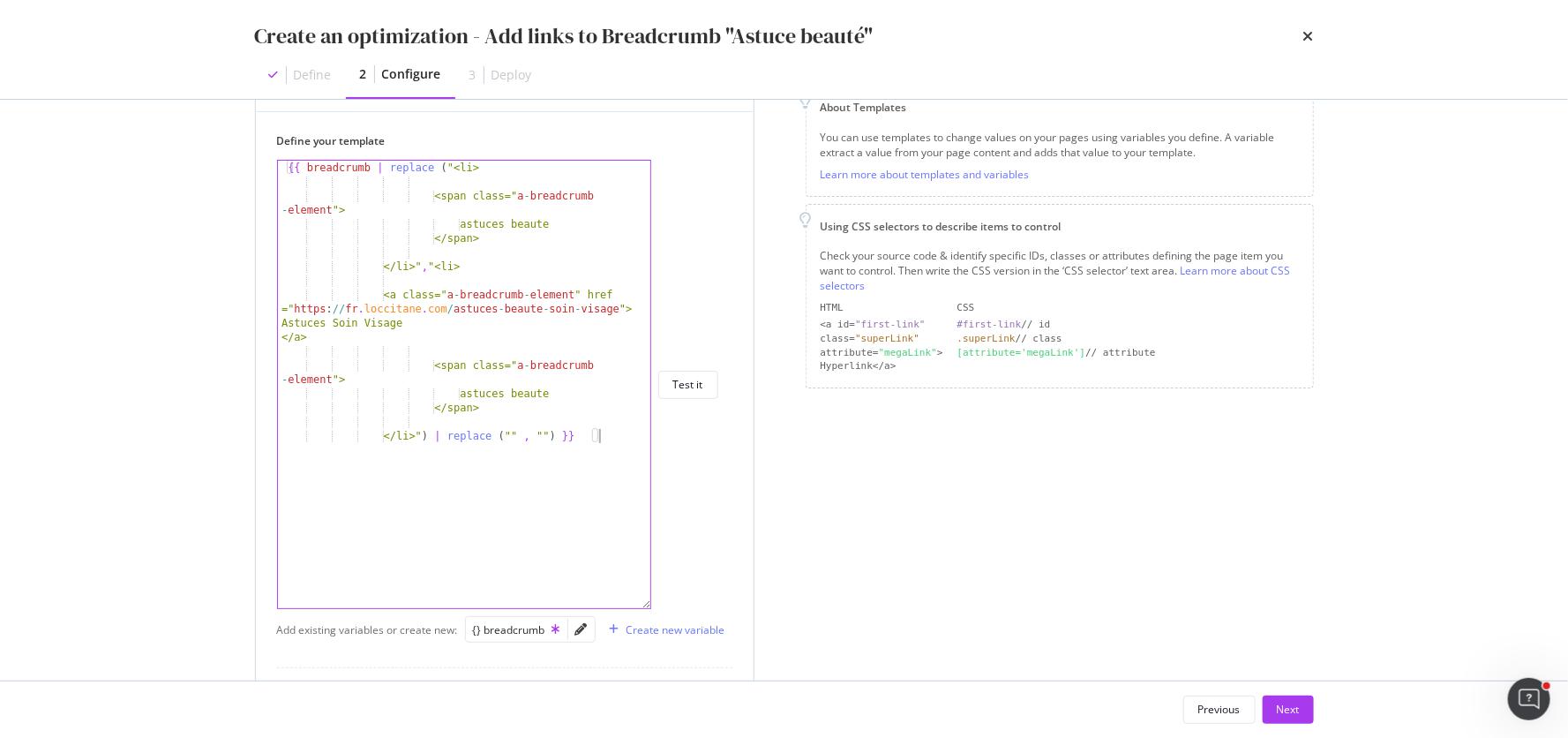
scroll to position [0, 10]
paste textarea "https://fr.loccitane.com/astuces-beaute"
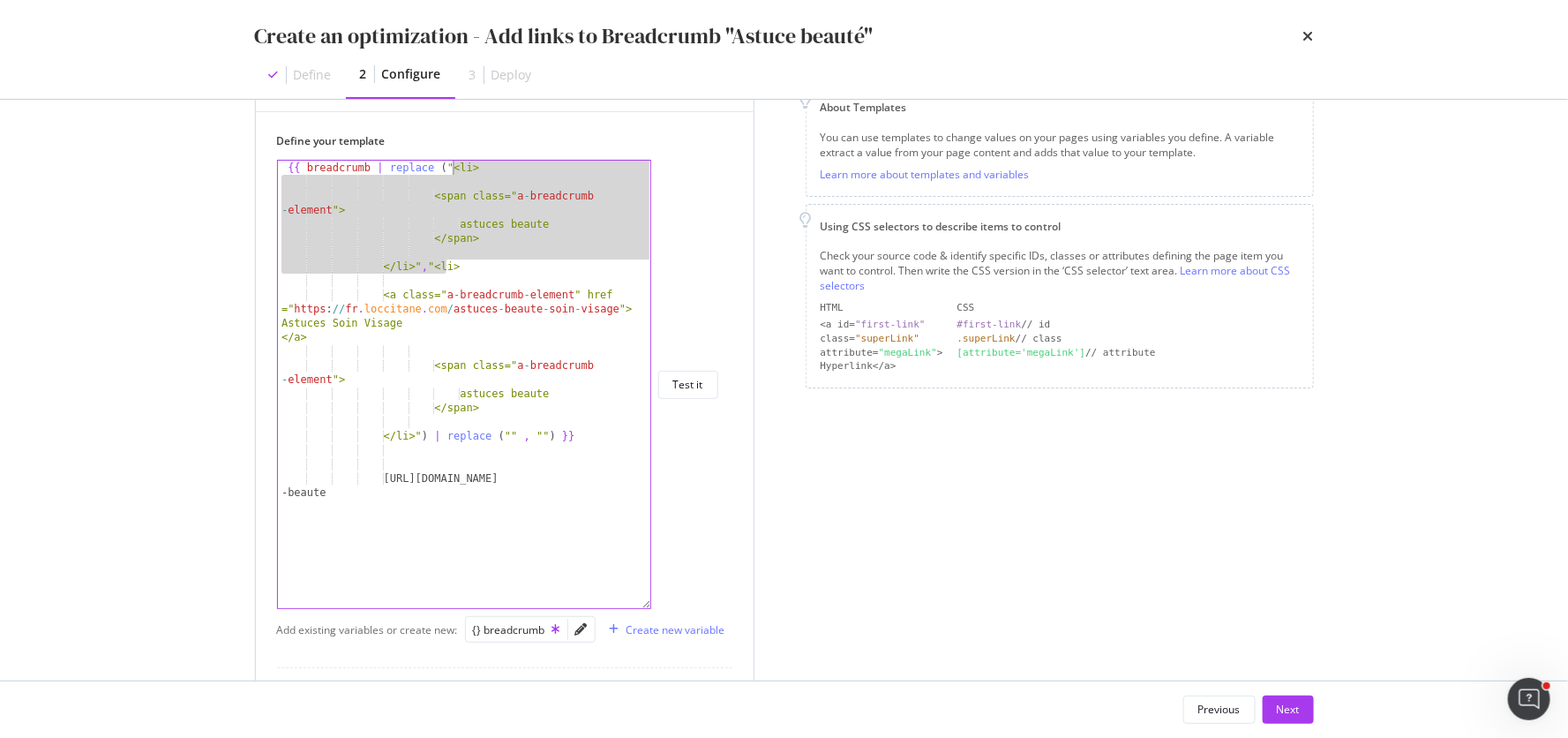
drag, startPoint x: 448, startPoint y: 265, endPoint x: 454, endPoint y: 165, distance: 100.2
click at [454, 165] on div "{{ breadcrumb | replace ( "<li> <span class=" a - breadcrumb - element "> astuc…" at bounding box center [465, 406] width 375 height 491
click at [535, 433] on div "{{ breadcrumb | replace ( "<li> <span class=" a - breadcrumb - element "> astuc…" at bounding box center [465, 406] width 375 height 491
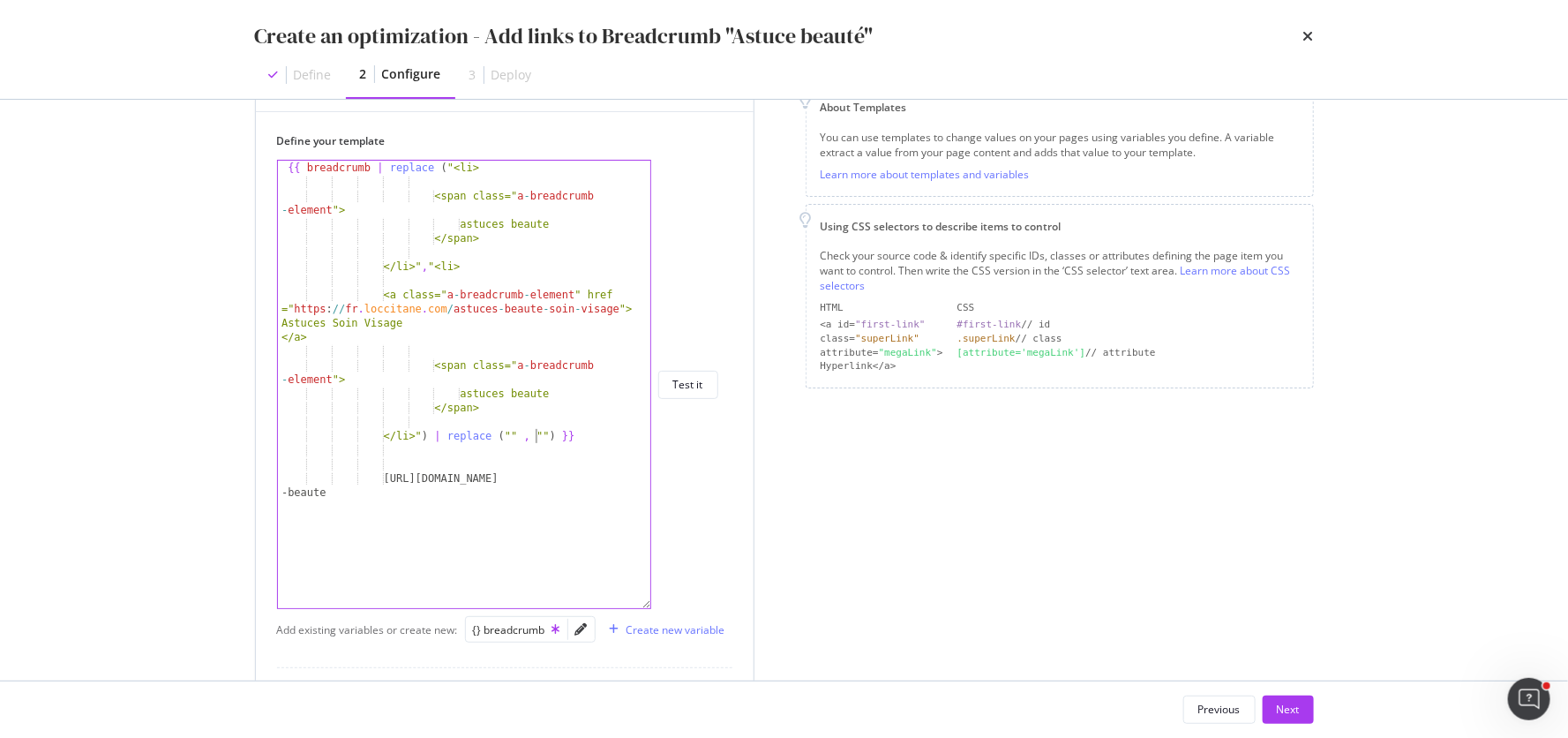
paste textarea "Cursor at row 16"
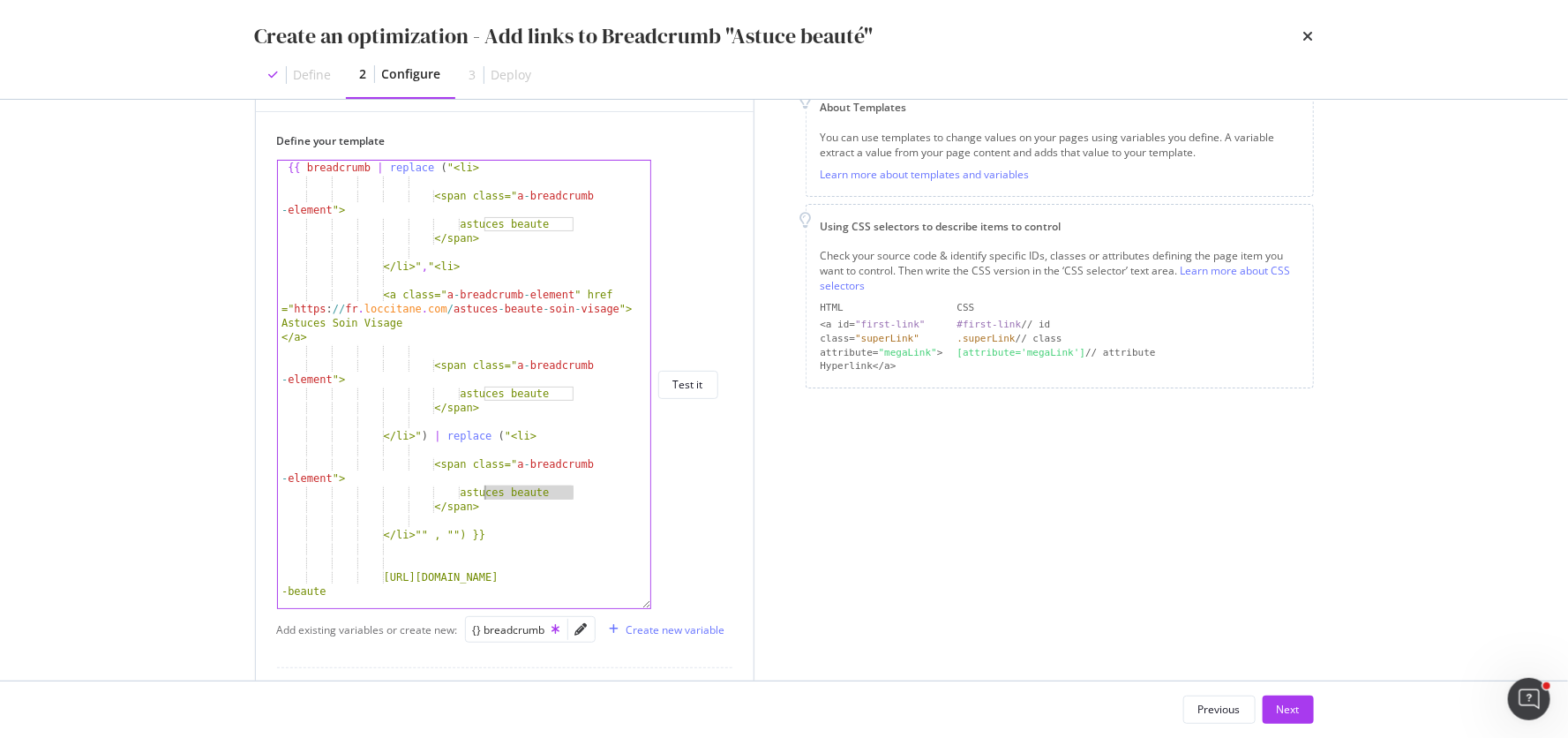
drag, startPoint x: 577, startPoint y: 491, endPoint x: 484, endPoint y: 490, distance: 93.0
click at [484, 490] on div "{{ breadcrumb | replace ( "<li> <span class=" a - breadcrumb - element "> astuc…" at bounding box center [465, 406] width 375 height 491
paste textarea "soin visage"
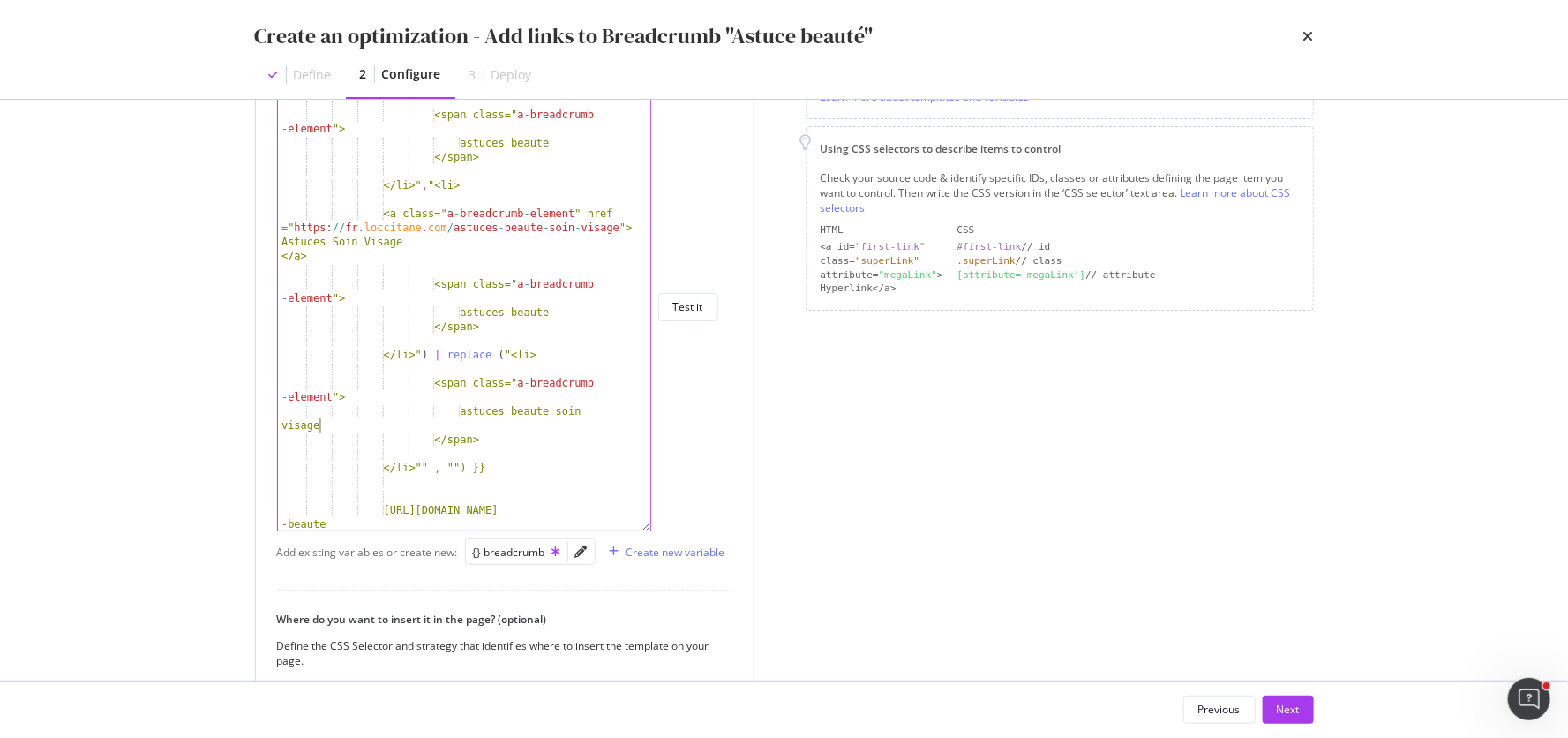
scroll to position [345, 0]
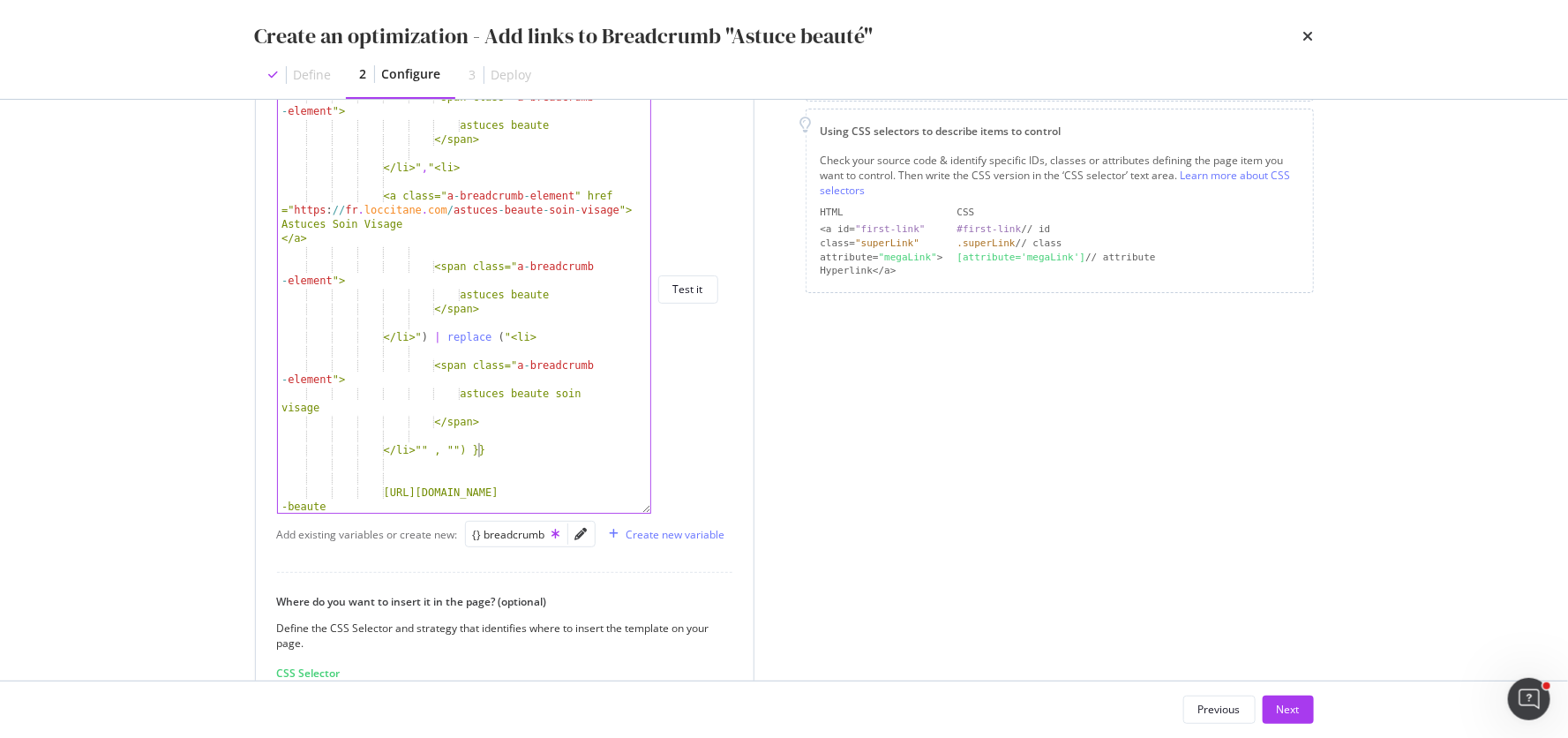
click at [478, 449] on div "{{ breadcrumb | replace ( "<li> <span class=" a - breadcrumb - element "> astuc…" at bounding box center [465, 307] width 375 height 491
click at [452, 445] on div "{{ breadcrumb | replace ( "<li> <span class=" a - breadcrumb - element "> astuc…" at bounding box center [465, 307] width 375 height 491
click at [469, 445] on div "{{ breadcrumb | replace ( "<li> <span class=" a - breadcrumb - element "> astuc…" at bounding box center [465, 307] width 375 height 491
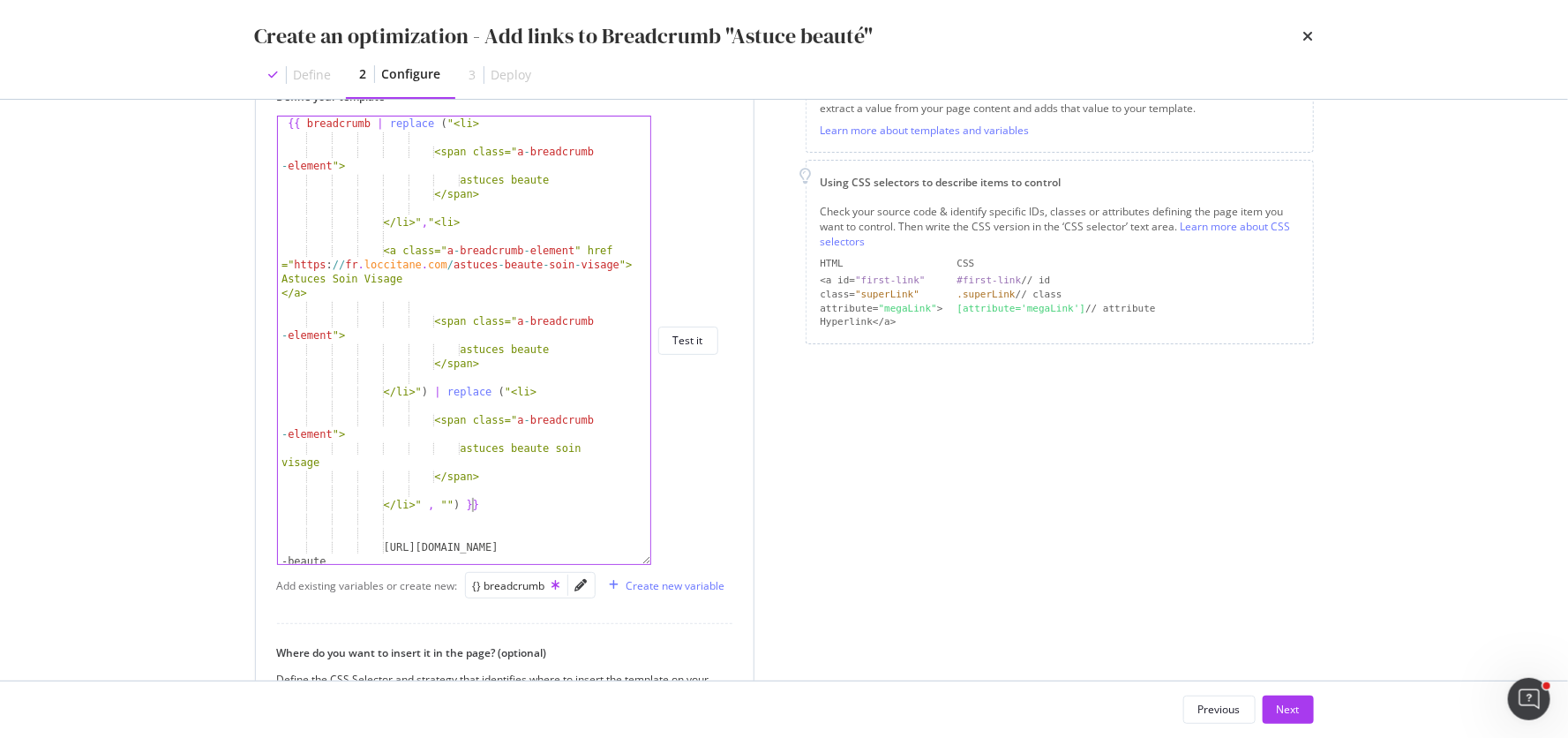
scroll to position [285, 0]
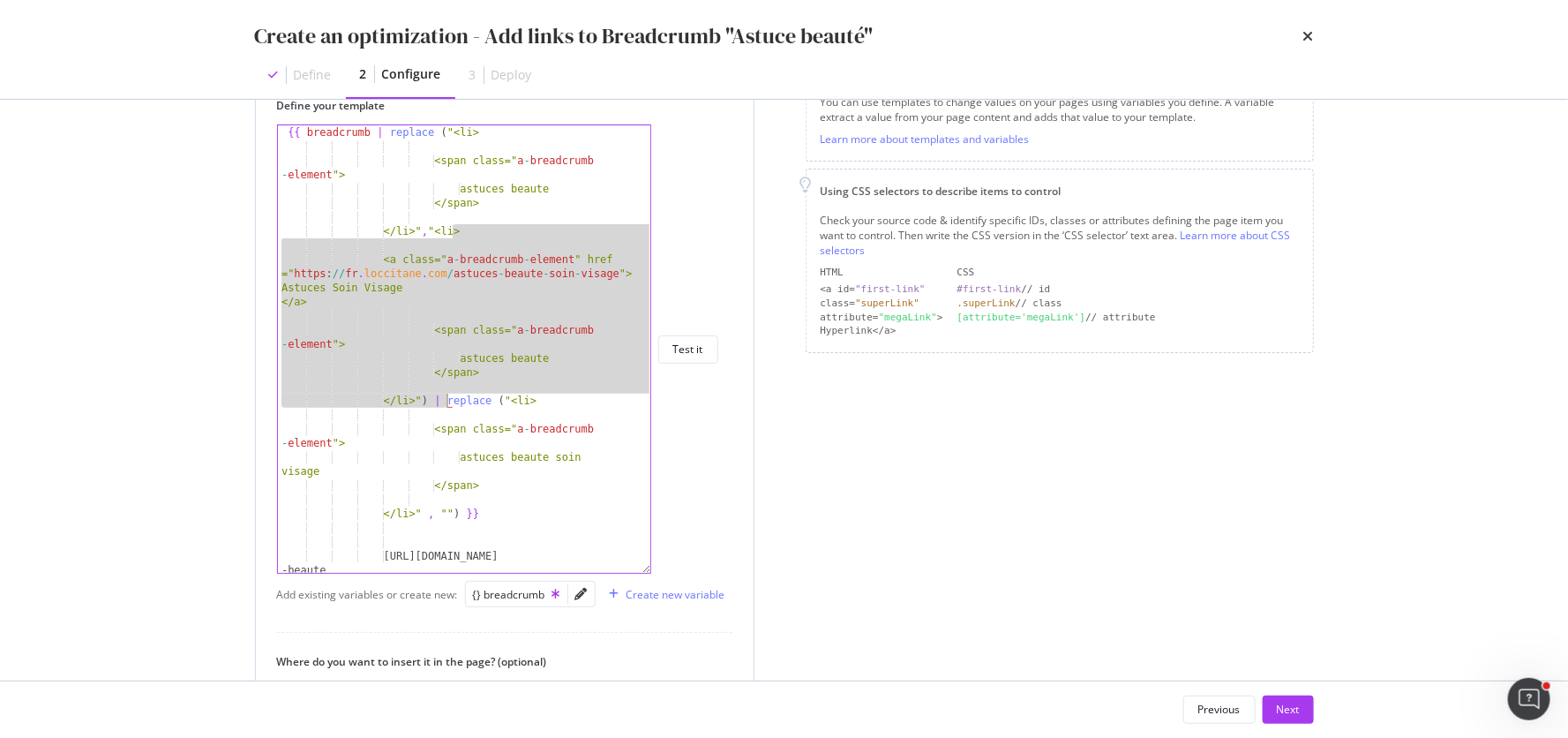
drag, startPoint x: 453, startPoint y: 230, endPoint x: 445, endPoint y: 393, distance: 163.2
click at [445, 393] on div "{{ breadcrumb | replace ( "<li> <span class=" a - breadcrumb - element "> astuc…" at bounding box center [465, 370] width 375 height 491
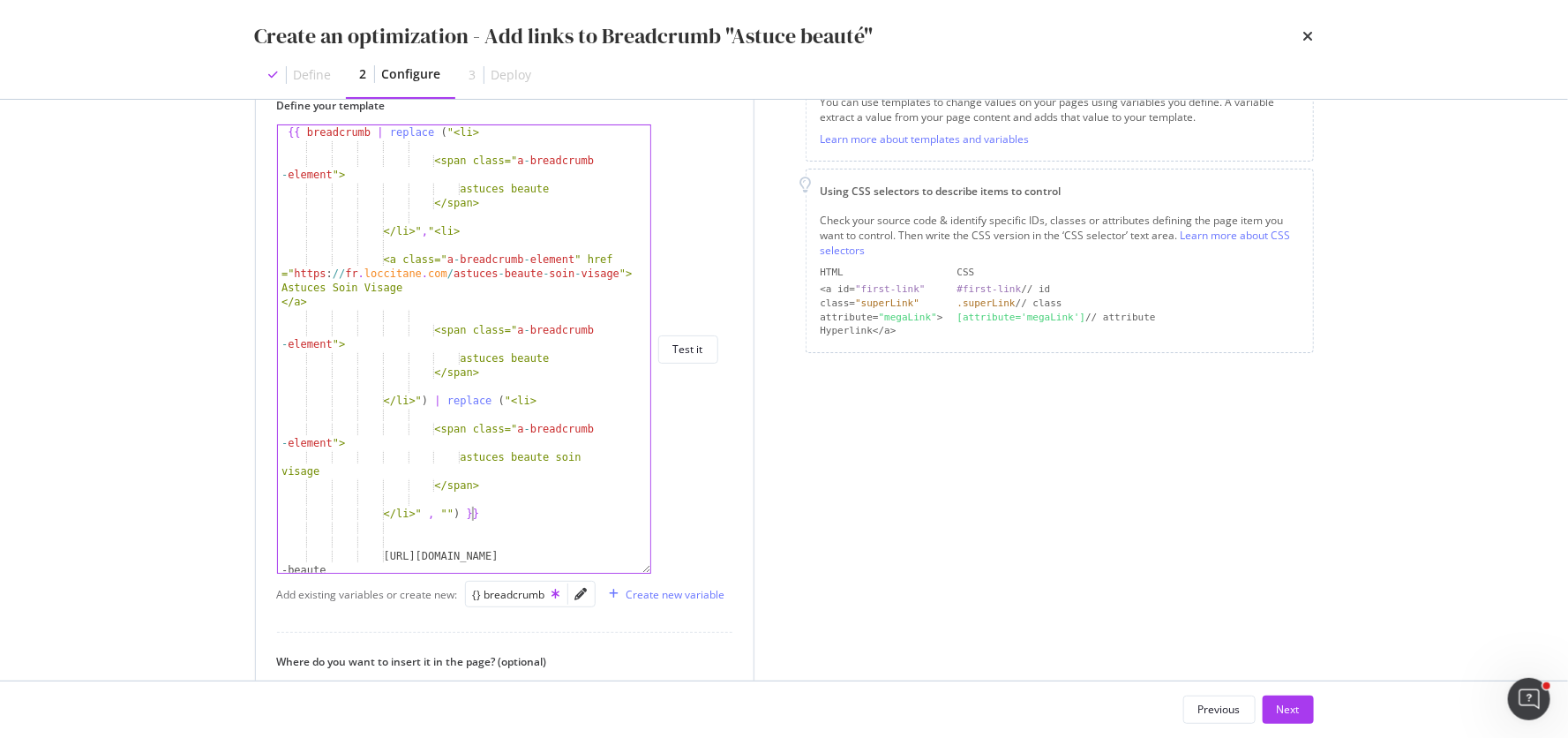
click at [472, 510] on div "{{ breadcrumb | replace ( "<li> <span class=" a - breadcrumb - element "> astuc…" at bounding box center [465, 370] width 375 height 491
paste textarea "Cursor at row 22"
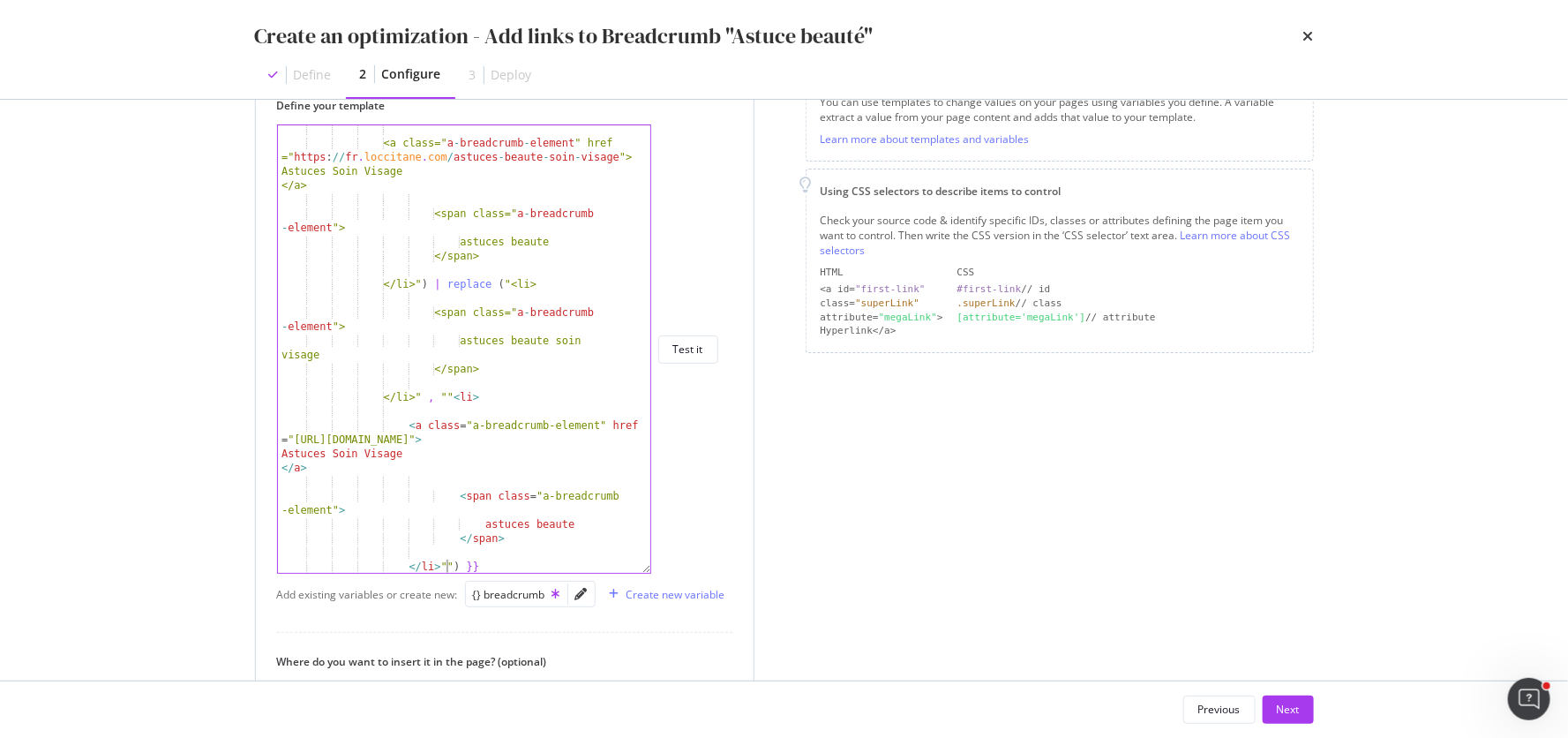
scroll to position [170, 0]
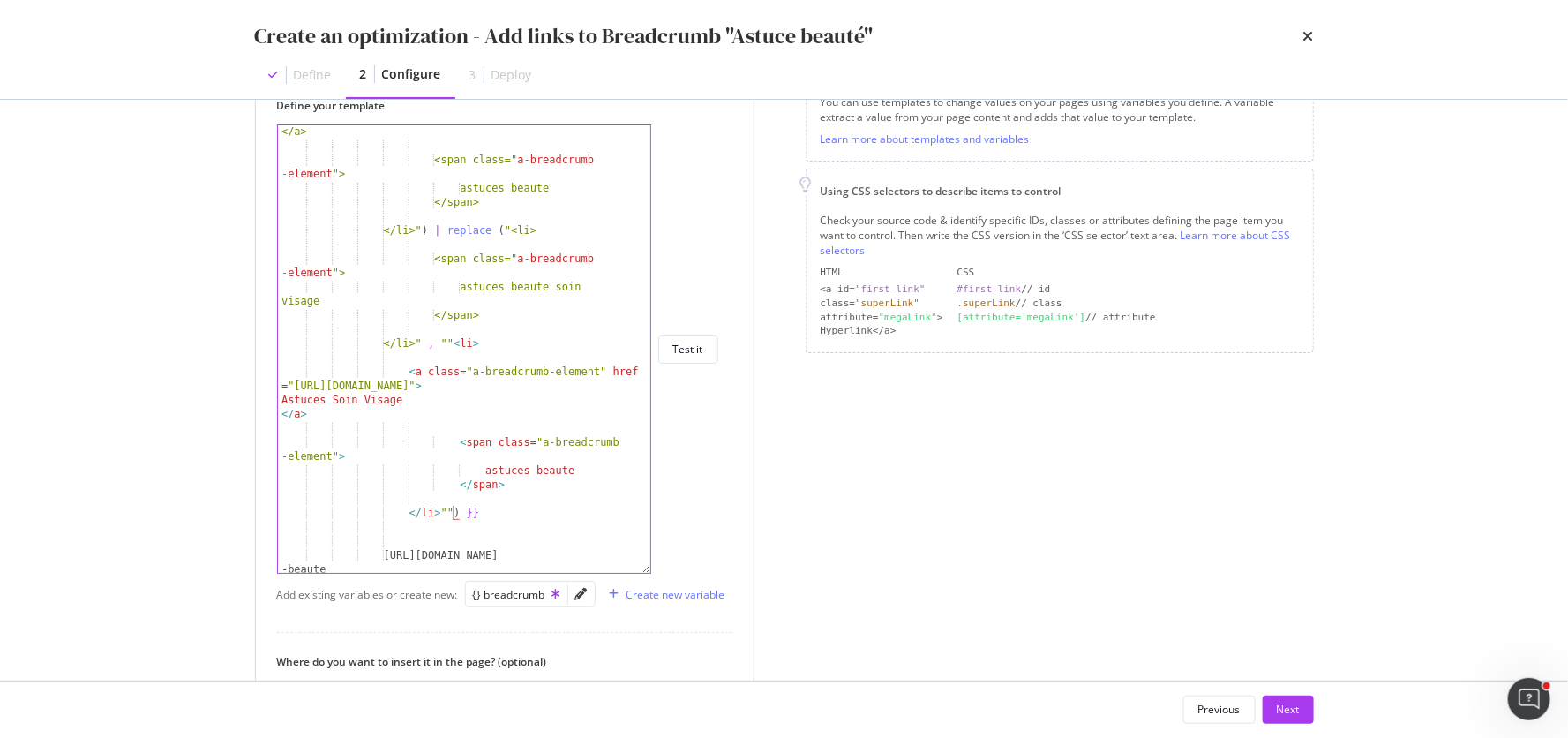
type textarea "</li>") }}"
click at [475, 333] on div "</a> <span class=" a - breadcrumb - element "> astuces beaute </span> </li>" ) …" at bounding box center [465, 369] width 375 height 491
click at [473, 338] on div "</a> <span class=" a - breadcrumb - element "> astuces beaute </span> </li>" ) …" at bounding box center [465, 369] width 375 height 491
click at [447, 341] on div "</a> <span class=" a - breadcrumb - element "> astuces beaute </span> </li>" ) …" at bounding box center [465, 369] width 375 height 491
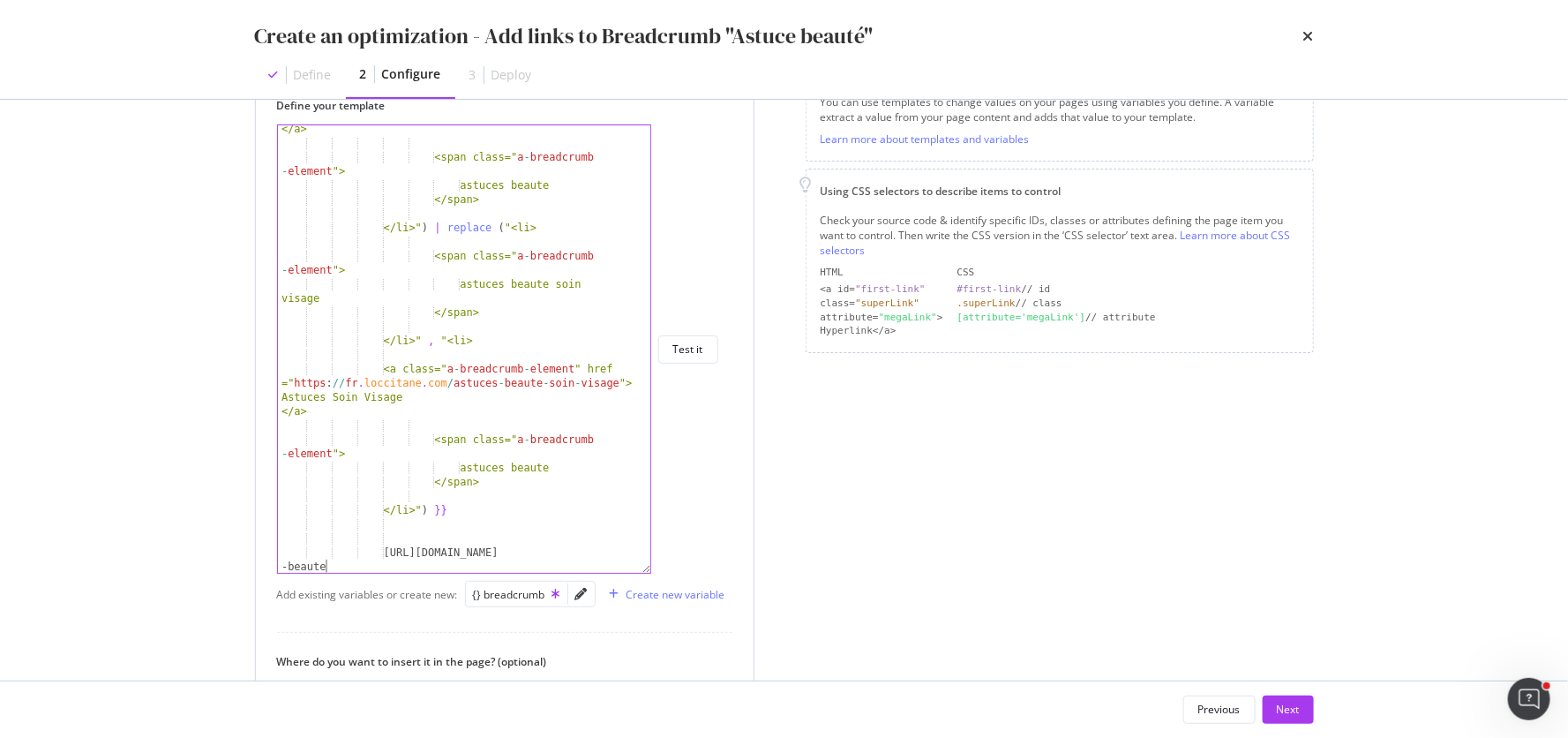
scroll to position [172, 0]
drag, startPoint x: 337, startPoint y: 566, endPoint x: 407, endPoint y: 547, distance: 72.5
click at [407, 547] on div "</a> <span class=" a - breadcrumb - element "> astuces beaute </span> </li>" ) …" at bounding box center [465, 367] width 375 height 491
type textarea "https://fr.loccitane.com/astuces-beaute"
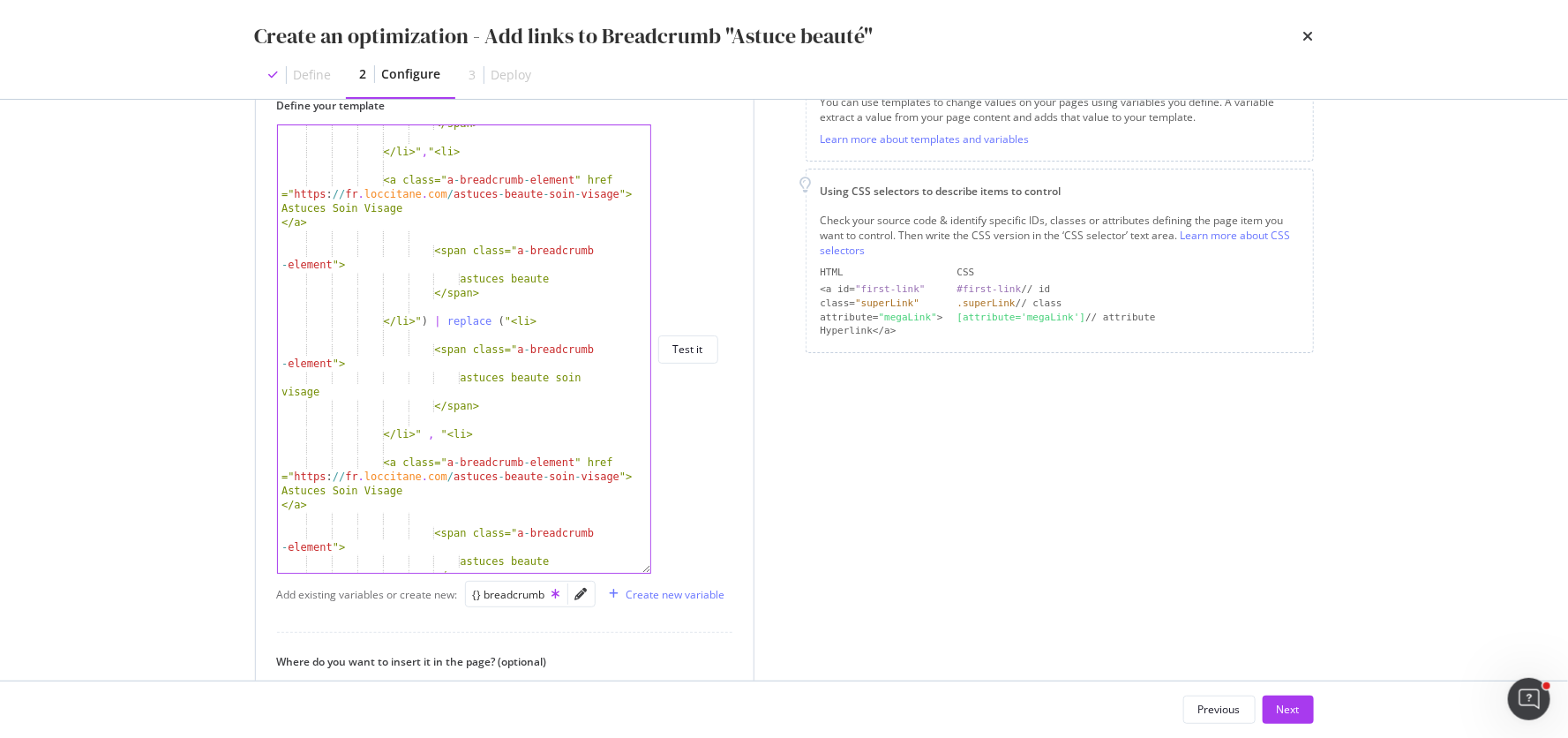
scroll to position [65, 0]
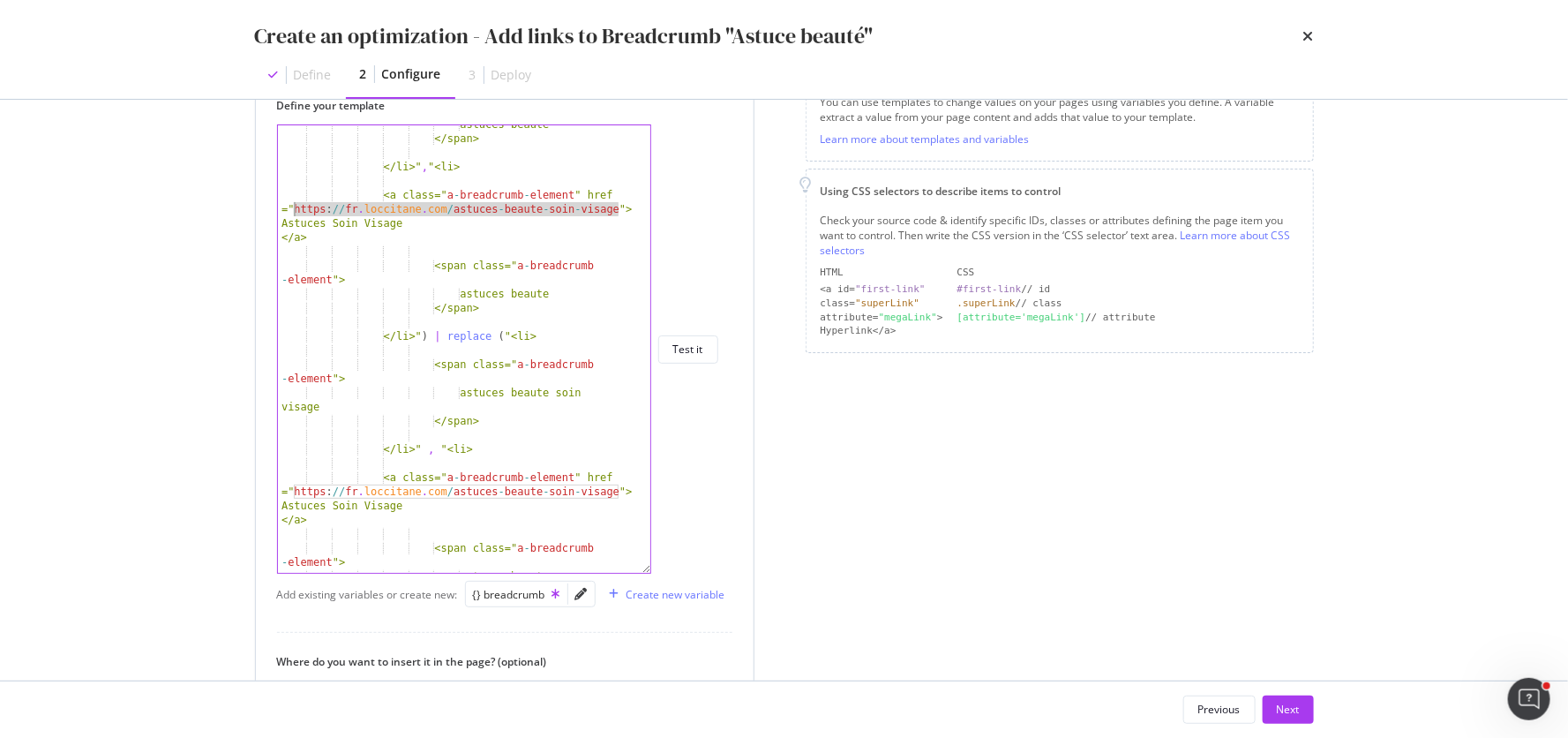
drag, startPoint x: 616, startPoint y: 209, endPoint x: 293, endPoint y: 209, distance: 323.0
click at [293, 209] on div "astuces beaute </span> </li>" , "<li> <a class=" a - breadcrumb - element " hre…" at bounding box center [465, 356] width 375 height 476
paste textarea "Cursor at row 9"
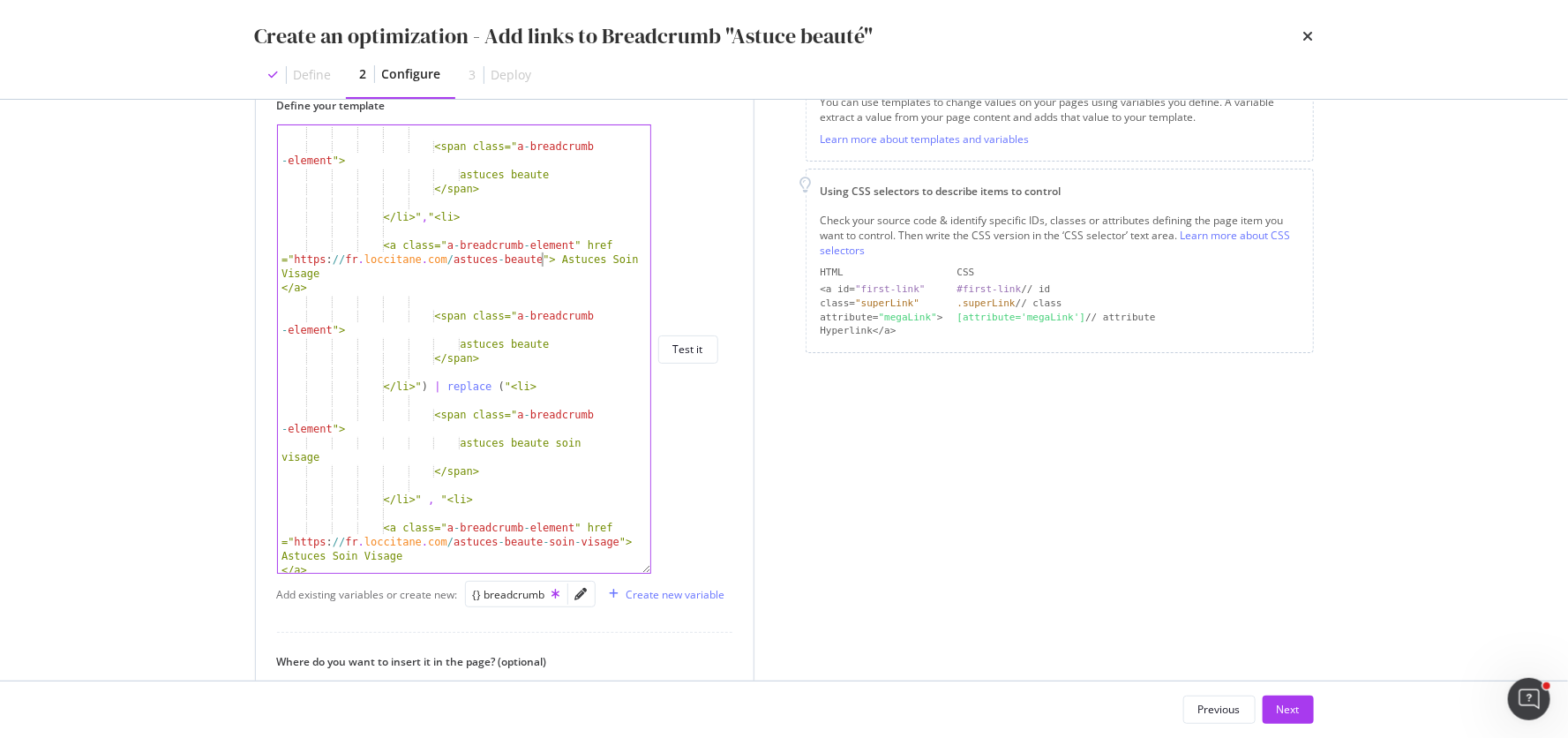
scroll to position [14, 0]
drag, startPoint x: 562, startPoint y: 256, endPoint x: 317, endPoint y: 269, distance: 245.3
click at [317, 269] on div "<span class=" a - breadcrumb - element "> astuces beaute </span> </li>" , "<li>…" at bounding box center [465, 363] width 375 height 476
click at [611, 255] on div "<span class=" a - breadcrumb - element "> astuces beaute </span> </li>" , "<li>…" at bounding box center [465, 363] width 375 height 476
drag, startPoint x: 611, startPoint y: 255, endPoint x: 316, endPoint y: 270, distance: 295.4
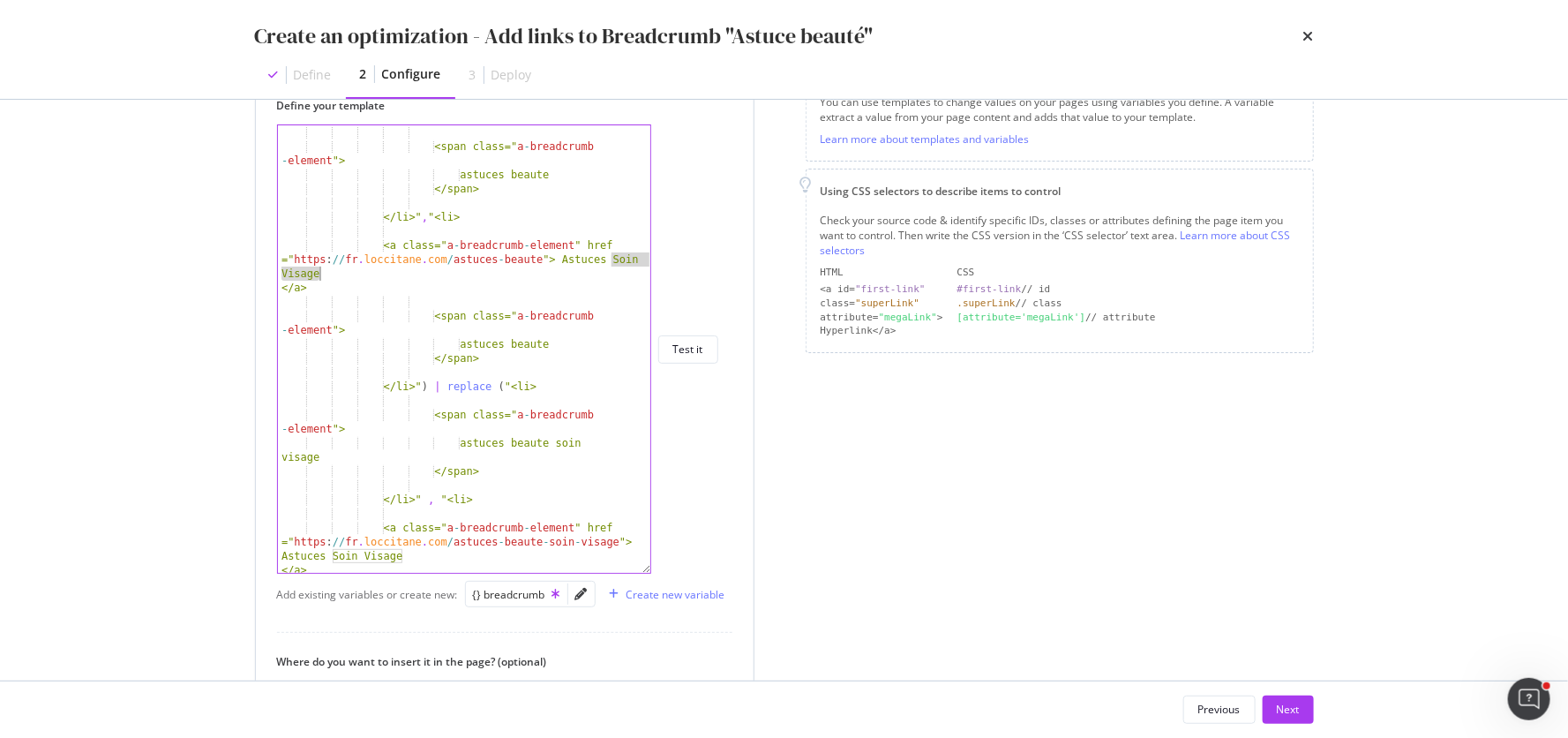
click at [316, 270] on div "<span class=" a - breadcrumb - element "> astuces beaute </span> </li>" , "<li>…" at bounding box center [465, 363] width 375 height 476
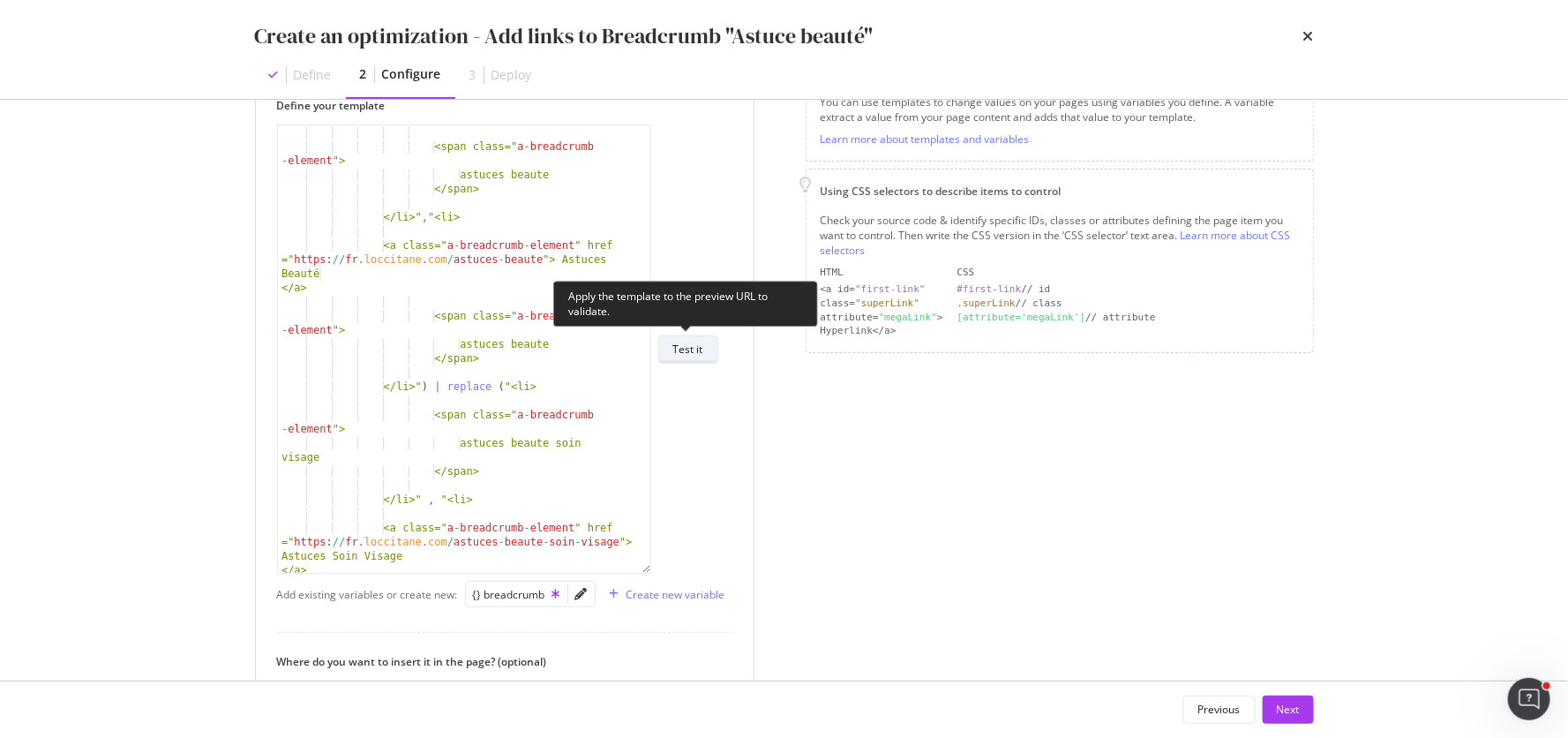
click at [692, 355] on div "Test it" at bounding box center [688, 349] width 30 height 15
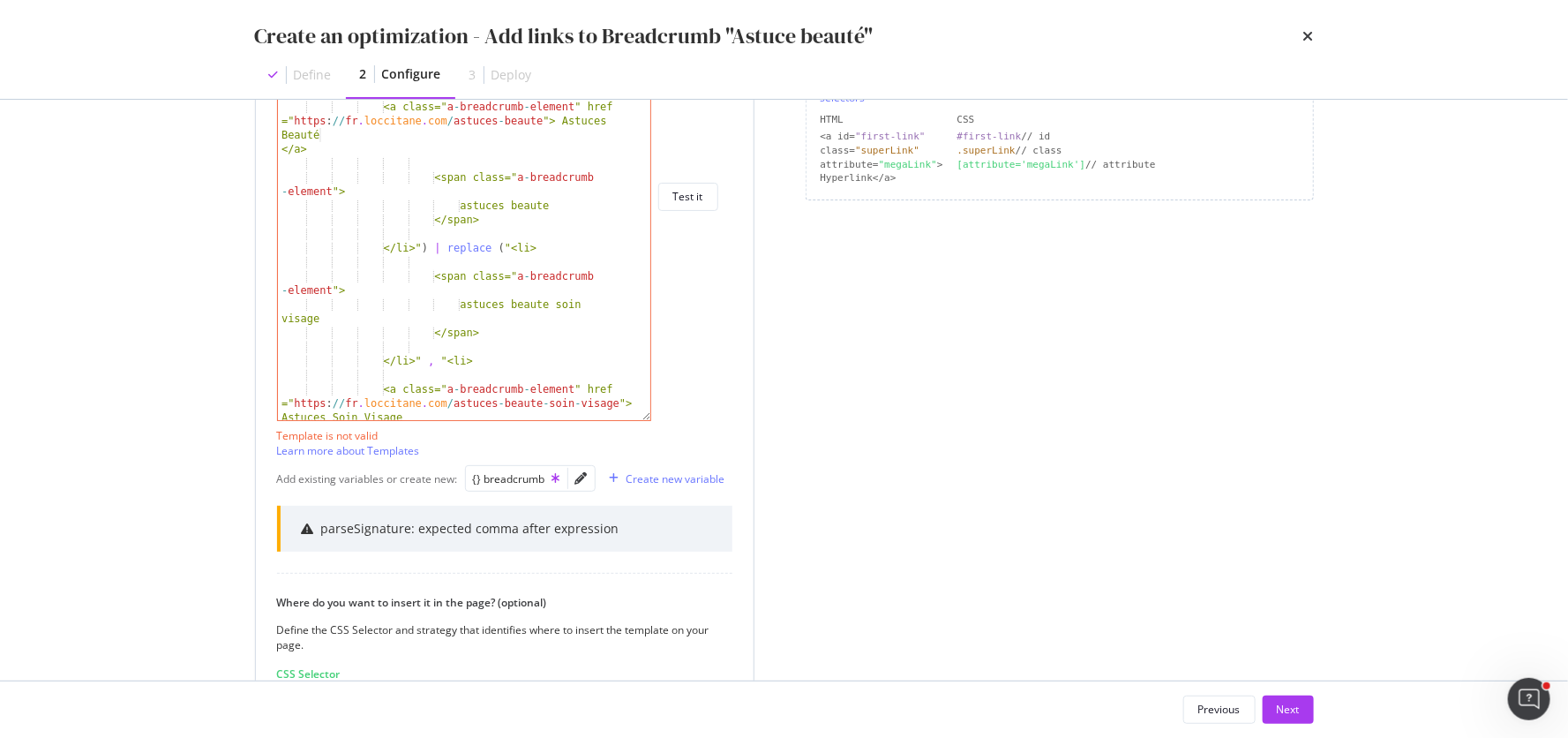
scroll to position [255, 0]
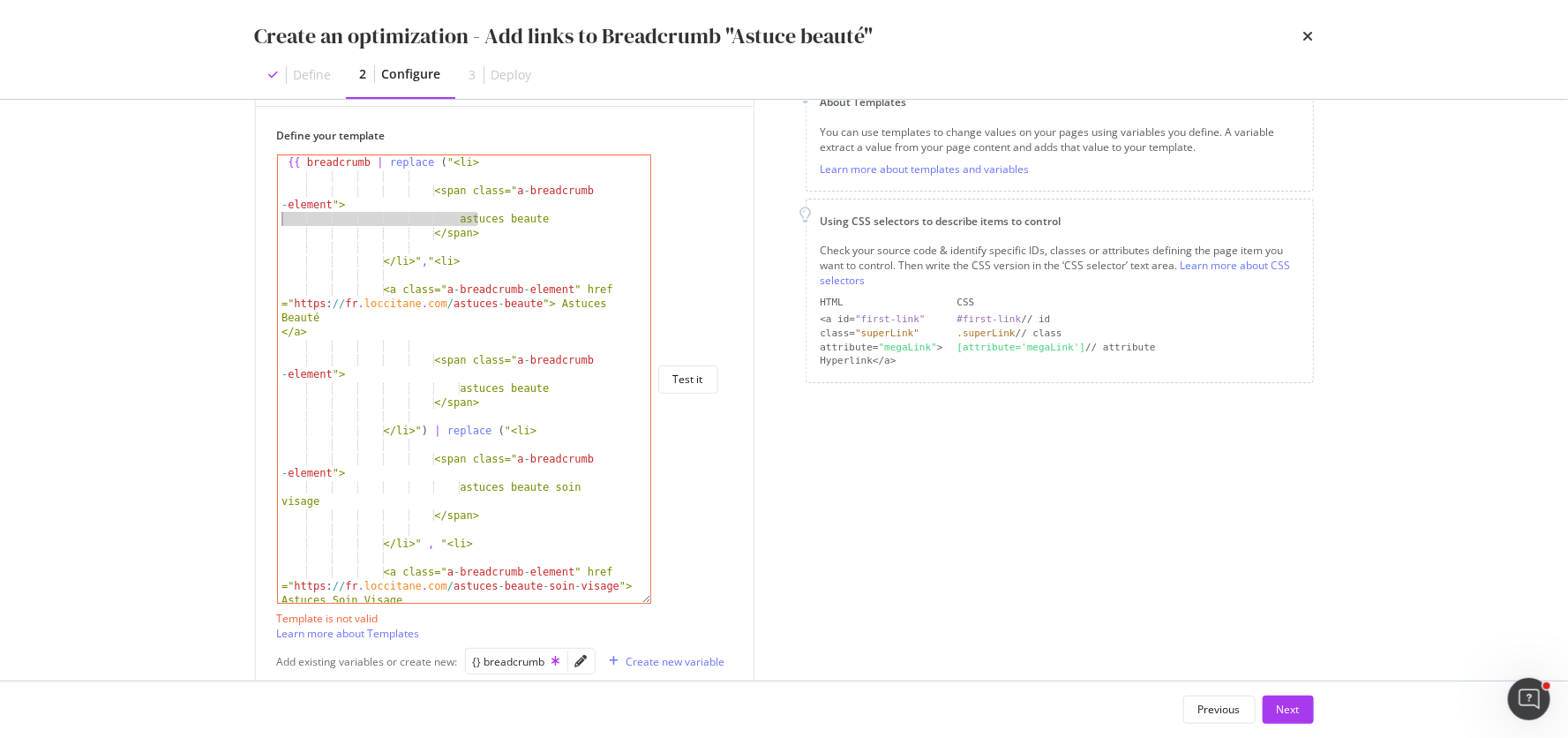
drag, startPoint x: 477, startPoint y: 217, endPoint x: 253, endPoint y: 217, distance: 224.0
click at [253, 217] on div "Preview your optimization (optional) This URL will be used to test the CSS Sele…" at bounding box center [784, 390] width 1129 height 581
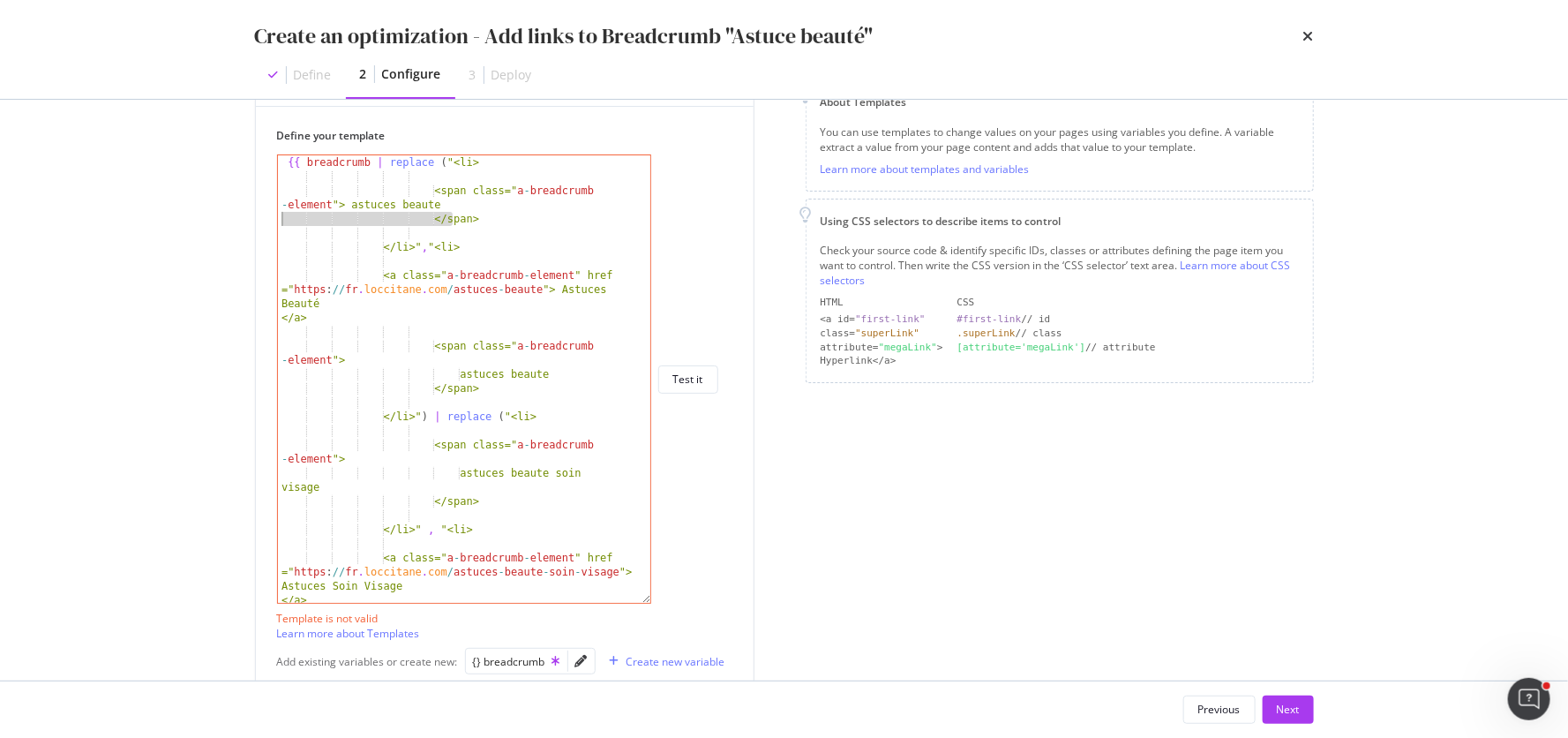
drag, startPoint x: 454, startPoint y: 216, endPoint x: 221, endPoint y: 216, distance: 233.0
click at [221, 216] on div "Preview your optimization (optional) This URL will be used to test the CSS Sele…" at bounding box center [784, 390] width 1129 height 581
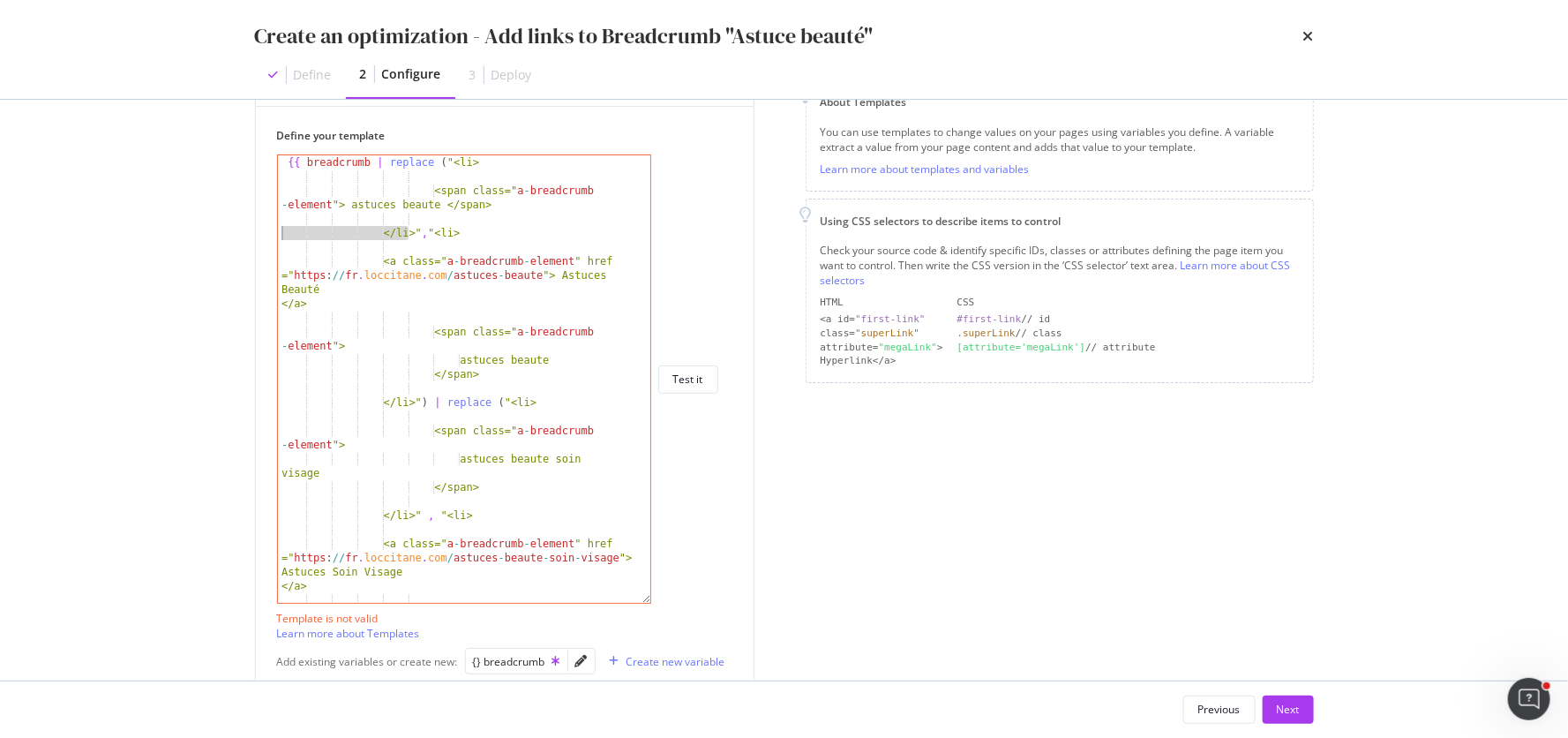
drag, startPoint x: 405, startPoint y: 232, endPoint x: 208, endPoint y: 229, distance: 197.0
click at [208, 231] on div "Create an optimization - Add links to Breadcrumb "Astuce beauté" Define 2 Confi…" at bounding box center [784, 369] width 1568 height 738
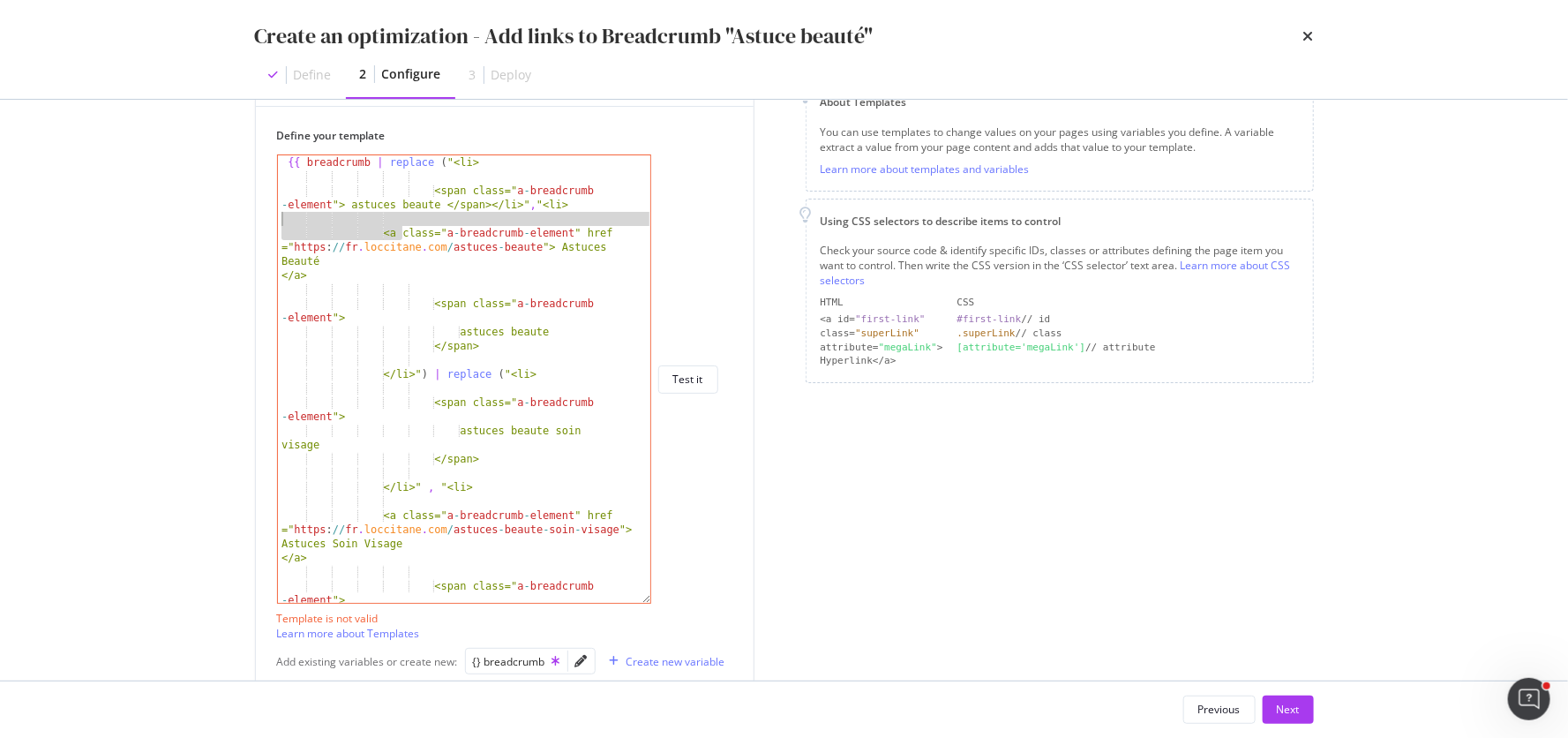
drag, startPoint x: 405, startPoint y: 231, endPoint x: 234, endPoint y: 220, distance: 171.4
click at [234, 220] on div "Preview your optimization (optional) This URL will be used to test the CSS Sele…" at bounding box center [784, 390] width 1129 height 581
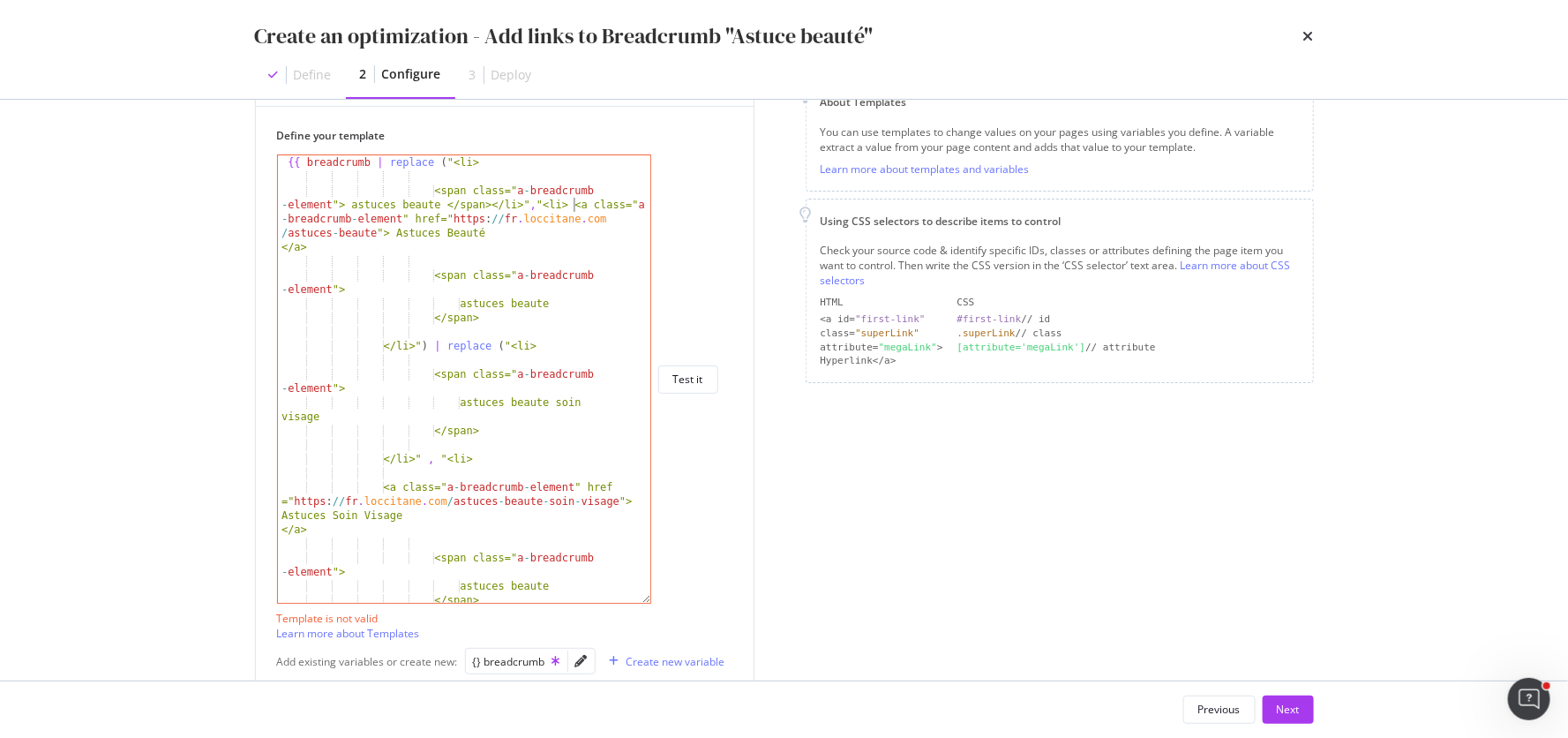
scroll to position [0, 52]
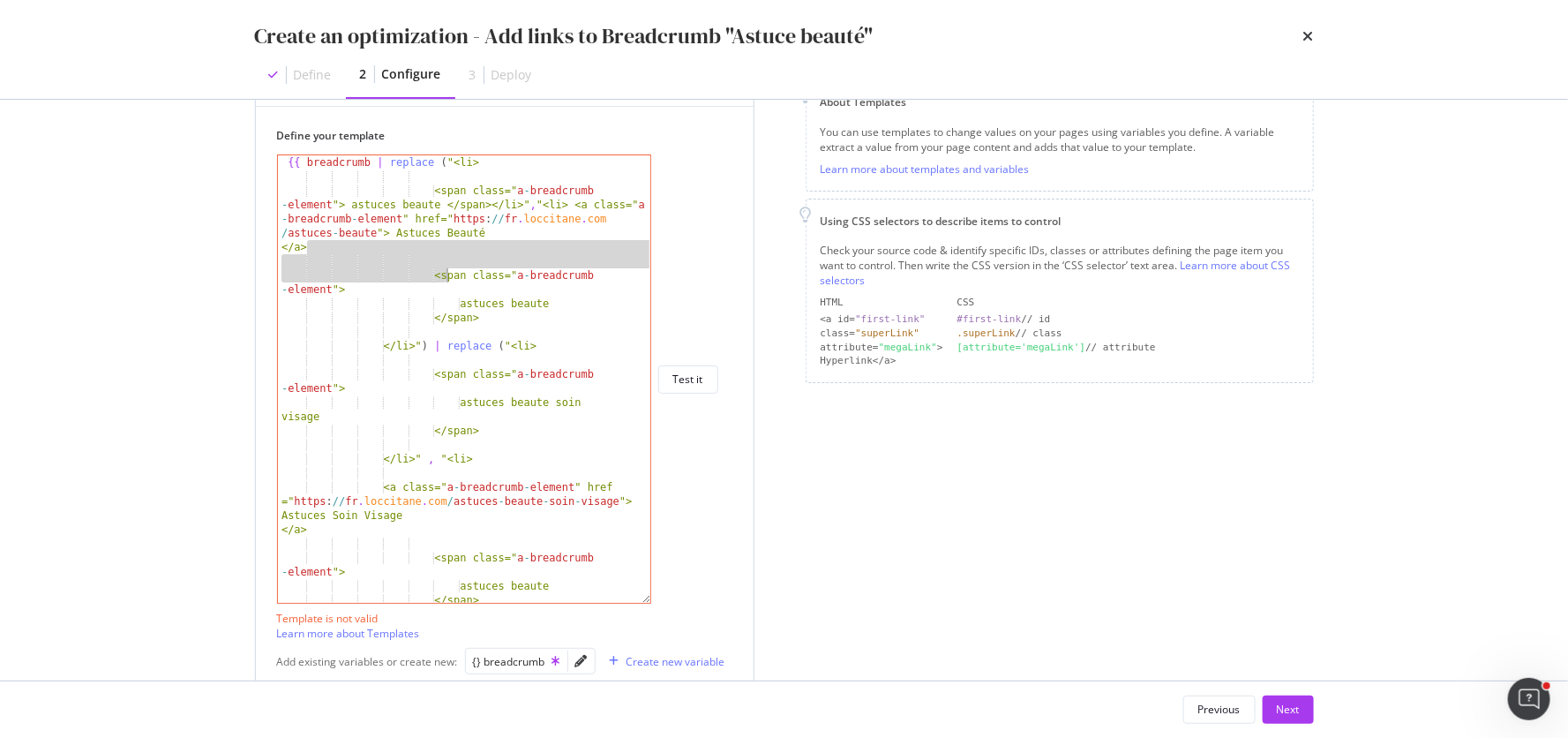
drag, startPoint x: 319, startPoint y: 252, endPoint x: 444, endPoint y: 269, distance: 126.2
click at [444, 269] on div "{{ breadcrumb | replace ( "<li> <span class=" a - breadcrumb - element "> astuc…" at bounding box center [465, 394] width 375 height 476
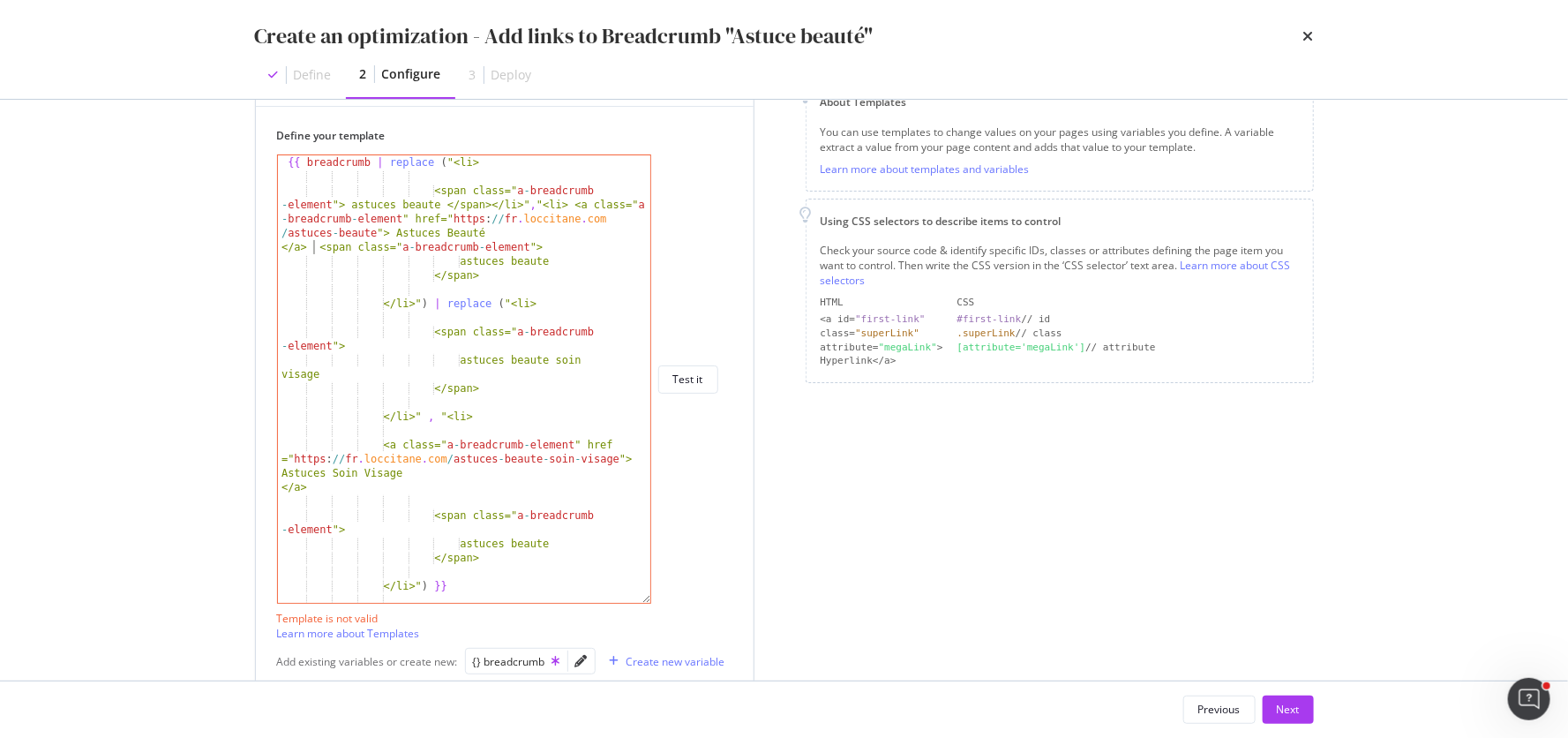
scroll to position [0, 21]
drag, startPoint x: 485, startPoint y: 262, endPoint x: 244, endPoint y: 264, distance: 241.0
click at [244, 264] on div "Preview your optimization (optional) This URL will be used to test the CSS Sele…" at bounding box center [784, 390] width 1129 height 581
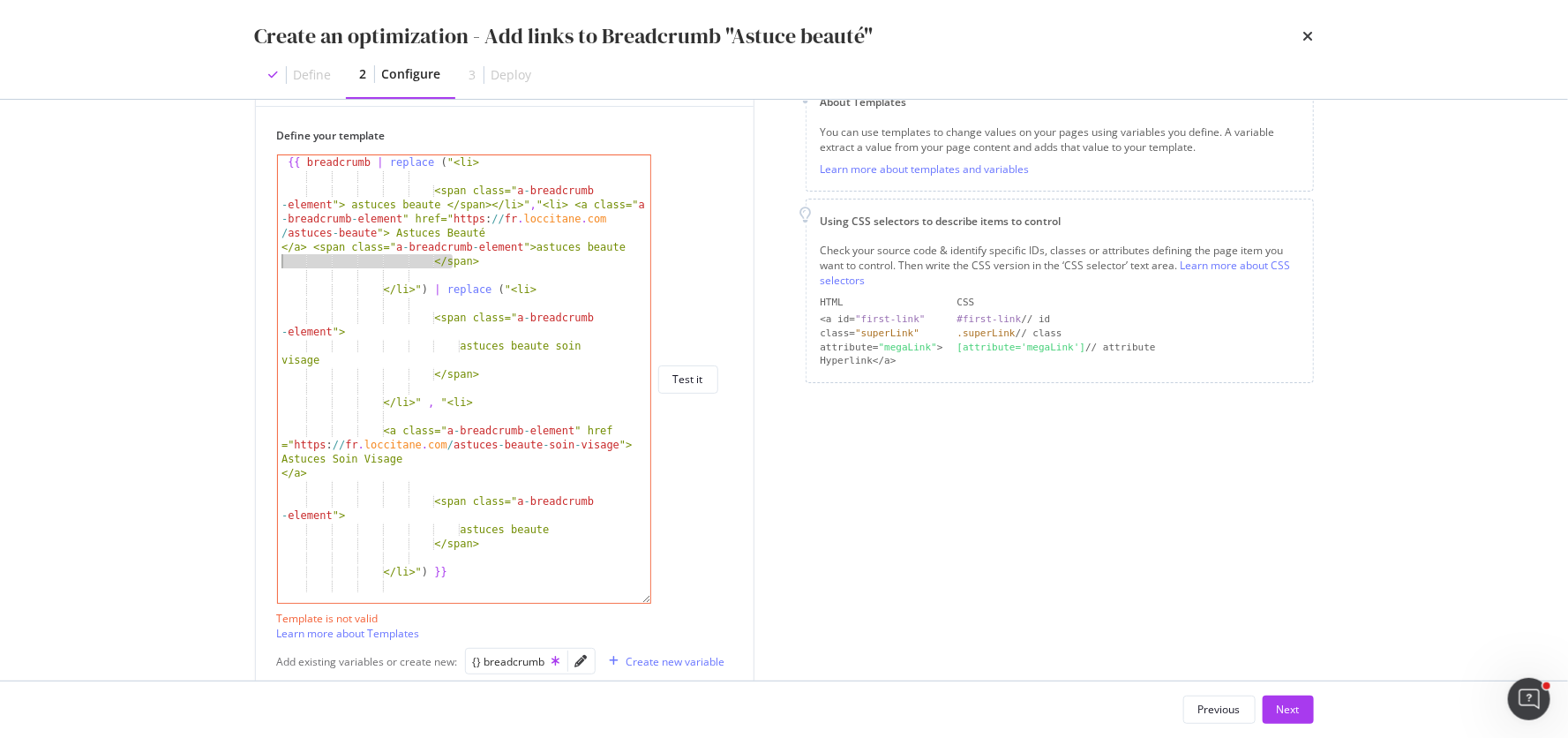
drag, startPoint x: 453, startPoint y: 262, endPoint x: 239, endPoint y: 262, distance: 214.0
click at [239, 262] on div "Preview your optimization (optional) This URL will be used to test the CSS Sele…" at bounding box center [784, 390] width 1129 height 581
drag, startPoint x: 405, startPoint y: 291, endPoint x: 227, endPoint y: 291, distance: 178.0
click at [227, 291] on div "Preview your optimization (optional) This URL will be used to test the CSS Sele…" at bounding box center [784, 390] width 1129 height 581
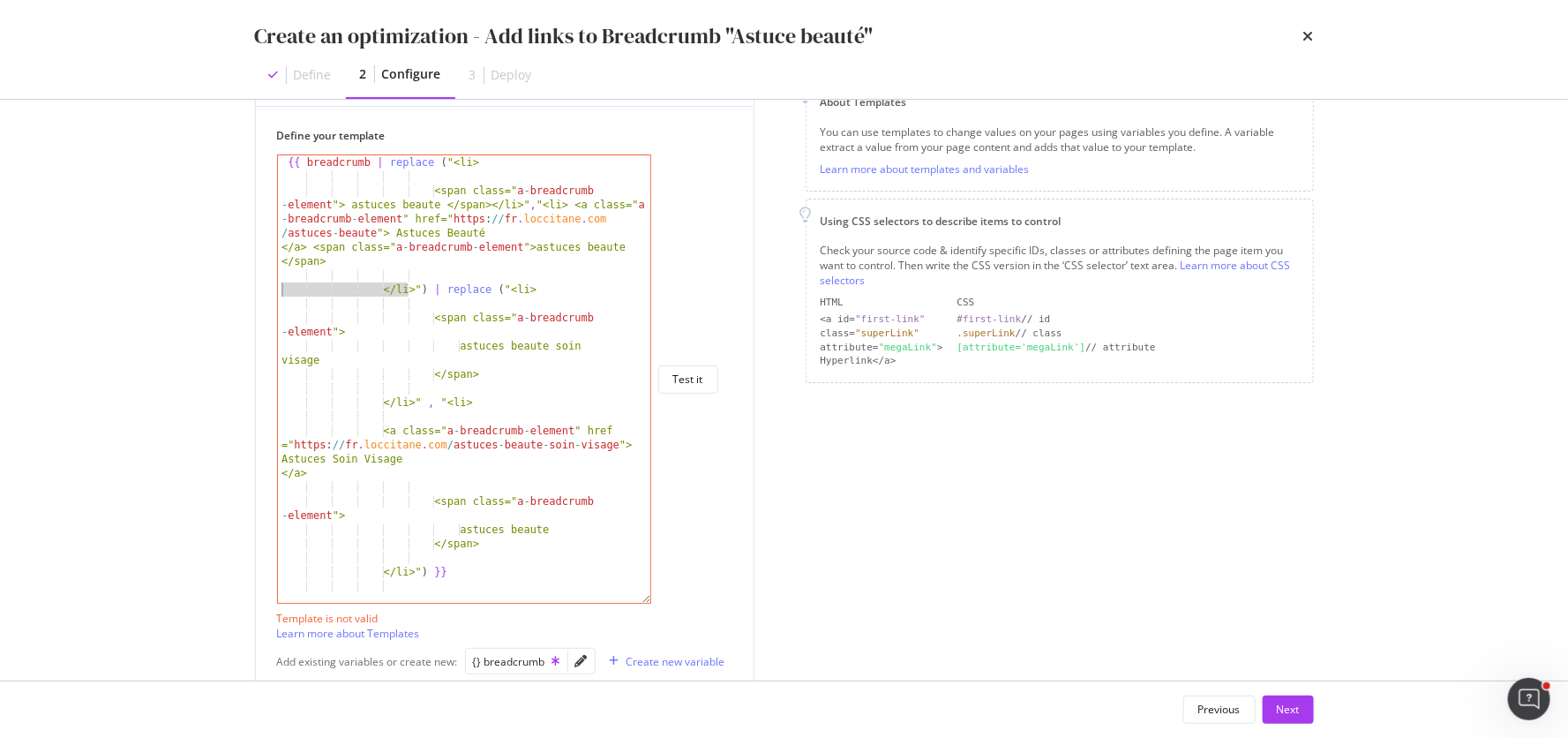
scroll to position [0, 12]
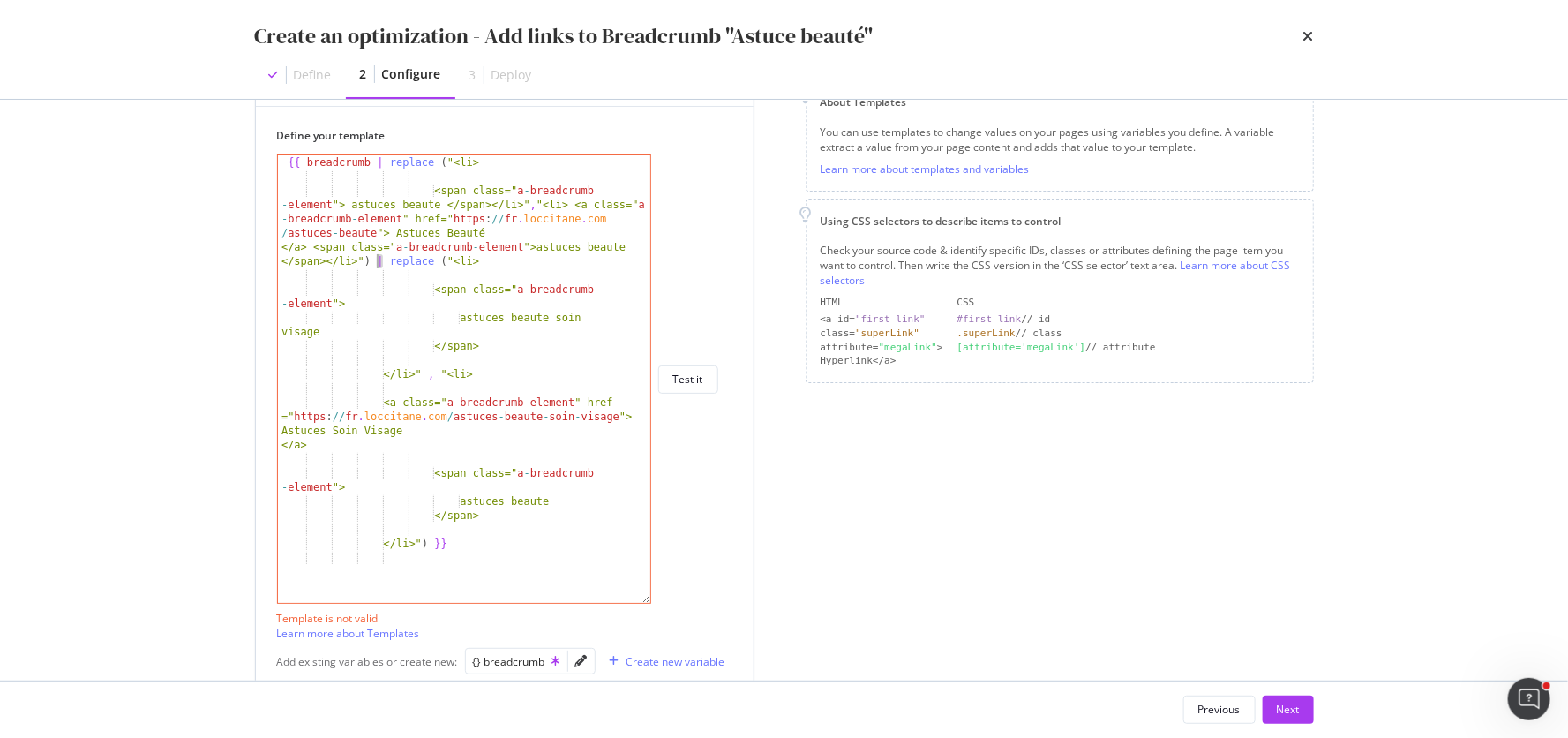
click at [376, 261] on div "{{ breadcrumb | replace ( "<li> <span class=" a - breadcrumb - element "> astuc…" at bounding box center [465, 394] width 375 height 476
click at [432, 263] on div "{{ breadcrumb | replace ( "<li> <span class=" a - breadcrumb - element "> astuc…" at bounding box center [465, 394] width 375 height 476
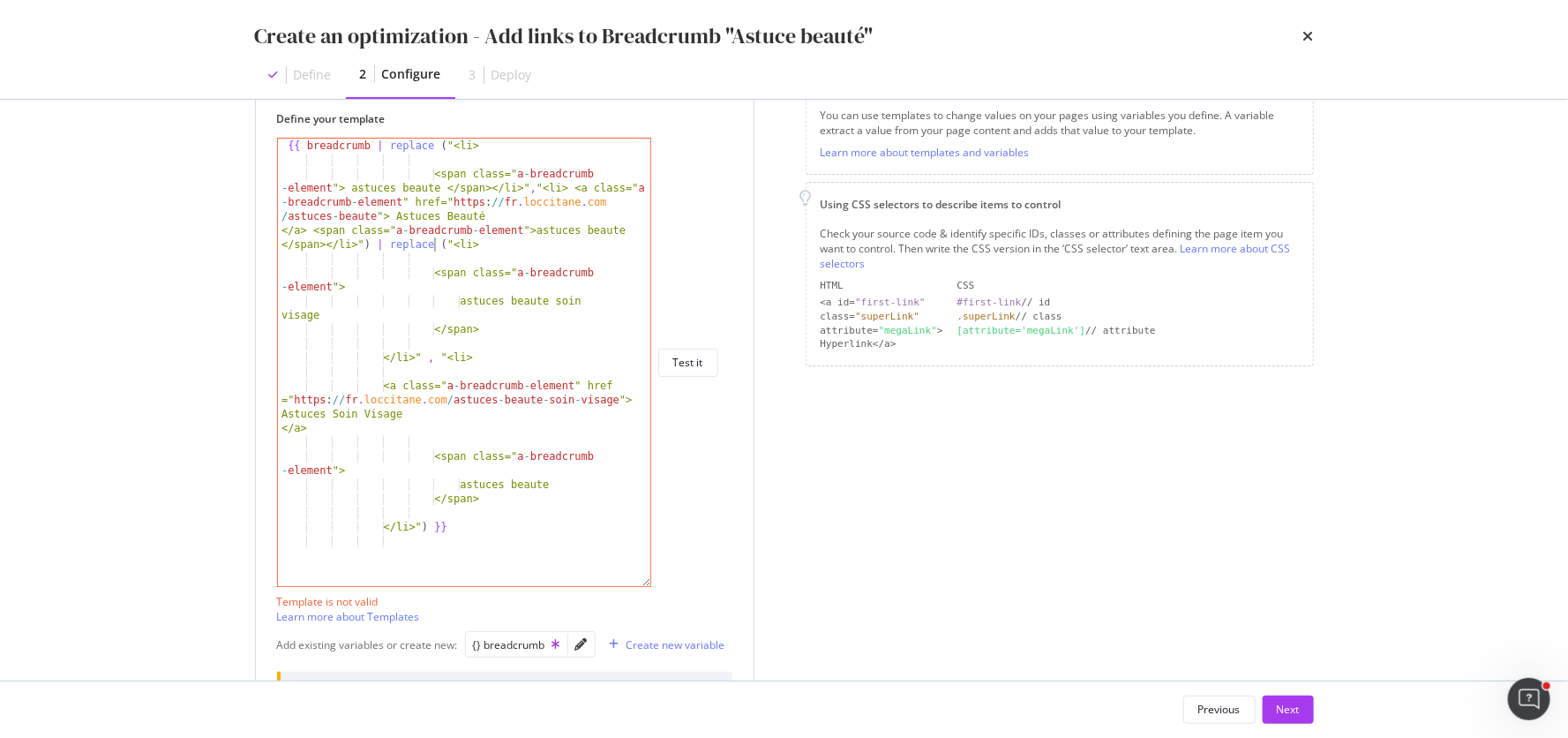
scroll to position [233, 0]
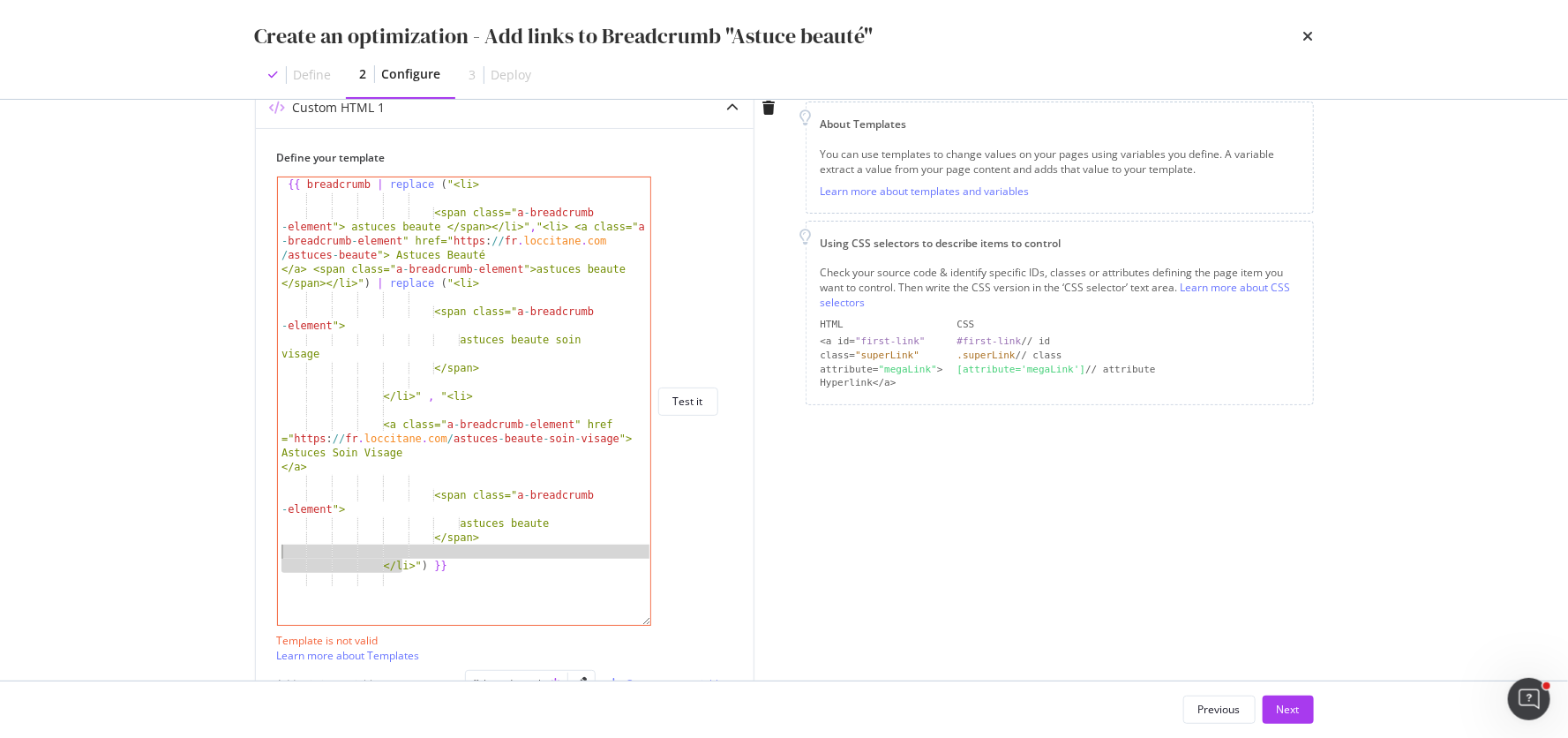
drag, startPoint x: 405, startPoint y: 567, endPoint x: 184, endPoint y: 551, distance: 221.6
click at [184, 551] on div "Create an optimization - Add links to Breadcrumb "Astuce beauté" Define 2 Confi…" at bounding box center [784, 369] width 1568 height 738
drag, startPoint x: 456, startPoint y: 536, endPoint x: 191, endPoint y: 538, distance: 265.0
click at [191, 538] on div "Create an optimization - Add links to Breadcrumb "Astuce beauté" Define 2 Confi…" at bounding box center [784, 369] width 1568 height 738
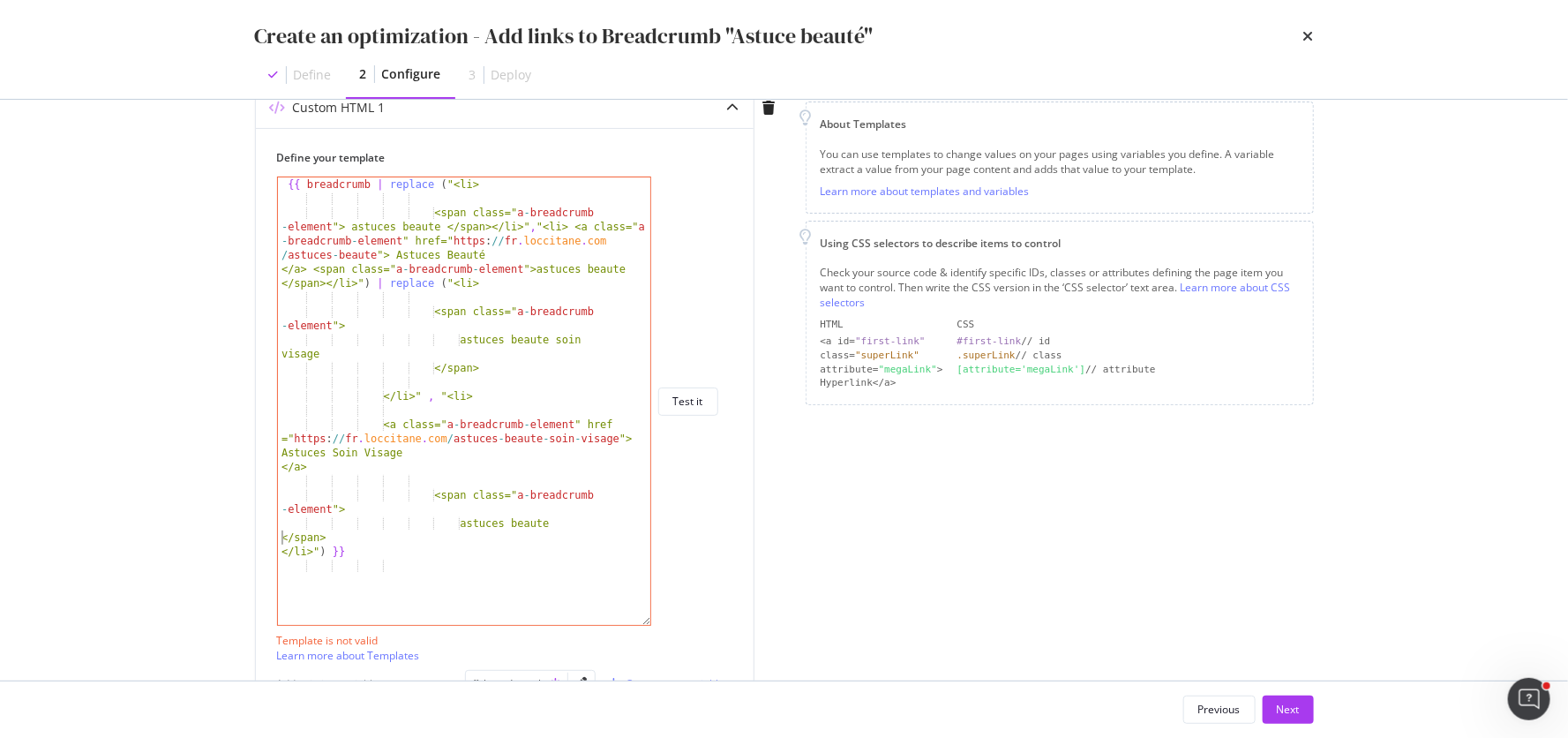
scroll to position [0, 3]
drag, startPoint x: 483, startPoint y: 519, endPoint x: 343, endPoint y: 508, distance: 140.4
click at [343, 508] on div "{{ breadcrumb | replace ( "<li> <span class=" a - breadcrumb - element "> astuc…" at bounding box center [465, 415] width 375 height 476
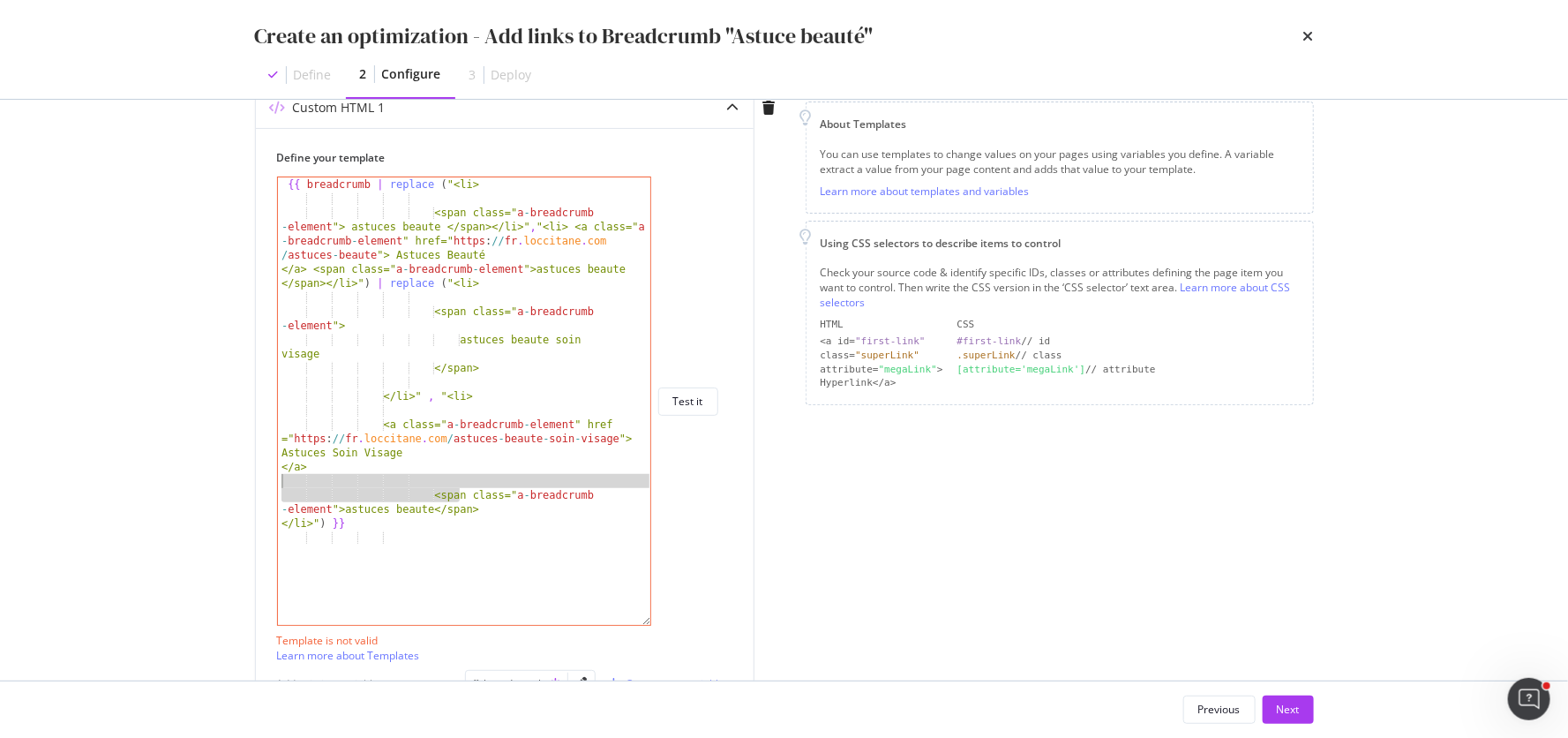
drag, startPoint x: 457, startPoint y: 492, endPoint x: 206, endPoint y: 481, distance: 251.2
click at [206, 481] on div "Create an optimization - Add links to Breadcrumb "Astuce beauté" Define 2 Confi…" at bounding box center [784, 369] width 1568 height 738
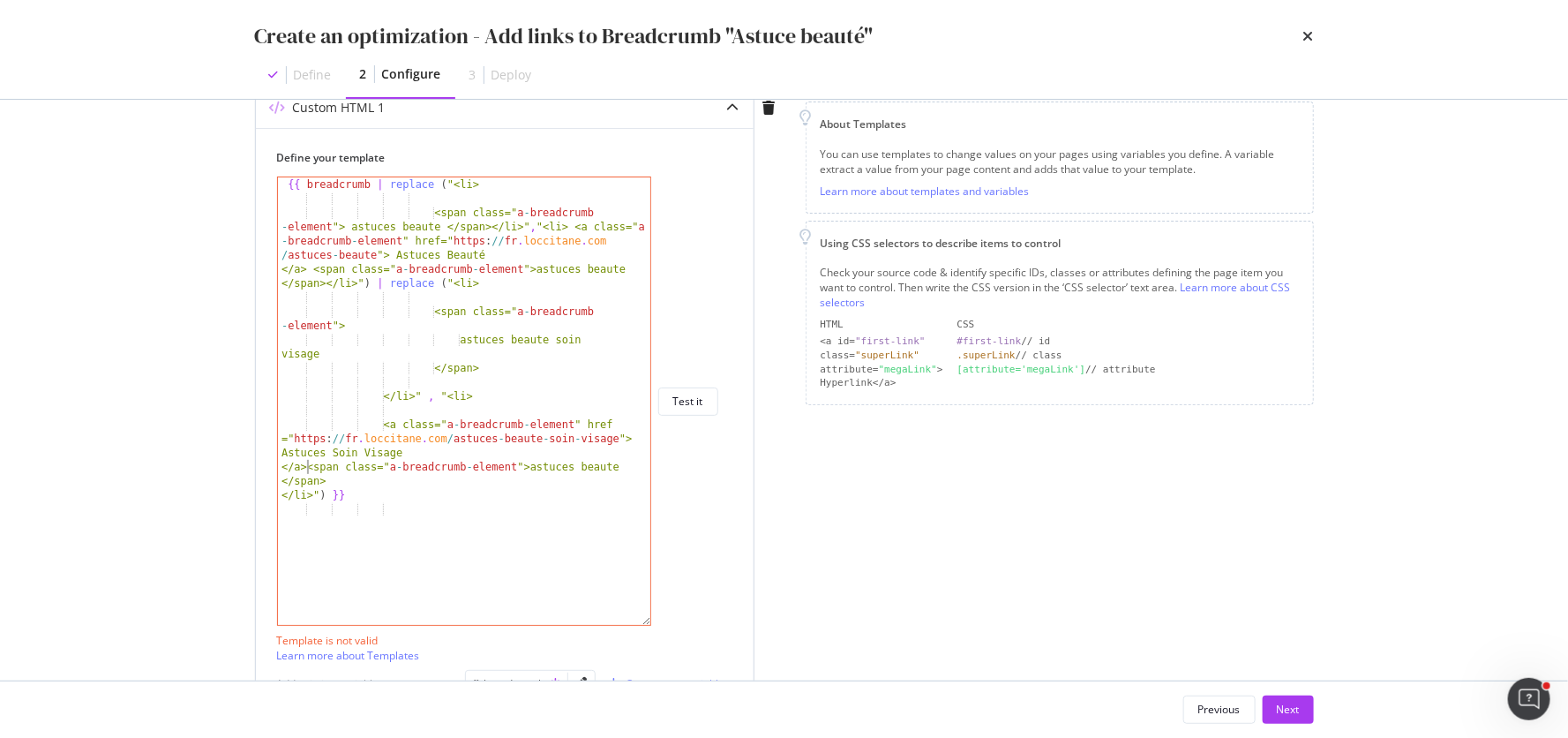
click at [370, 495] on div "{{ breadcrumb | replace ( "<li> <span class=" a - breadcrumb - element "> astuc…" at bounding box center [465, 415] width 375 height 476
drag, startPoint x: 406, startPoint y: 423, endPoint x: 251, endPoint y: 407, distance: 155.8
click at [251, 407] on div "Preview your optimization (optional) This URL will be used to test the CSS Sele…" at bounding box center [784, 390] width 1129 height 581
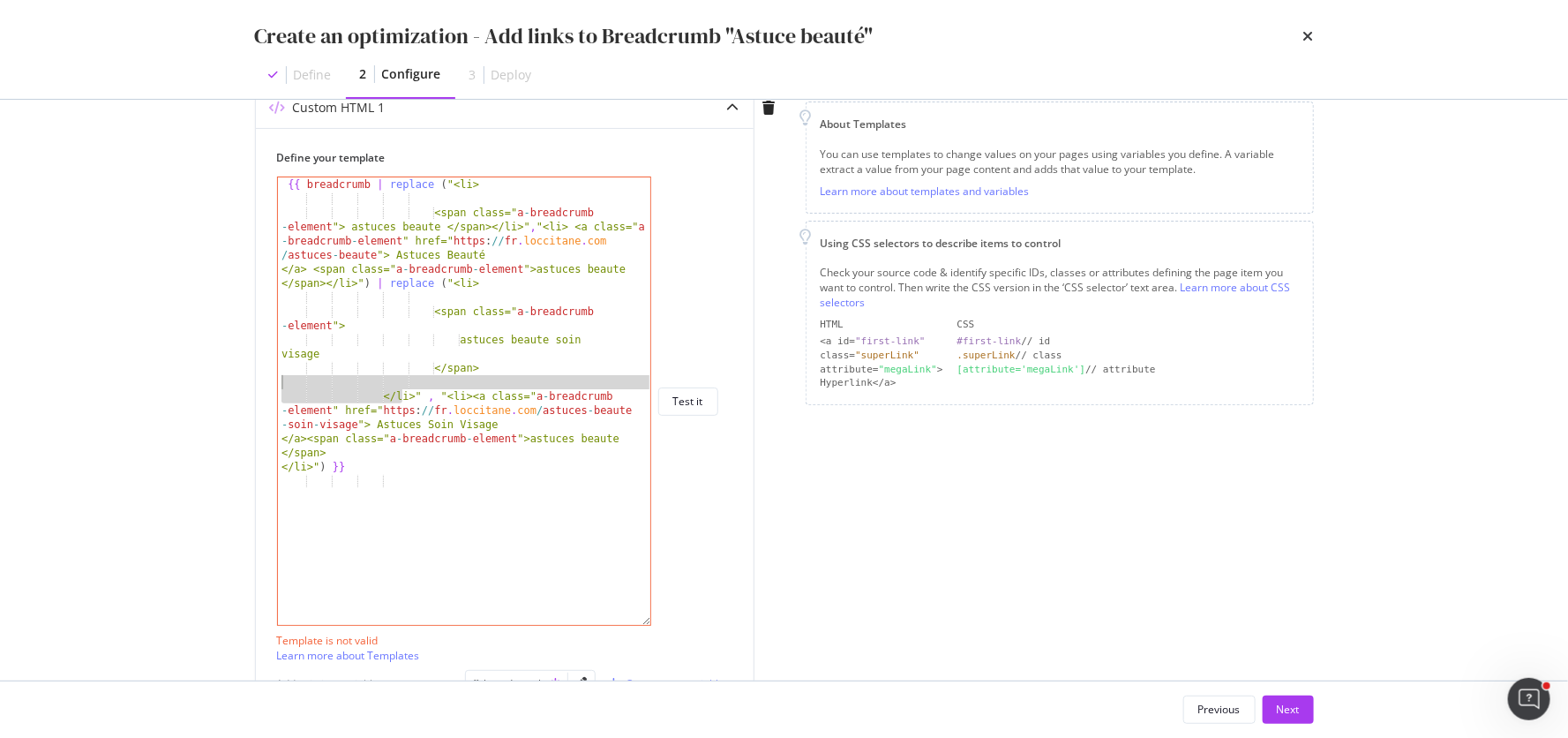
drag, startPoint x: 403, startPoint y: 392, endPoint x: 220, endPoint y: 376, distance: 183.7
click at [220, 376] on div "Preview your optimization (optional) This URL will be used to test the CSS Sele…" at bounding box center [784, 390] width 1129 height 581
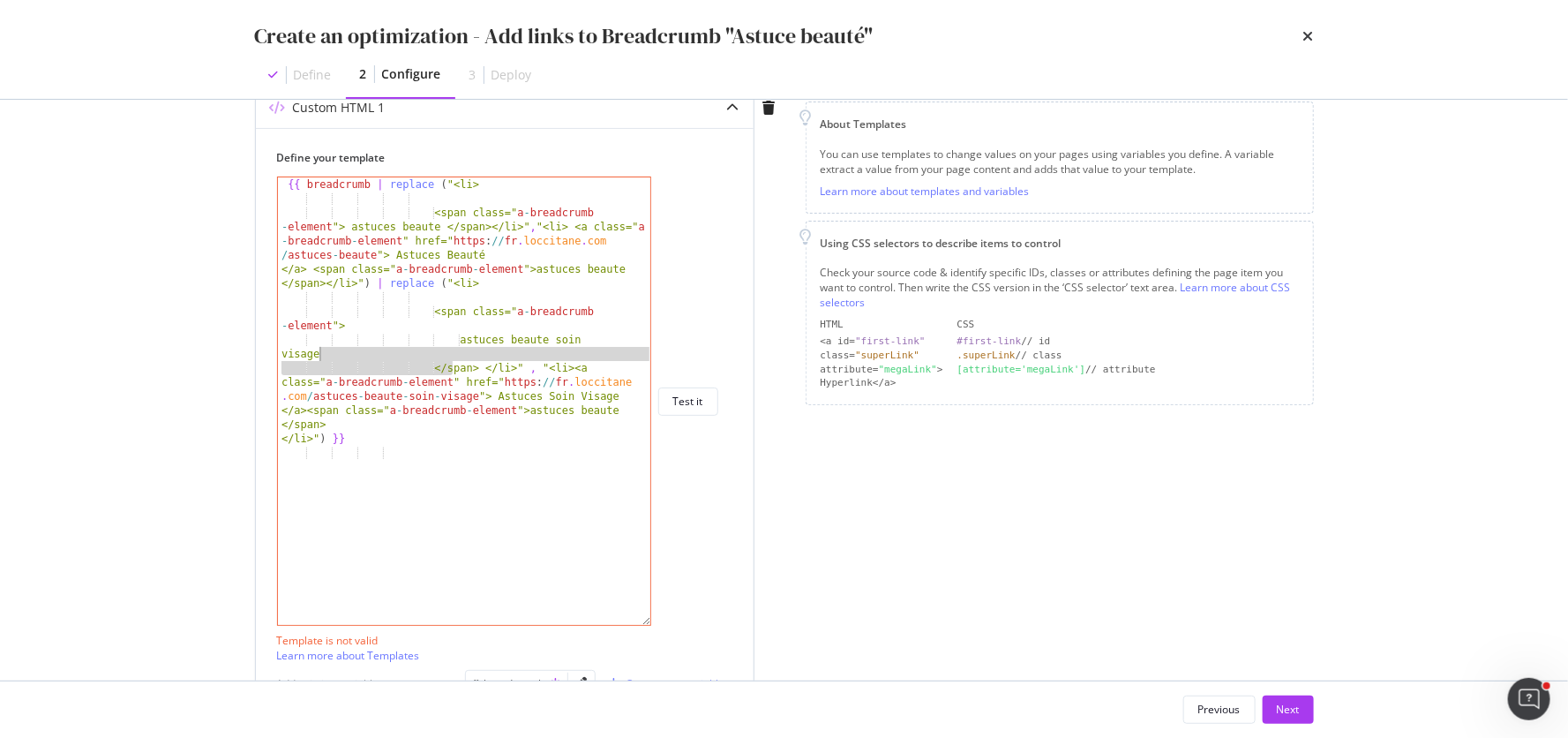
drag, startPoint x: 455, startPoint y: 368, endPoint x: 318, endPoint y: 348, distance: 138.5
click at [318, 348] on div "{{ breadcrumb | replace ( "<li> <span class=" a - breadcrumb - element "> astuc…" at bounding box center [465, 415] width 375 height 476
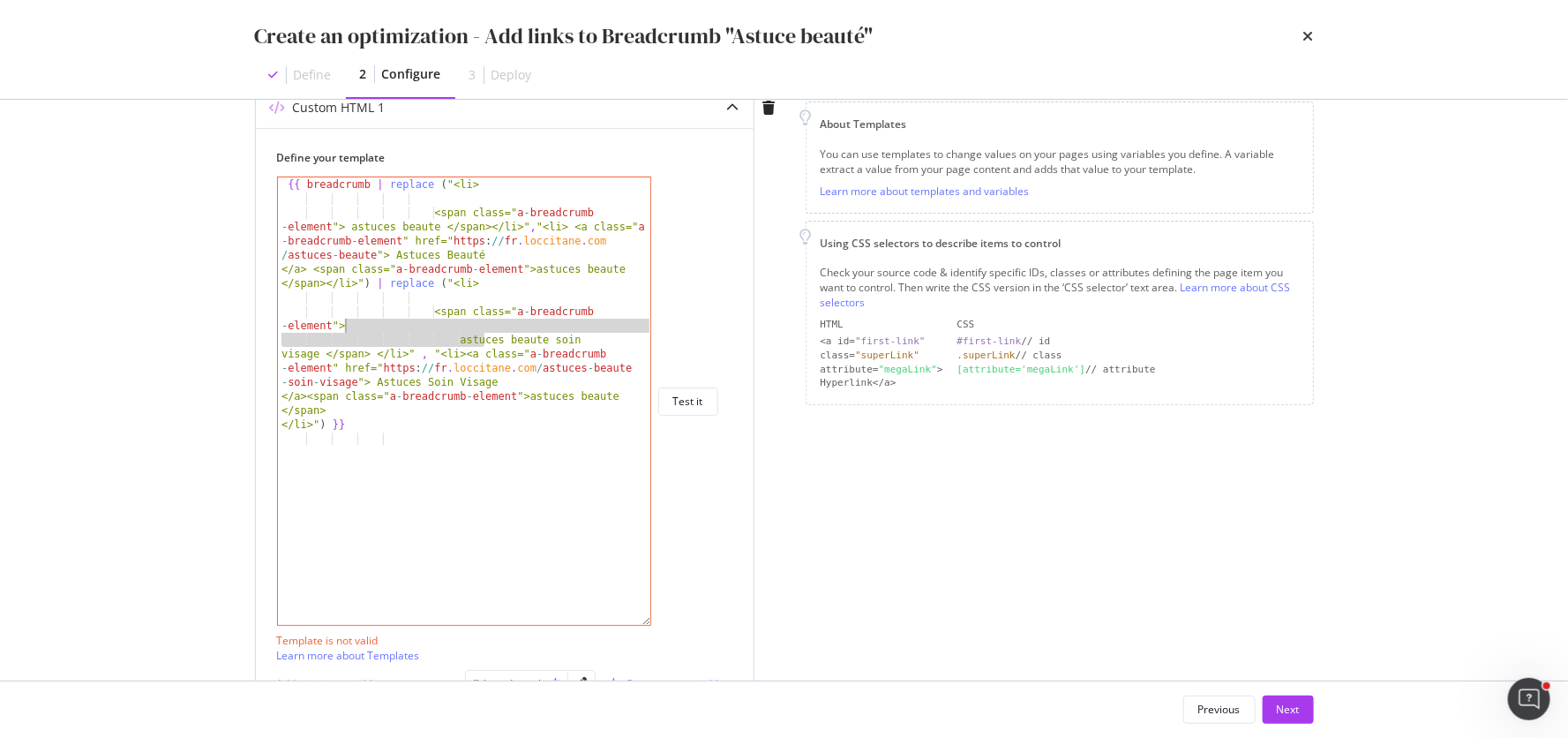
drag, startPoint x: 482, startPoint y: 339, endPoint x: 351, endPoint y: 324, distance: 131.9
click at [351, 324] on div "{{ breadcrumb | replace ( "<li> <span class=" a - breadcrumb - element "> astuc…" at bounding box center [465, 415] width 375 height 476
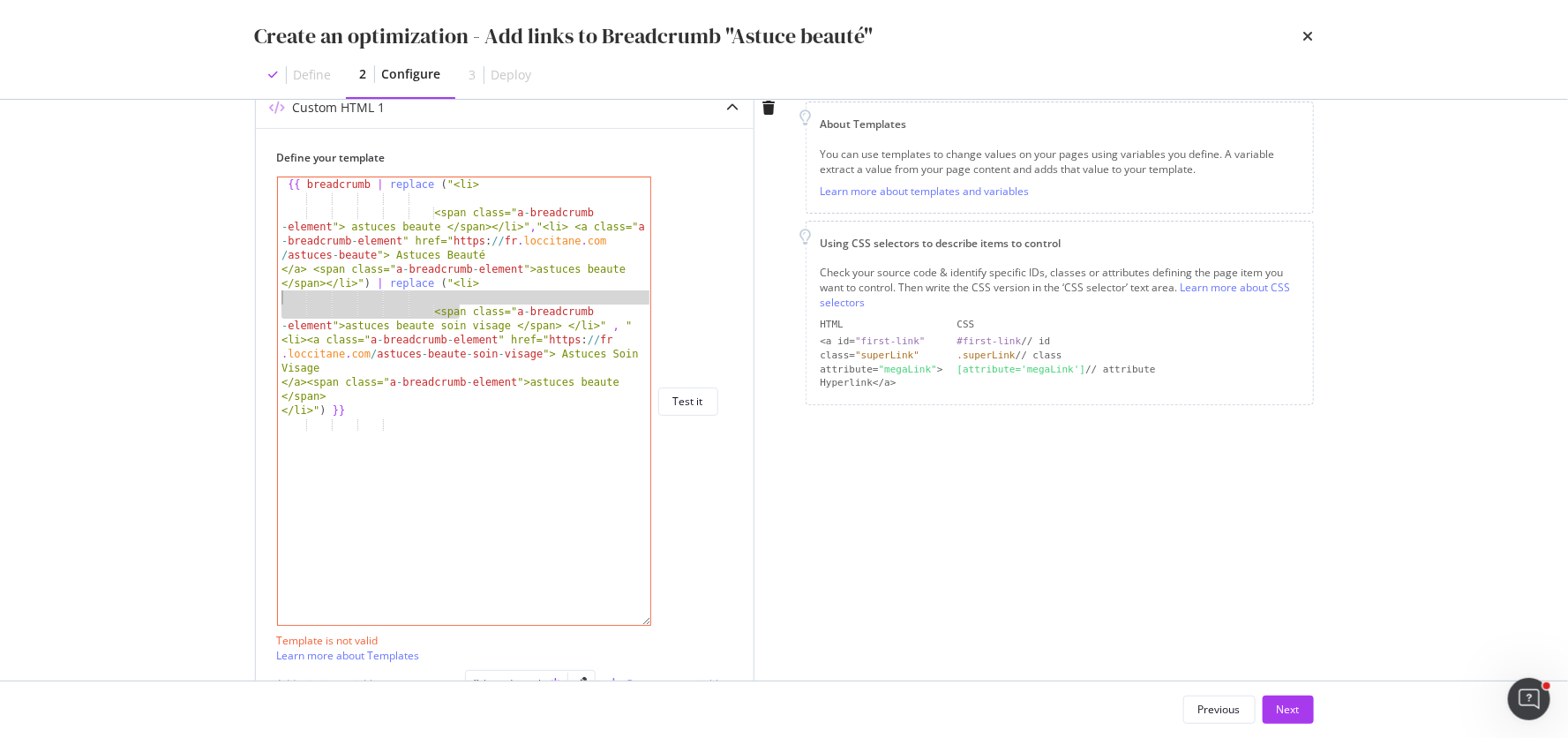
drag, startPoint x: 459, startPoint y: 311, endPoint x: 257, endPoint y: 300, distance: 202.3
click at [257, 300] on div "Define your template <span class="a-breadcrumb-element">astuces beaute soin vis…" at bounding box center [505, 660] width 498 height 1064
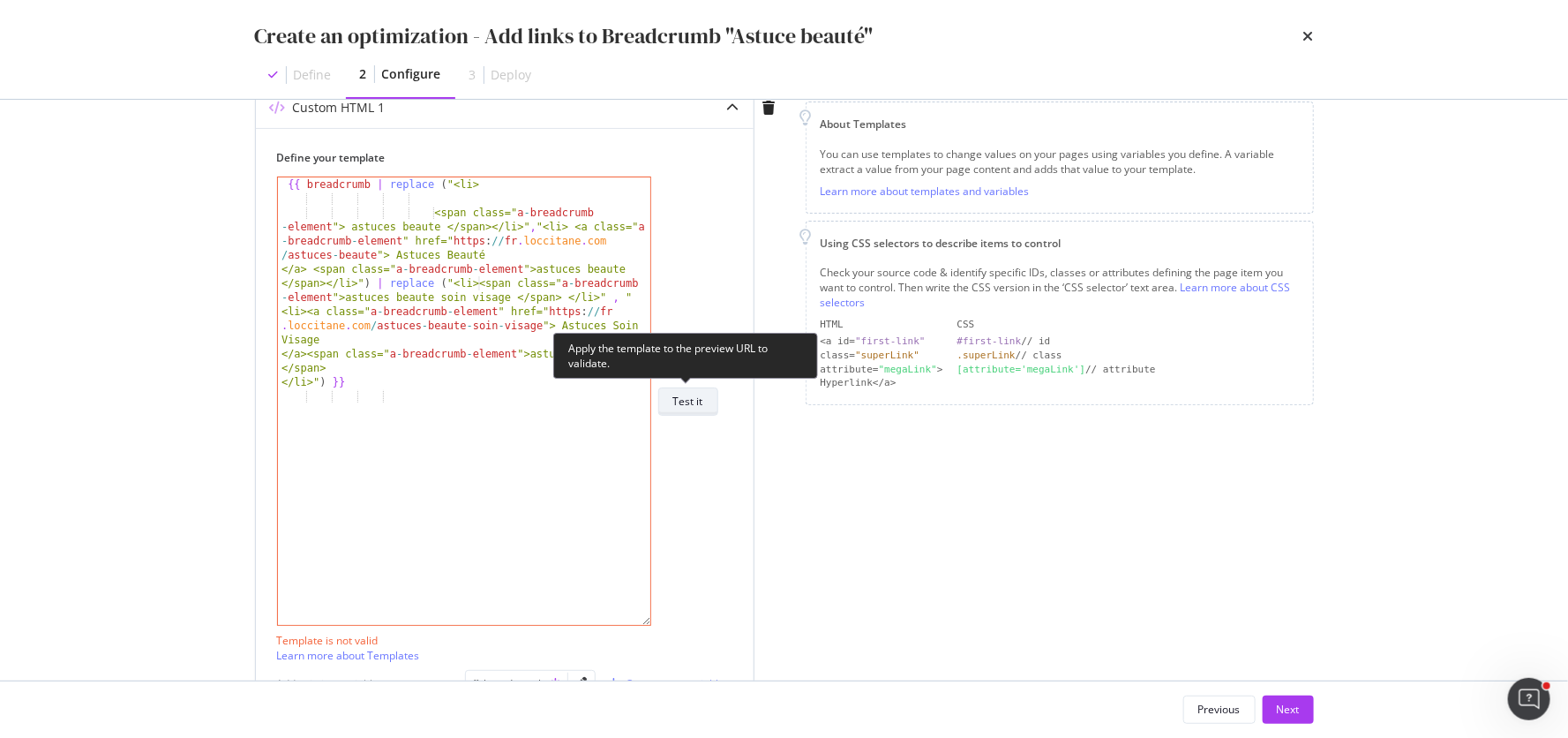
click at [697, 411] on div "Test it" at bounding box center [688, 401] width 30 height 24
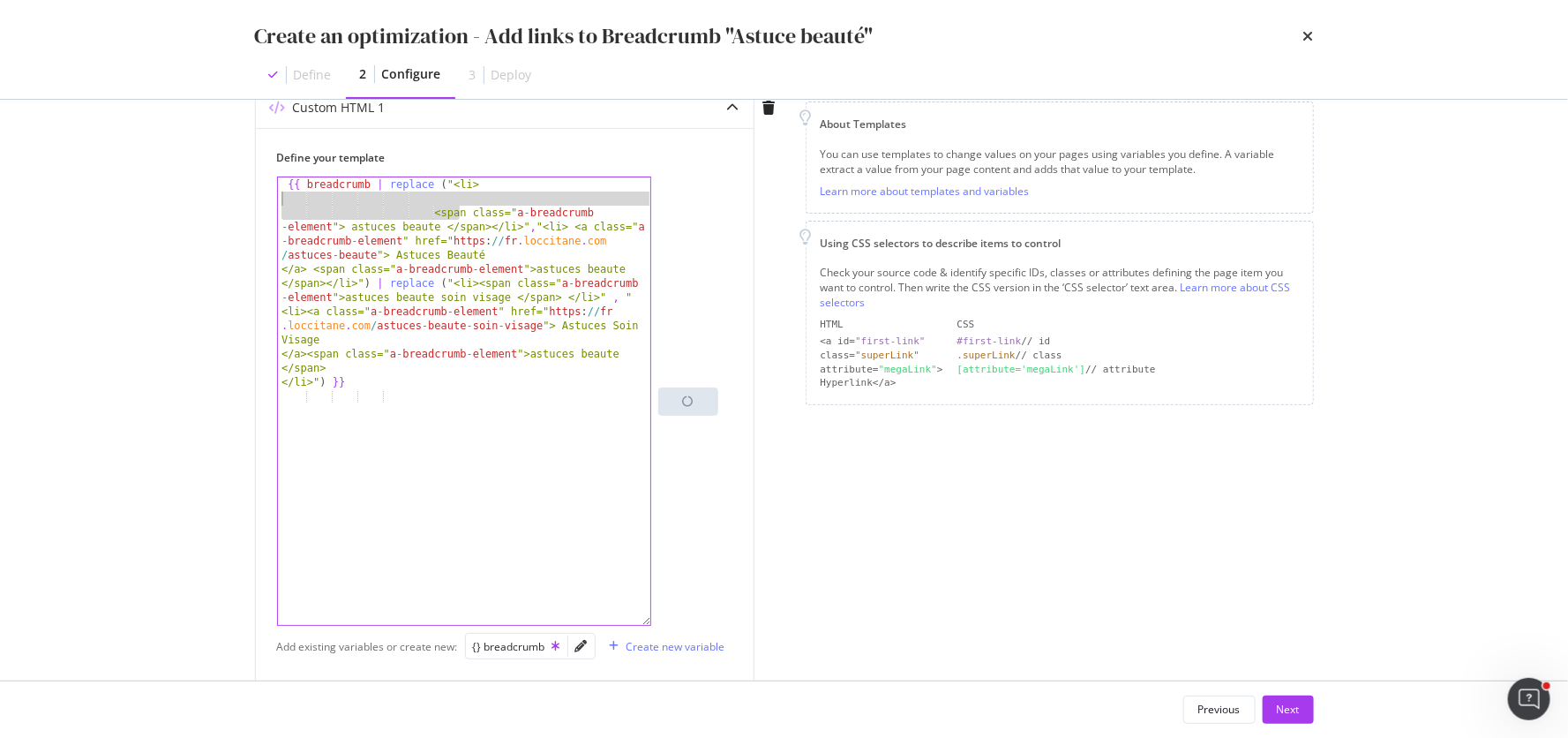
drag, startPoint x: 456, startPoint y: 209, endPoint x: 252, endPoint y: 204, distance: 204.1
click at [252, 204] on div "Preview your optimization (optional) This URL will be used to test the CSS Sele…" at bounding box center [784, 390] width 1129 height 581
type textarea "<span class="a-breadcrumb-element"> astuces beaute </span></li>","<li> <a class…"
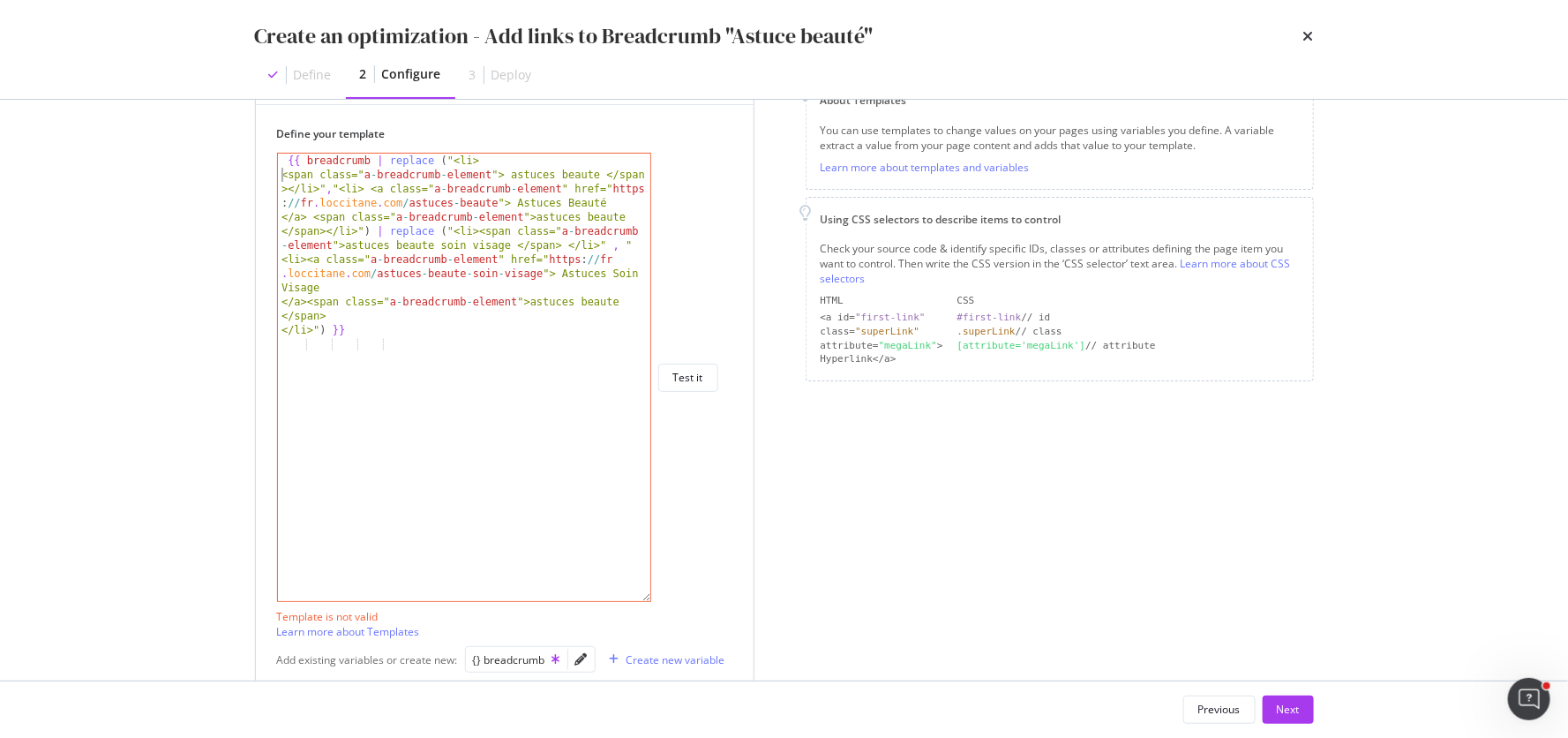
scroll to position [208, 0]
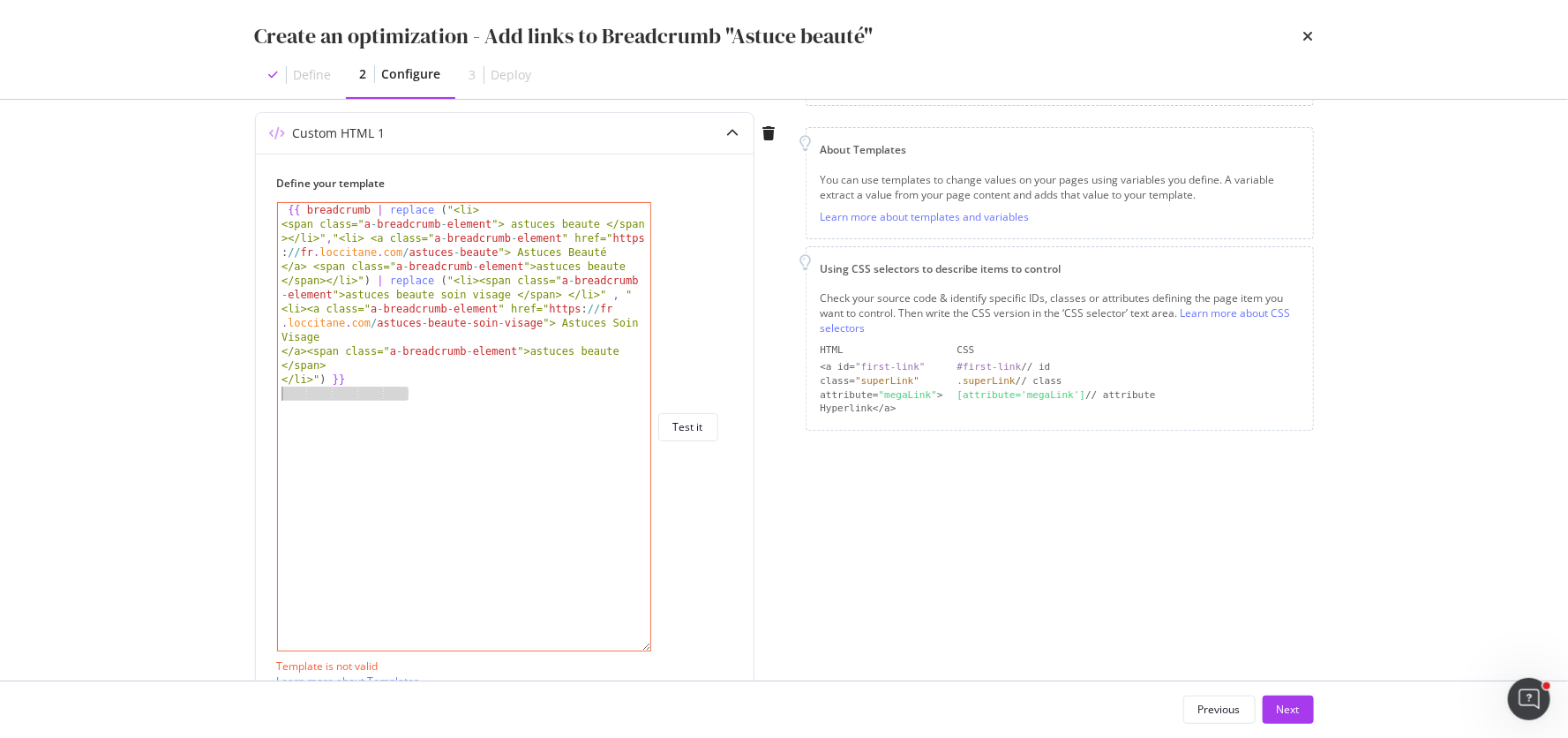
drag, startPoint x: 423, startPoint y: 389, endPoint x: 248, endPoint y: 387, distance: 175.0
click at [248, 387] on div "Preview your optimization (optional) This URL will be used to test the CSS Sele…" at bounding box center [784, 390] width 1129 height 581
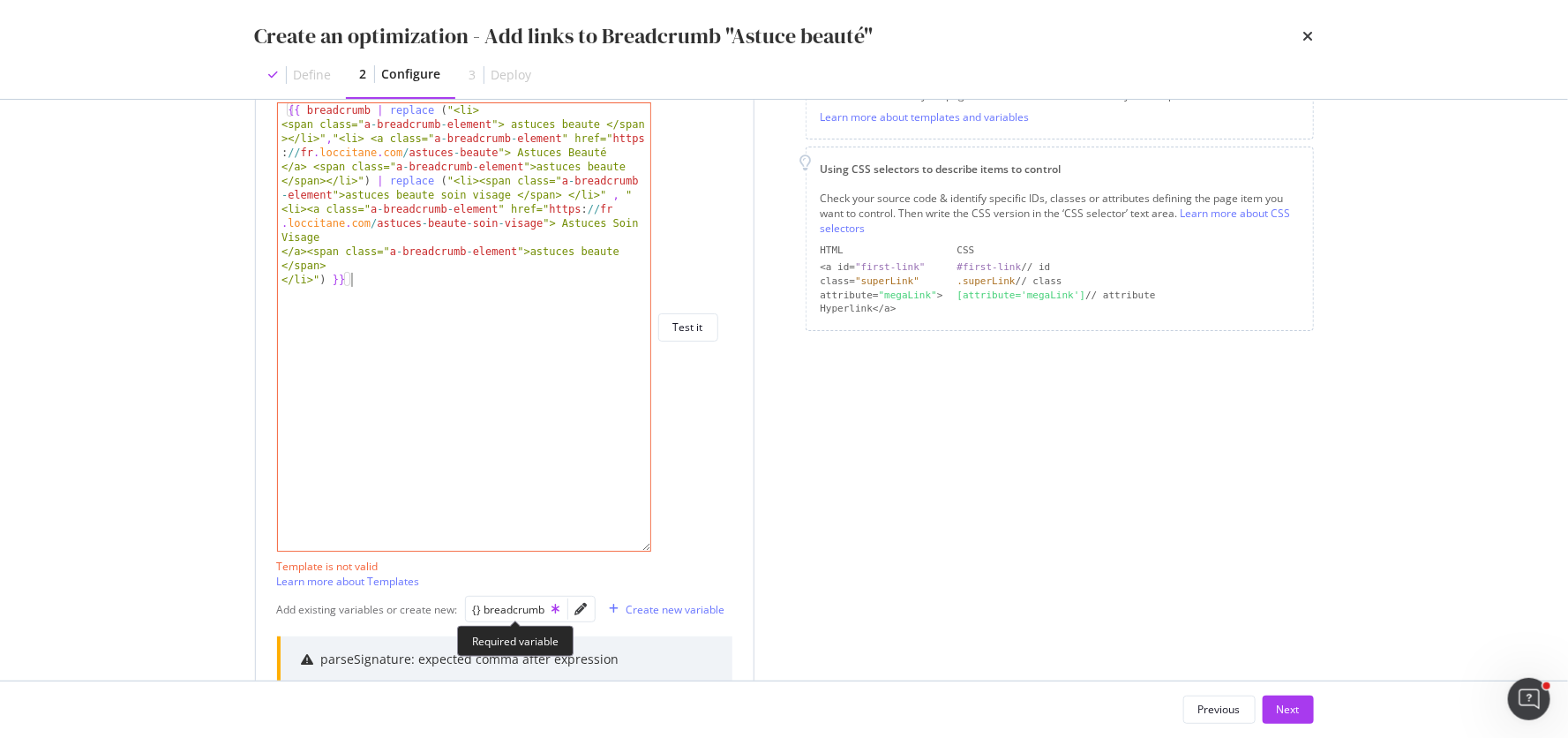
scroll to position [279, 0]
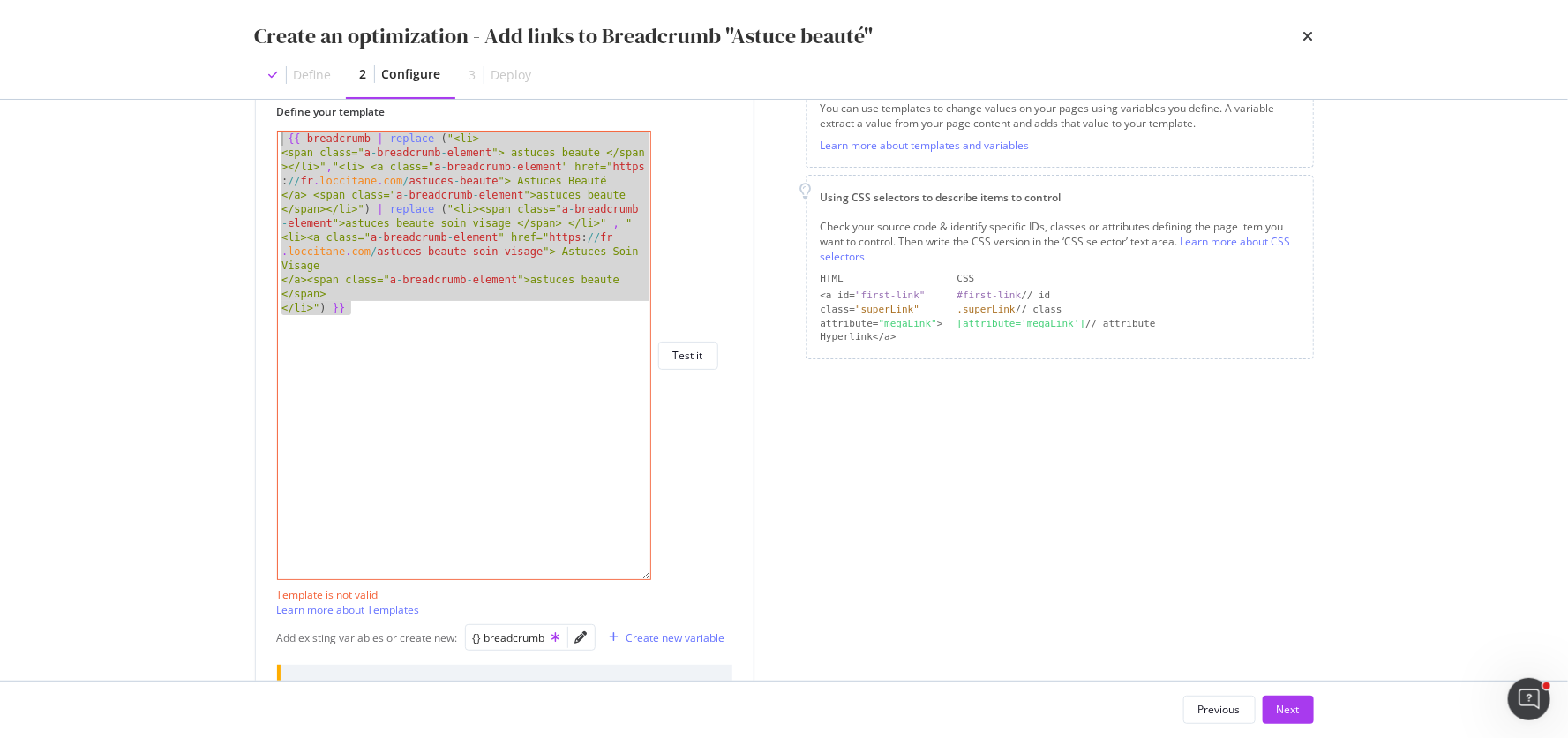
drag, startPoint x: 377, startPoint y: 311, endPoint x: 226, endPoint y: 88, distance: 269.3
click at [226, 88] on div "Create an optimization - Add links to Breadcrumb "Astuce beauté" Define 2 Confi…" at bounding box center [784, 369] width 1568 height 738
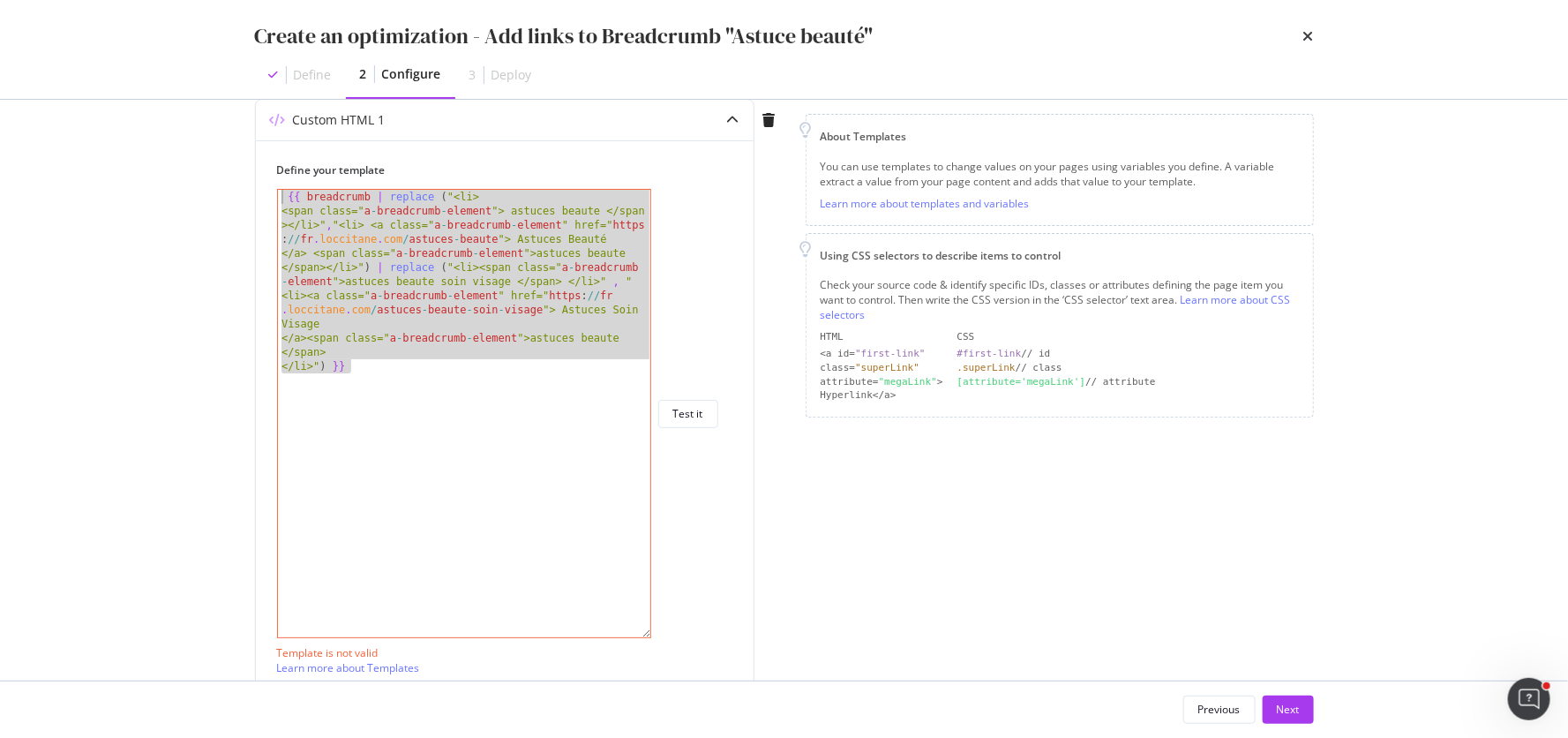
scroll to position [198, 0]
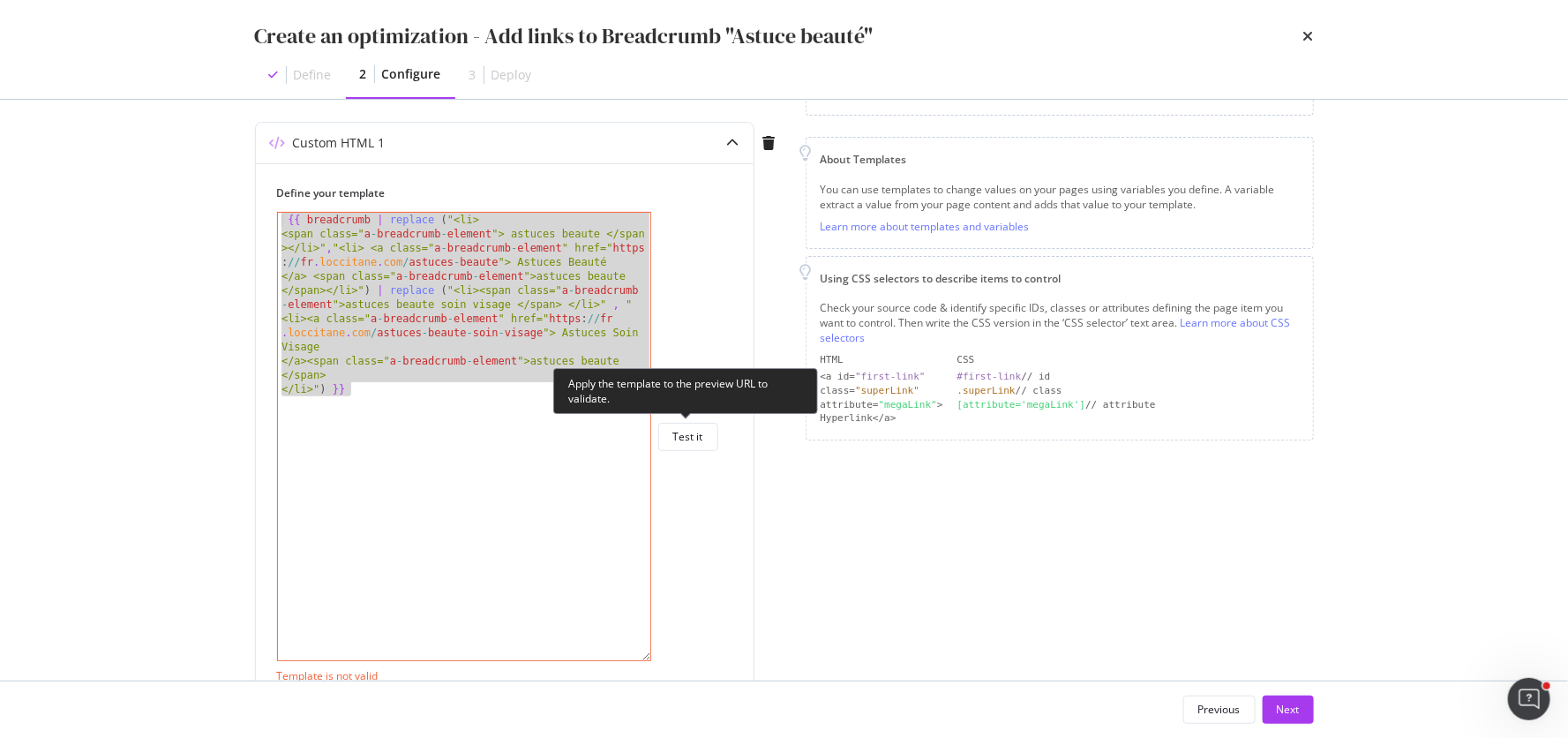
click at [618, 369] on div "Apply the template to the preview URL to validate." at bounding box center [685, 390] width 264 height 46
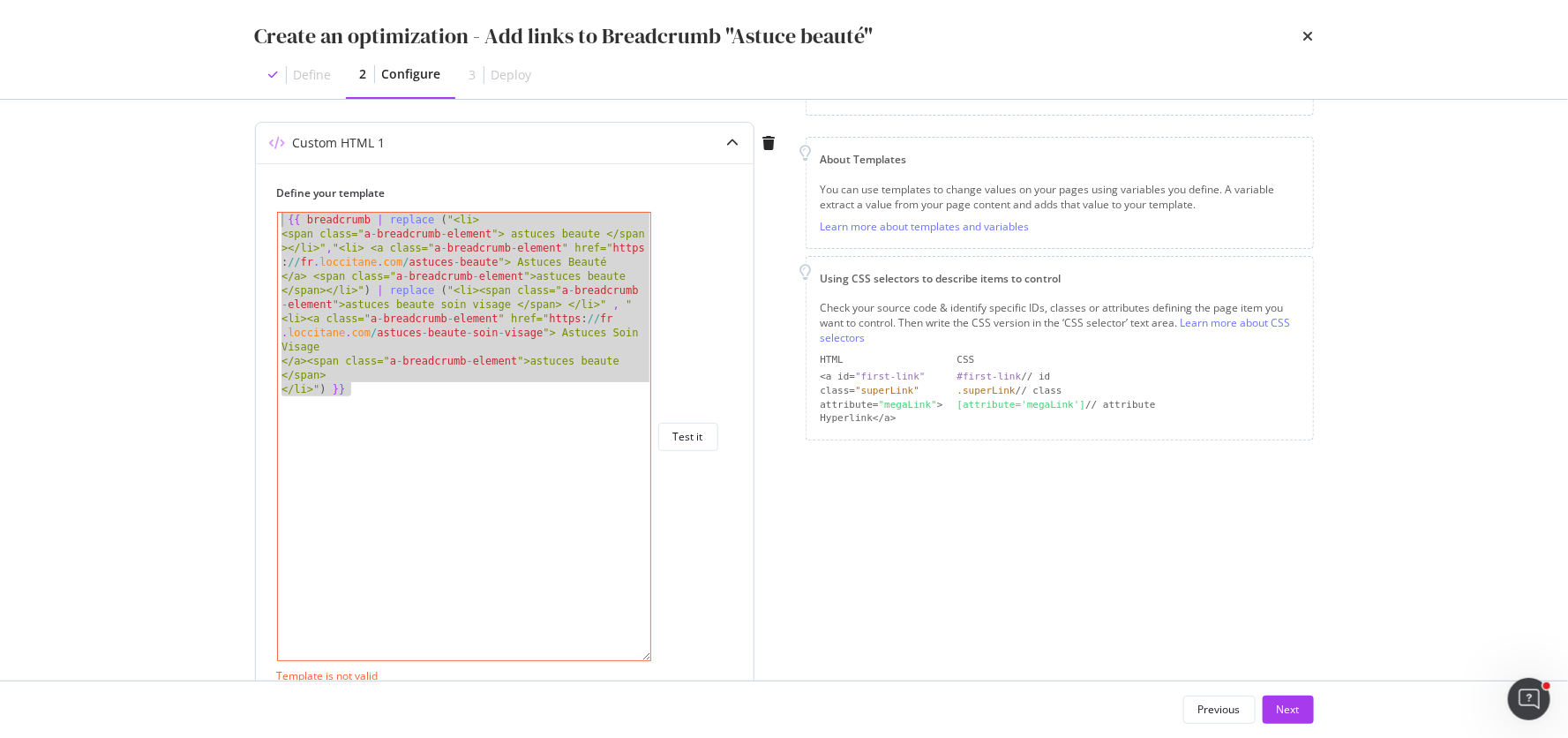
click at [610, 346] on div "{{ breadcrumb | replace ( "<li> <span class=" a - breadcrumb - element "> astuc…" at bounding box center [465, 451] width 375 height 476
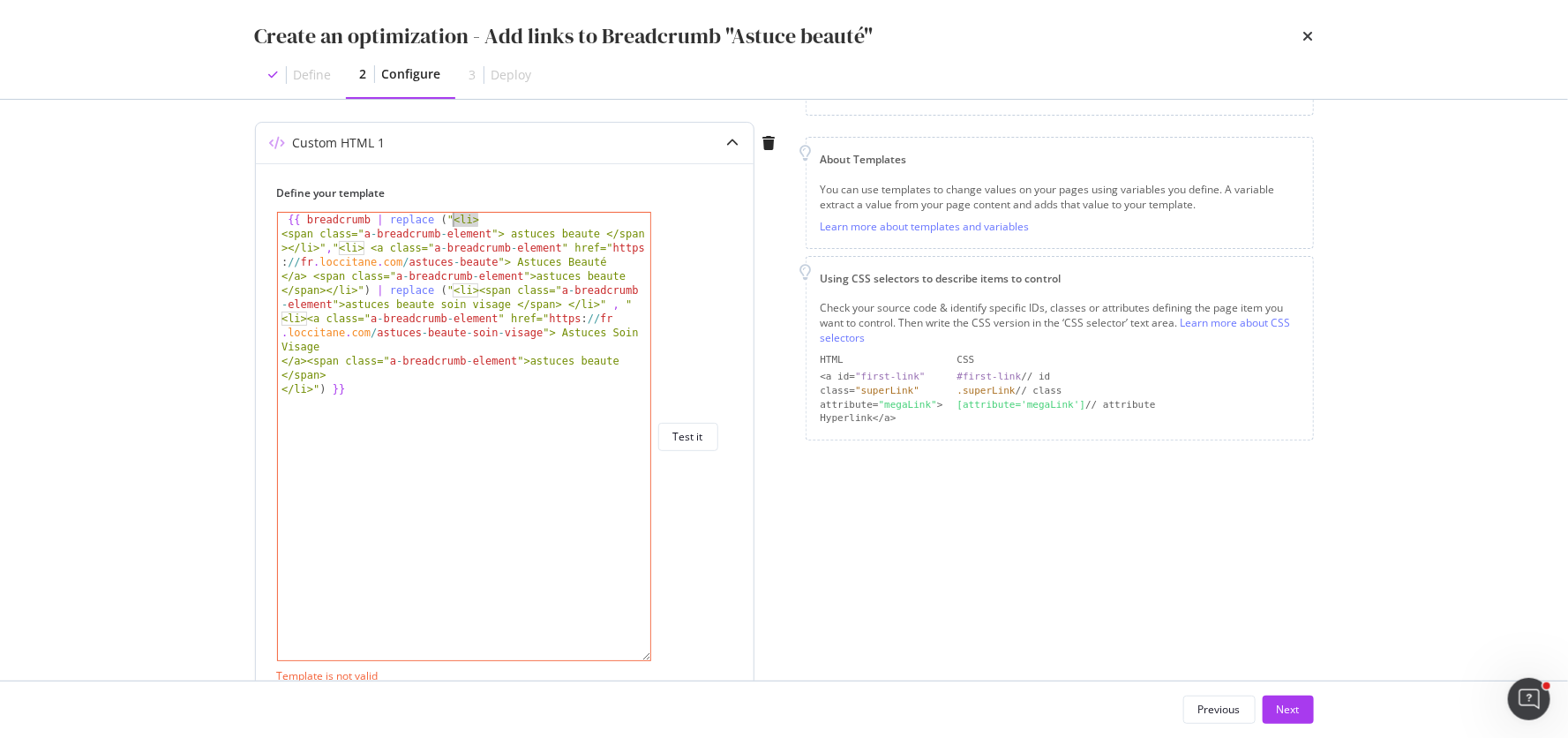
drag, startPoint x: 491, startPoint y: 218, endPoint x: 454, endPoint y: 217, distance: 37.0
click at [454, 217] on div "{{ breadcrumb | replace ( "<li> <span class=" a - breadcrumb - element "> astuc…" at bounding box center [465, 451] width 375 height 476
click at [529, 217] on div "{{ breadcrumb | replace ( "<span class=" a - breadcrumb - element "> astuces be…" at bounding box center [465, 472] width 375 height 519
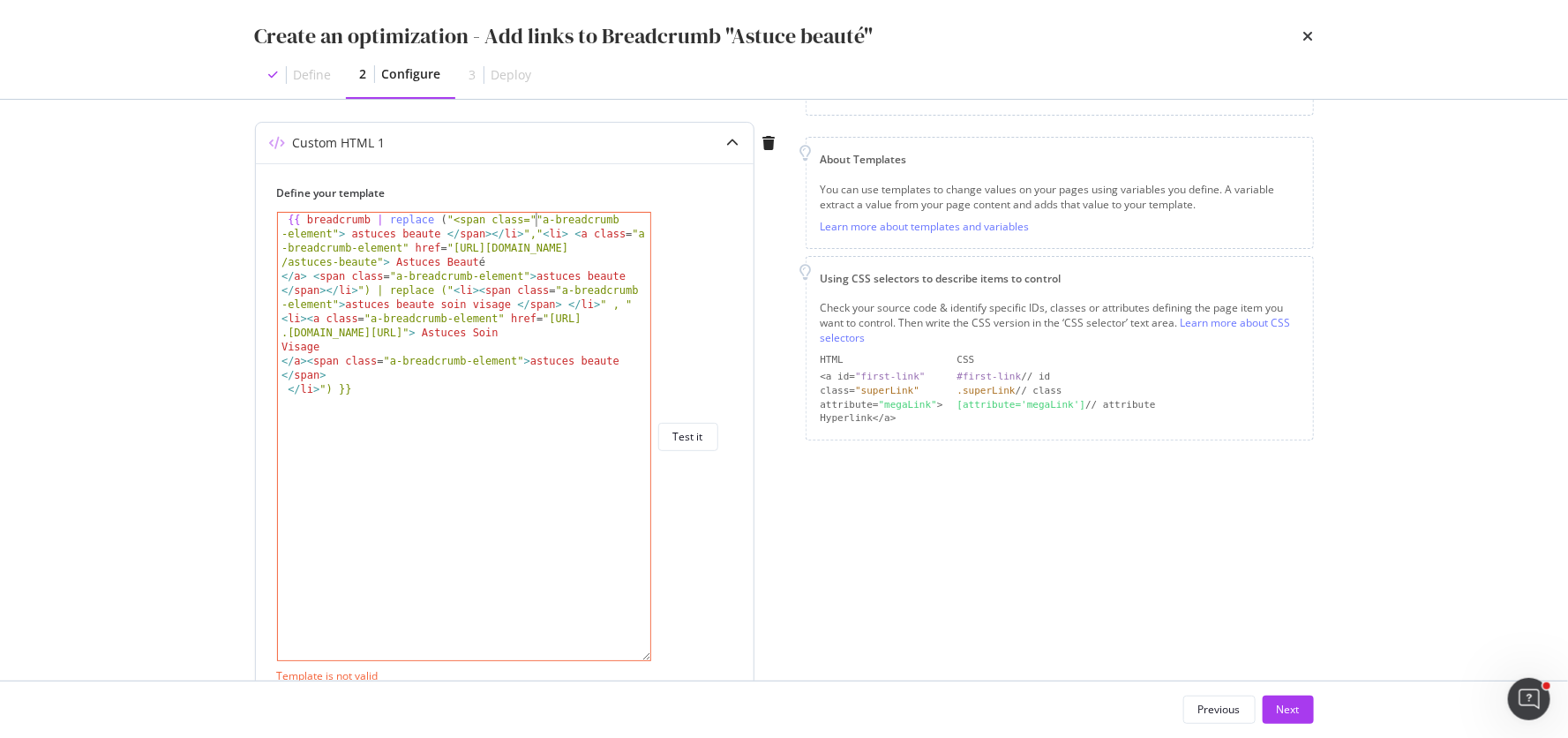
type textarea "{{ breadcrumb | replace ("<span class="a-breadcrumb-element"> astuces beaute </…"
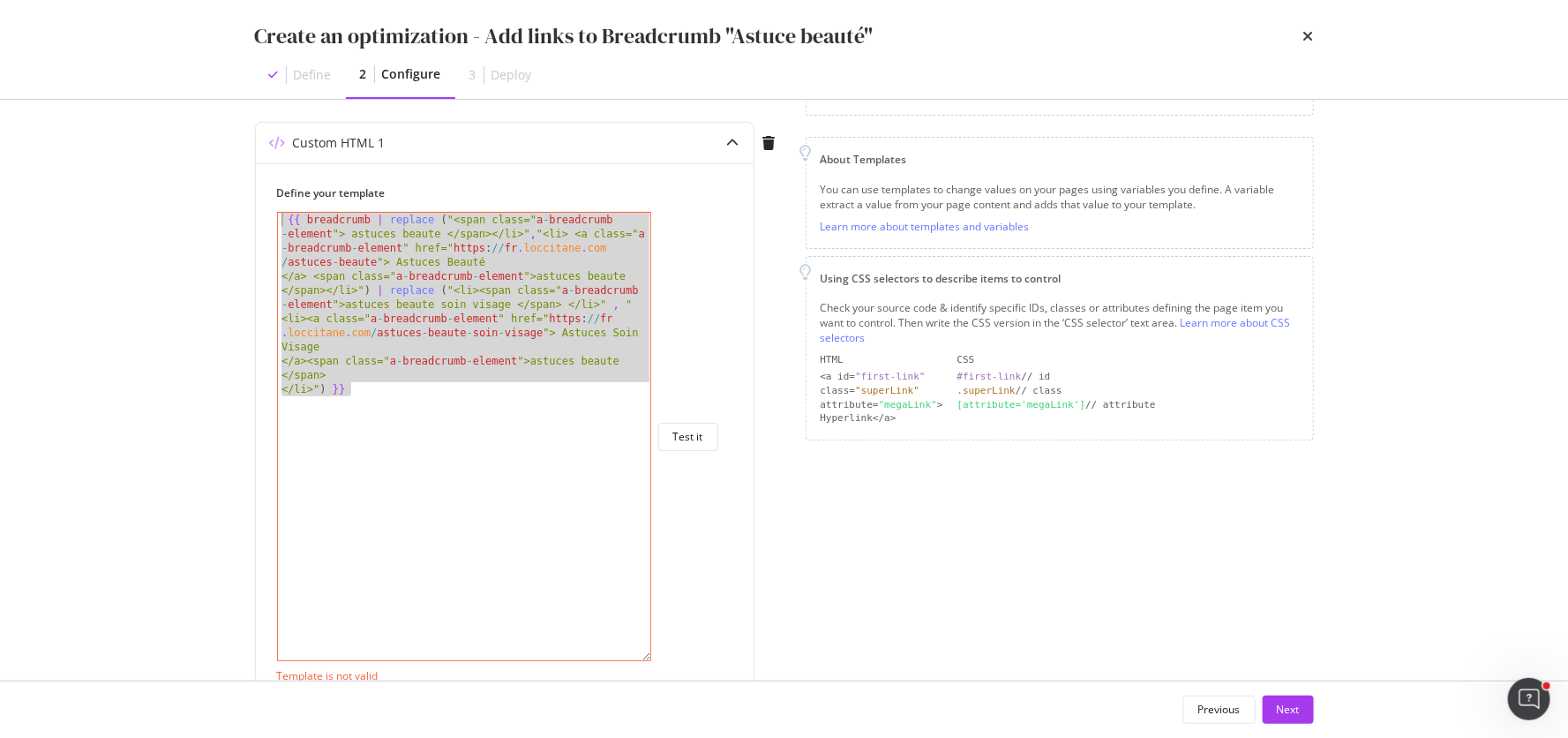
drag, startPoint x: 393, startPoint y: 385, endPoint x: 206, endPoint y: 185, distance: 273.8
click at [206, 185] on div "Create an optimization - Add links to Breadcrumb "Astuce beauté" Define 2 Confi…" at bounding box center [784, 369] width 1568 height 738
click at [423, 414] on div "{{ breadcrumb | replace ( "<span class=" a - breadcrumb - element "> astuces be…" at bounding box center [464, 437] width 372 height 448
type textarea "</li>") }}"
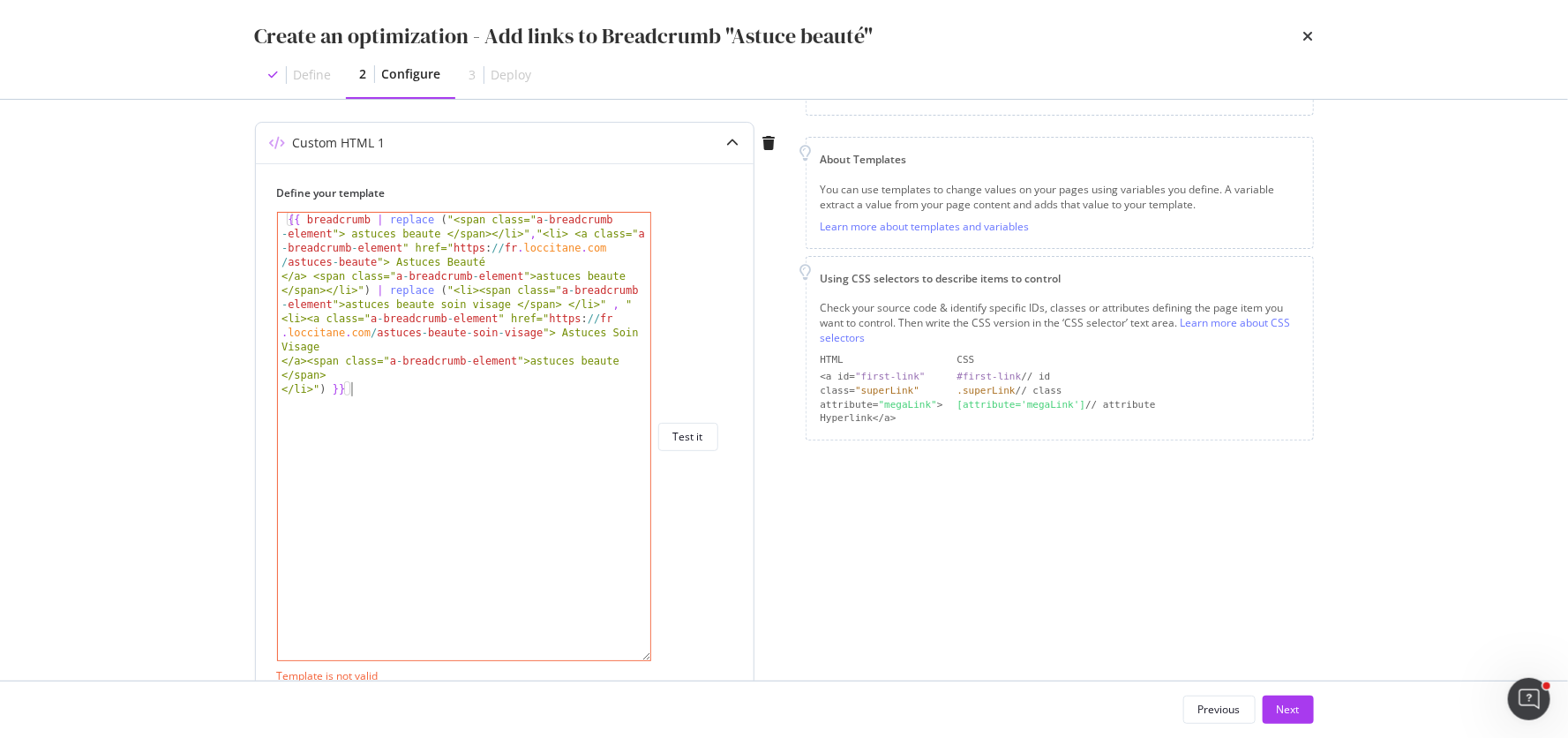
click at [379, 437] on div "{{ breadcrumb | replace ( "<span class=" a - breadcrumb - element "> astuces be…" at bounding box center [465, 472] width 375 height 519
paste textarea "</nav>"
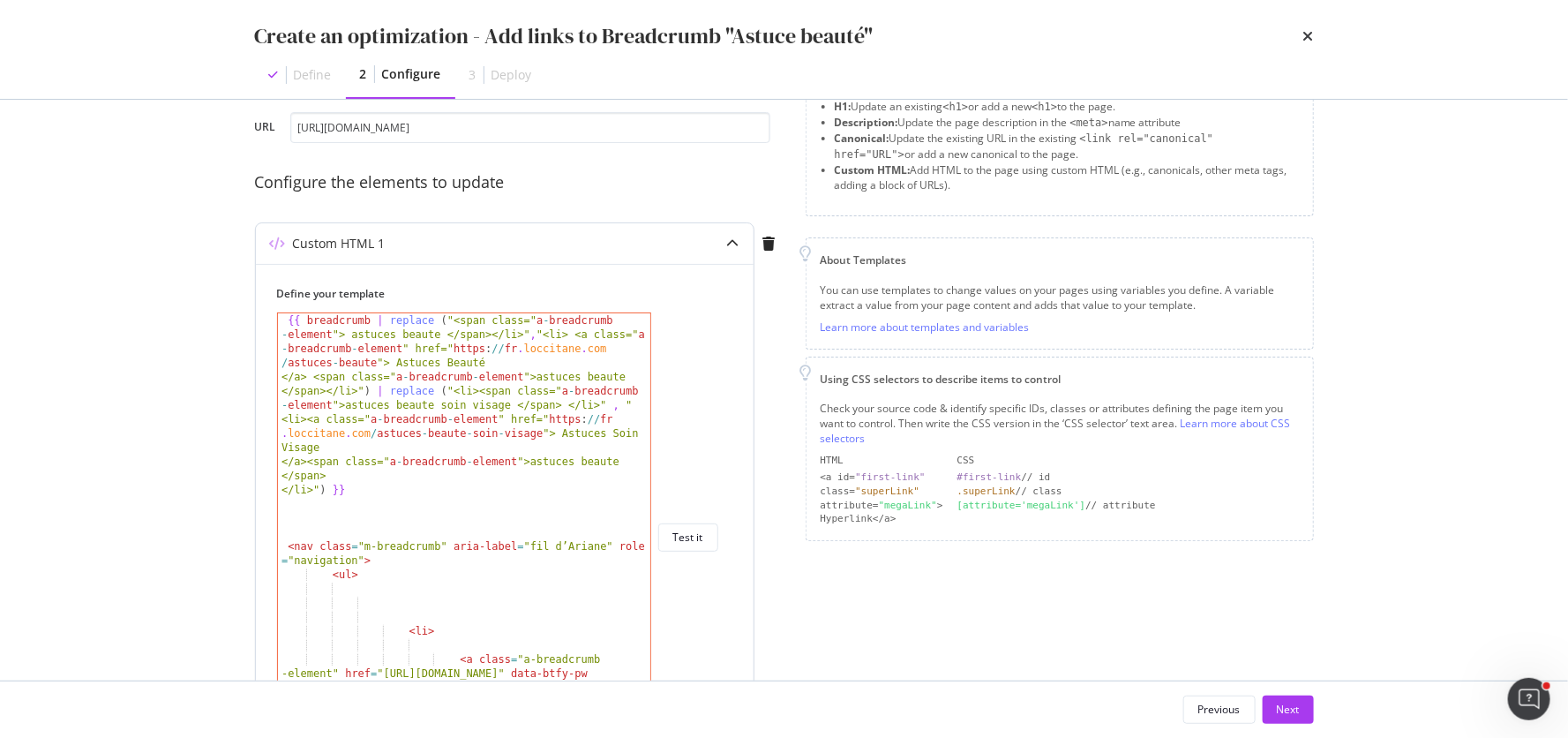
scroll to position [95, 0]
click at [530, 319] on div "{{ breadcrumb | replace ( "<span class=" a - breadcrumb - element "> astuces be…" at bounding box center [465, 574] width 375 height 519
click at [333, 333] on div "{{ breadcrumb | replace ( "<span class=""a-breadcrumb -element" > astuces beaut…" at bounding box center [465, 574] width 375 height 519
click at [291, 349] on div "{{ breadcrumb | replace ( "<span class=""a-breadcrumb -element""> astuces beaut…" at bounding box center [465, 574] width 375 height 519
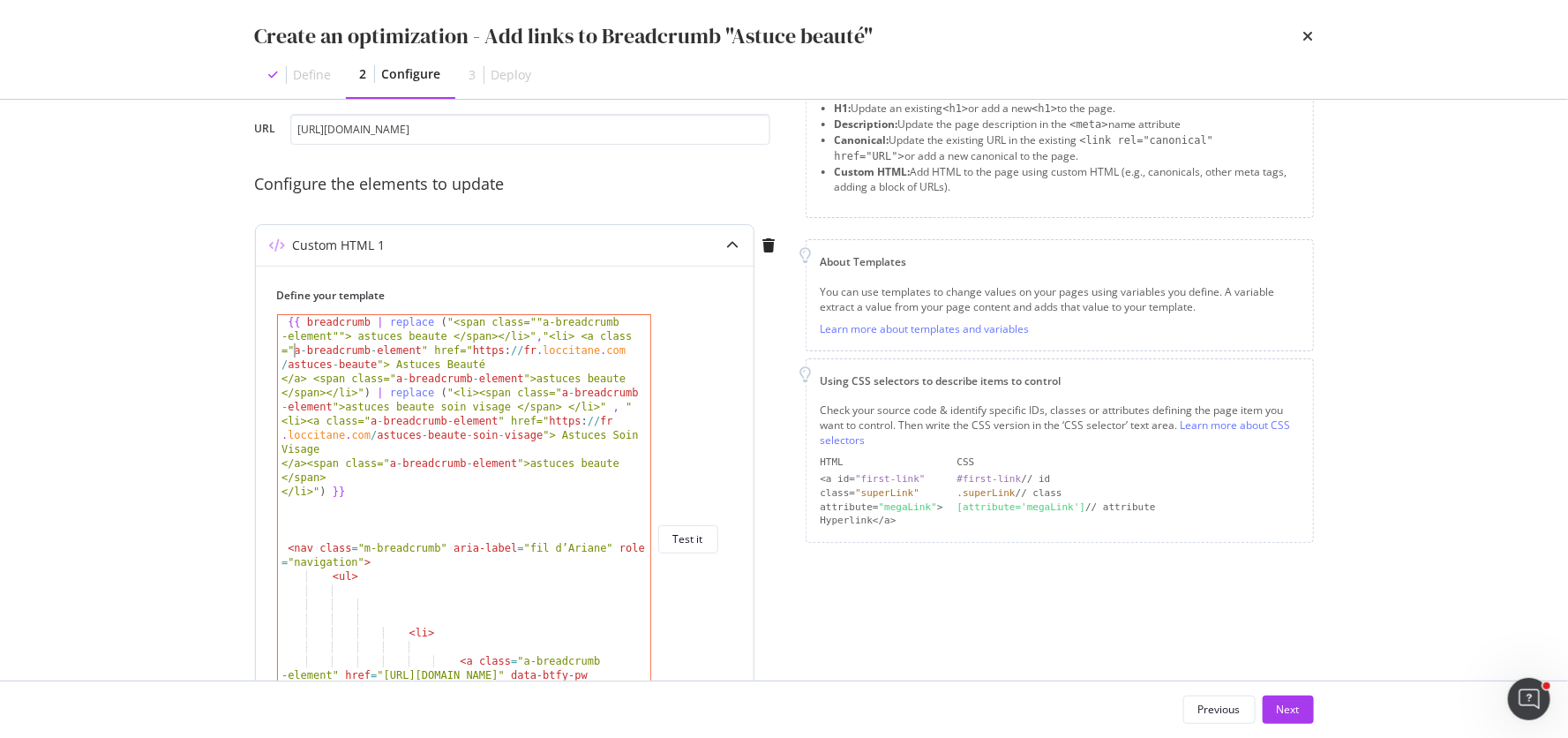
scroll to position [0, 58]
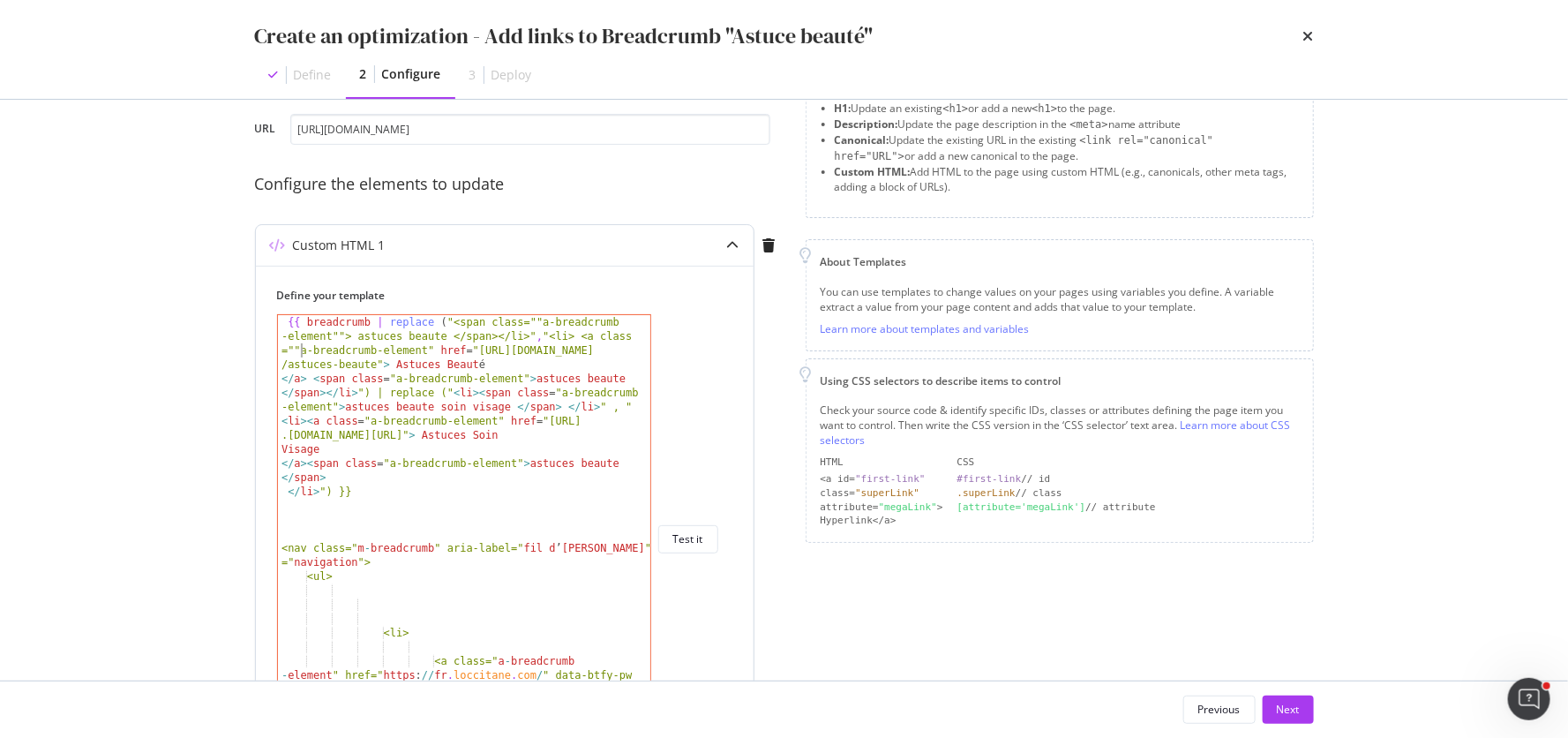
click at [426, 347] on div "{{ breadcrumb | replace ( "<span class=""a-breadcrumb -element""> astuces beaut…" at bounding box center [465, 574] width 375 height 519
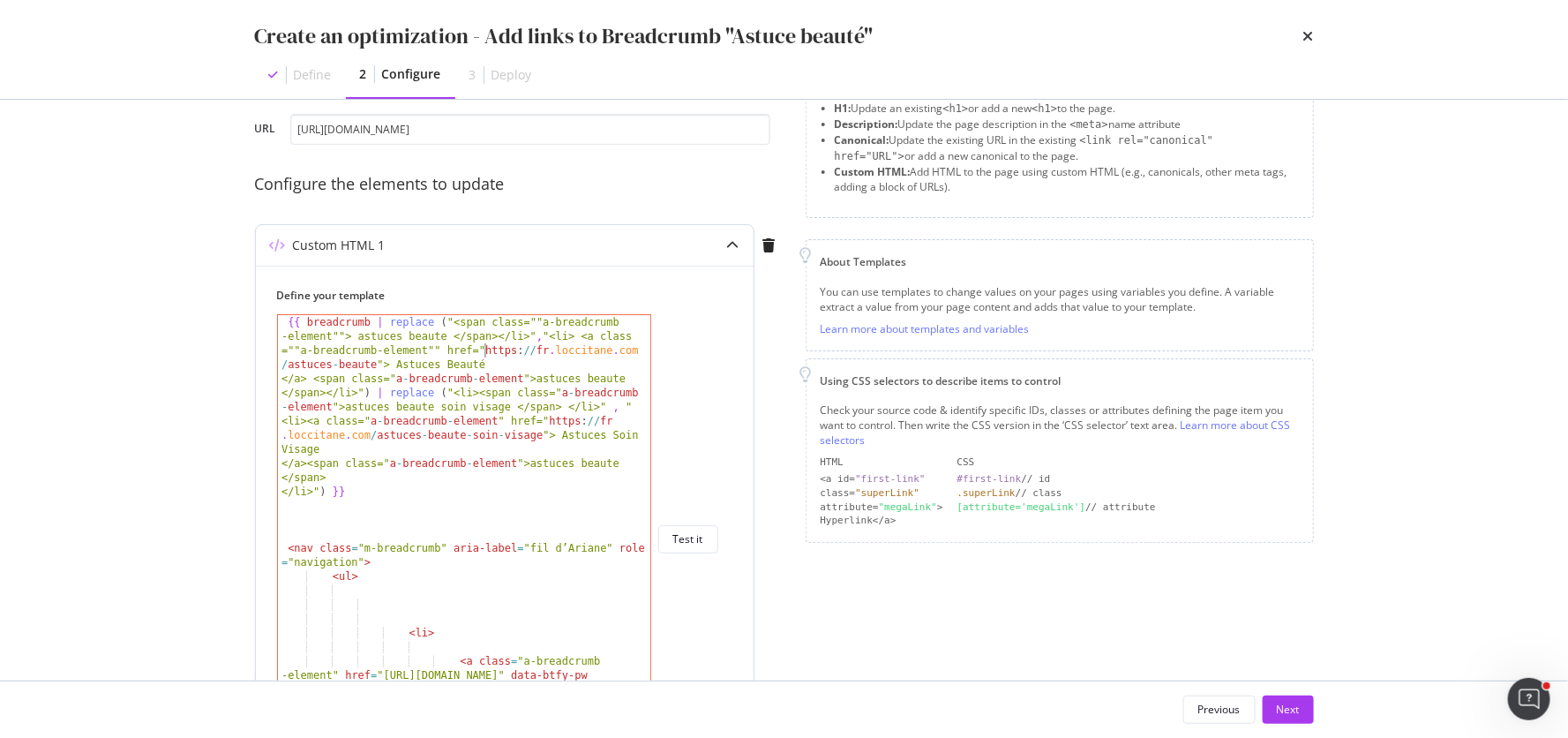
click at [482, 344] on div "{{ breadcrumb | replace ( "<span class=""a-breadcrumb -element""> astuces beaut…" at bounding box center [465, 574] width 375 height 519
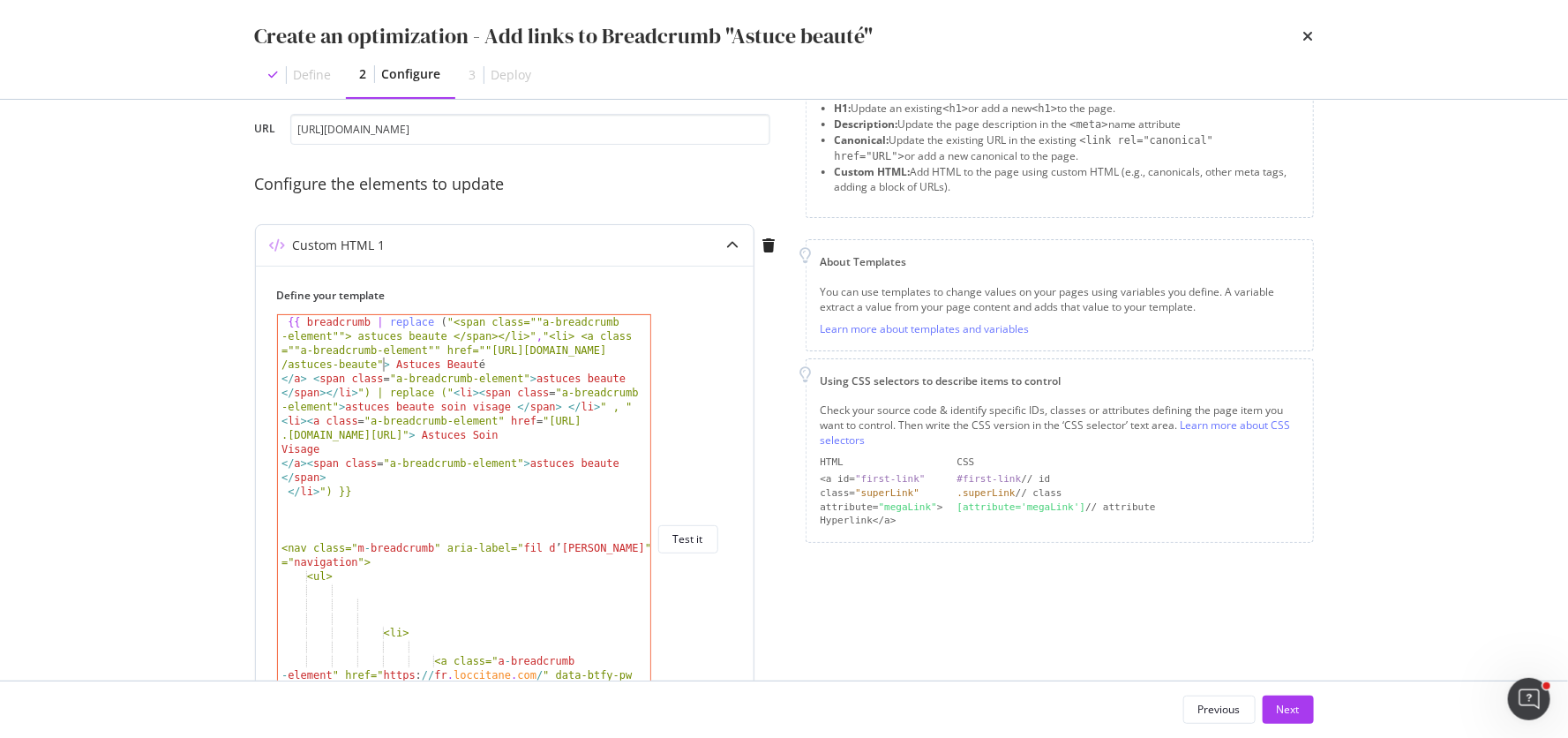
click at [379, 361] on div "{{ breadcrumb | replace ( "<span class=""a-breadcrumb -element""> astuces beaut…" at bounding box center [465, 574] width 375 height 519
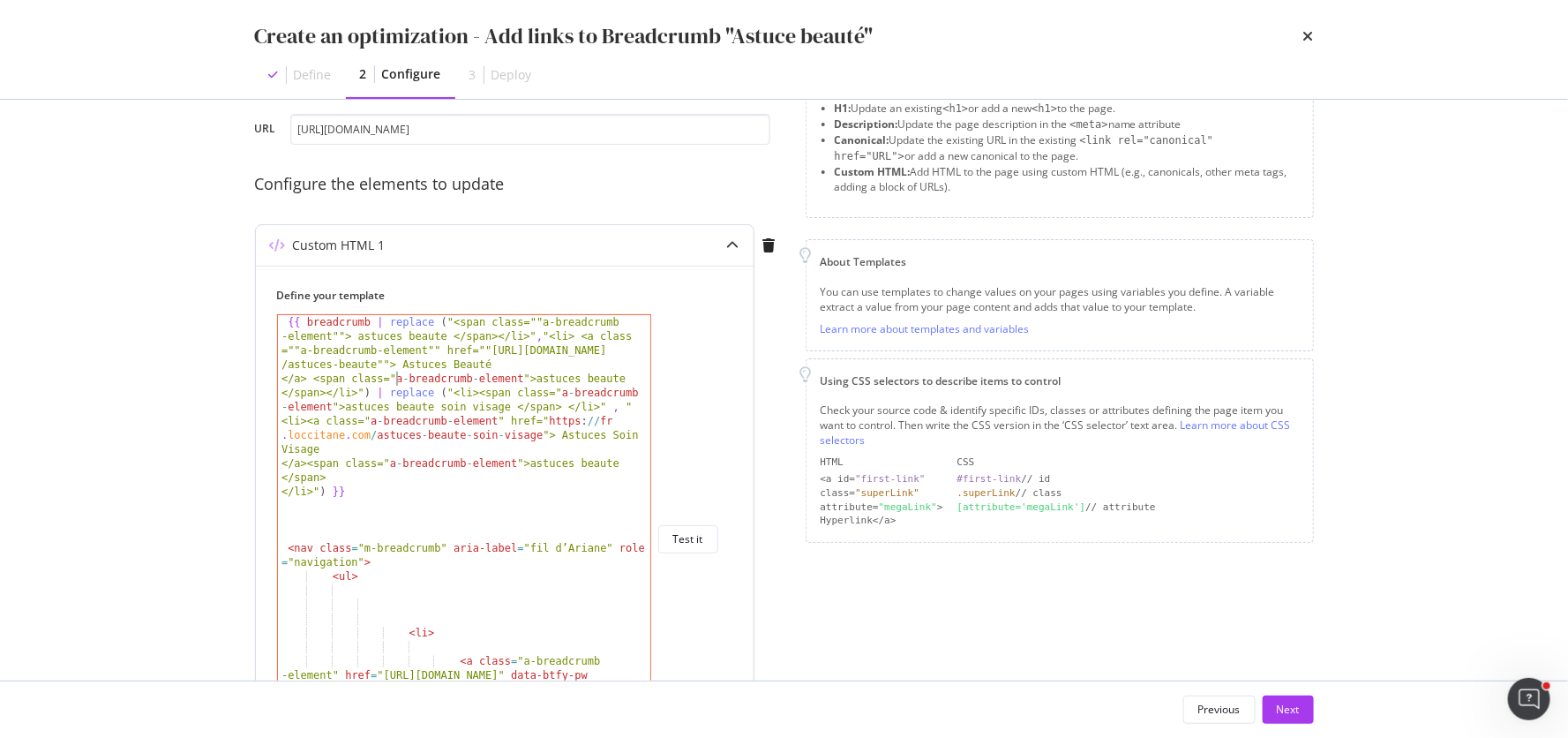
click at [396, 373] on div "{{ breadcrumb | replace ( "<span class=""a-breadcrumb -element""> astuces beaut…" at bounding box center [465, 574] width 375 height 519
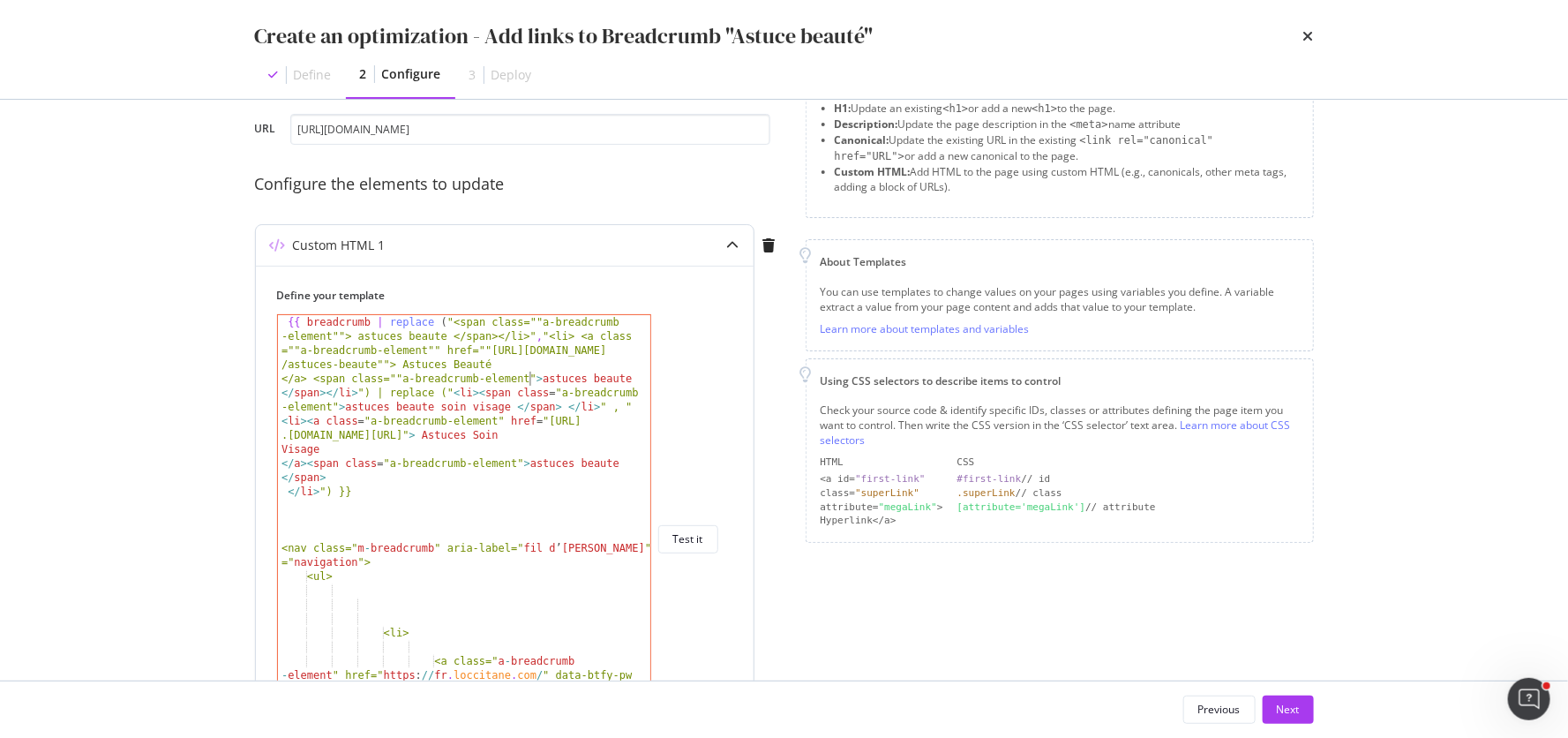
click at [527, 375] on div "{{ breadcrumb | replace ( "<span class=""a-breadcrumb -element""> astuces beaut…" at bounding box center [465, 574] width 375 height 519
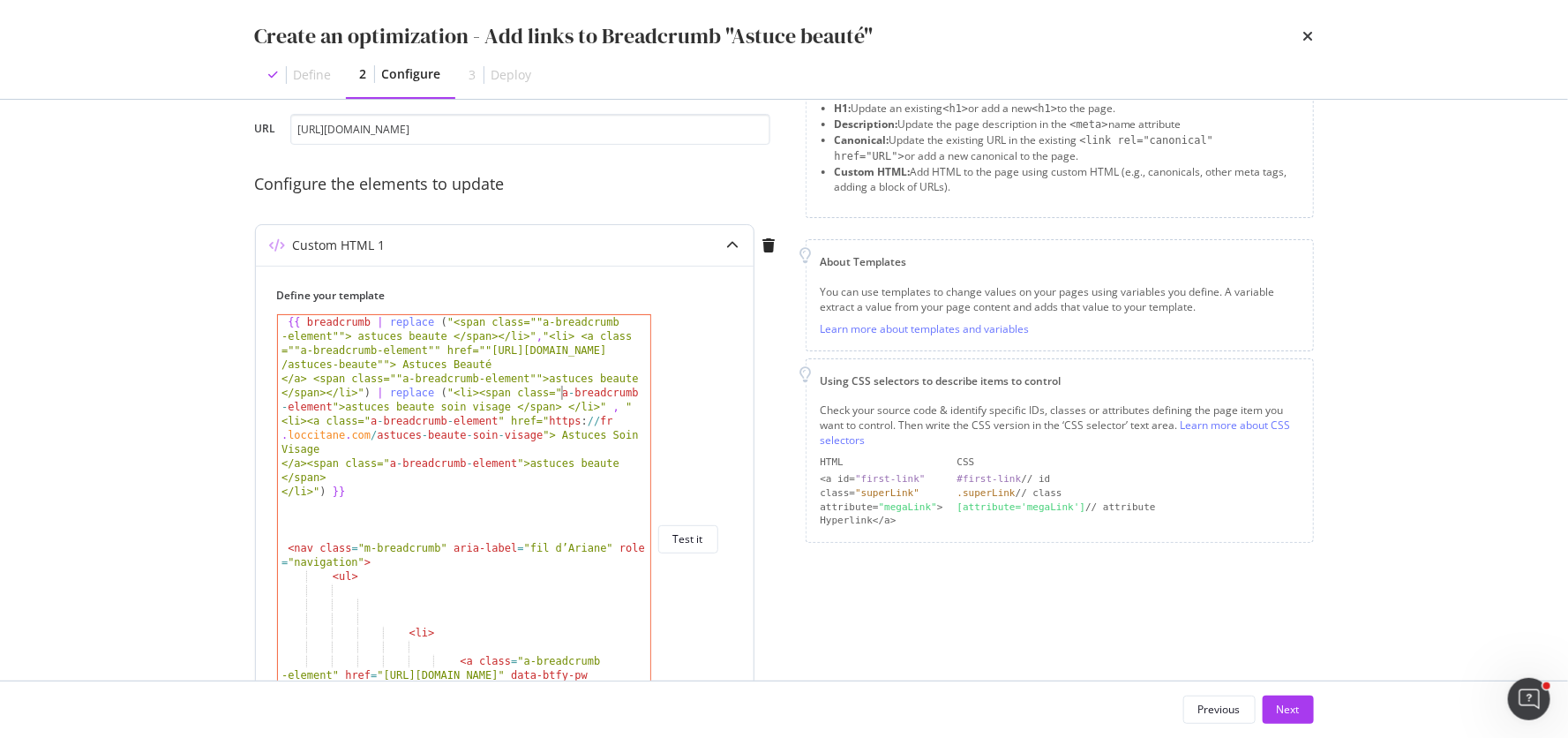
click at [560, 390] on div "{{ breadcrumb | replace ( "<span class=""a-breadcrumb -element""> astuces beaut…" at bounding box center [465, 574] width 375 height 519
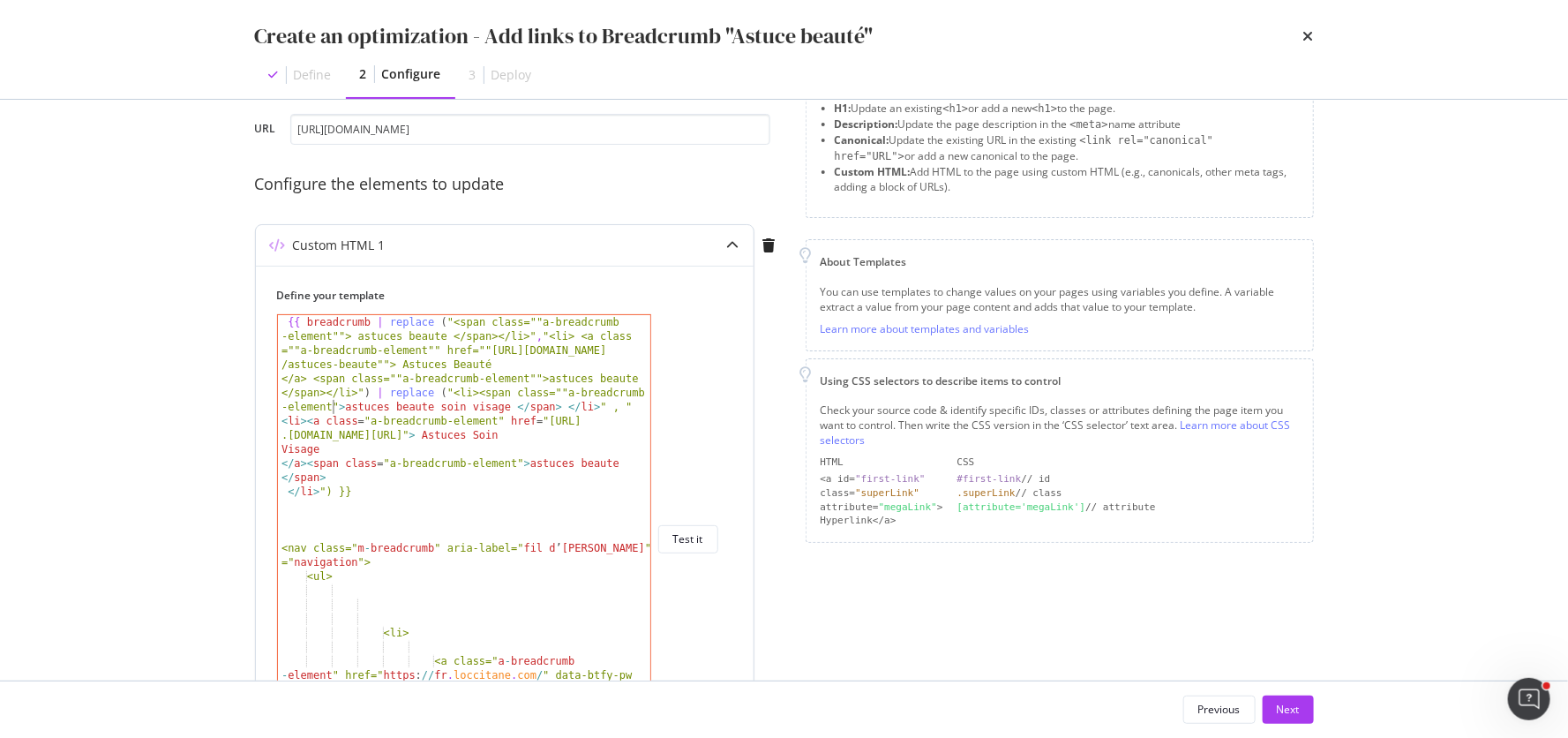
click at [330, 405] on div "{{ breadcrumb | replace ( "<span class=""a-breadcrumb -element""> astuces beaut…" at bounding box center [465, 574] width 375 height 519
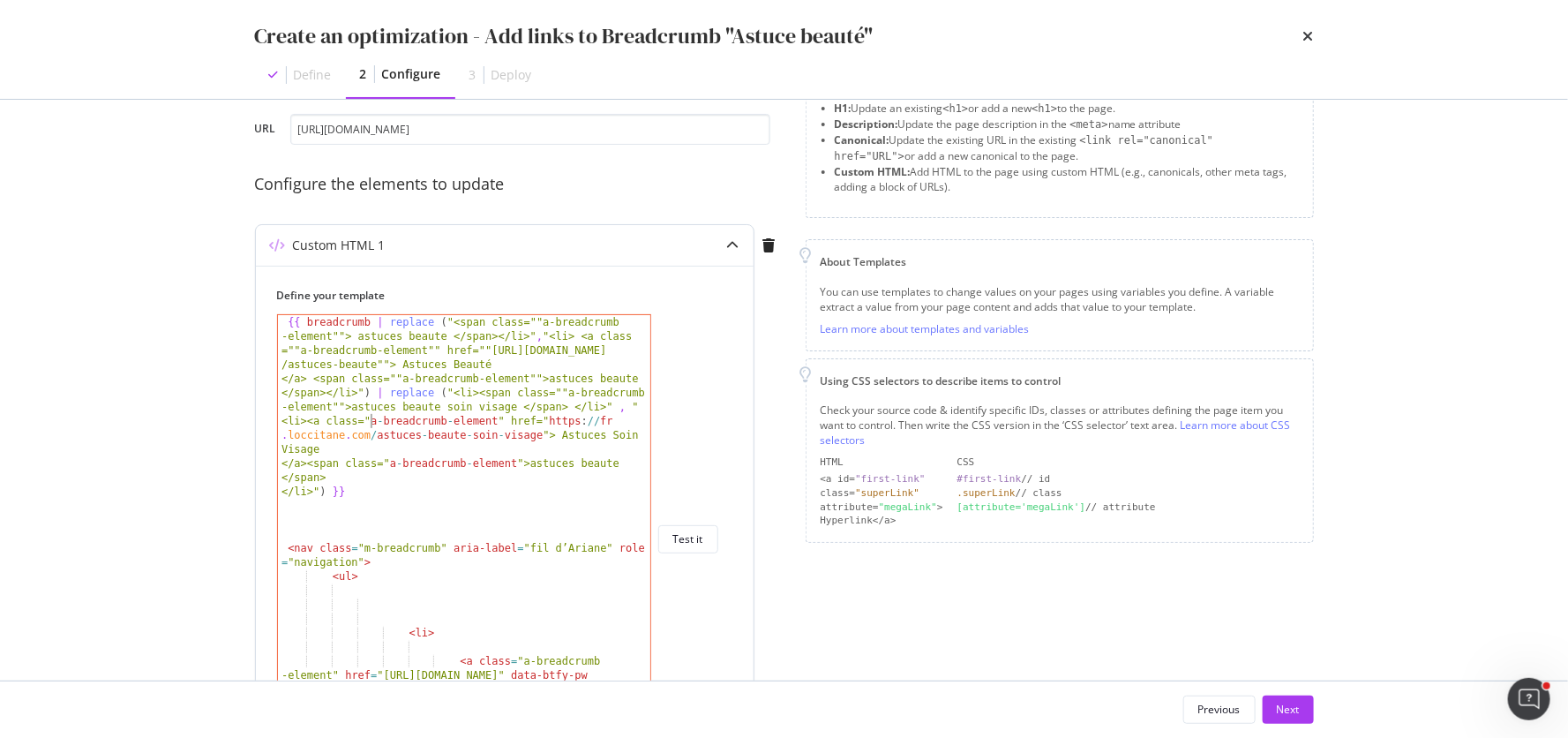
click at [368, 418] on div "{{ breadcrumb | replace ( "<span class=""a-breadcrumb -element""> astuces beaut…" at bounding box center [465, 574] width 375 height 519
click at [502, 418] on div "{{ breadcrumb | replace ( "<span class=""a-breadcrumb -element""> astuces beaut…" at bounding box center [465, 574] width 375 height 519
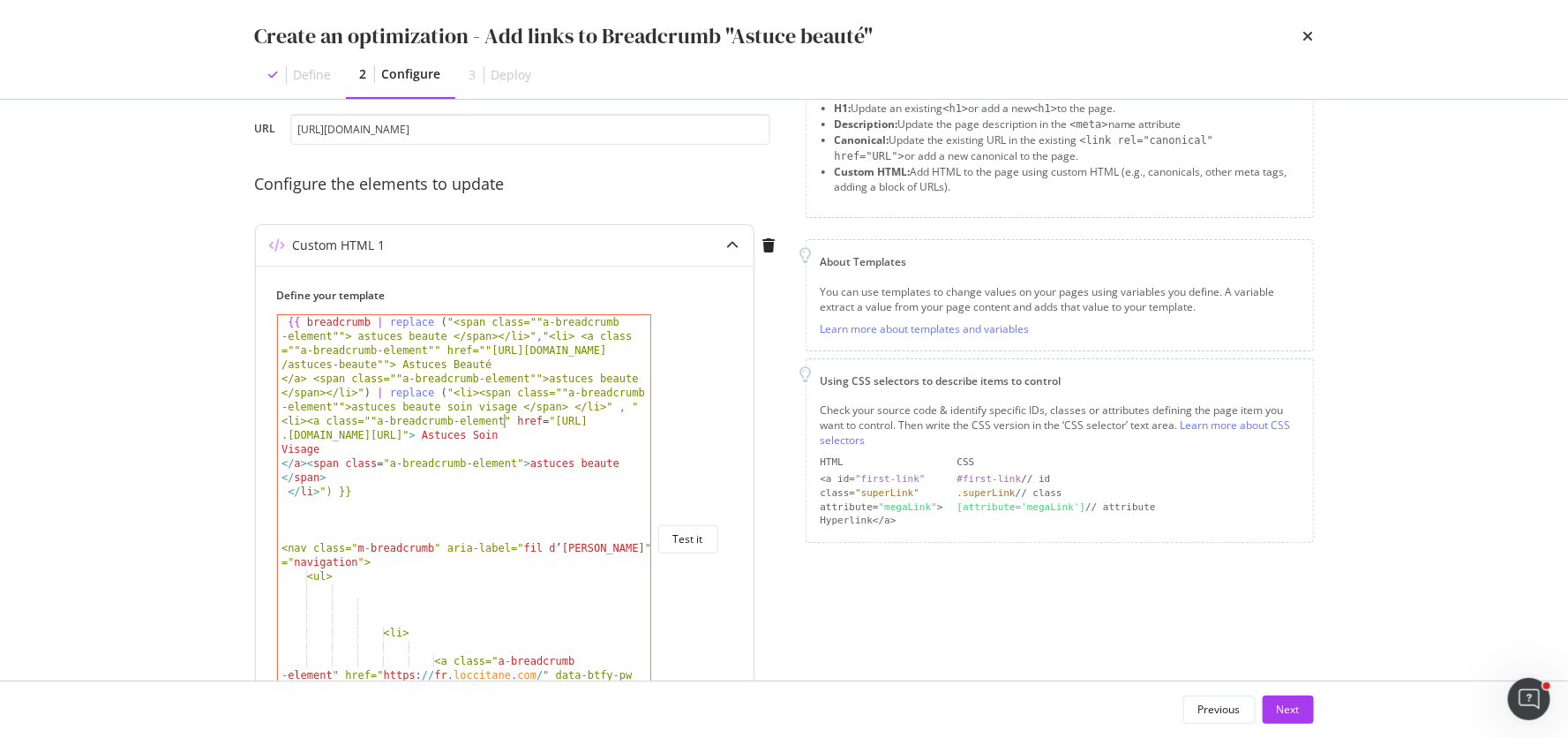
scroll to position [0, 108]
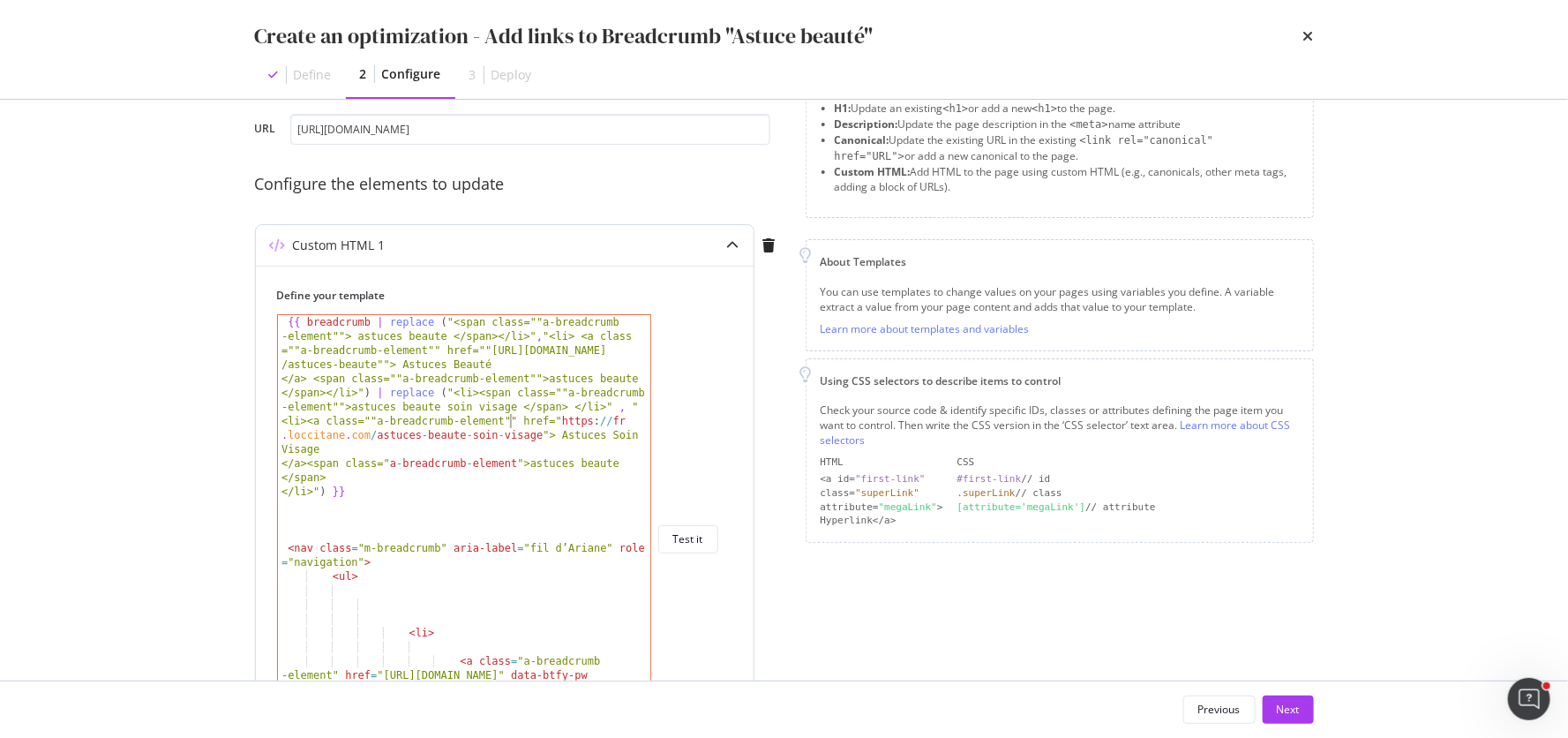
click at [552, 422] on div "{{ breadcrumb | replace ( "<span class=""a-breadcrumb -element""> astuces beaut…" at bounding box center [465, 574] width 375 height 519
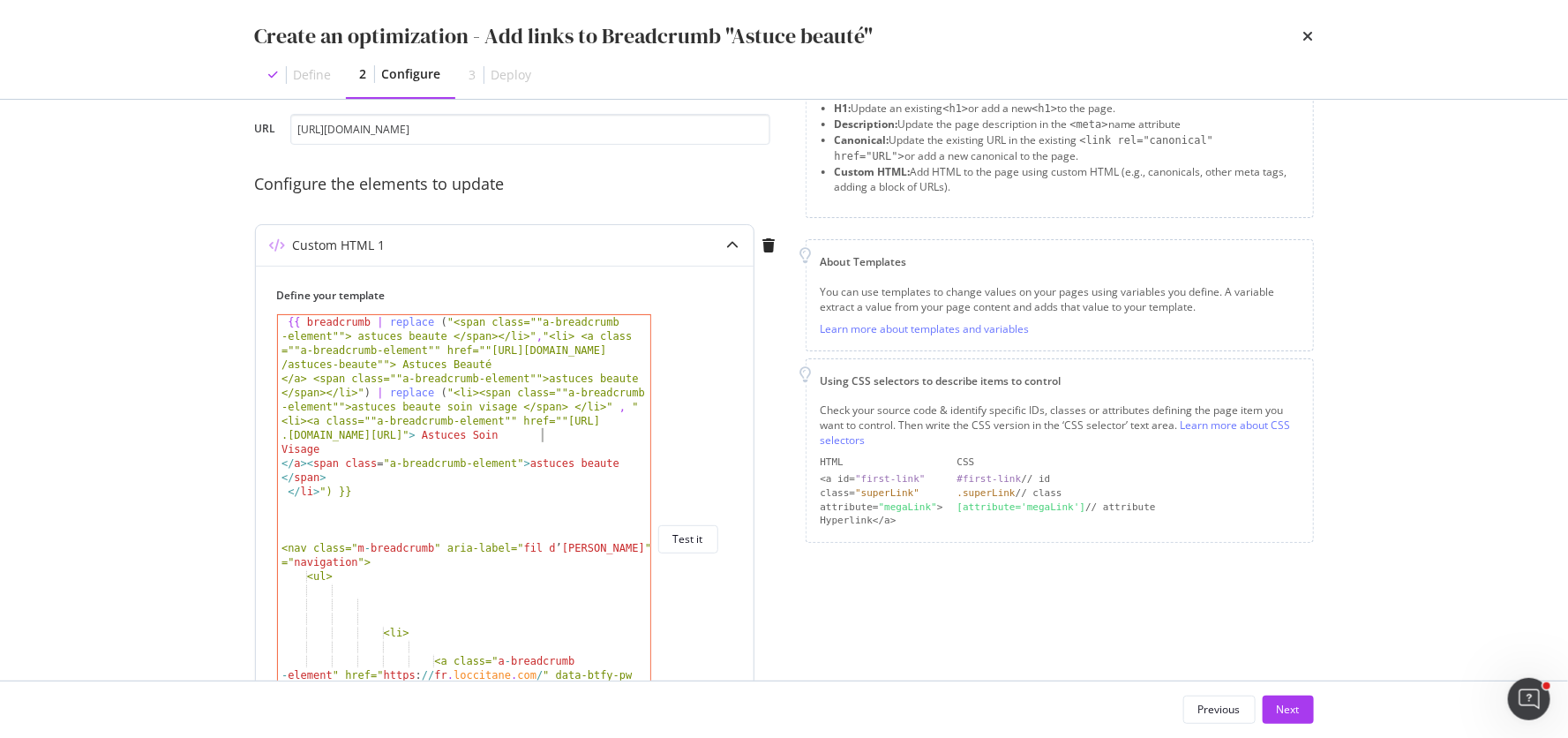
click at [541, 431] on div "{{ breadcrumb | replace ( "<span class=""a-breadcrumb -element""> astuces beaut…" at bounding box center [465, 574] width 375 height 519
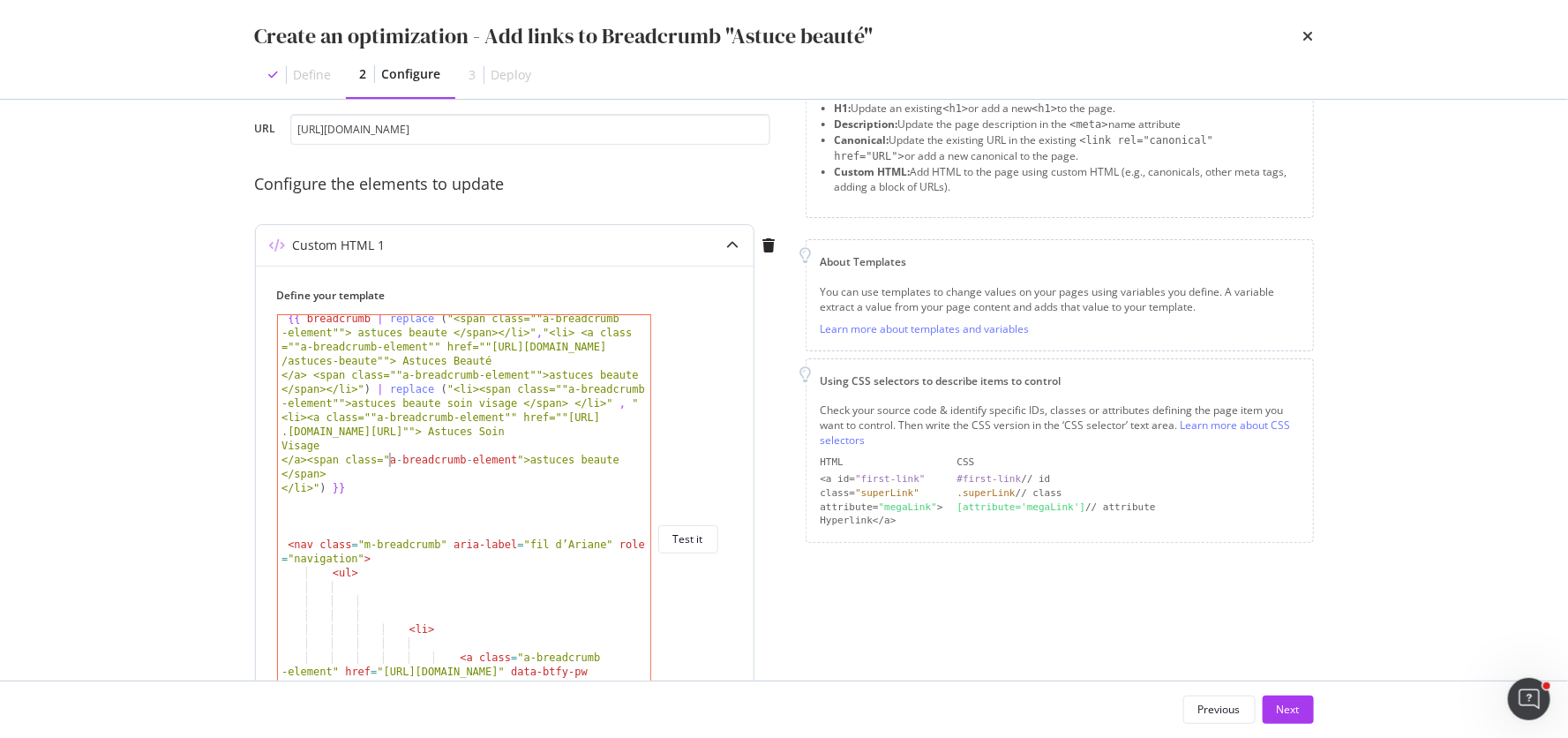
click at [387, 455] on div "{{ breadcrumb | replace ( "<span class=""a-breadcrumb -element""> astuces beaut…" at bounding box center [465, 570] width 375 height 519
click at [520, 455] on div "{{ breadcrumb | replace ( "<span class=""a-breadcrumb -element""> astuces beaut…" at bounding box center [465, 570] width 375 height 519
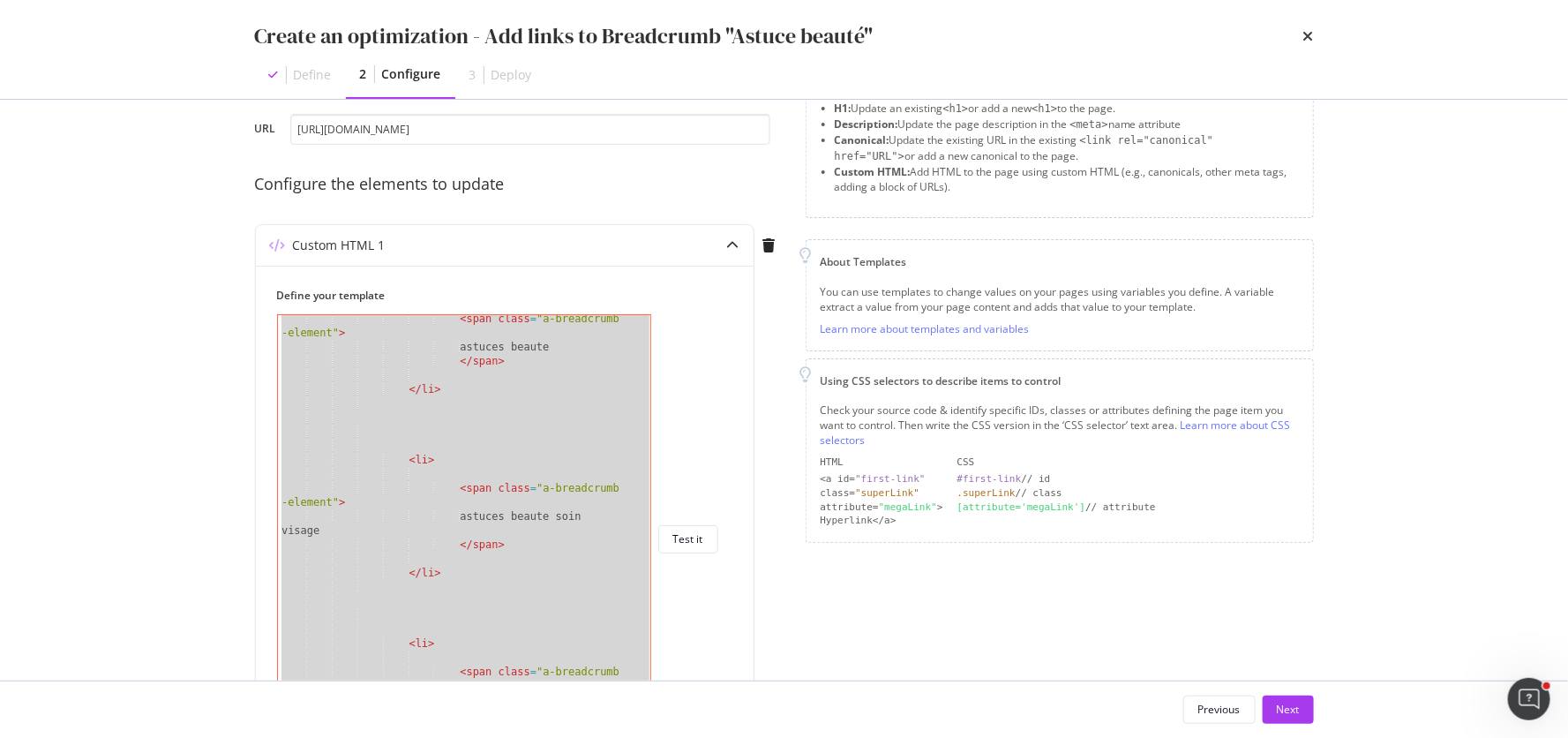
scroll to position [582, 0]
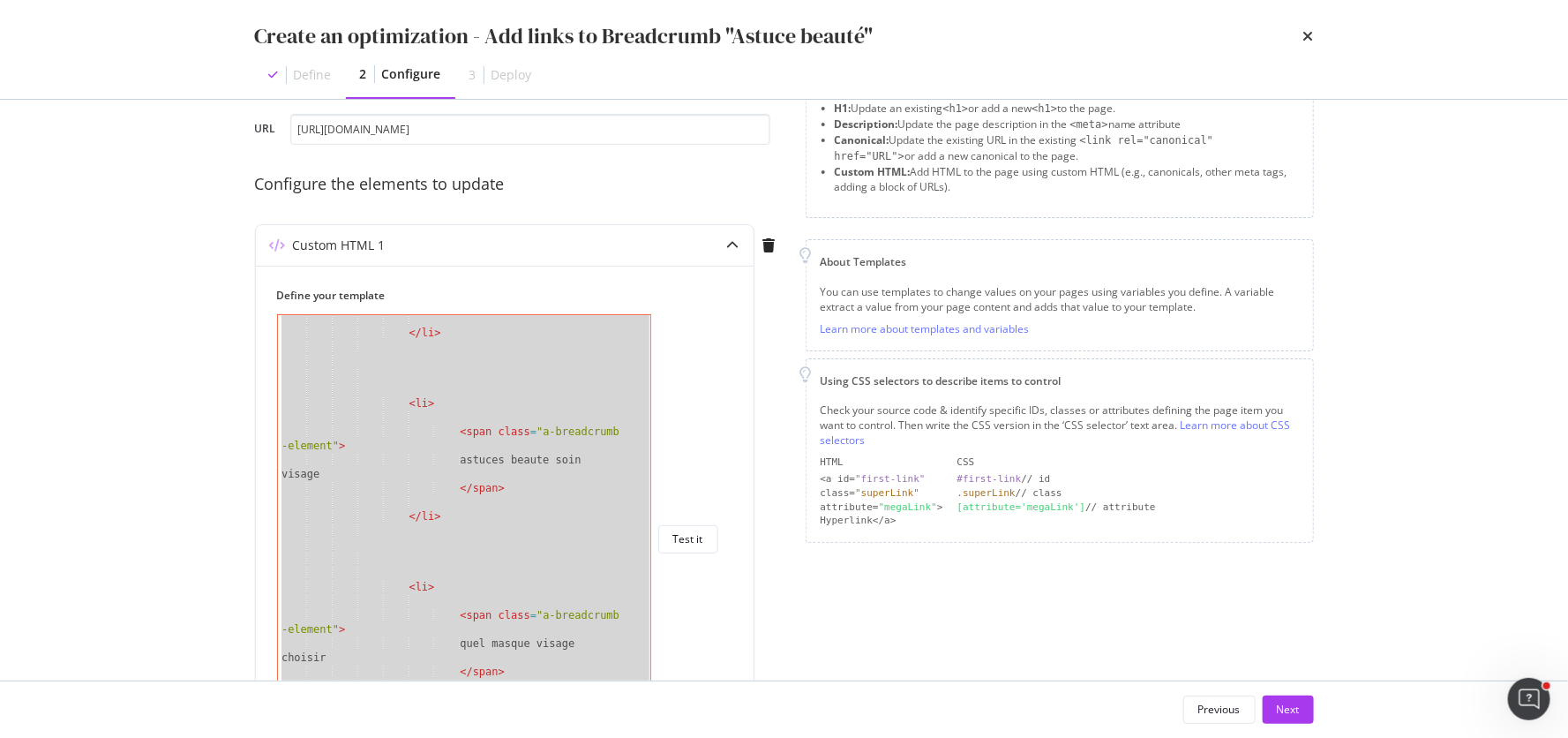
drag, startPoint x: 294, startPoint y: 529, endPoint x: 555, endPoint y: 830, distance: 398.4
click at [555, 737] on html "spa/v1.337.23 ReadOnly: Viz Debugger: Open Viz Editor FTL admin Admin Crawl Lis…" at bounding box center [784, 369] width 1568 height 738
type textarea "</ul> </nav>"
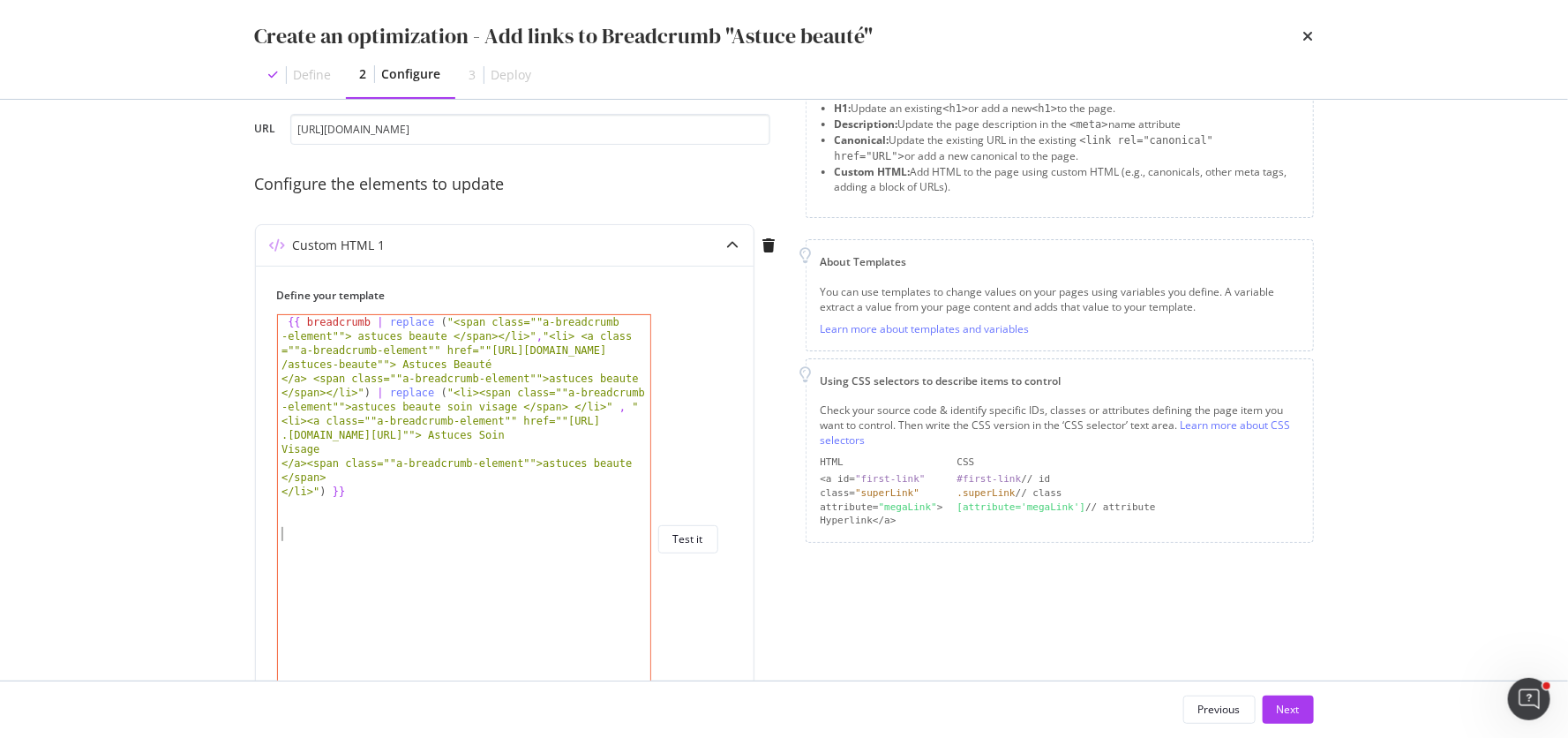
scroll to position [0, 0]
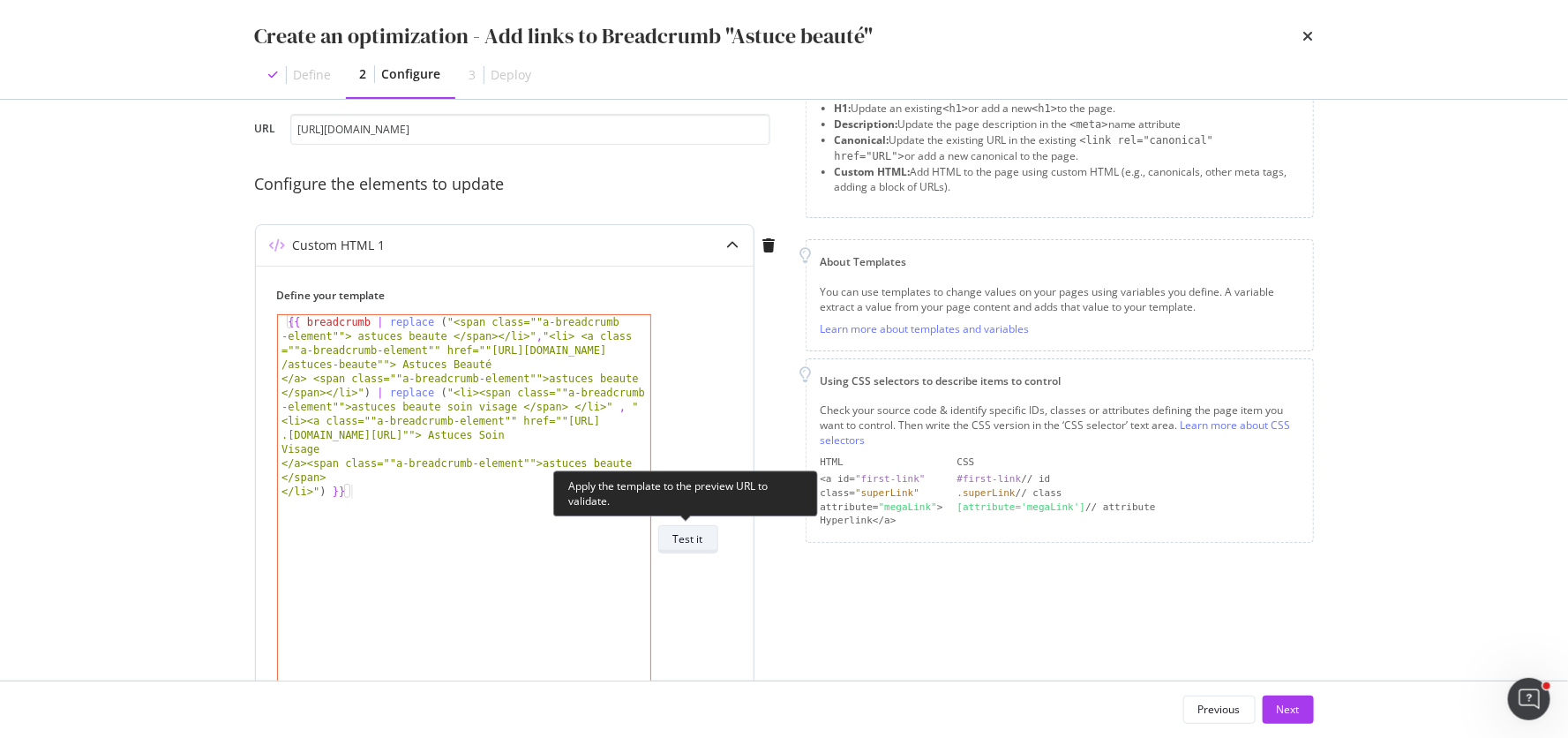
click at [705, 532] on button "Test it" at bounding box center [688, 538] width 60 height 28
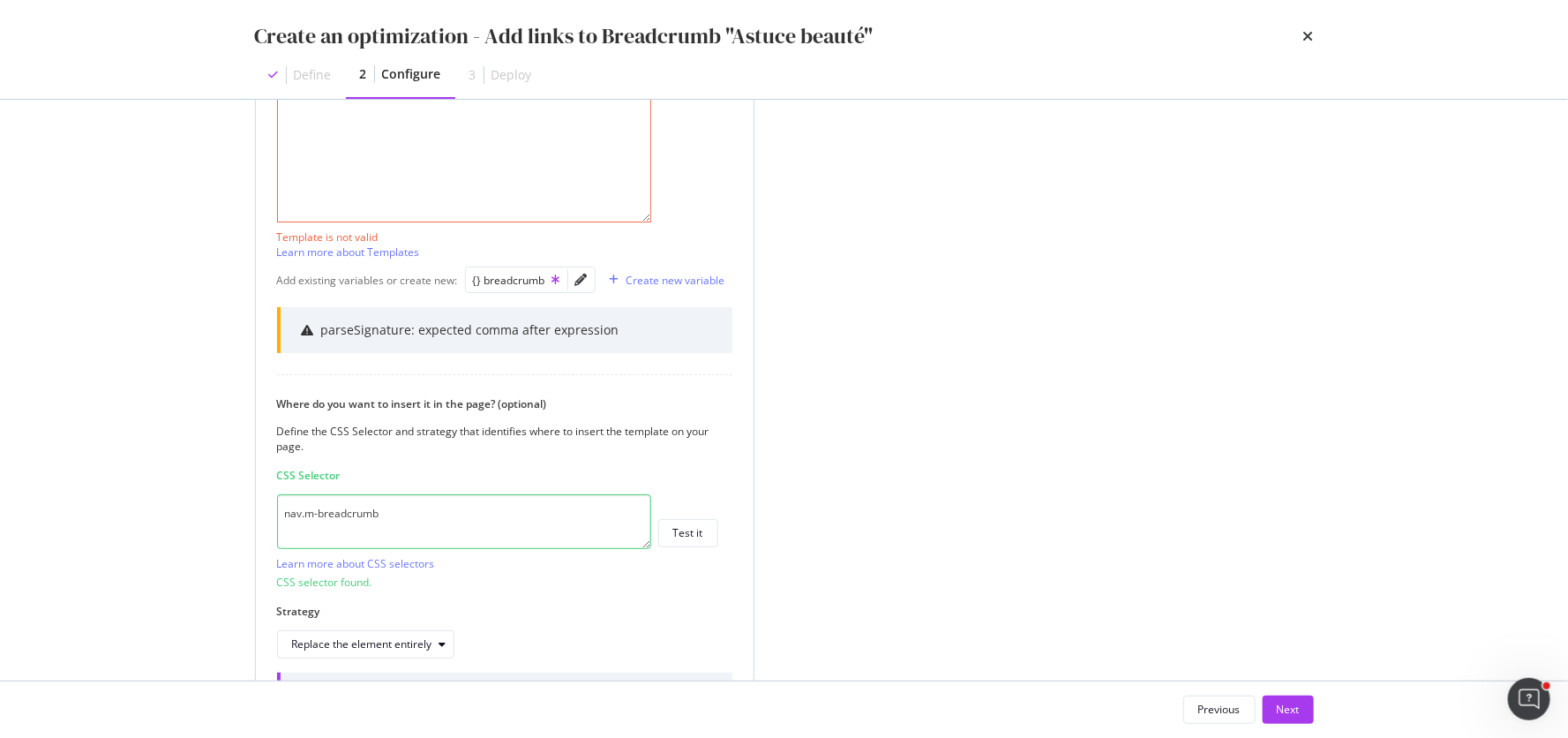
scroll to position [749, 0]
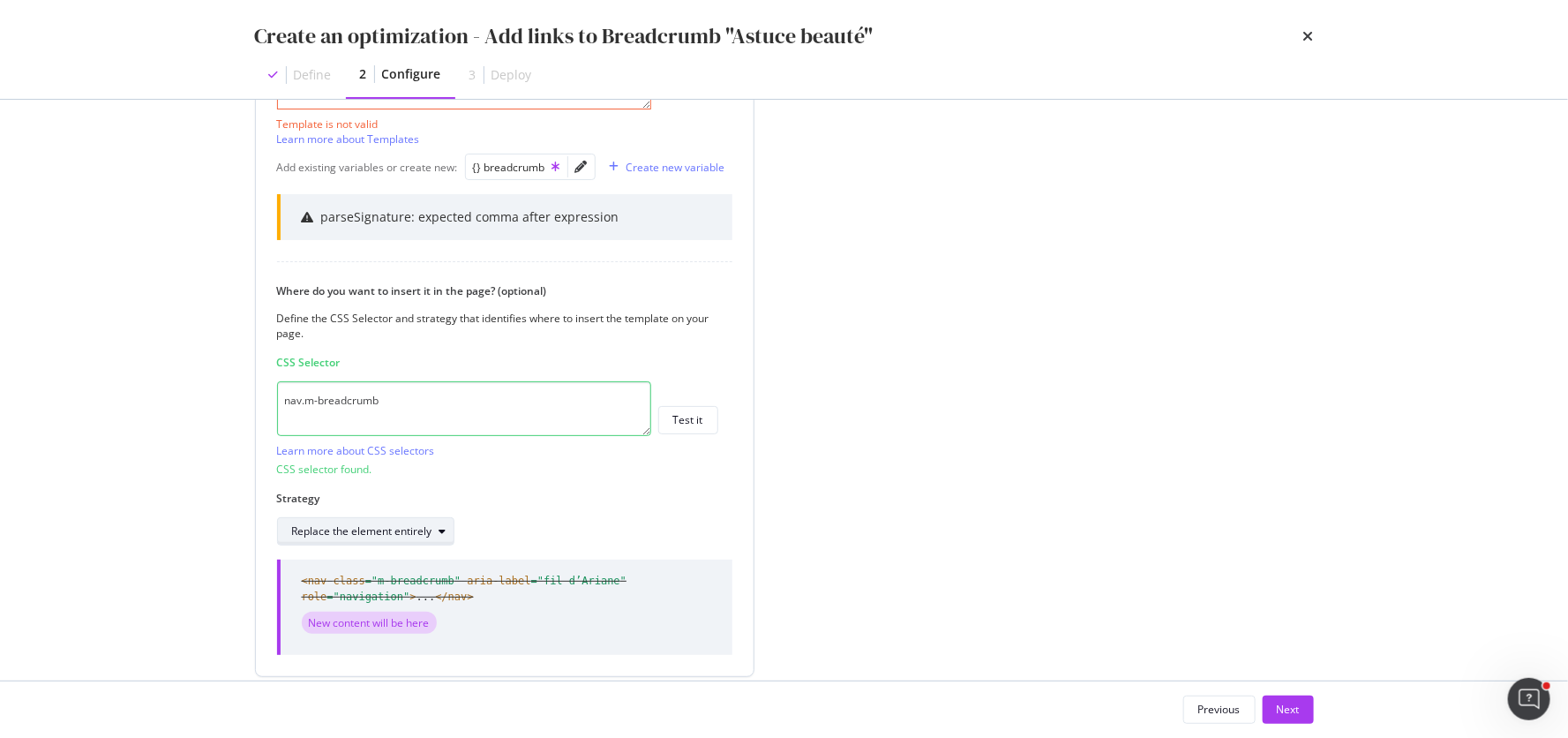
click at [422, 526] on div "Replace the element entirely" at bounding box center [362, 531] width 140 height 11
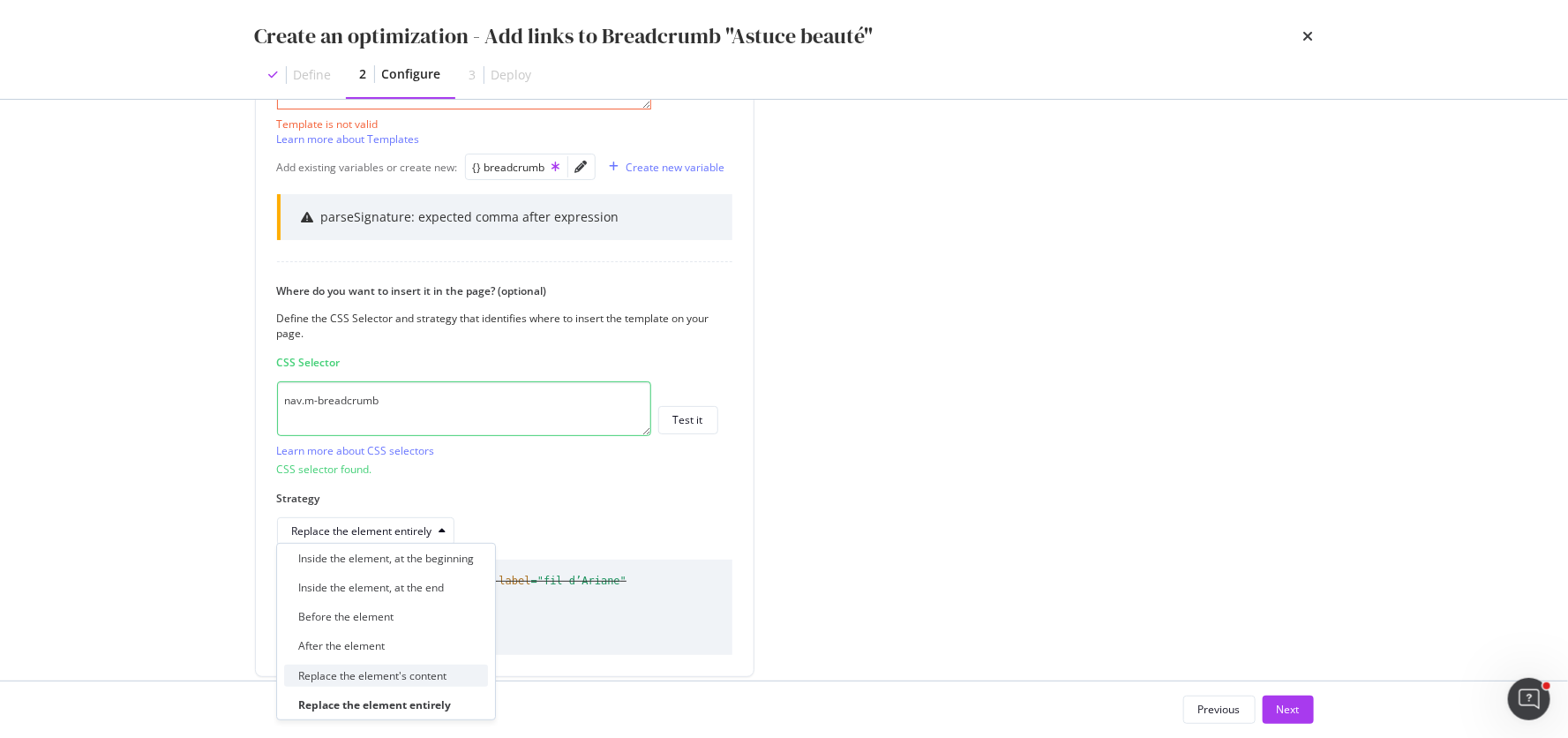
click at [414, 664] on div "Replace the element's content" at bounding box center [386, 675] width 204 height 22
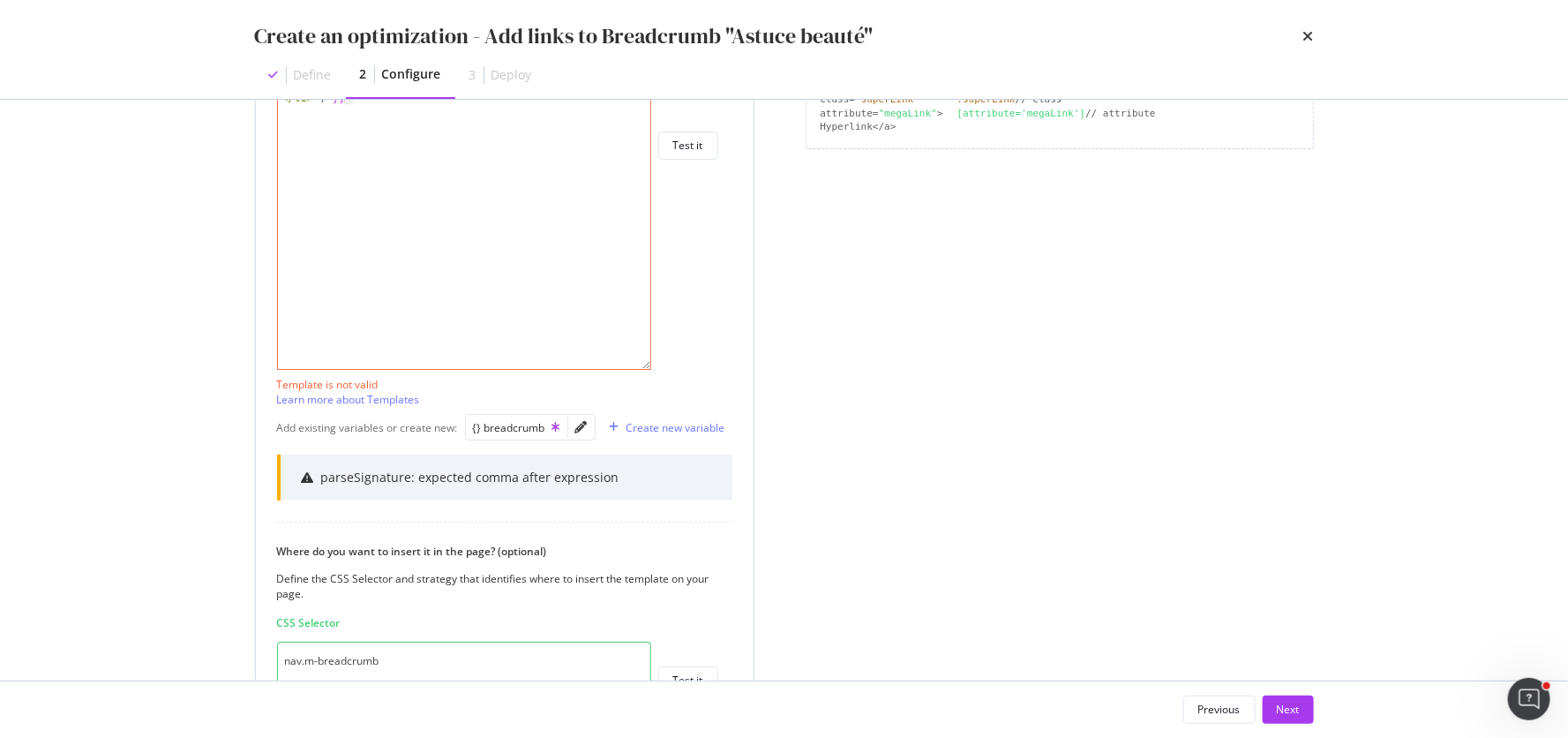
scroll to position [480, 0]
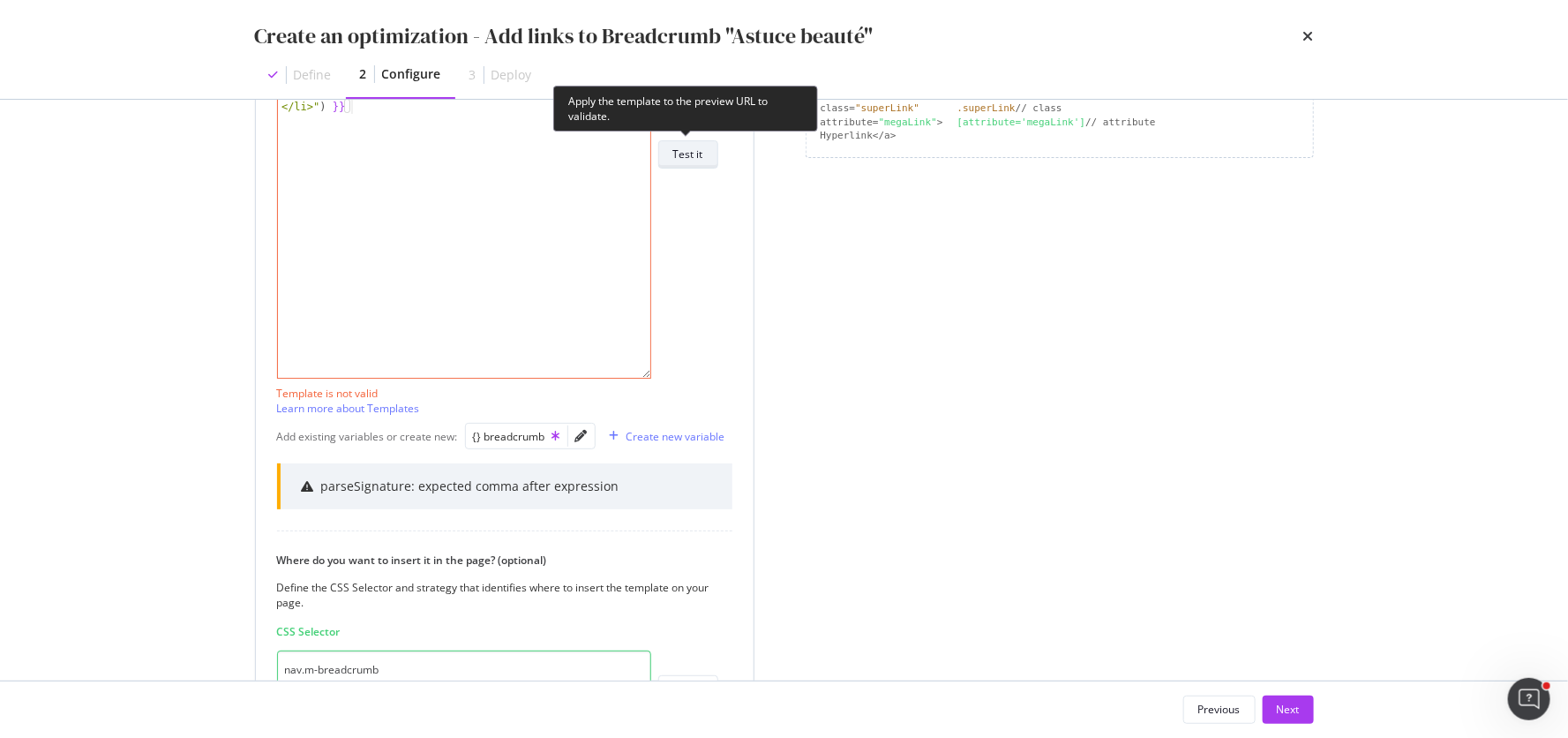
click at [689, 160] on div "Test it" at bounding box center [688, 154] width 30 height 15
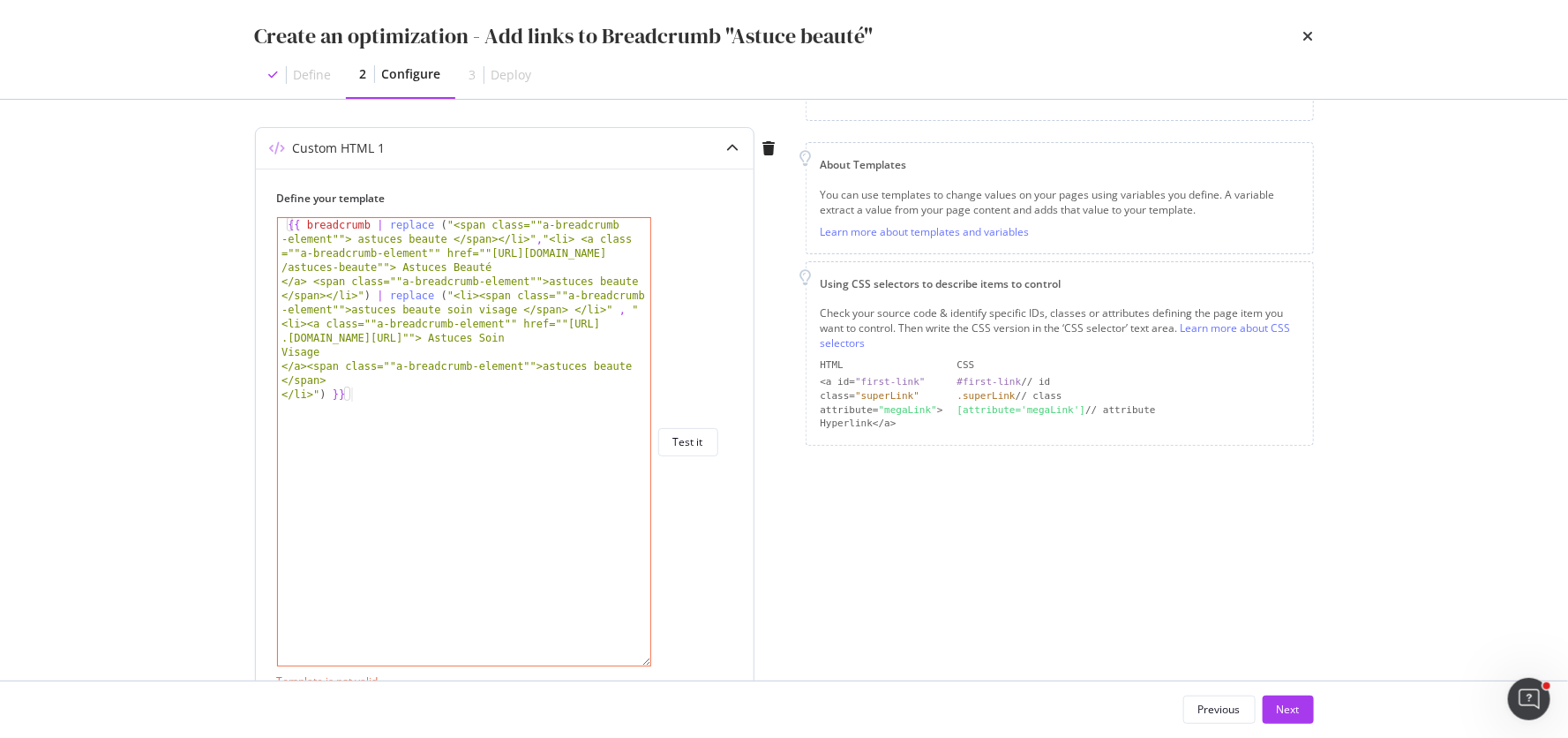
scroll to position [188, 0]
click at [405, 400] on div "{{ breadcrumb | replace ( "<span class=""a-breadcrumb -element""> astuces beaut…" at bounding box center [465, 481] width 375 height 519
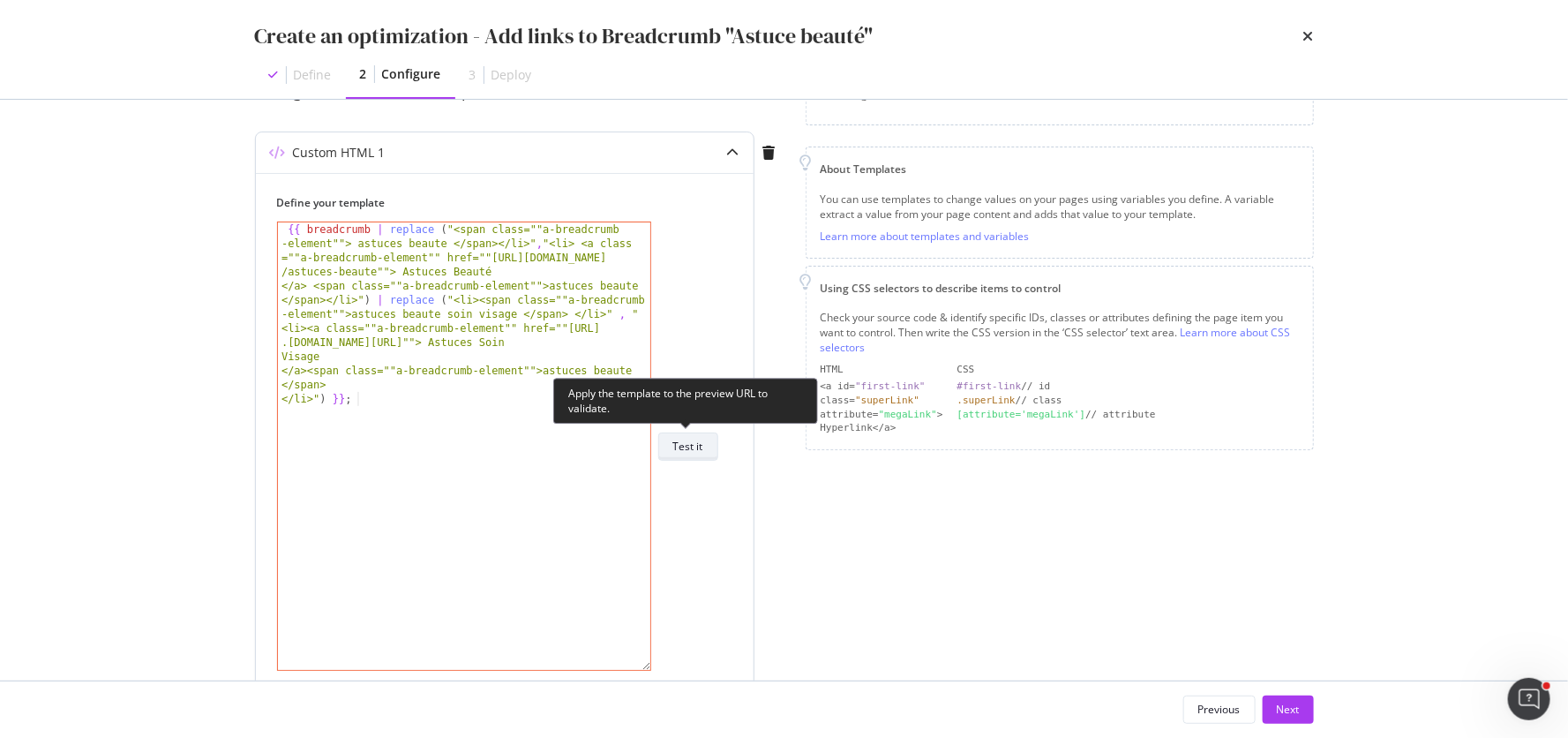
click at [688, 445] on div "Test it" at bounding box center [688, 446] width 30 height 15
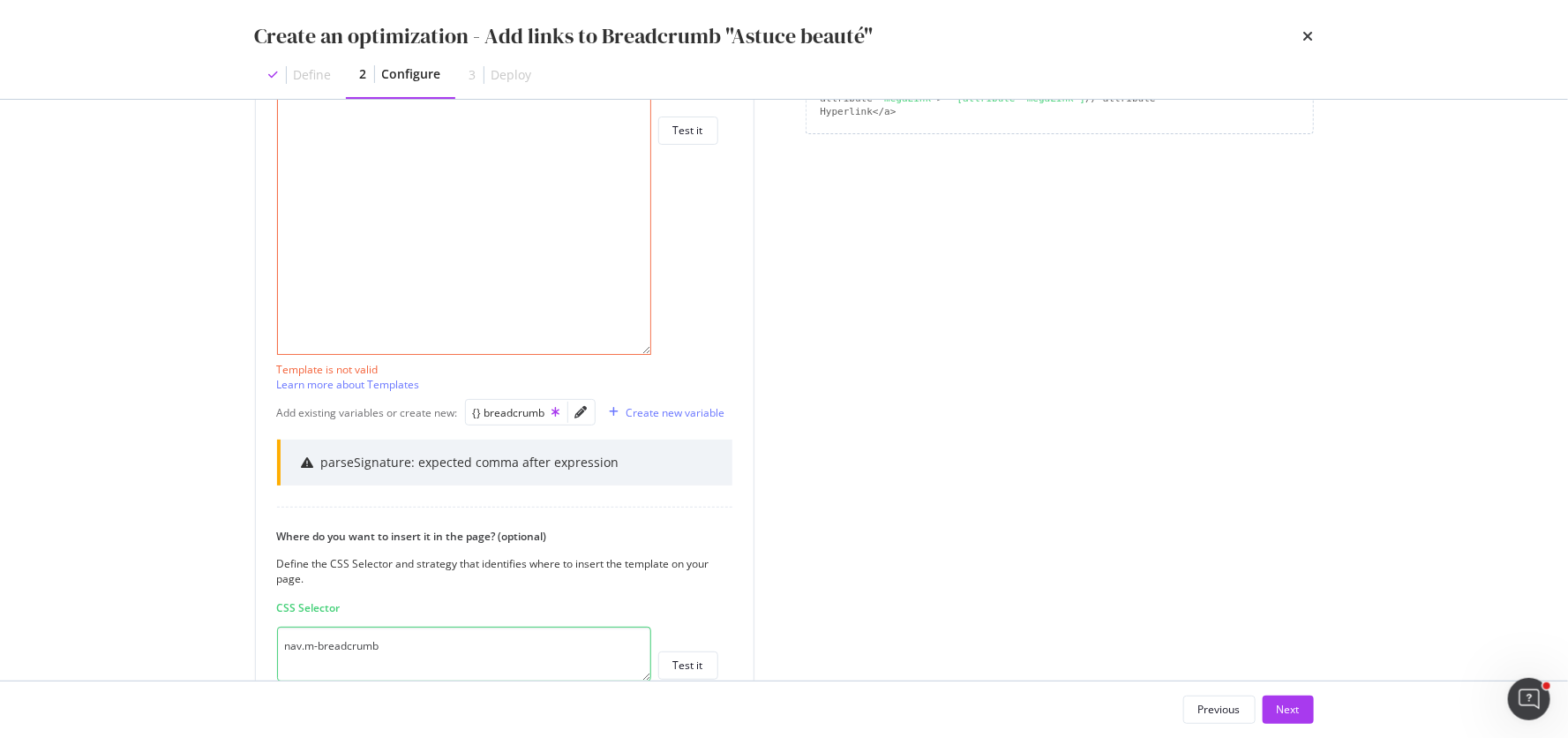
scroll to position [498, 0]
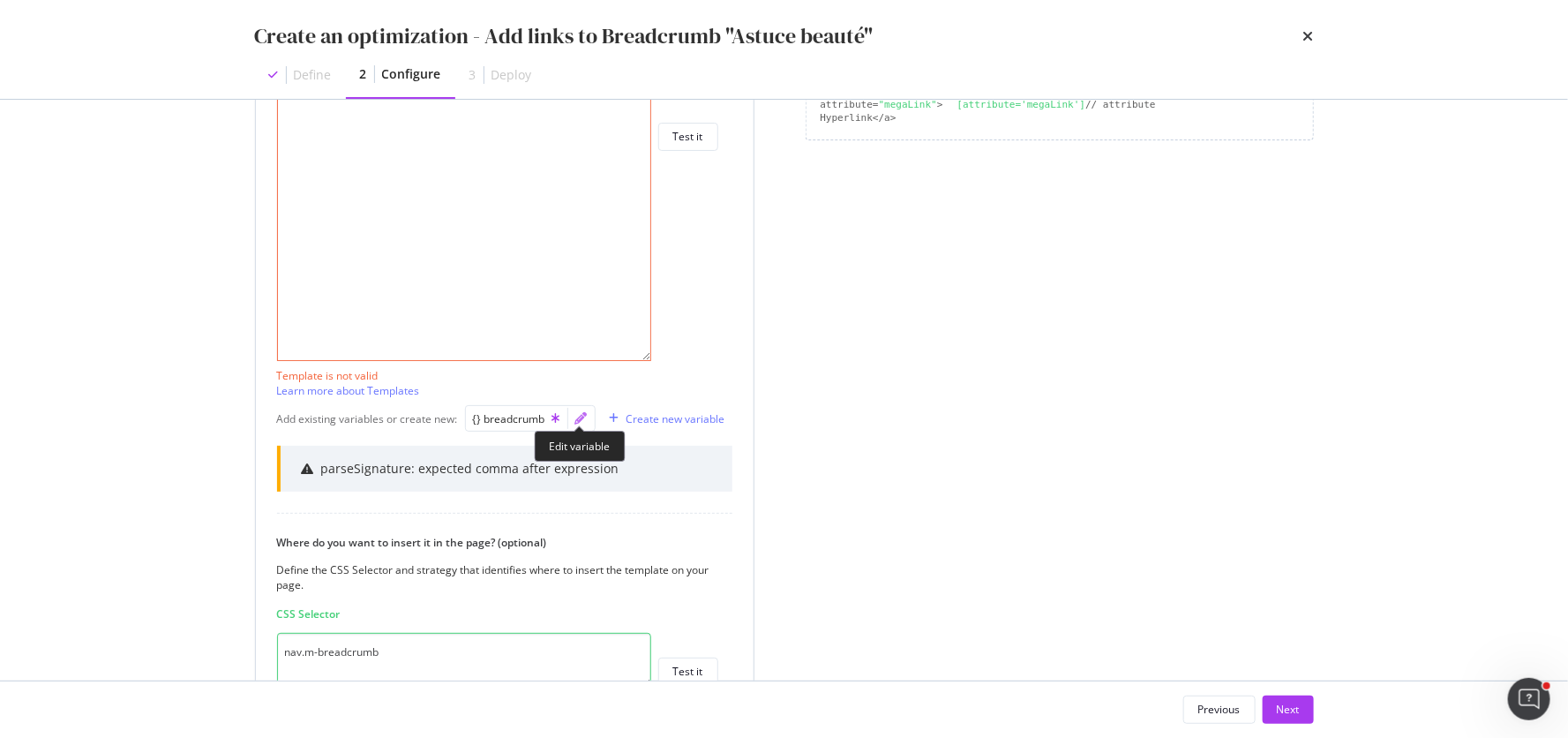
click at [582, 415] on icon "pencil" at bounding box center [582, 418] width 13 height 13
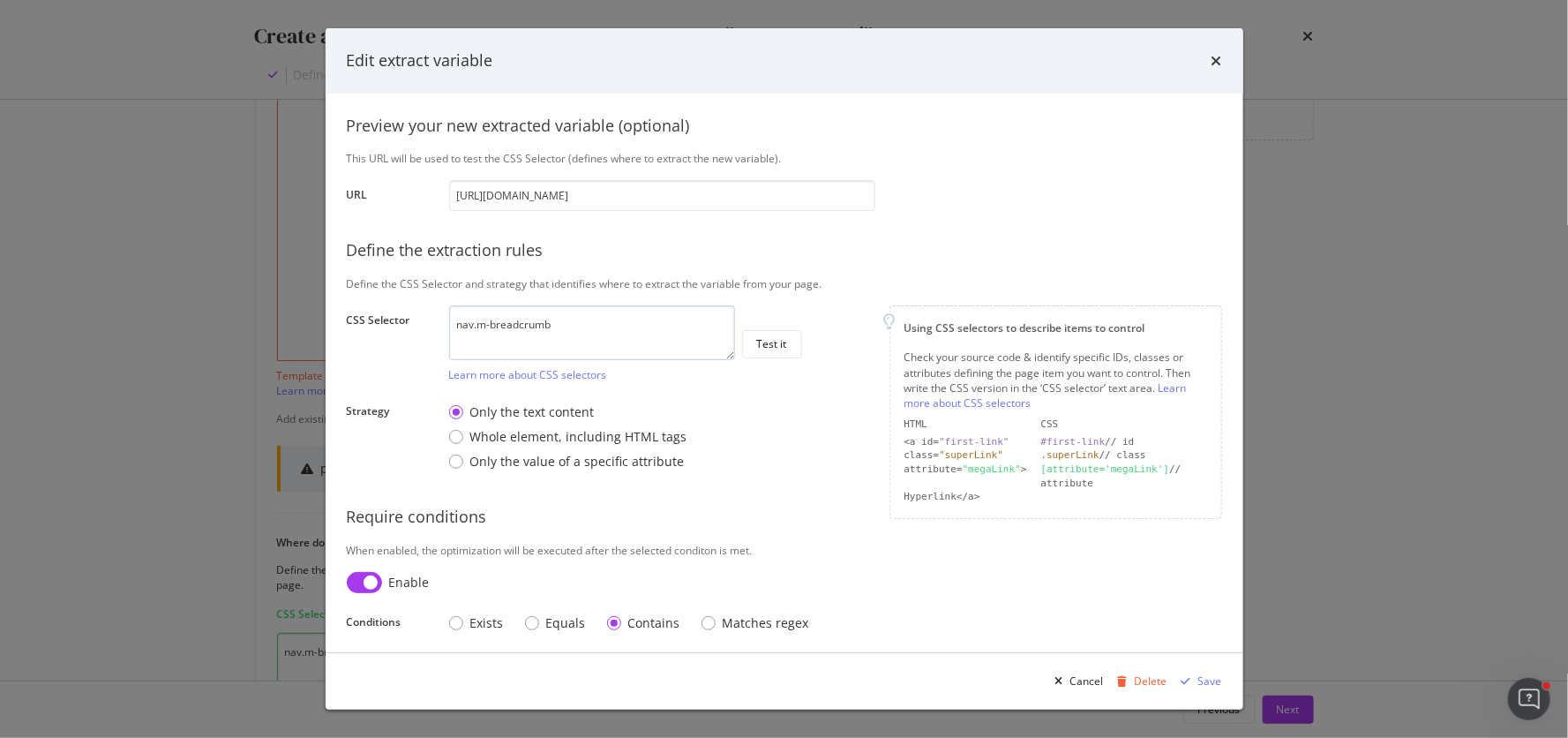
scroll to position [210, 0]
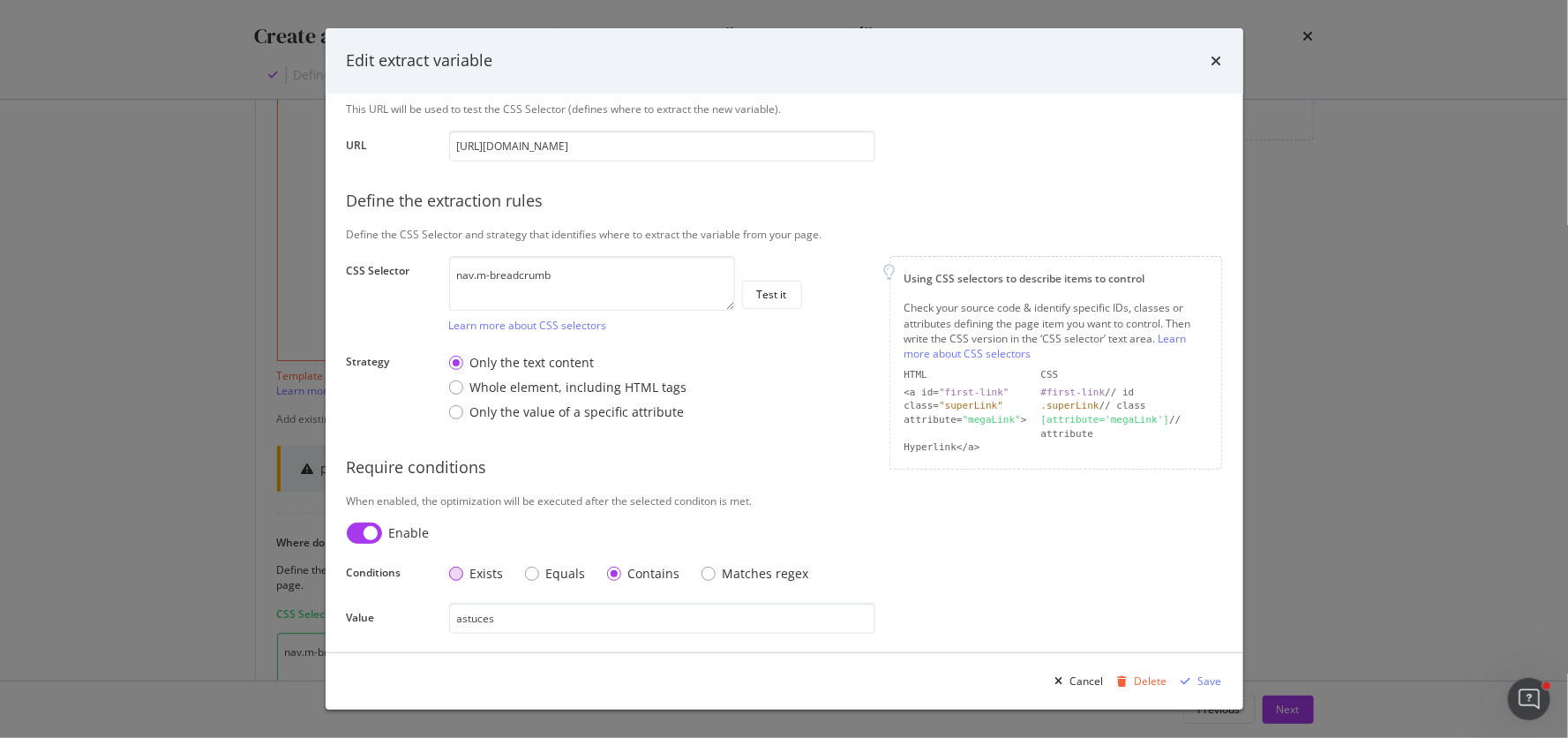
click at [461, 571] on div "Exists" at bounding box center [457, 574] width 14 height 14
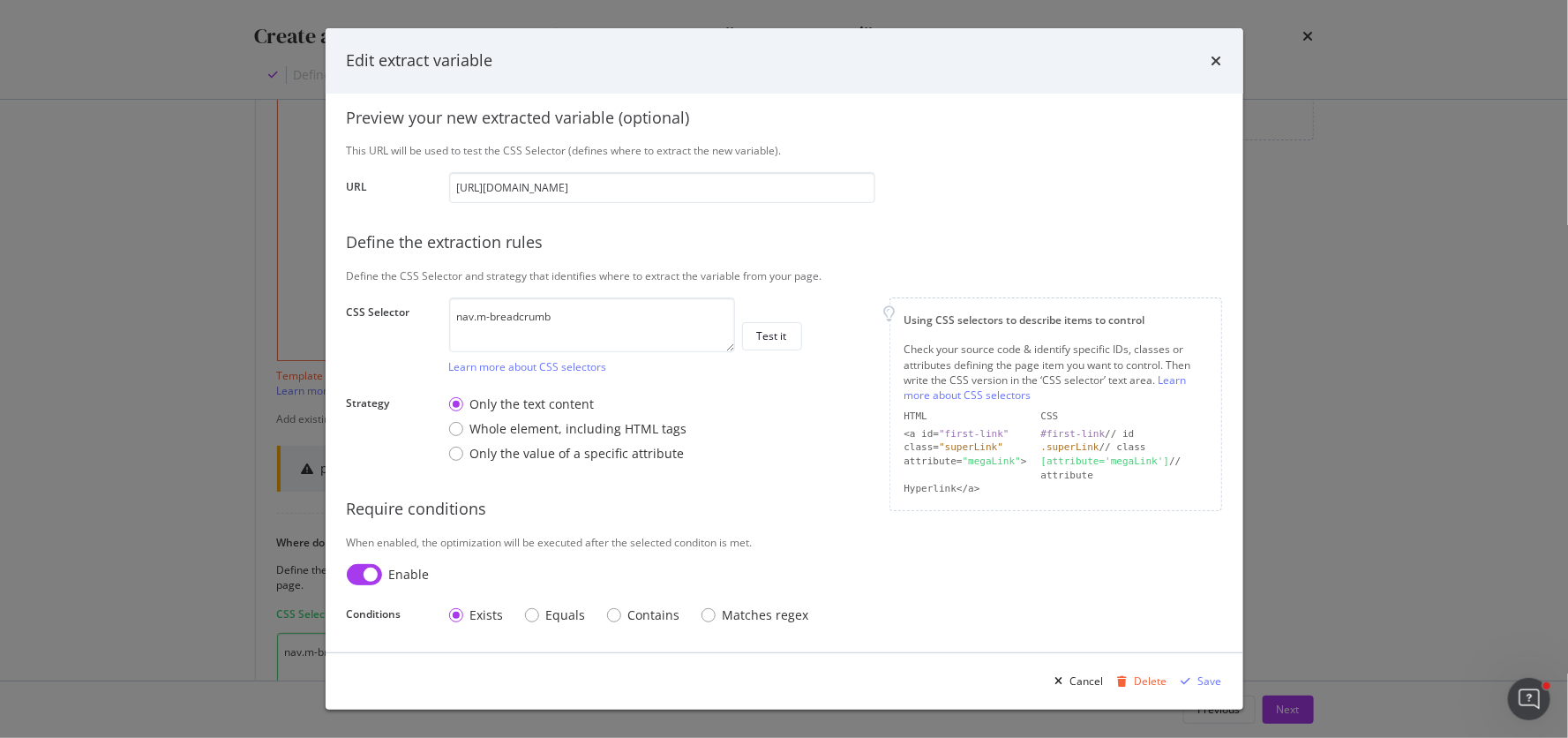
scroll to position [166, 0]
click at [1201, 680] on div "Save" at bounding box center [1210, 680] width 24 height 15
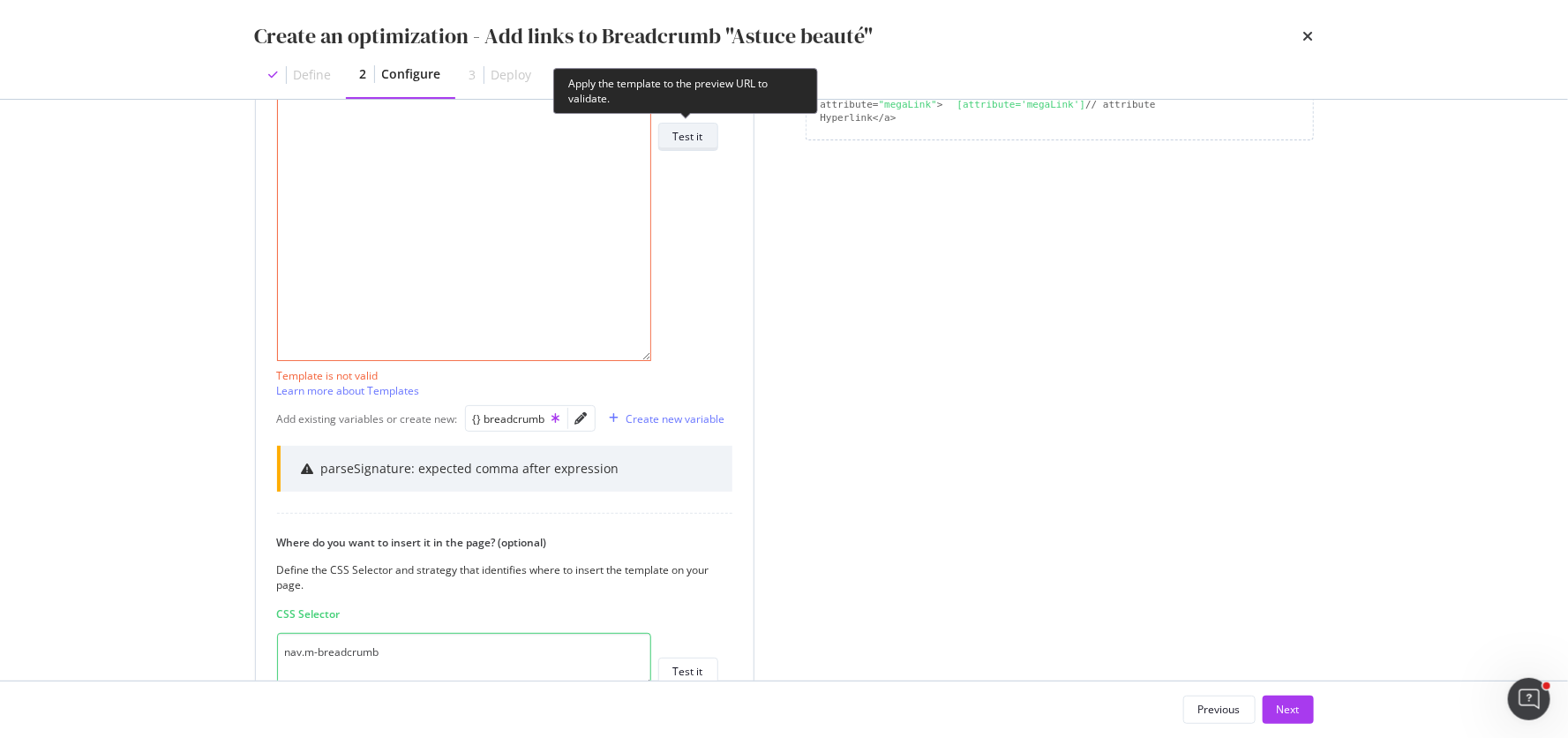
click at [699, 138] on div "Test it" at bounding box center [688, 136] width 30 height 15
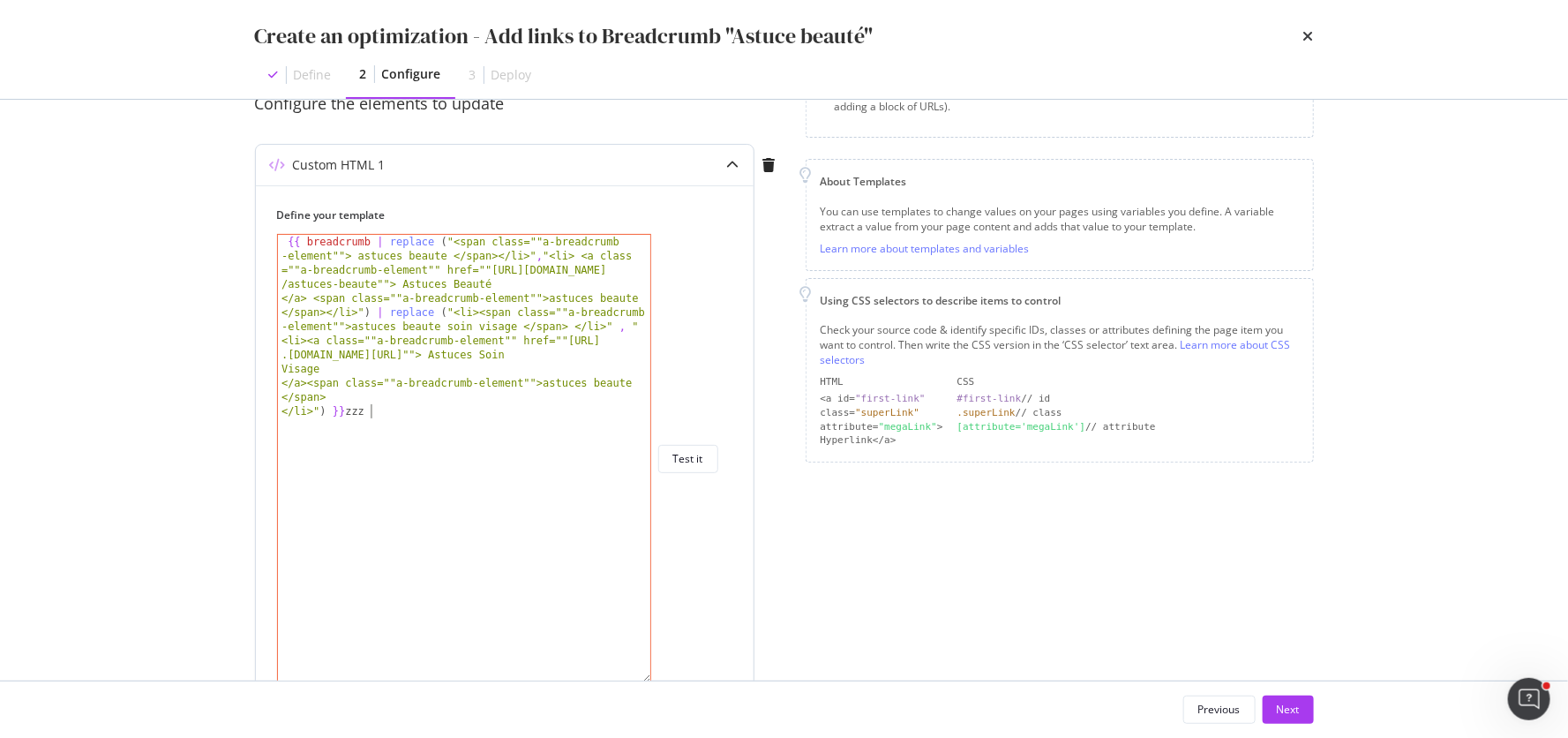
scroll to position [0, 6]
type textarea "</li>") }}"
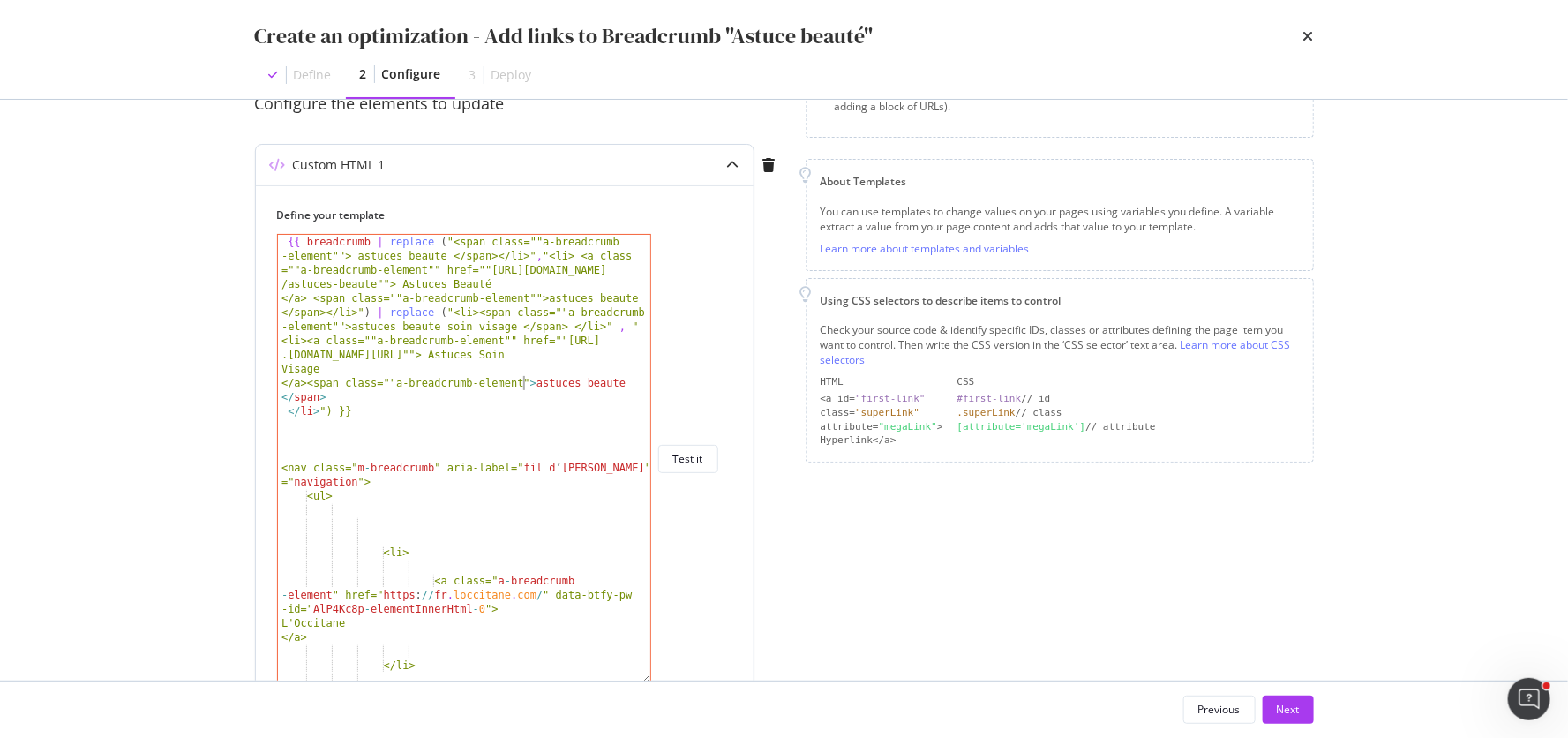
scroll to position [0, 0]
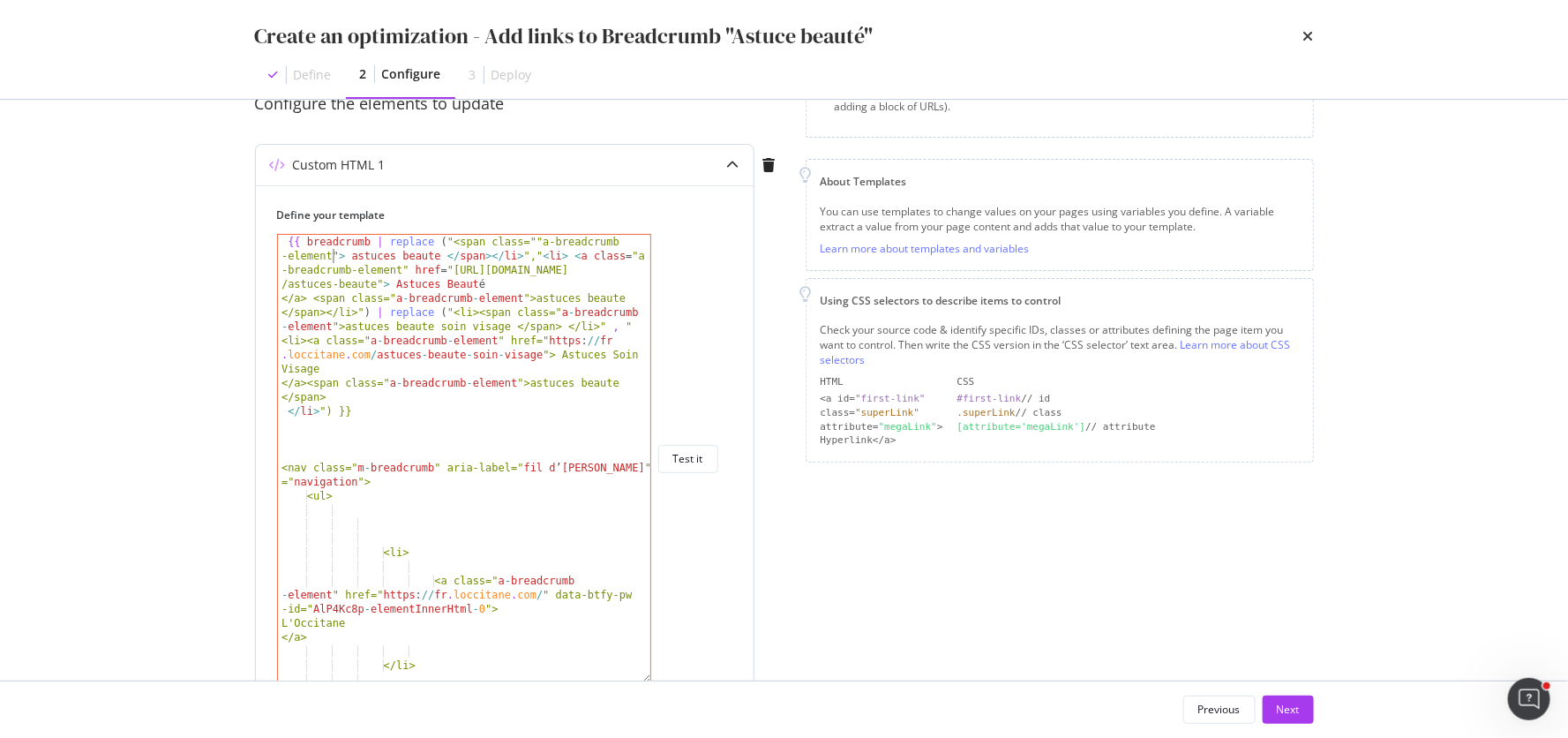
type textarea "{{ breadcrumb | replace ("<span class="a-breadcrumb-element"> astuces beaute </…"
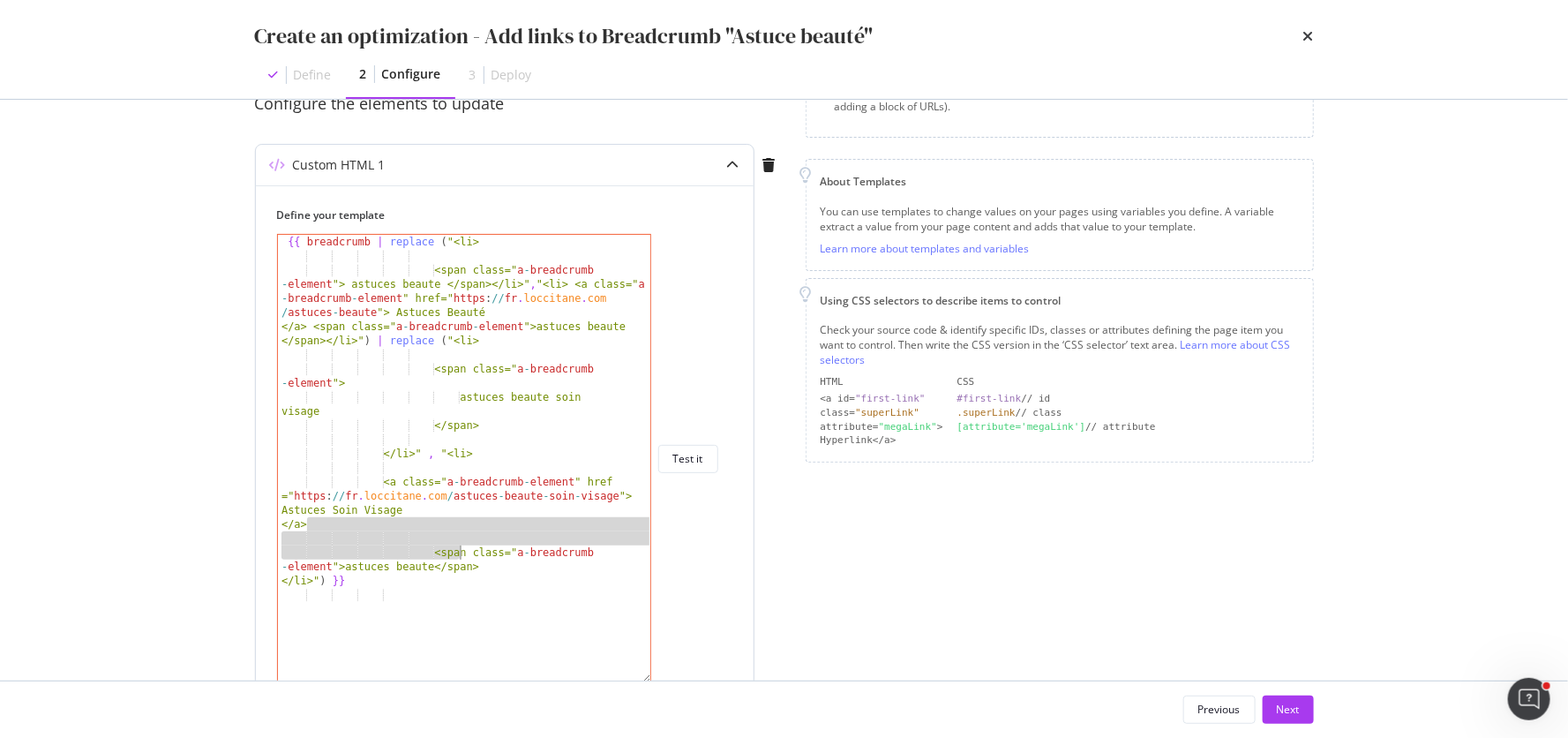
type textarea "<span class="a-breadcrumb-element"> astuces beaute</span>"
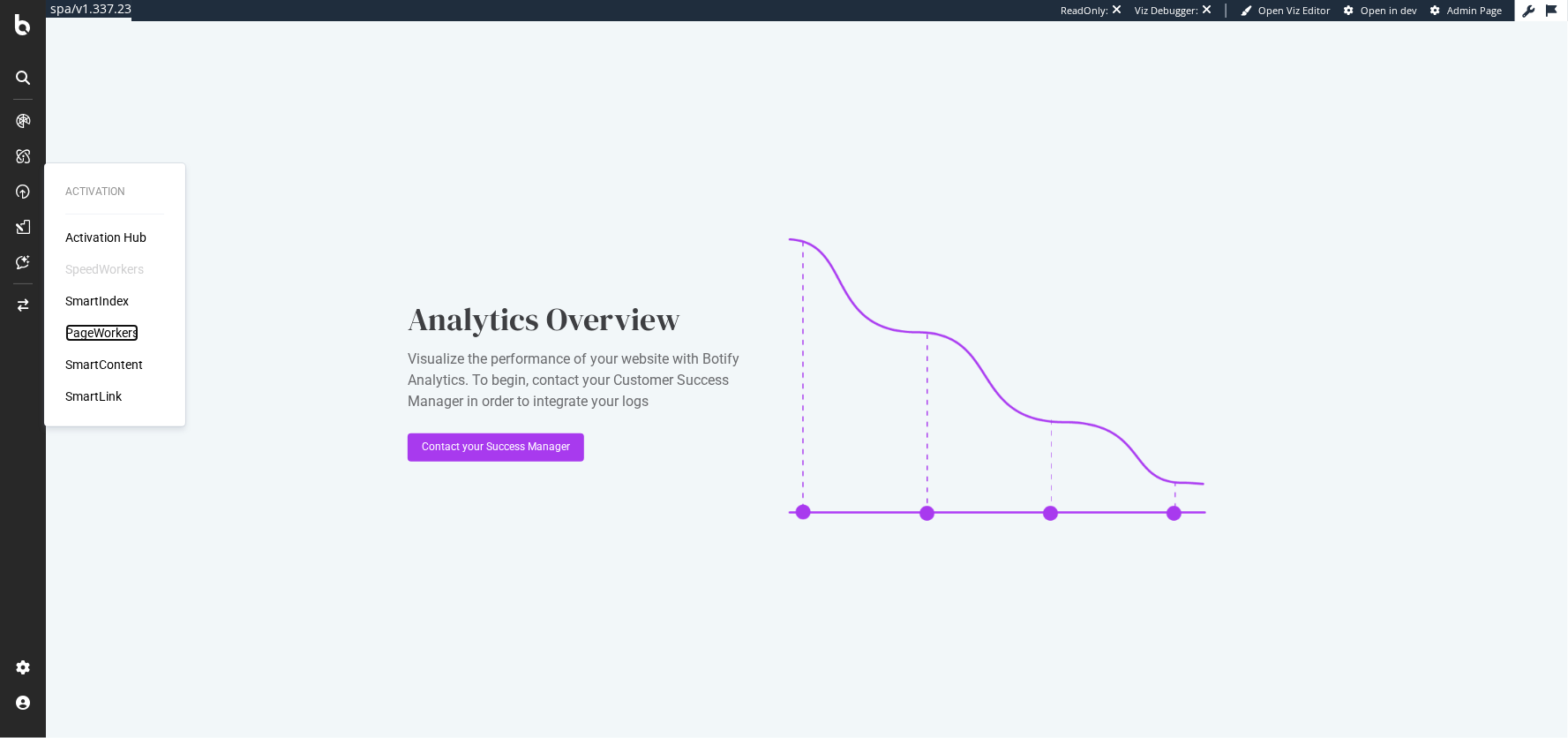
click at [105, 333] on div "PageWorkers" at bounding box center [102, 333] width 73 height 18
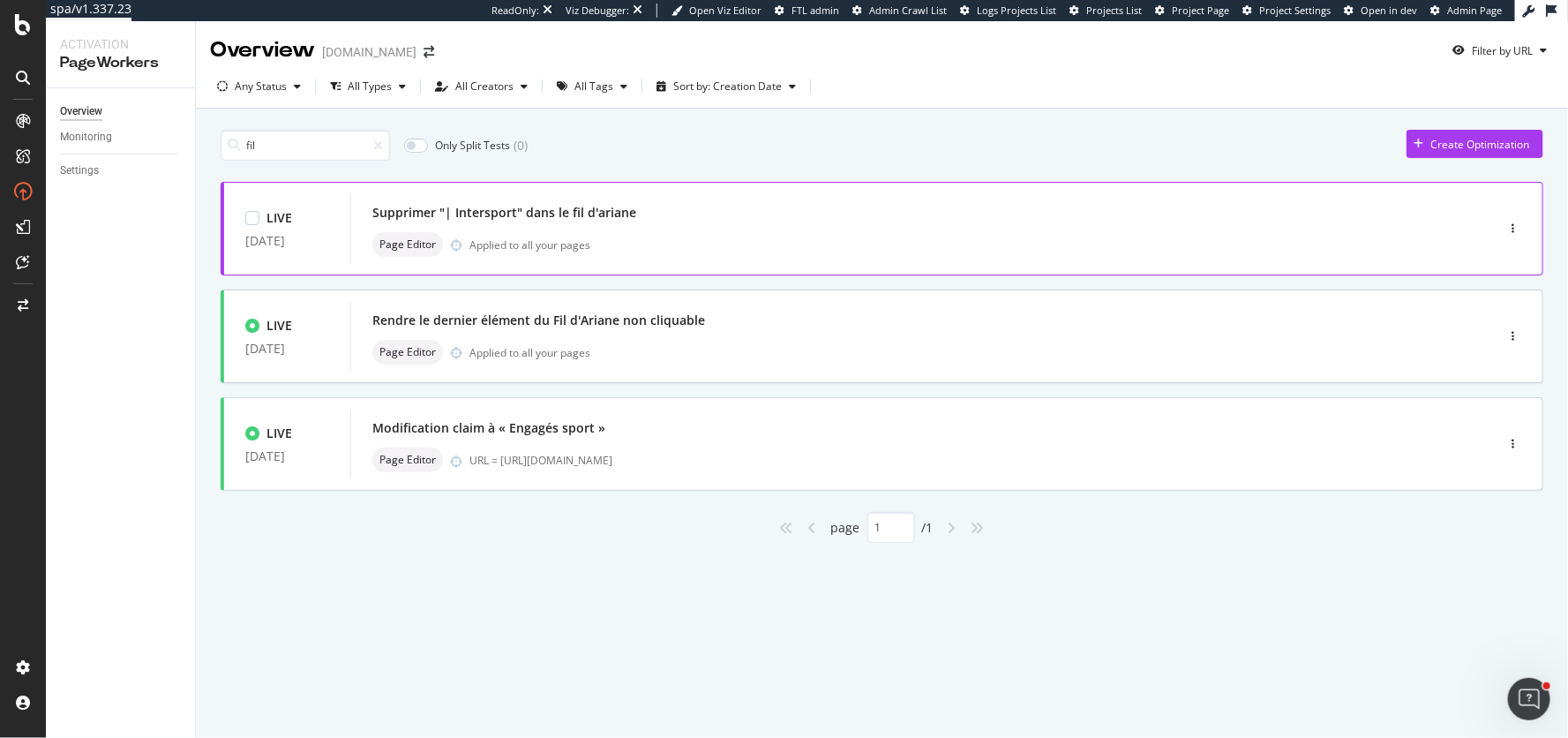
click at [548, 225] on div "Supprimer "| Intersport" dans le fil d'ariane Page Editor Applied to all your p…" at bounding box center [895, 228] width 1047 height 57
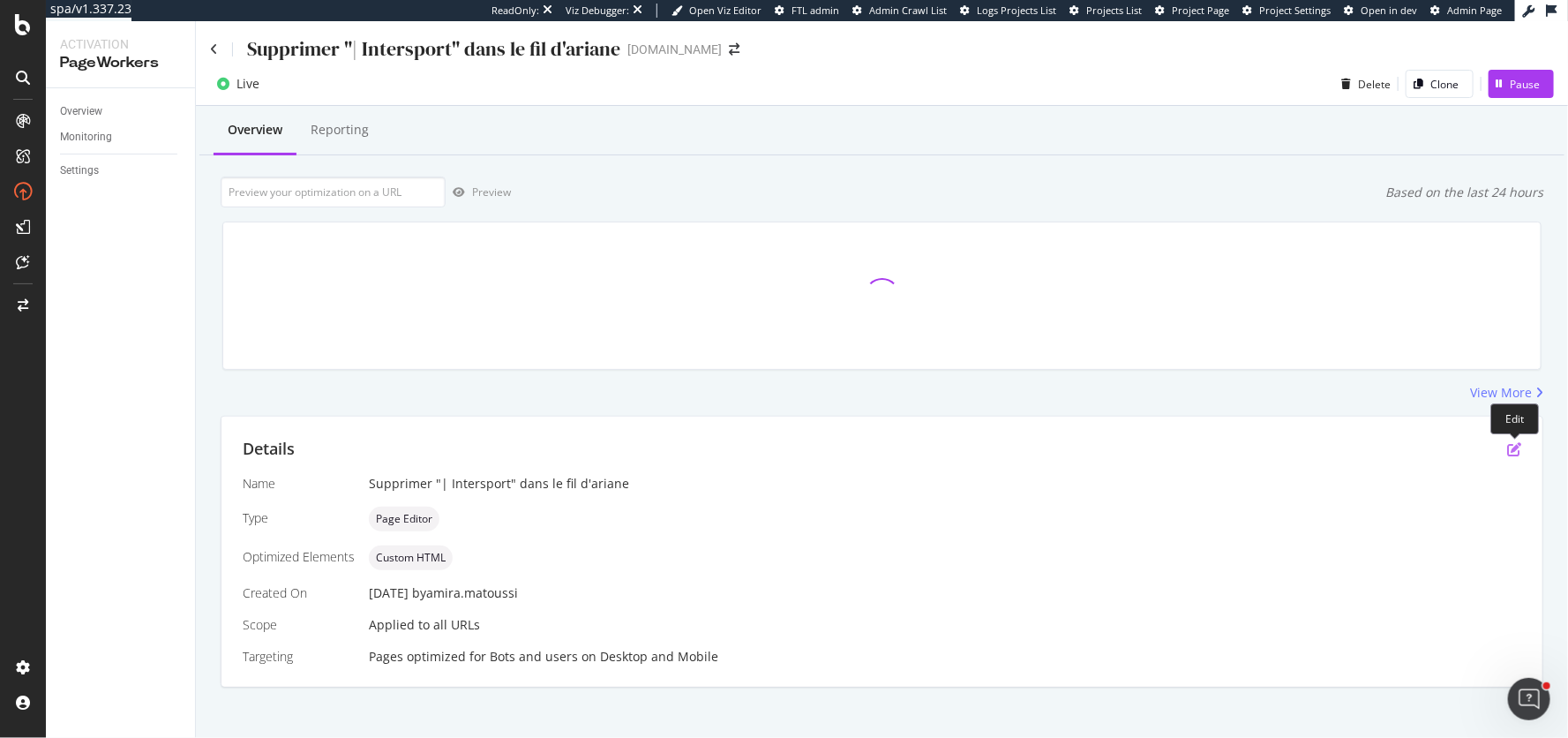
click at [1511, 449] on icon "pen-to-square" at bounding box center [1514, 449] width 14 height 14
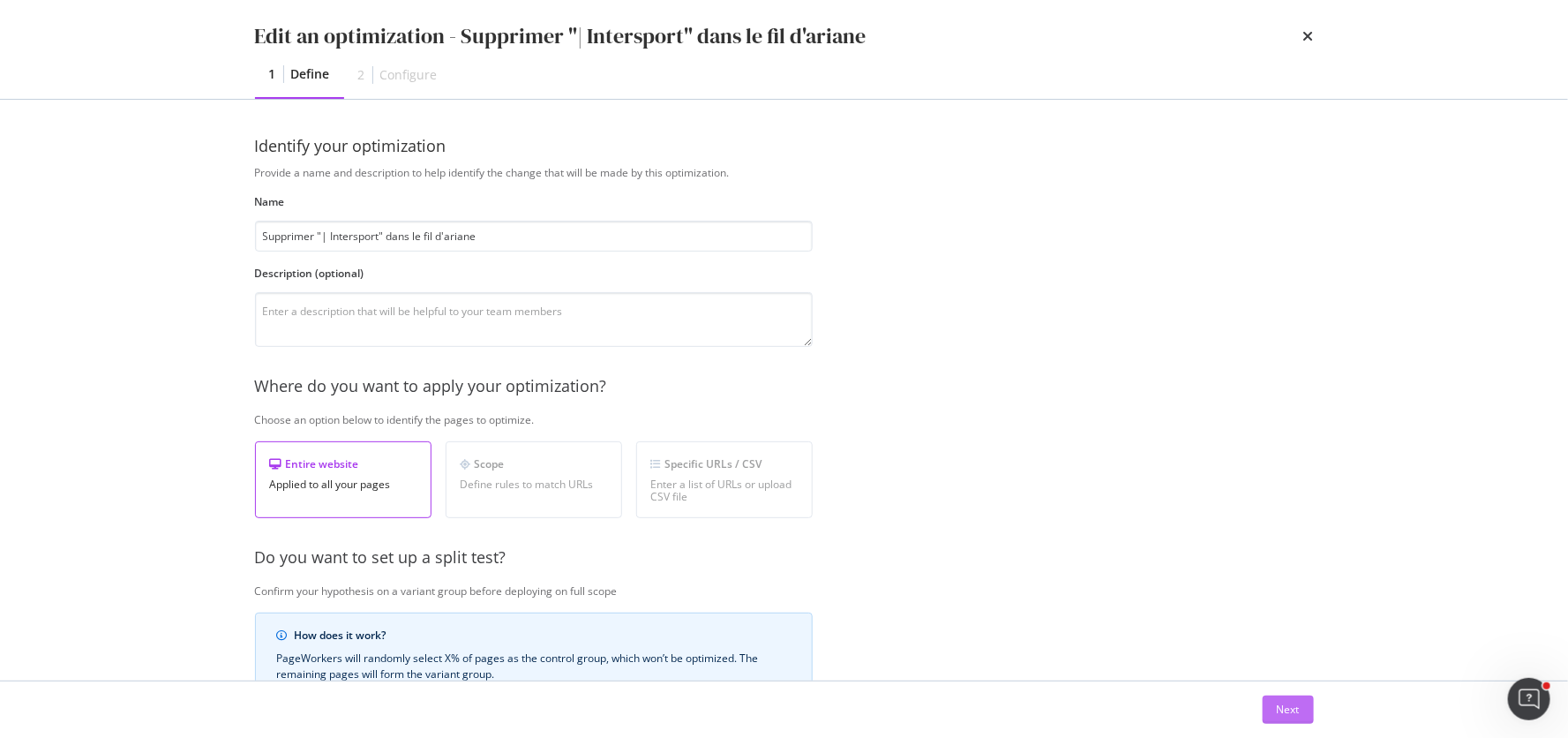
click at [1288, 716] on div "Next" at bounding box center [1288, 708] width 23 height 15
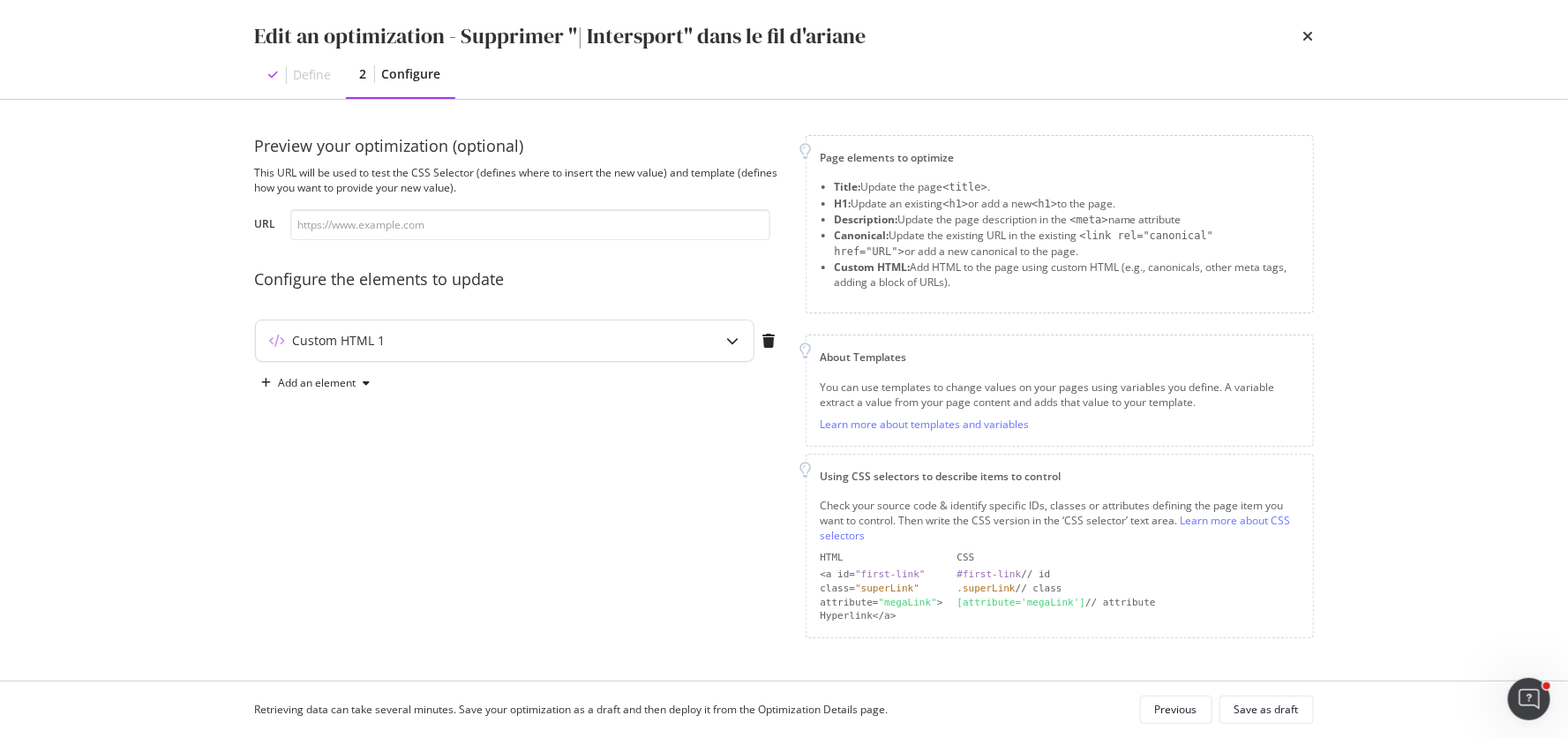
click at [530, 327] on div "Custom HTML 1" at bounding box center [505, 340] width 498 height 40
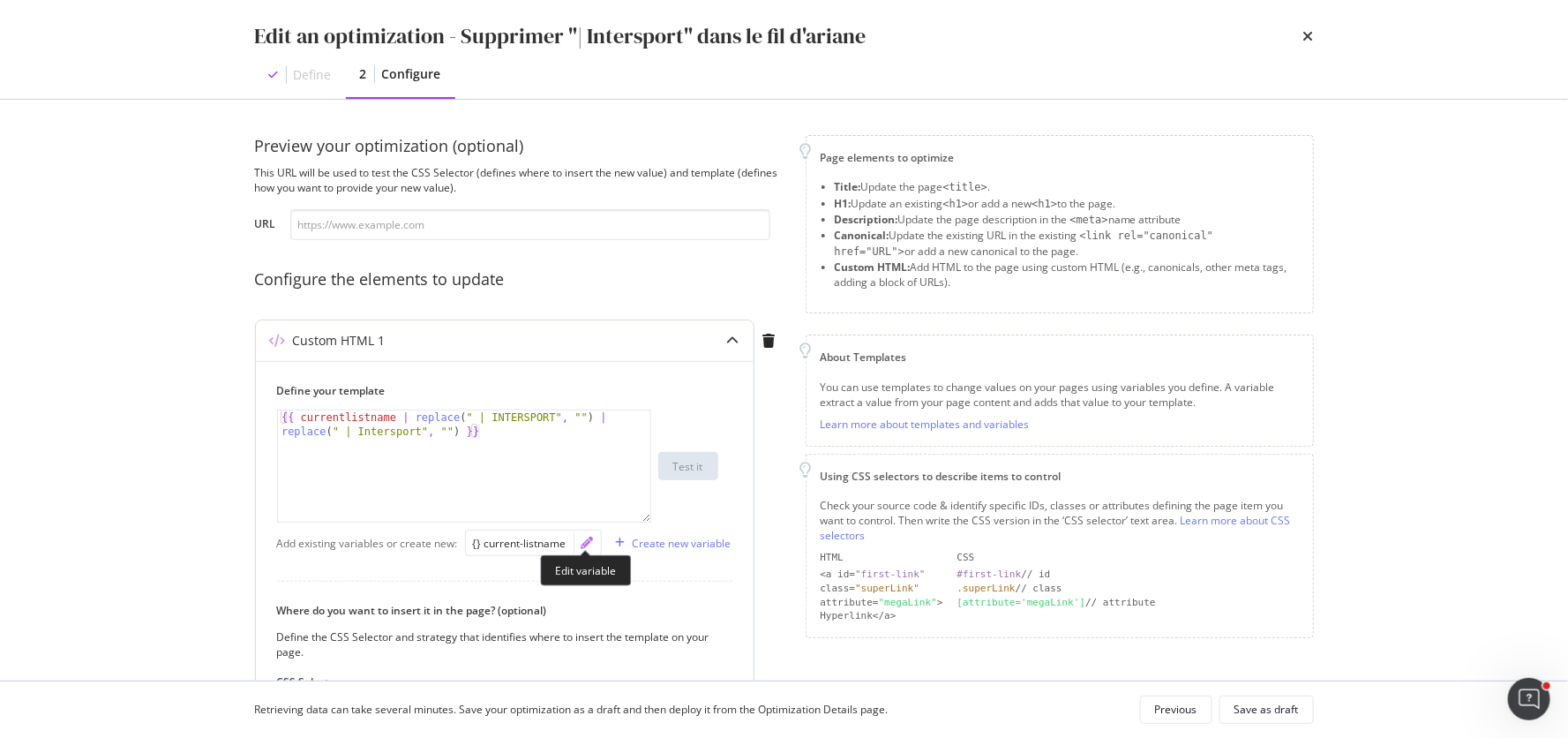
click at [587, 540] on icon "pencil" at bounding box center [588, 543] width 13 height 13
